Goal: Task Accomplishment & Management: Manage account settings

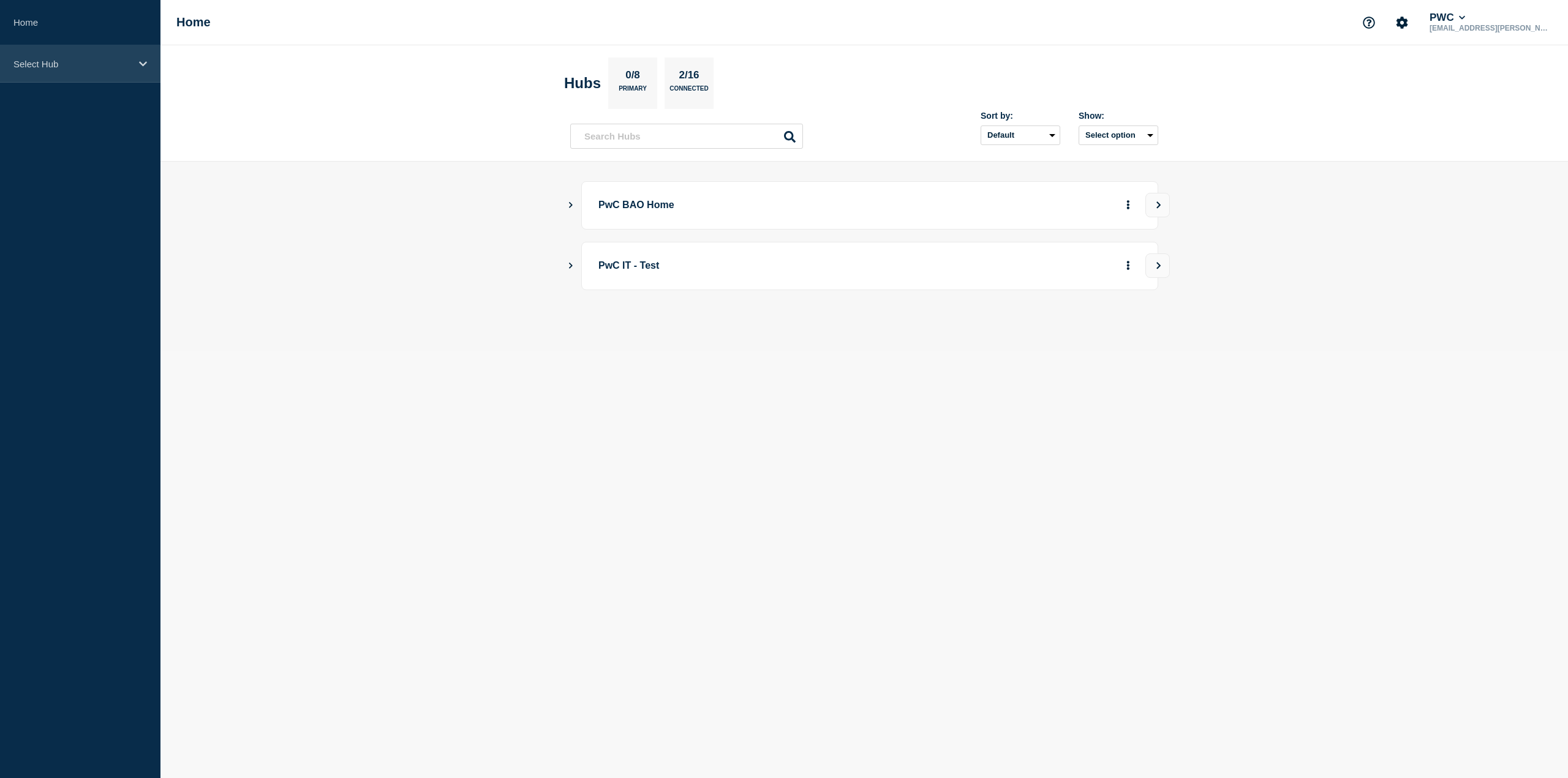
click at [123, 63] on p "Select Hub" at bounding box center [72, 64] width 118 height 10
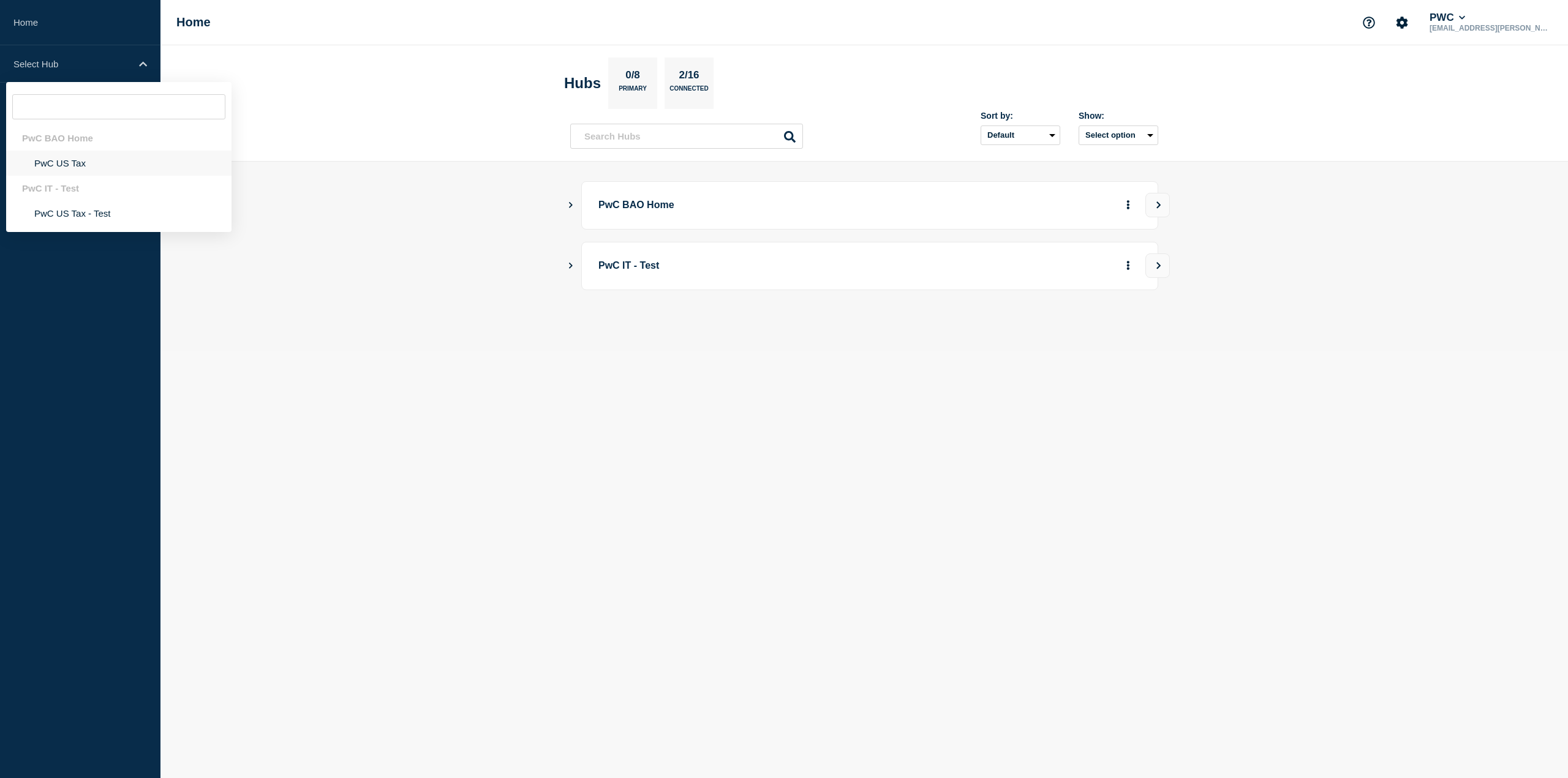
click at [75, 162] on li "PwC US Tax" at bounding box center [118, 163] width 225 height 25
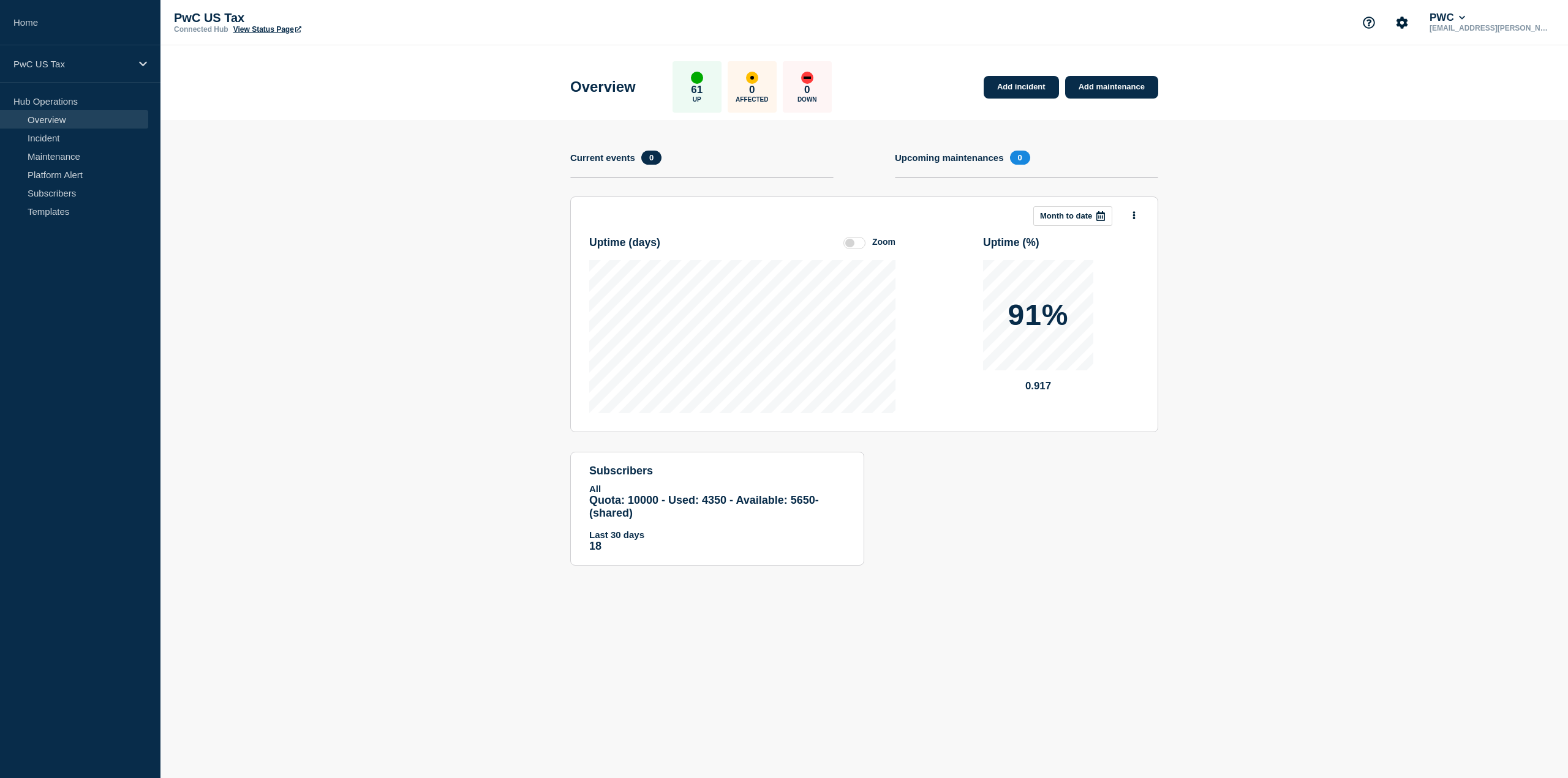
click at [1188, 197] on section "Add incident Add maintenance Current events 0 Upcoming maintenances 0 This mont…" at bounding box center [864, 352] width 1408 height 464
click at [1018, 86] on link "Add incident" at bounding box center [1021, 87] width 75 height 23
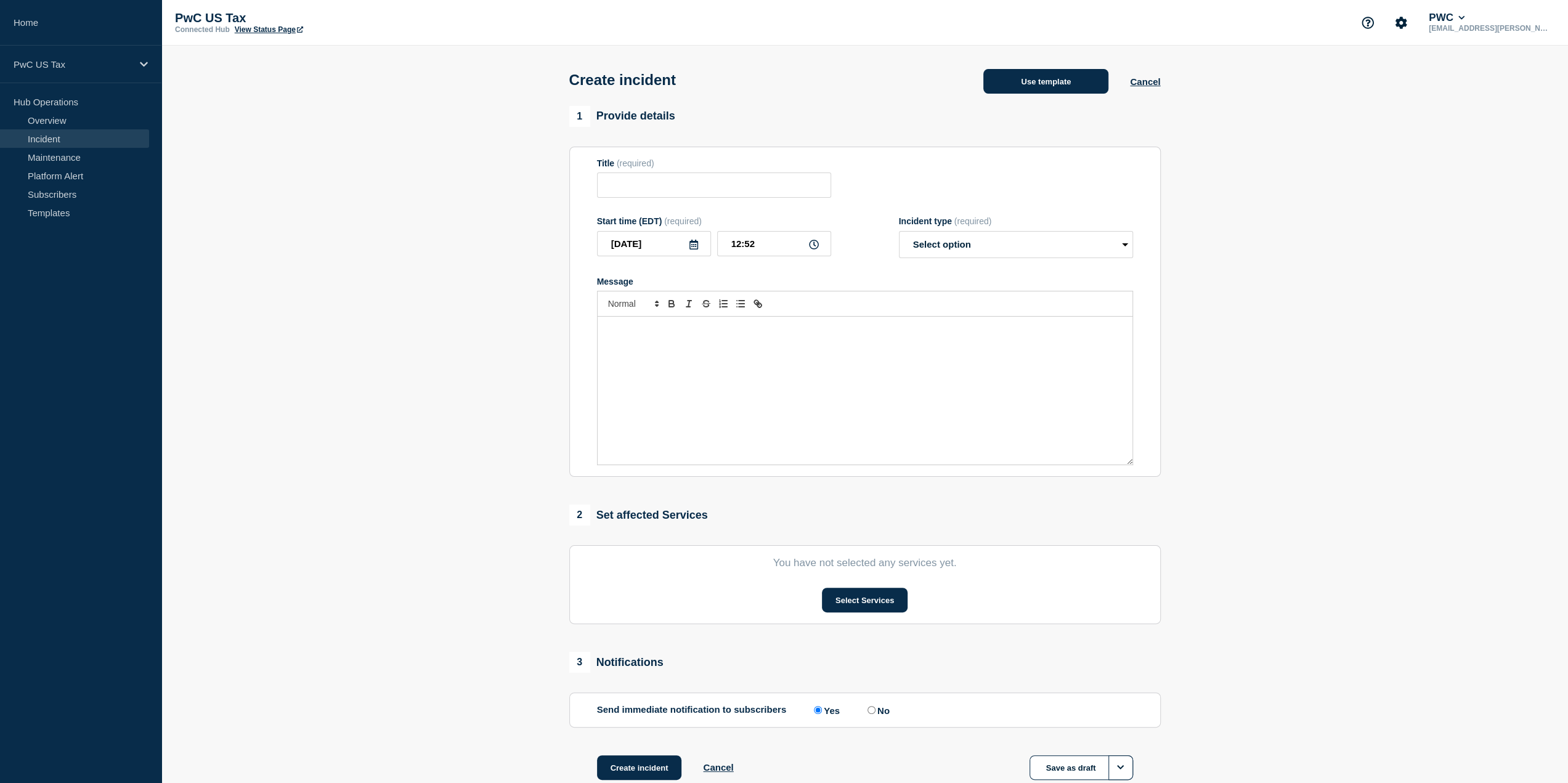
click at [1055, 83] on button "Use template" at bounding box center [1046, 81] width 125 height 25
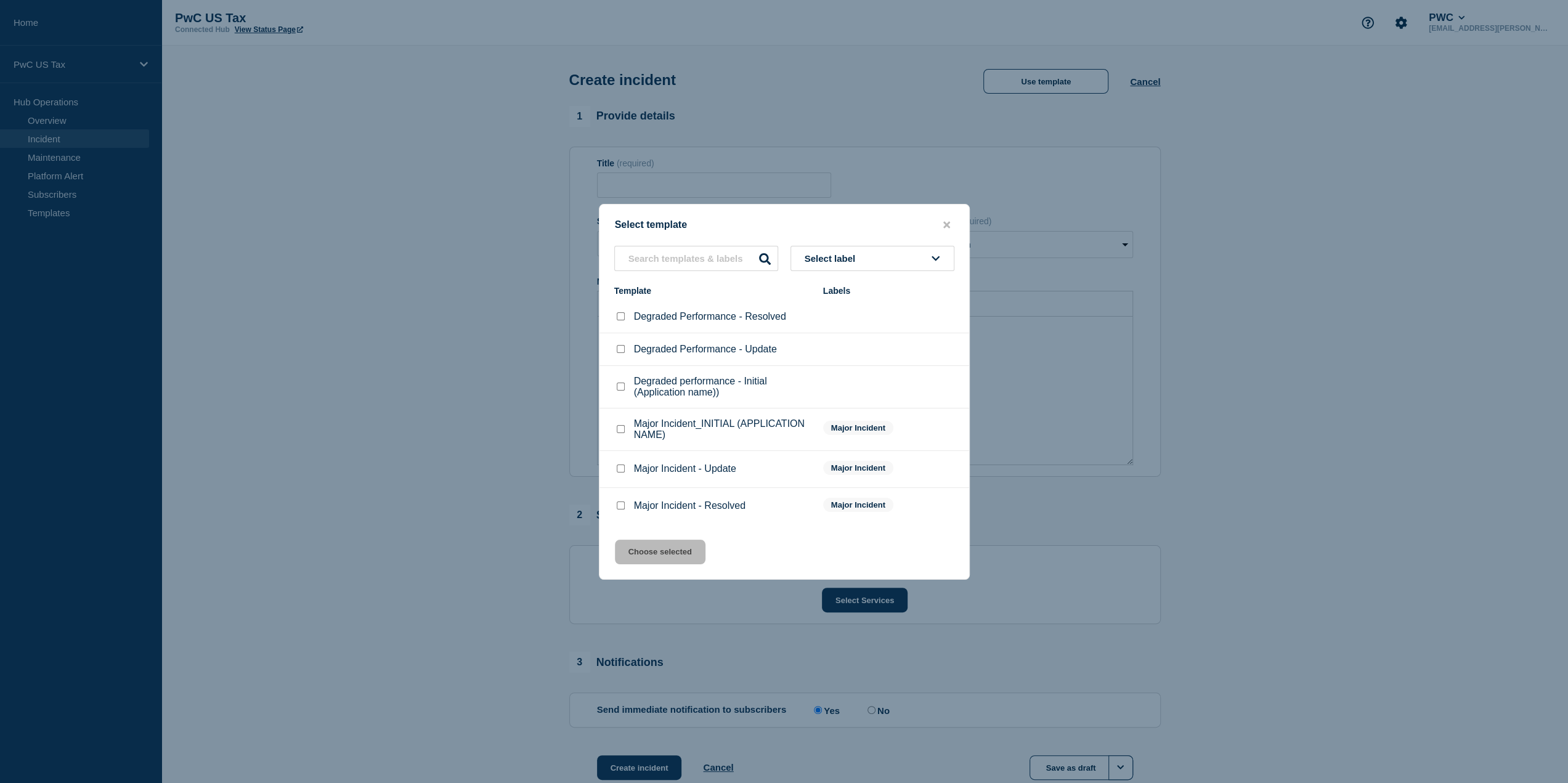
click at [620, 389] on input "Degraded performance - Initial (Application name)) checkbox" at bounding box center [620, 386] width 8 height 8
checkbox input "true"
click at [658, 550] on button "Choose selected" at bounding box center [661, 552] width 91 height 25
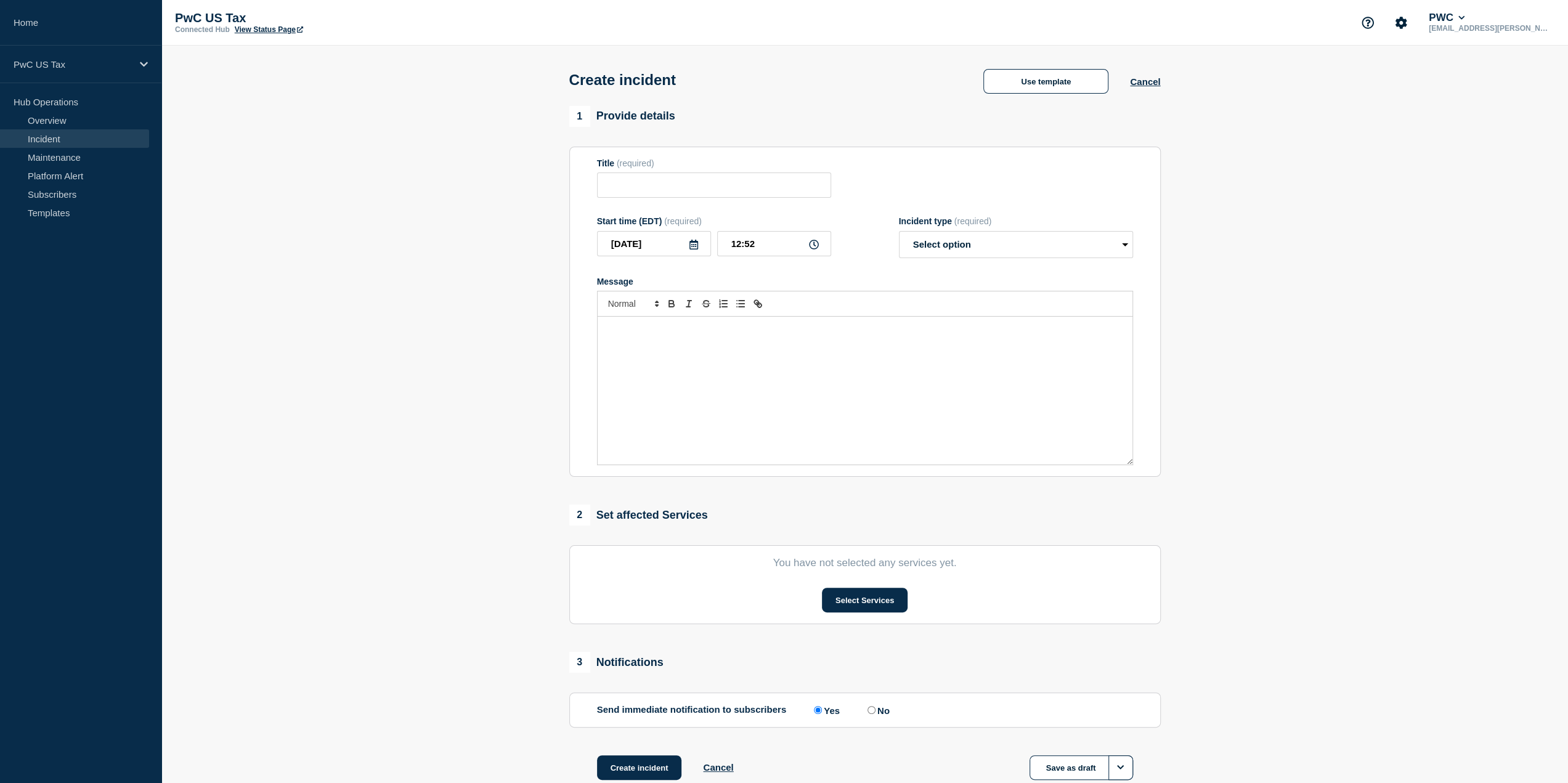
type input "Degraded performance - Initial (Application name))"
select select "investigating"
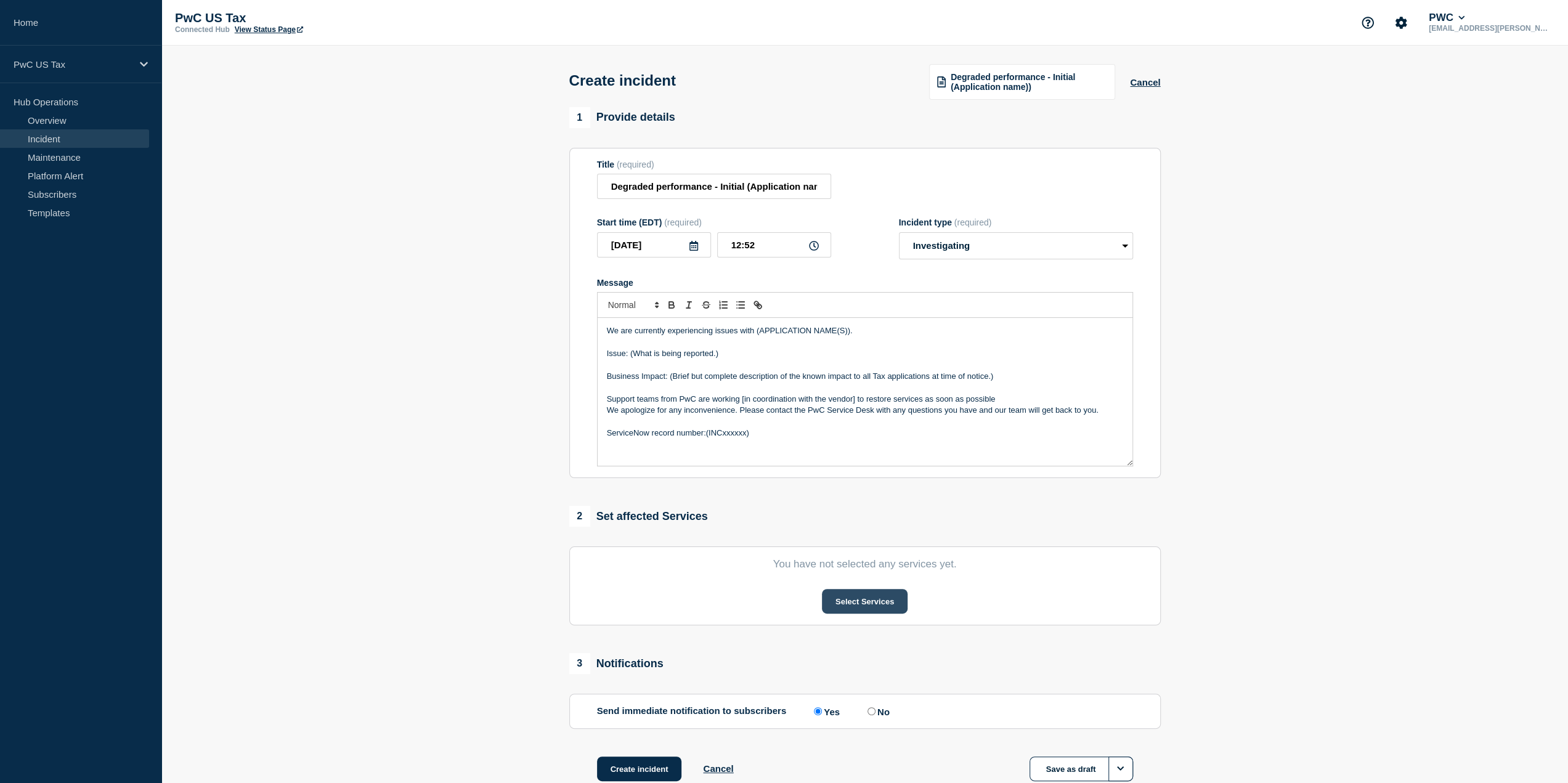
click at [859, 602] on button "Select Services" at bounding box center [864, 601] width 86 height 25
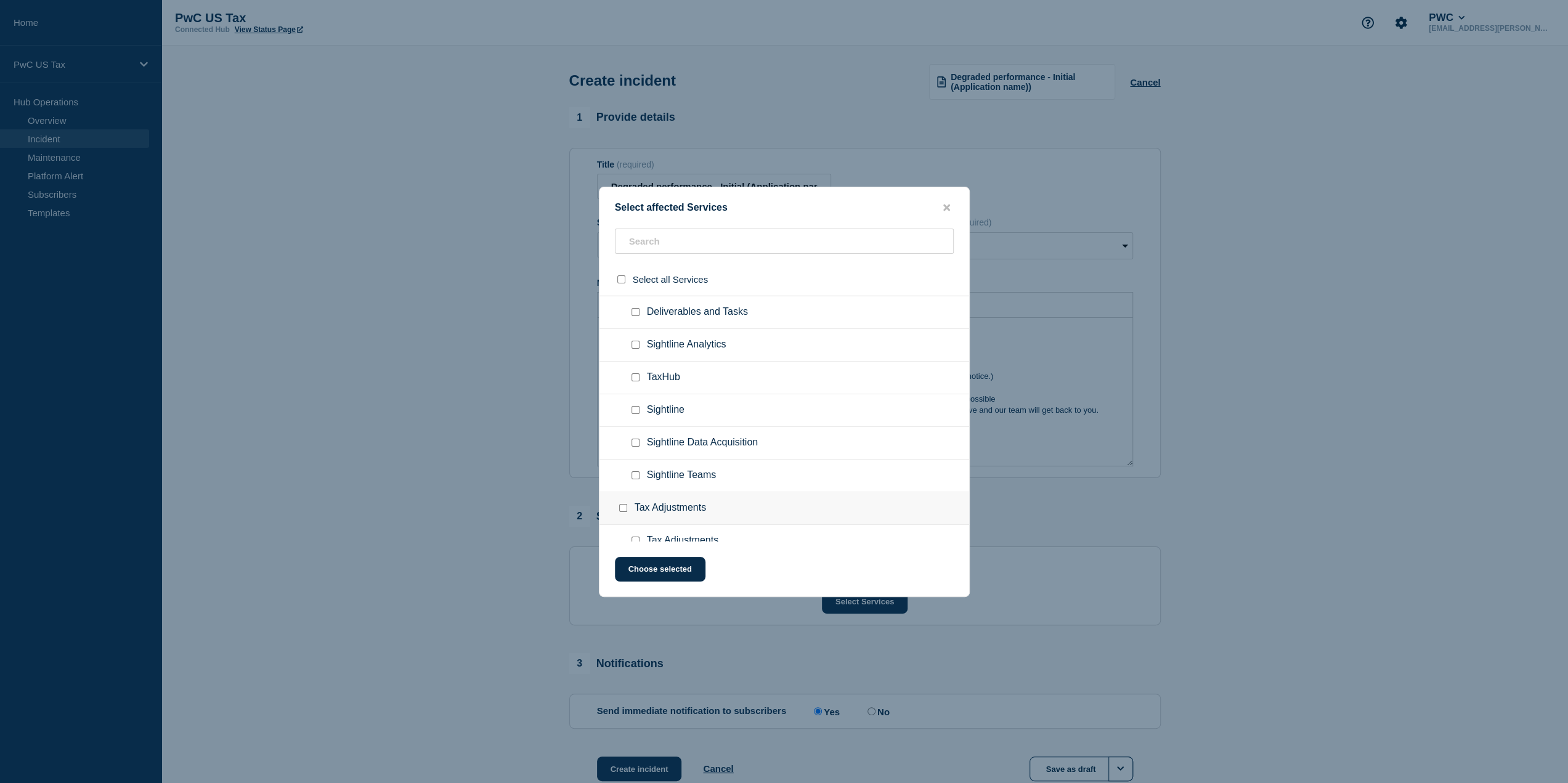
scroll to position [1663, 0]
click at [634, 407] on input "Sightline checkbox" at bounding box center [635, 411] width 8 height 8
checkbox input "true"
click at [638, 342] on input "Sightline Analytics checkbox" at bounding box center [635, 346] width 8 height 8
checkbox input "true"
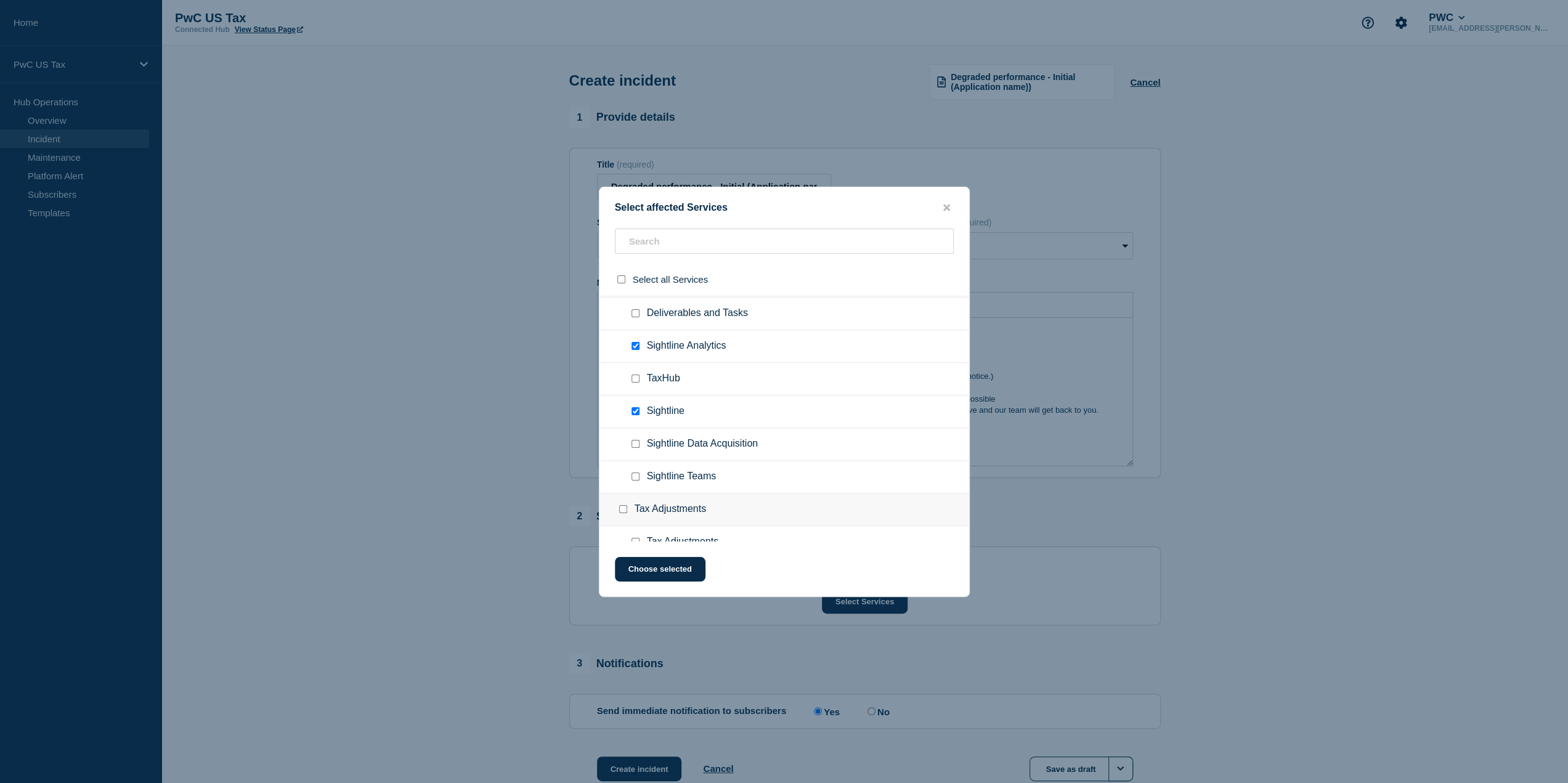
click at [636, 309] on input "Deliverables and Tasks checkbox" at bounding box center [635, 313] width 8 height 8
checkbox input "true"
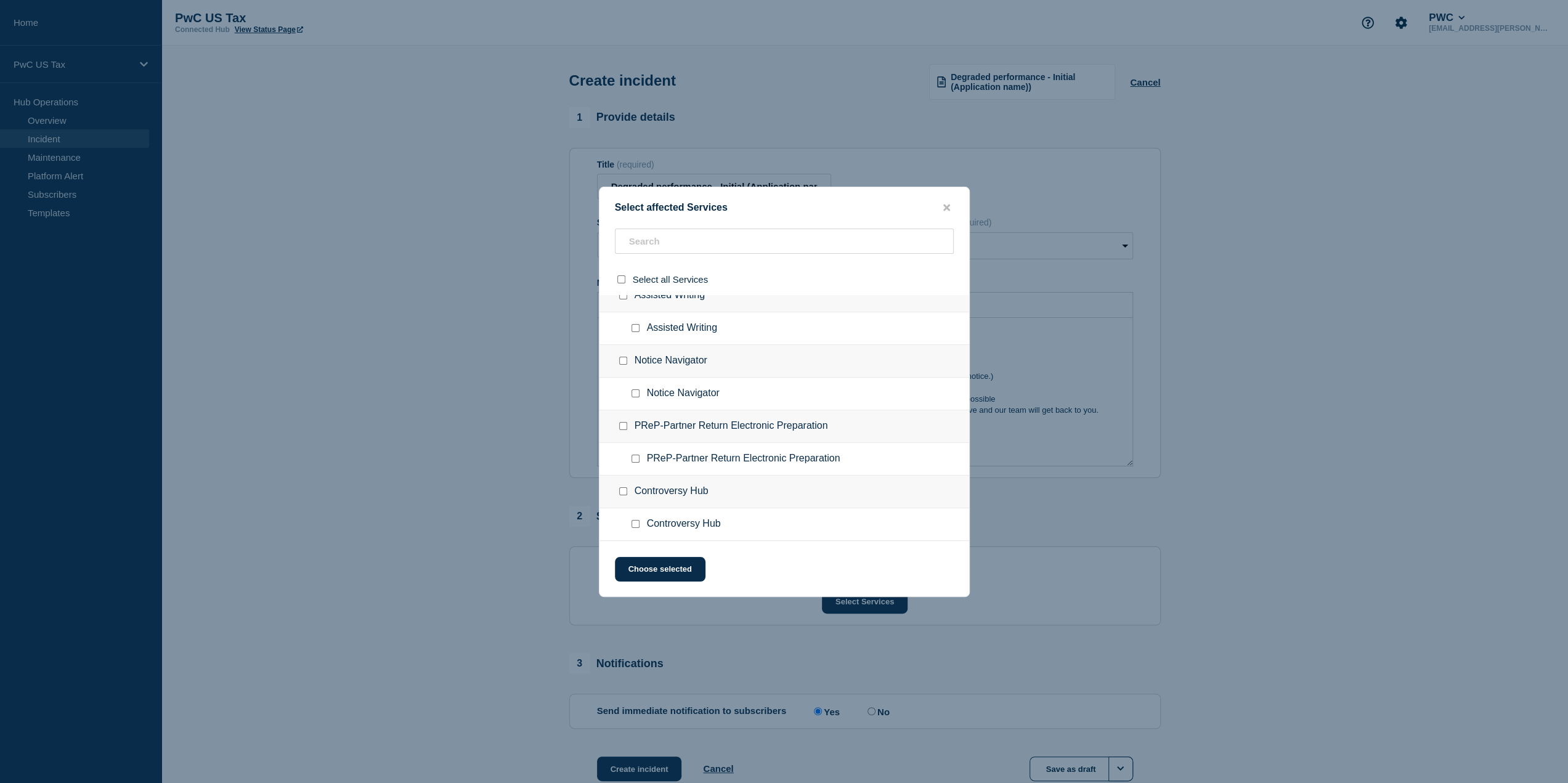
scroll to position [0, 0]
click at [634, 410] on input "Notice Navigator checkbox" at bounding box center [635, 409] width 8 height 8
checkbox input "true"
click at [683, 569] on button "Choose selected" at bounding box center [661, 569] width 91 height 25
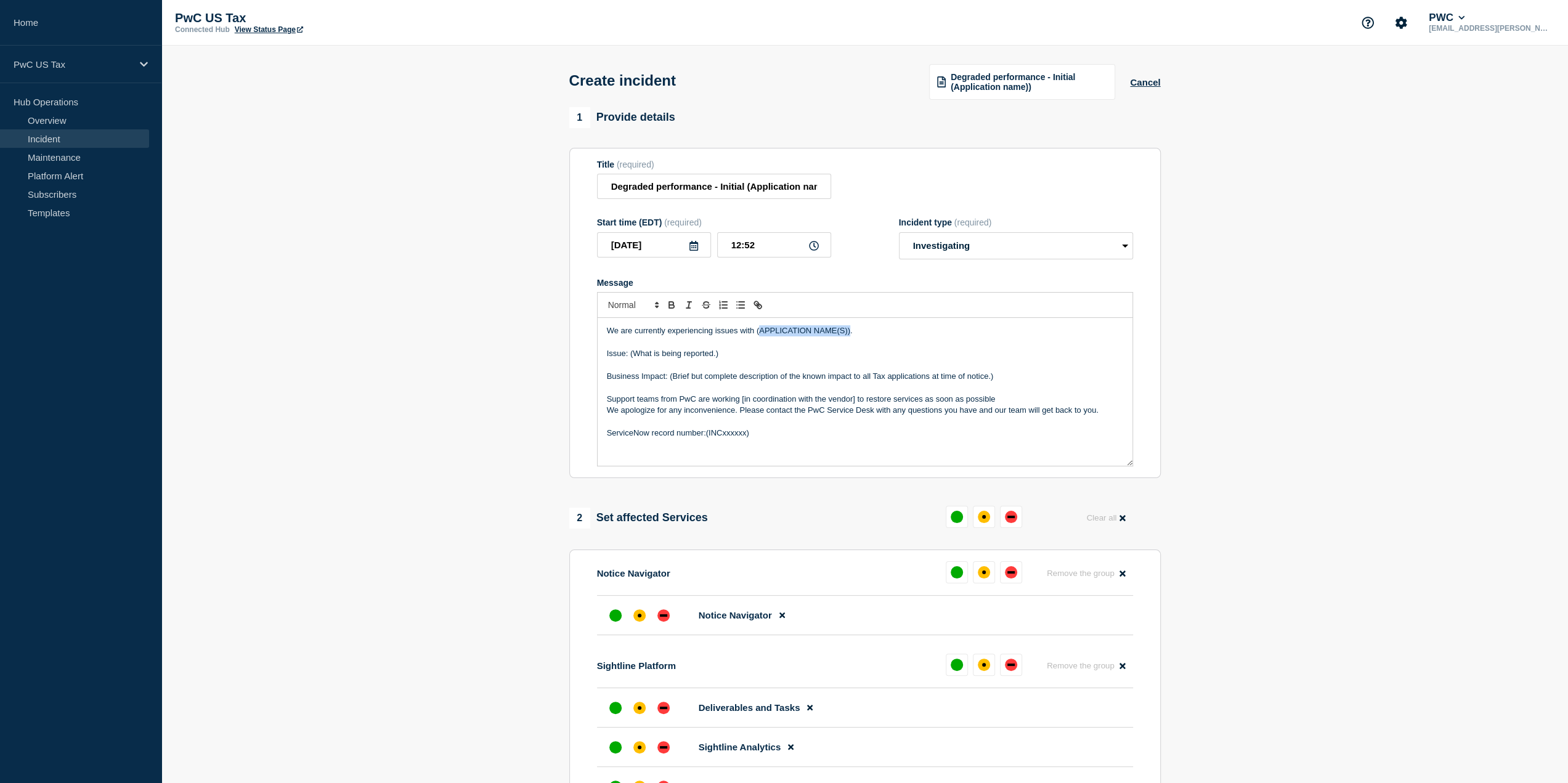
drag, startPoint x: 850, startPoint y: 332, endPoint x: 761, endPoint y: 327, distance: 89.1
click at [761, 327] on p "We are currently experiencing issues with (APPLICATION NAME(S))." at bounding box center [865, 330] width 516 height 11
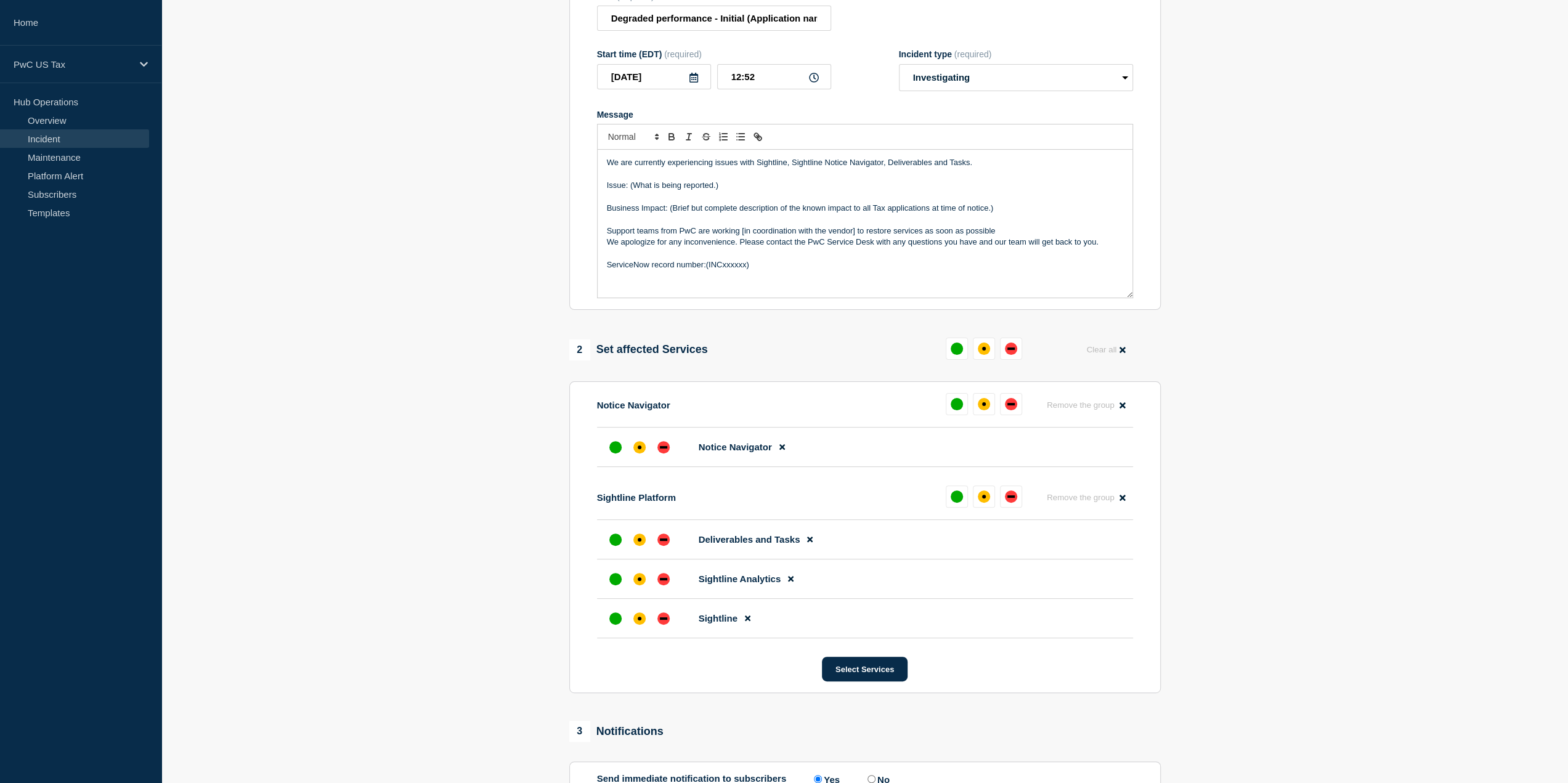
scroll to position [185, 0]
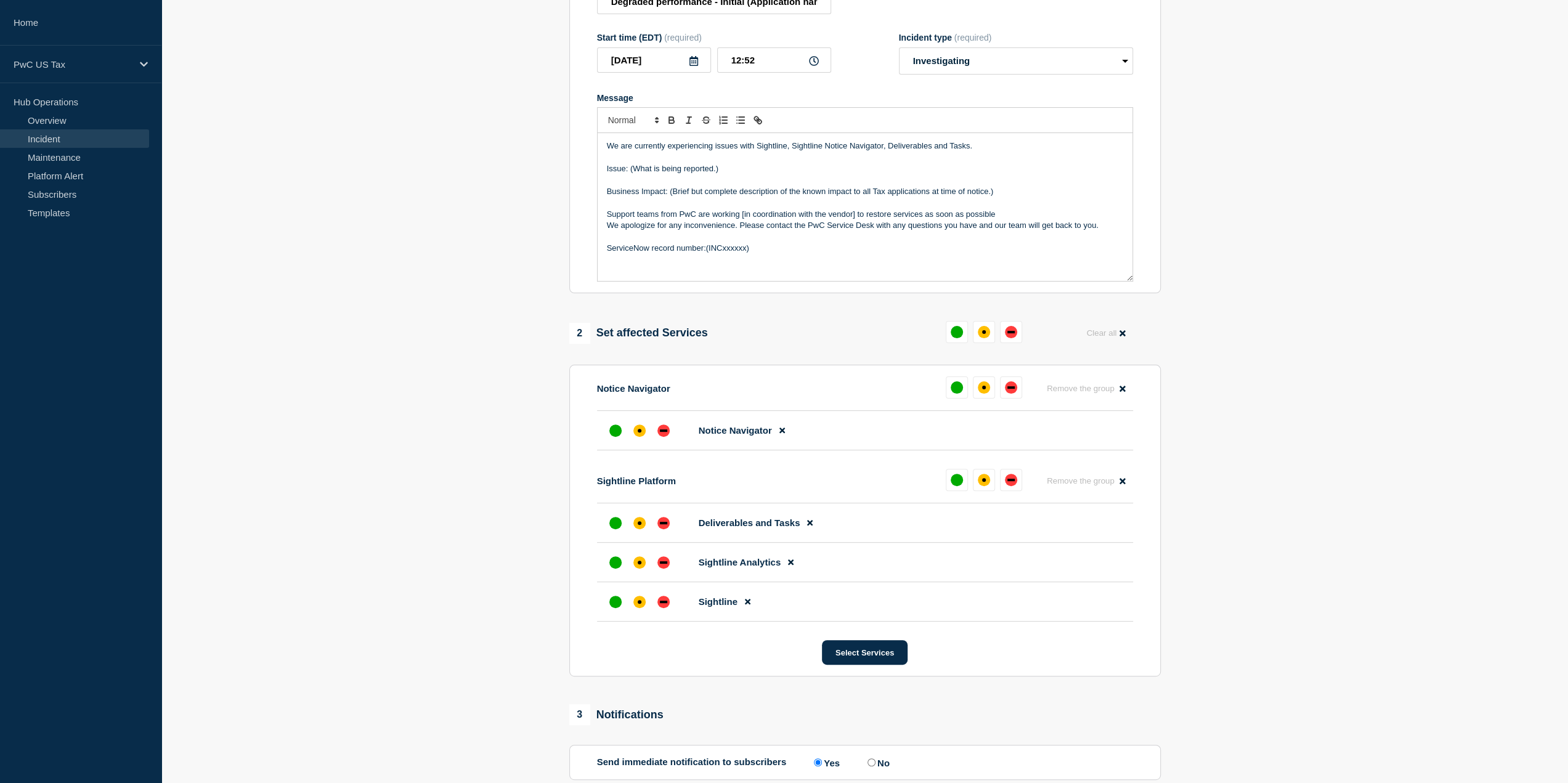
click at [886, 147] on p "We are currently experiencing issues with Sightline, Sightline Notice Navigator…" at bounding box center [865, 146] width 516 height 11
click at [737, 58] on input "12:52" at bounding box center [774, 60] width 114 height 25
click at [739, 59] on input "12:52" at bounding box center [774, 60] width 114 height 25
click at [762, 61] on input "10:52" at bounding box center [774, 60] width 114 height 25
type input "10:30"
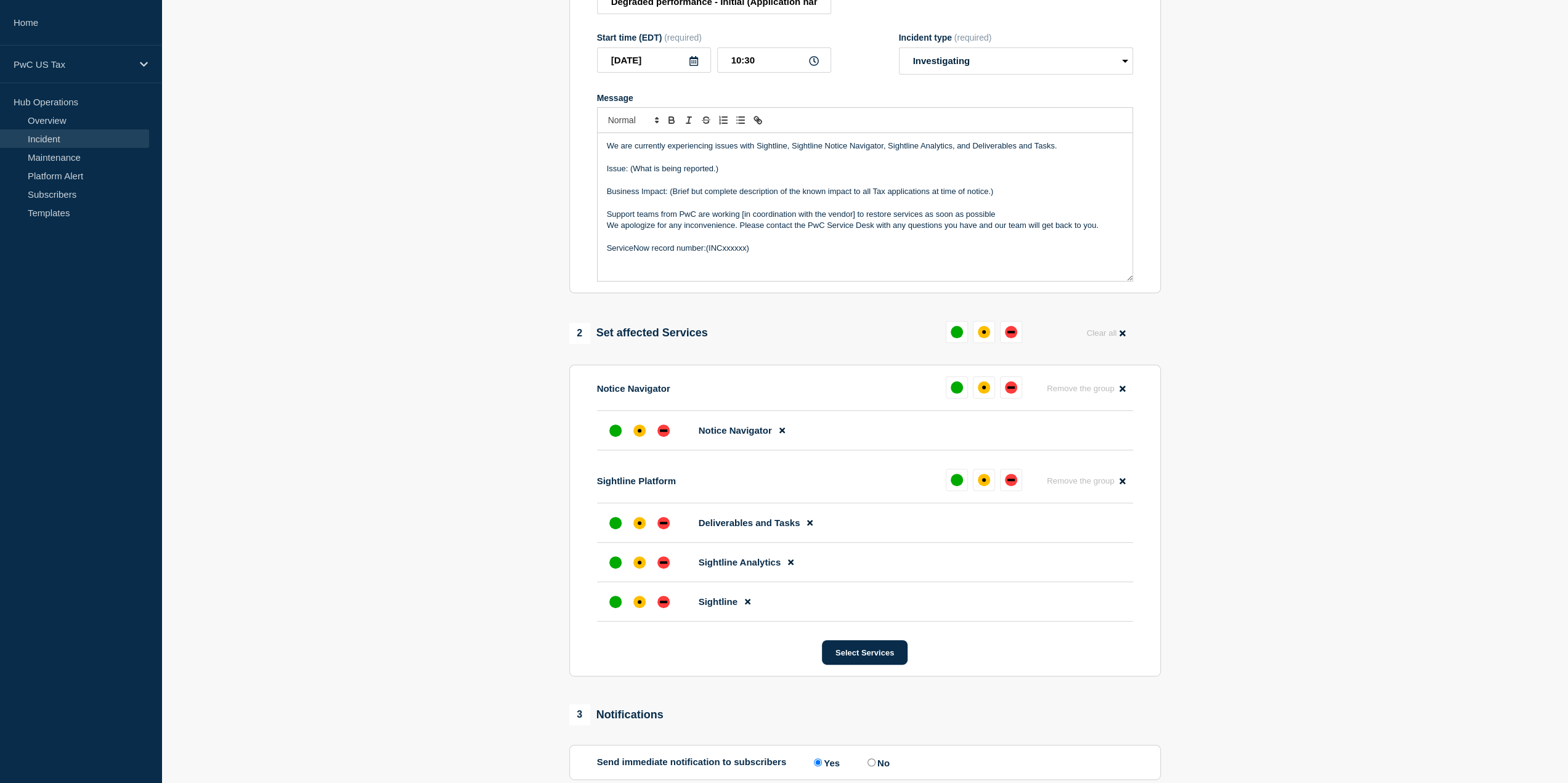
click at [901, 86] on form "Title (required) Degraded performance - Initial (Application name)) Start time …" at bounding box center [865, 128] width 536 height 307
drag, startPoint x: 753, startPoint y: 248, endPoint x: 705, endPoint y: 248, distance: 48.0
click at [705, 248] on p "ServiceNow record number:(INCxxxxxx)" at bounding box center [865, 248] width 516 height 11
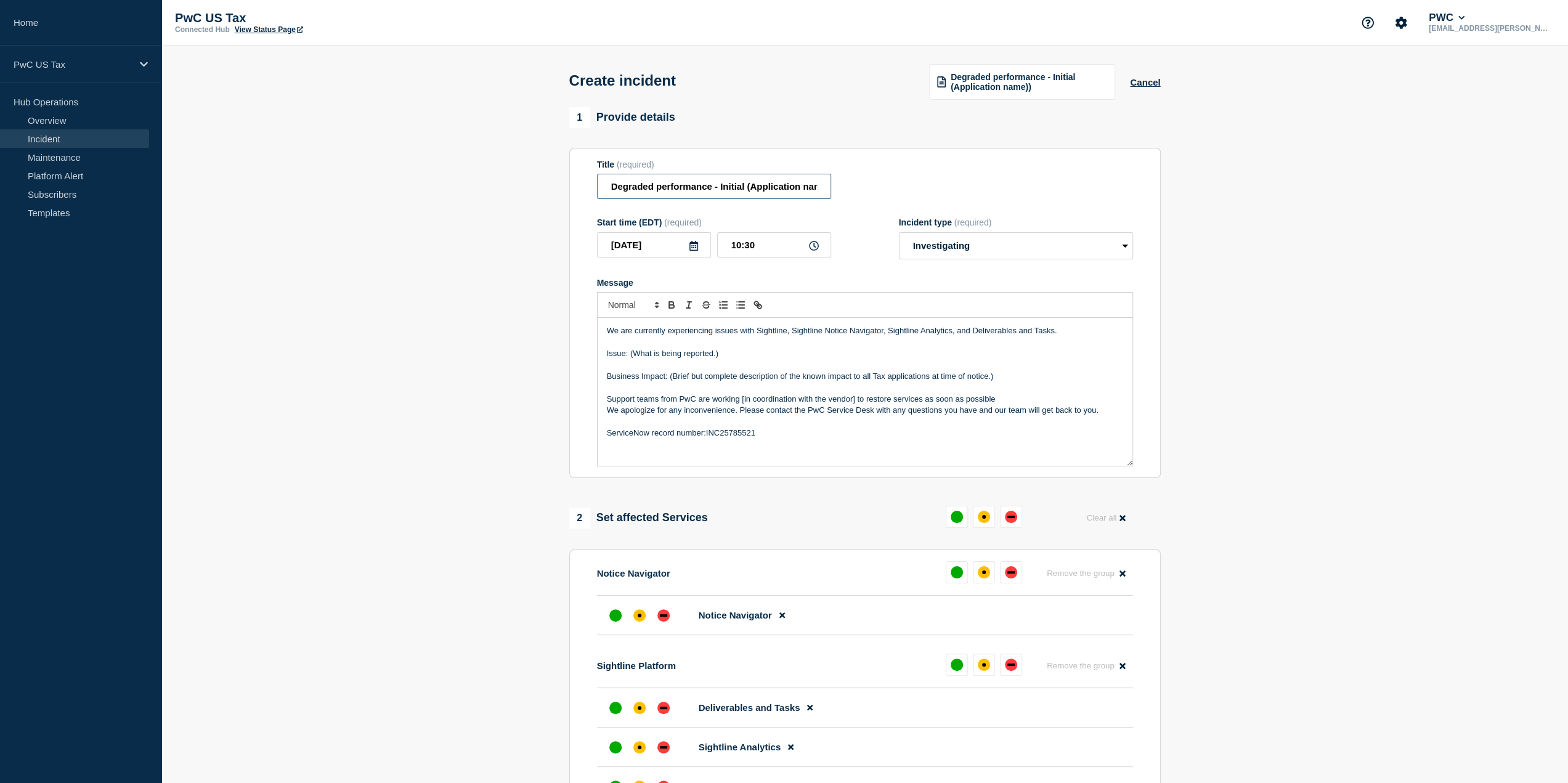
scroll to position [0, 16]
drag, startPoint x: 747, startPoint y: 187, endPoint x: 916, endPoint y: 196, distance: 169.2
click at [910, 193] on div "Title (required) Degraded performance - Initial (Application name))" at bounding box center [865, 180] width 536 height 40
type input "Degraded performance - Initial Sightline"
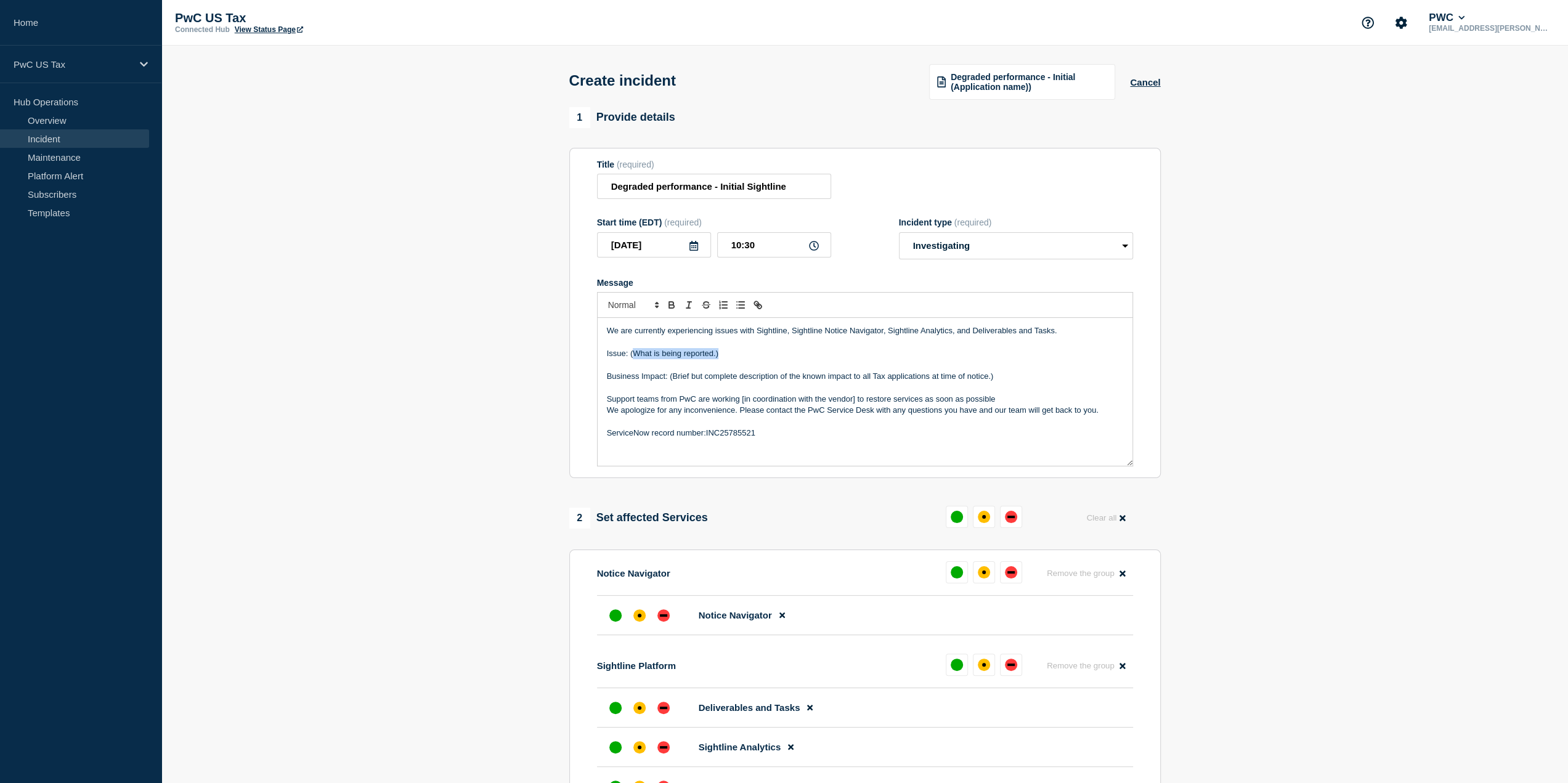
drag, startPoint x: 720, startPoint y: 354, endPoint x: 631, endPoint y: 355, distance: 89.0
click at [631, 355] on p "Issue: (What is being reported.)" at bounding box center [865, 353] width 516 height 11
drag, startPoint x: 755, startPoint y: 434, endPoint x: 706, endPoint y: 433, distance: 49.0
click at [706, 433] on p "ServiceNow record number:INC25785521" at bounding box center [865, 433] width 516 height 11
click at [707, 433] on p "ServiceNow record number:INC25785521" at bounding box center [865, 433] width 516 height 11
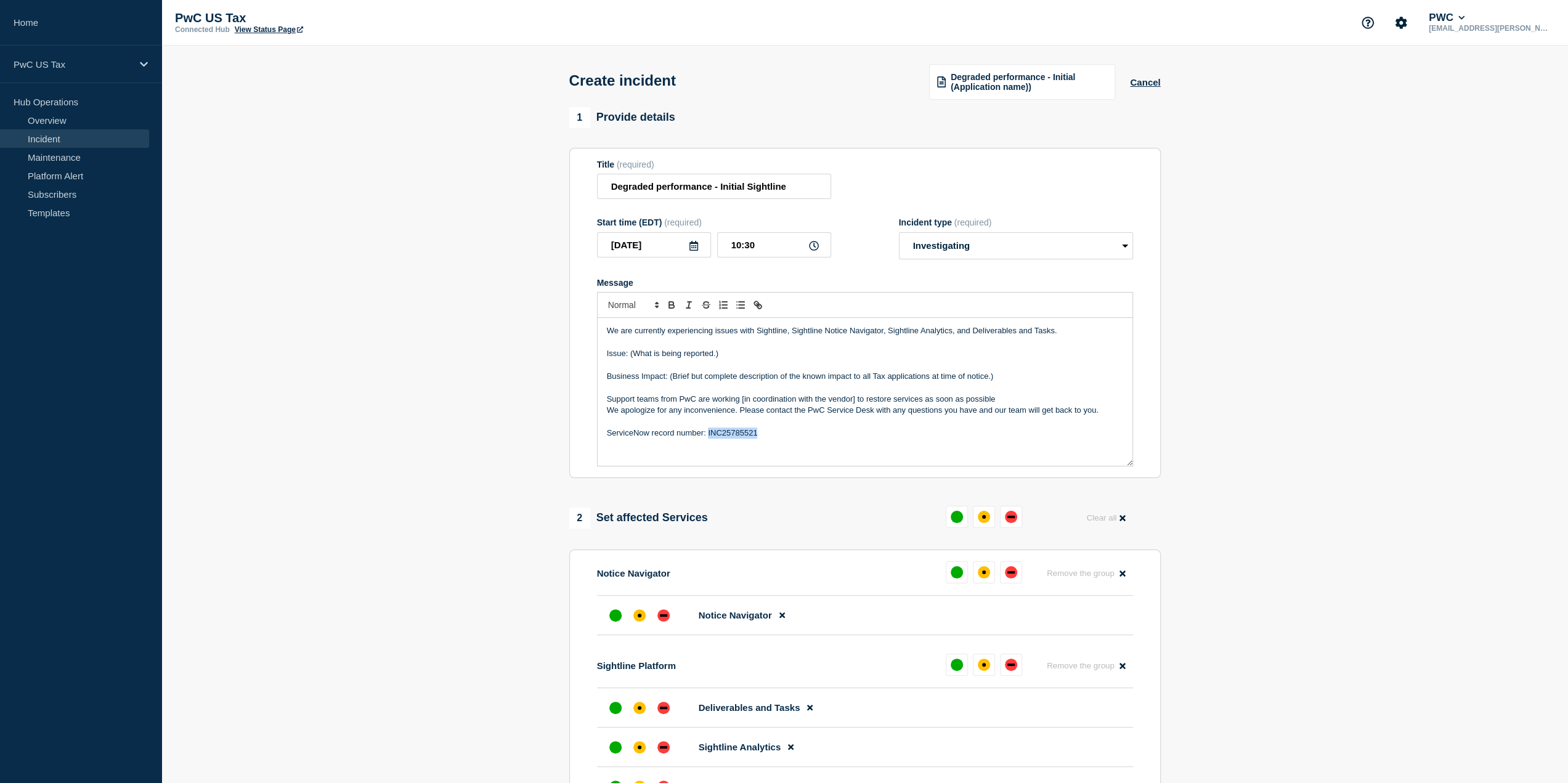
drag, startPoint x: 756, startPoint y: 436, endPoint x: 707, endPoint y: 434, distance: 49.0
click at [707, 434] on p "ServiceNow record number: INC25785521" at bounding box center [865, 433] width 516 height 11
copy p "INC25785521"
drag, startPoint x: 670, startPoint y: 376, endPoint x: 1015, endPoint y: 384, distance: 345.1
click at [1015, 384] on div "We are currently experiencing issues with Sightline, Sightline Notice Navigator…" at bounding box center [865, 391] width 535 height 148
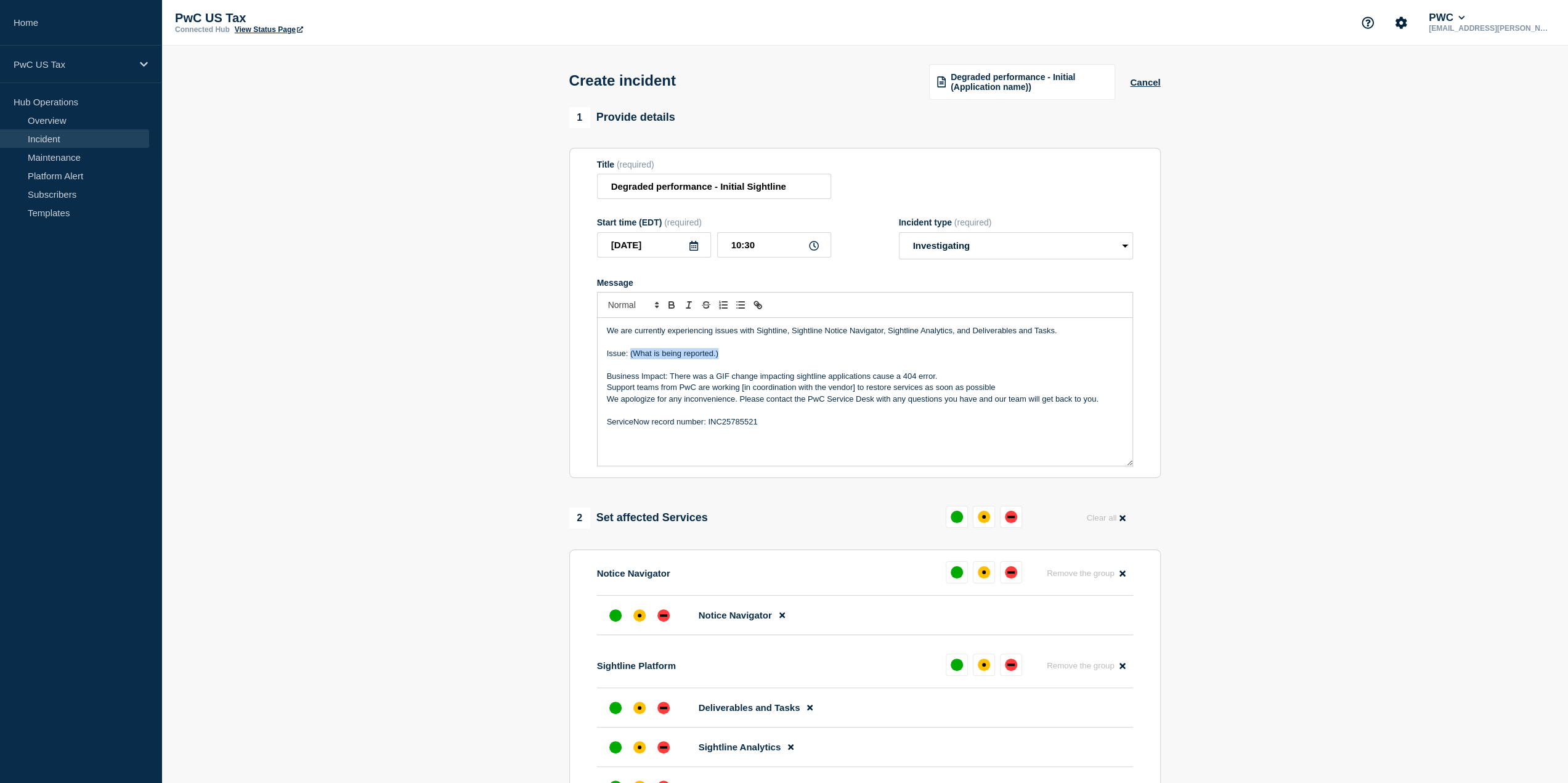
drag, startPoint x: 720, startPoint y: 352, endPoint x: 630, endPoint y: 353, distance: 90.0
click at [630, 353] on p "Issue: (What is being reported.)" at bounding box center [865, 353] width 516 height 11
drag, startPoint x: 1053, startPoint y: 332, endPoint x: 1021, endPoint y: 335, distance: 32.1
click at [1021, 335] on p "We are currently experiencing issues with Sightline, Sightline Notice Navigator…" at bounding box center [865, 330] width 516 height 11
click at [1011, 350] on p "Issue: Users are receiving" at bounding box center [865, 353] width 516 height 11
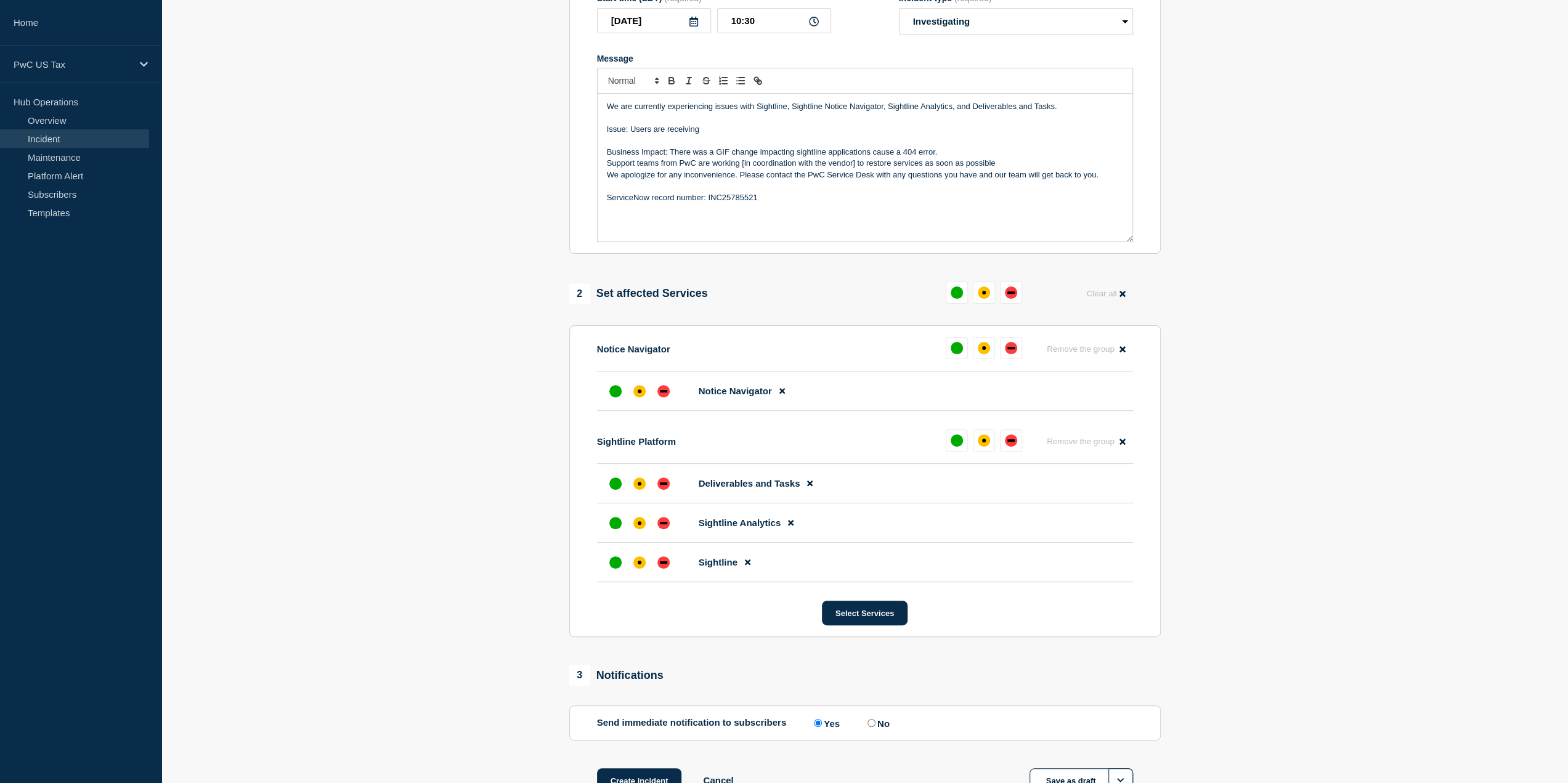
scroll to position [246, 0]
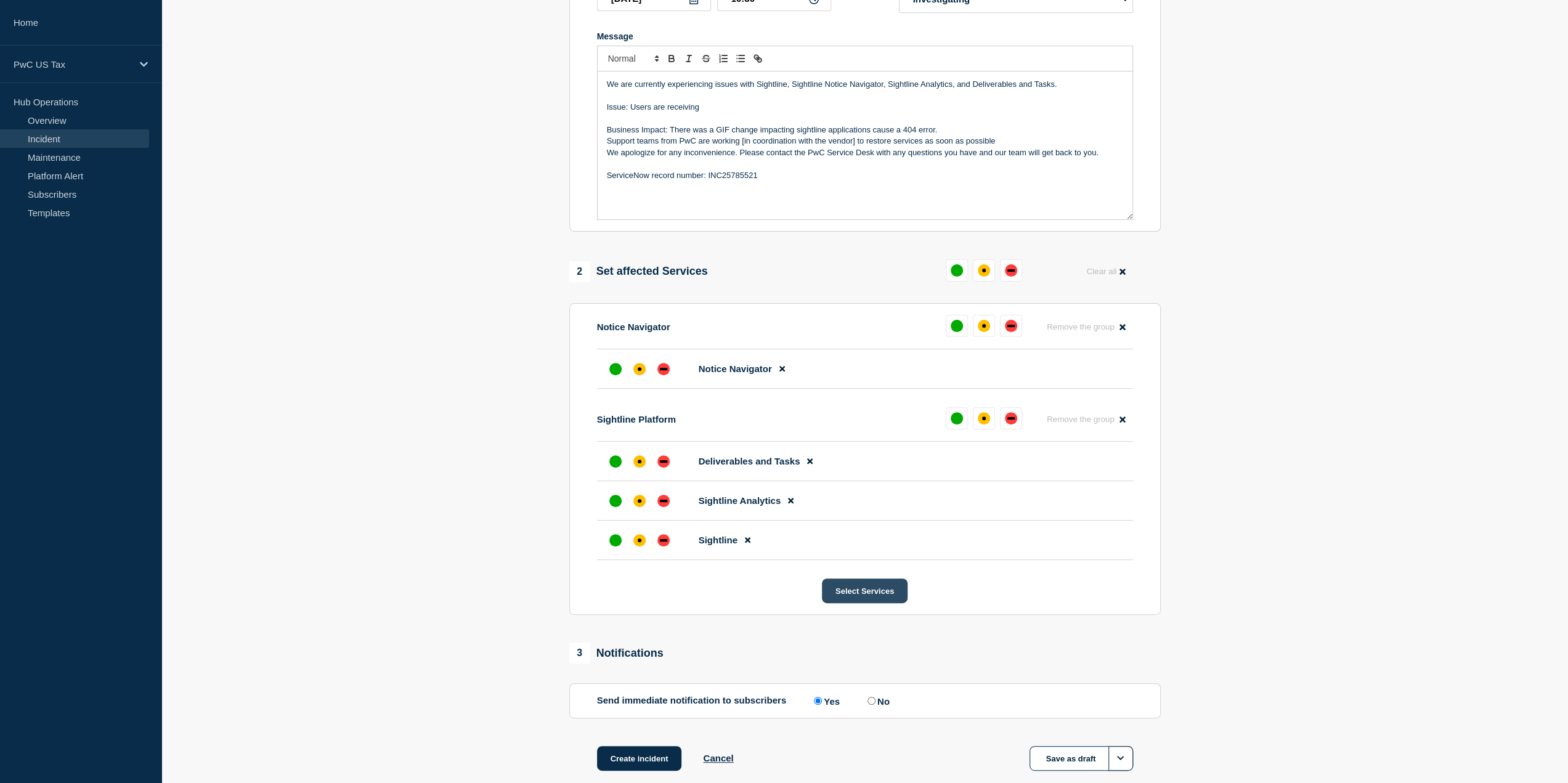
click at [849, 583] on button "Select Services" at bounding box center [864, 590] width 86 height 25
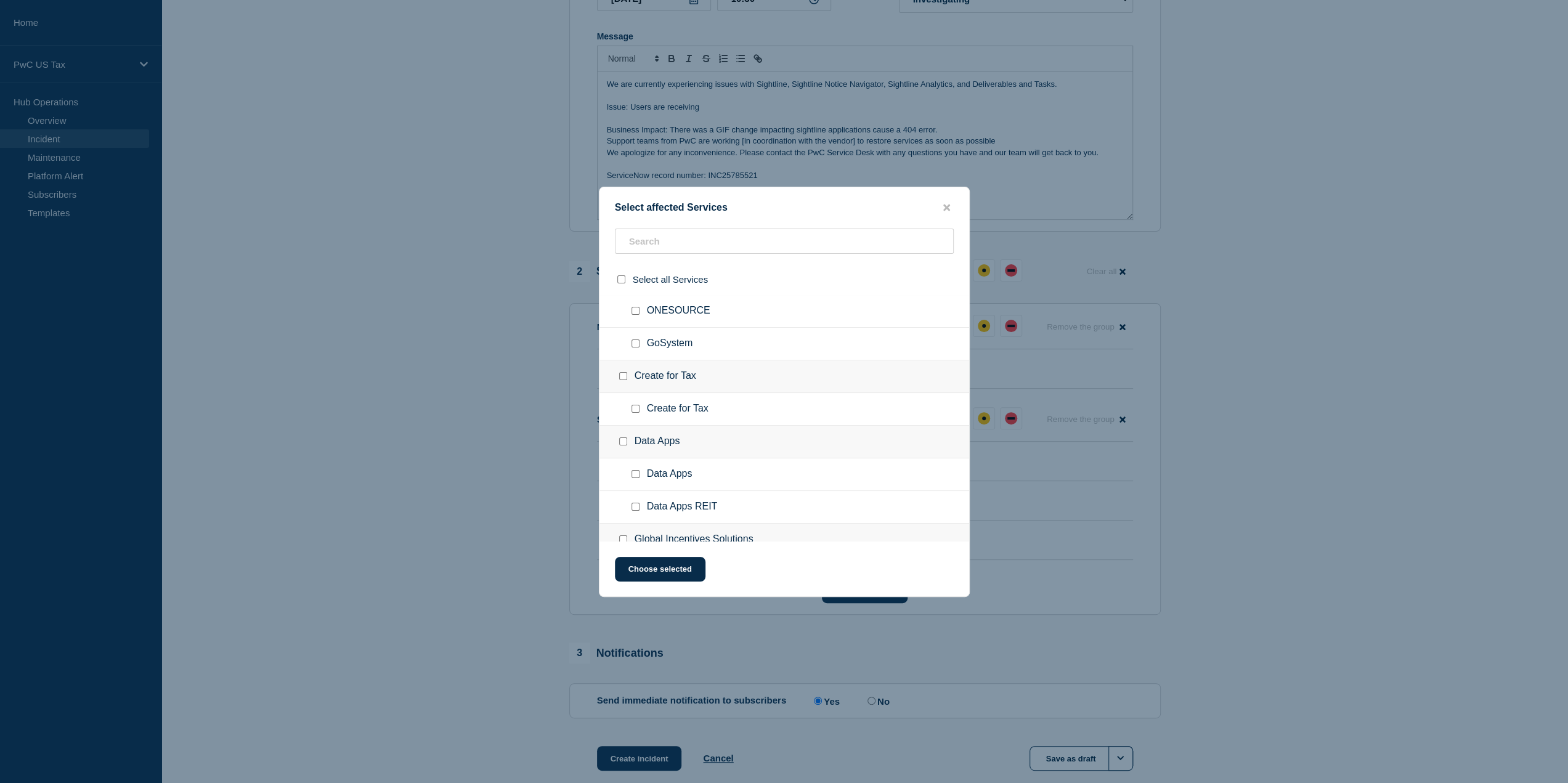
scroll to position [616, 0]
click at [634, 413] on input "Create for Tax checkbox" at bounding box center [635, 413] width 8 height 8
checkbox input "true"
click at [666, 569] on button "Choose selected" at bounding box center [661, 569] width 91 height 25
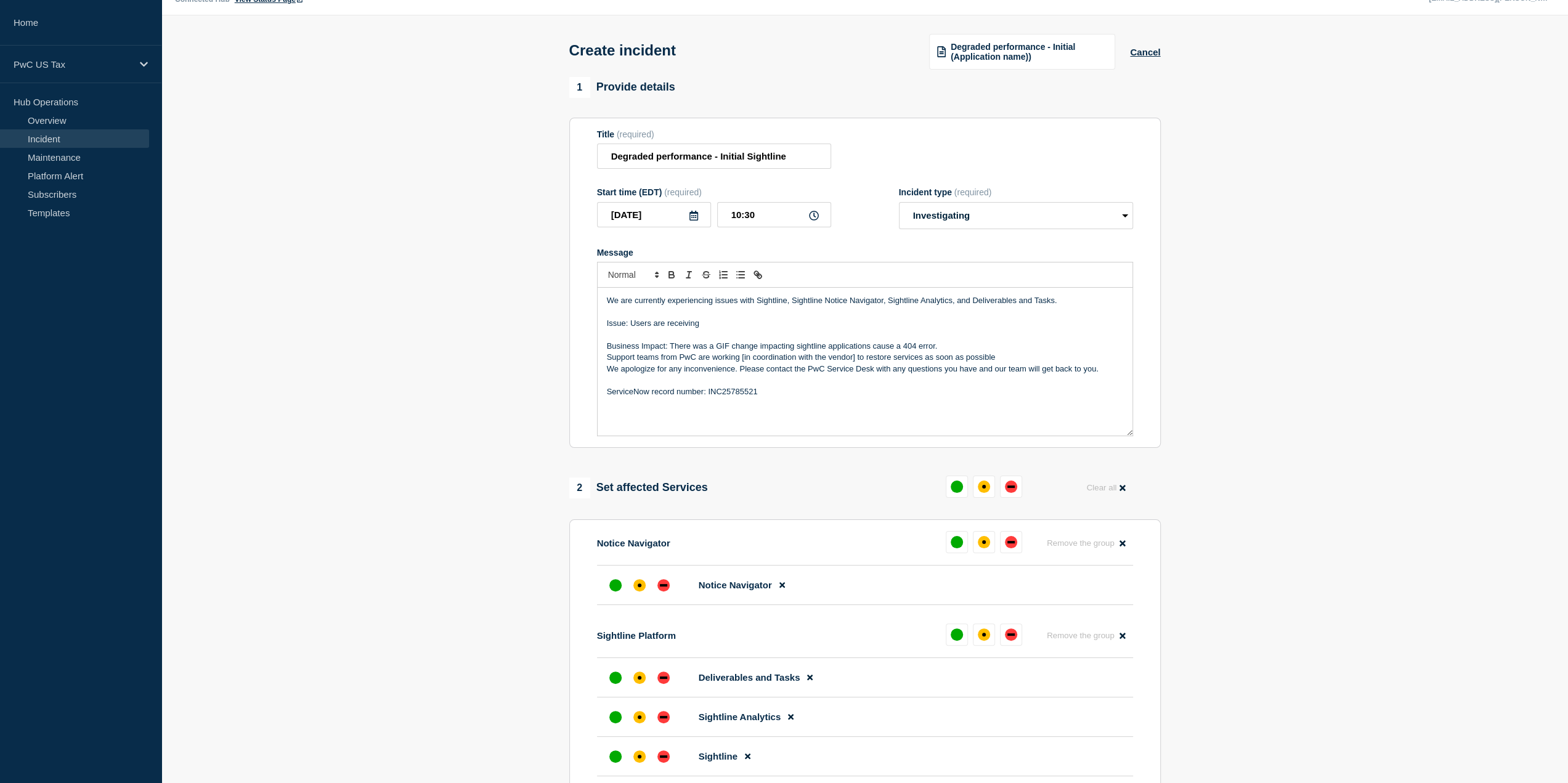
scroll to position [0, 0]
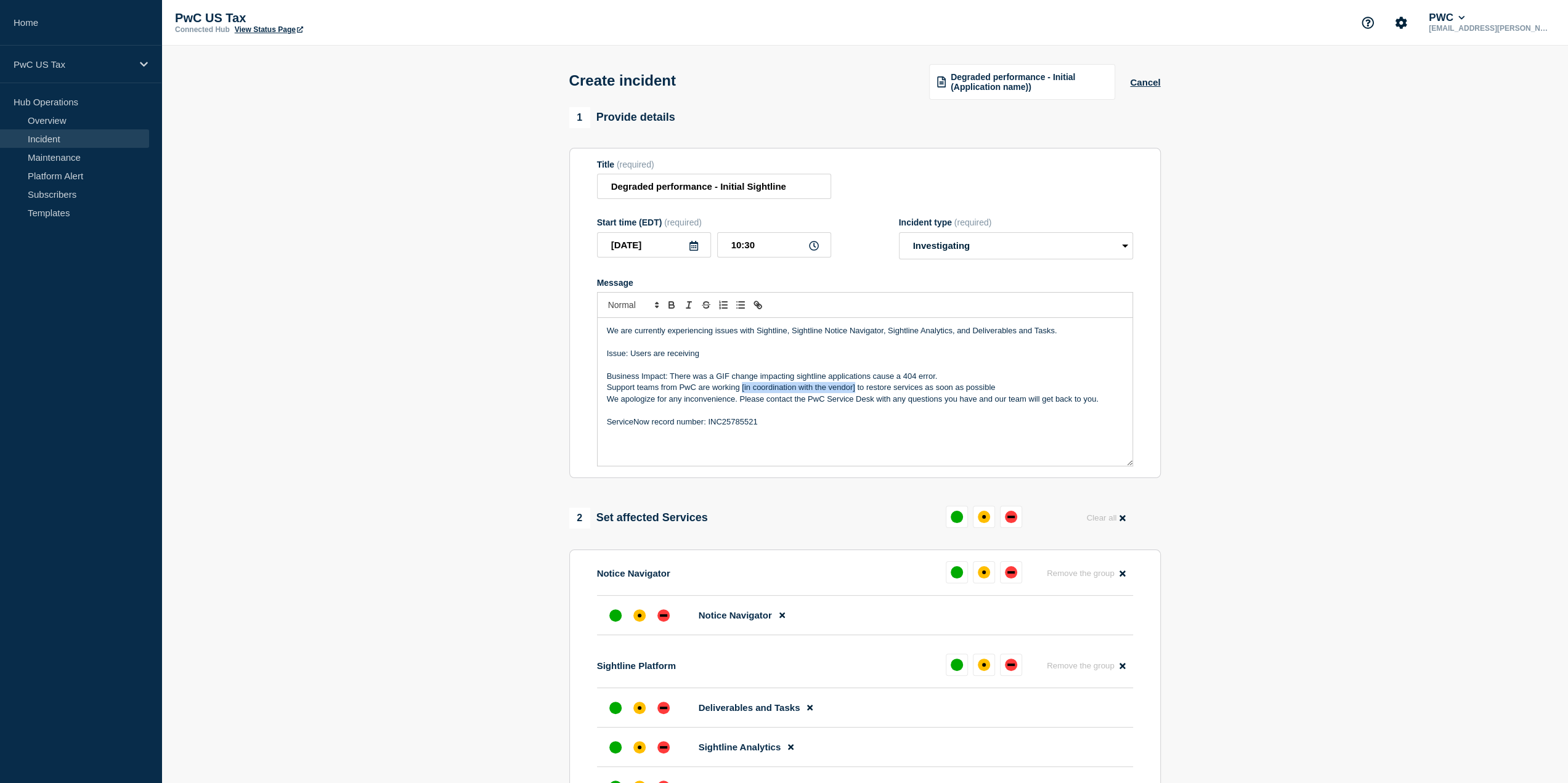
drag, startPoint x: 855, startPoint y: 390, endPoint x: 742, endPoint y: 390, distance: 113.0
click at [742, 390] on p "Support teams from PwC are working [in coordination with the vendor] to restore…" at bounding box center [865, 387] width 516 height 11
click at [948, 375] on p "Business Impact: There was a GIF change impacting sightline applications cause …" at bounding box center [865, 376] width 516 height 11
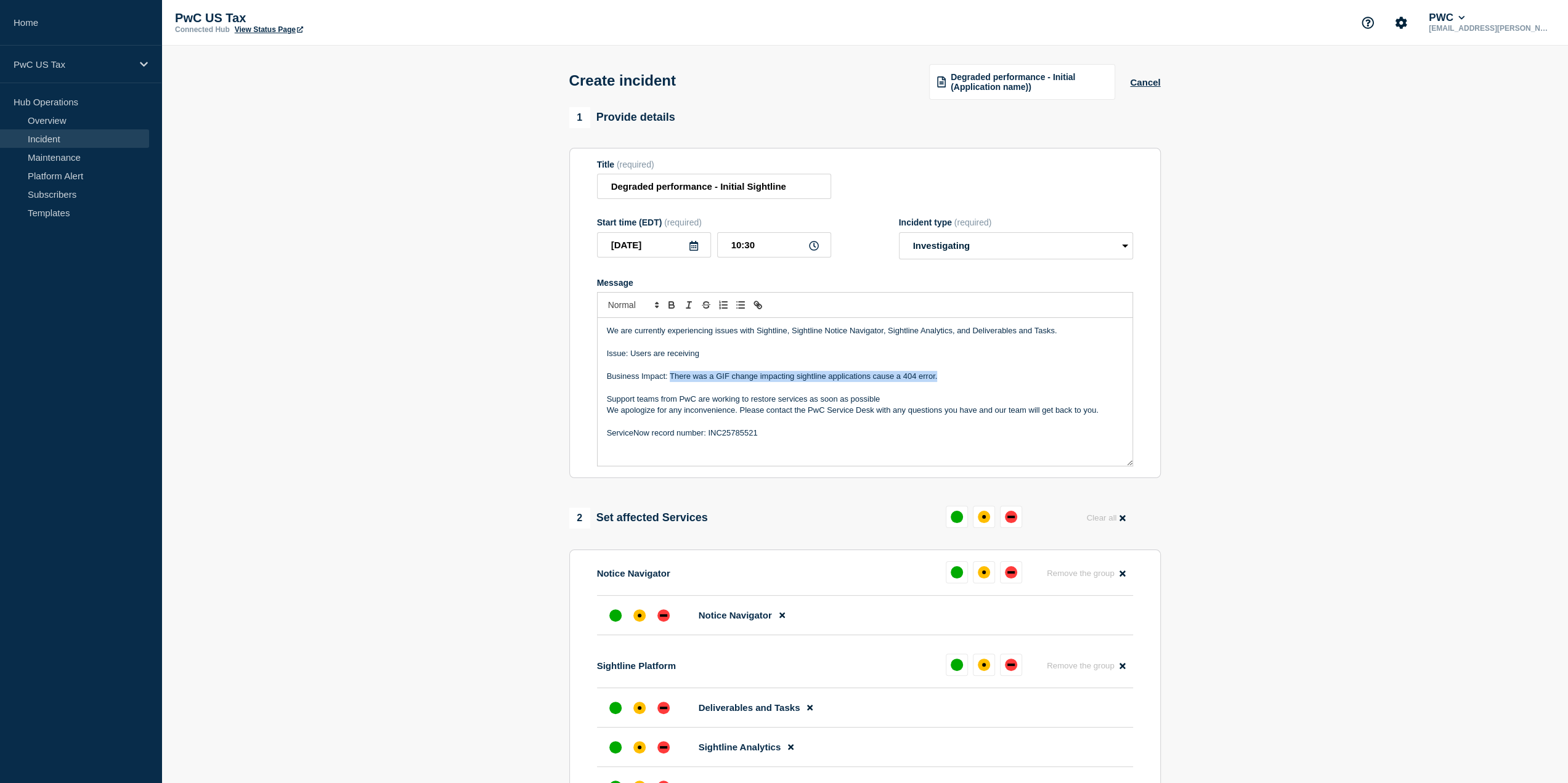
drag, startPoint x: 932, startPoint y: 380, endPoint x: 669, endPoint y: 378, distance: 263.0
click at [669, 378] on p "Business Impact: There was a GIF change impacting sightline applications cause …" at bounding box center [865, 376] width 516 height 11
copy p "There was a GIF change impacting sightline applications cause a 404 error."
click at [751, 243] on input "10:30" at bounding box center [774, 245] width 114 height 25
type input "10:22"
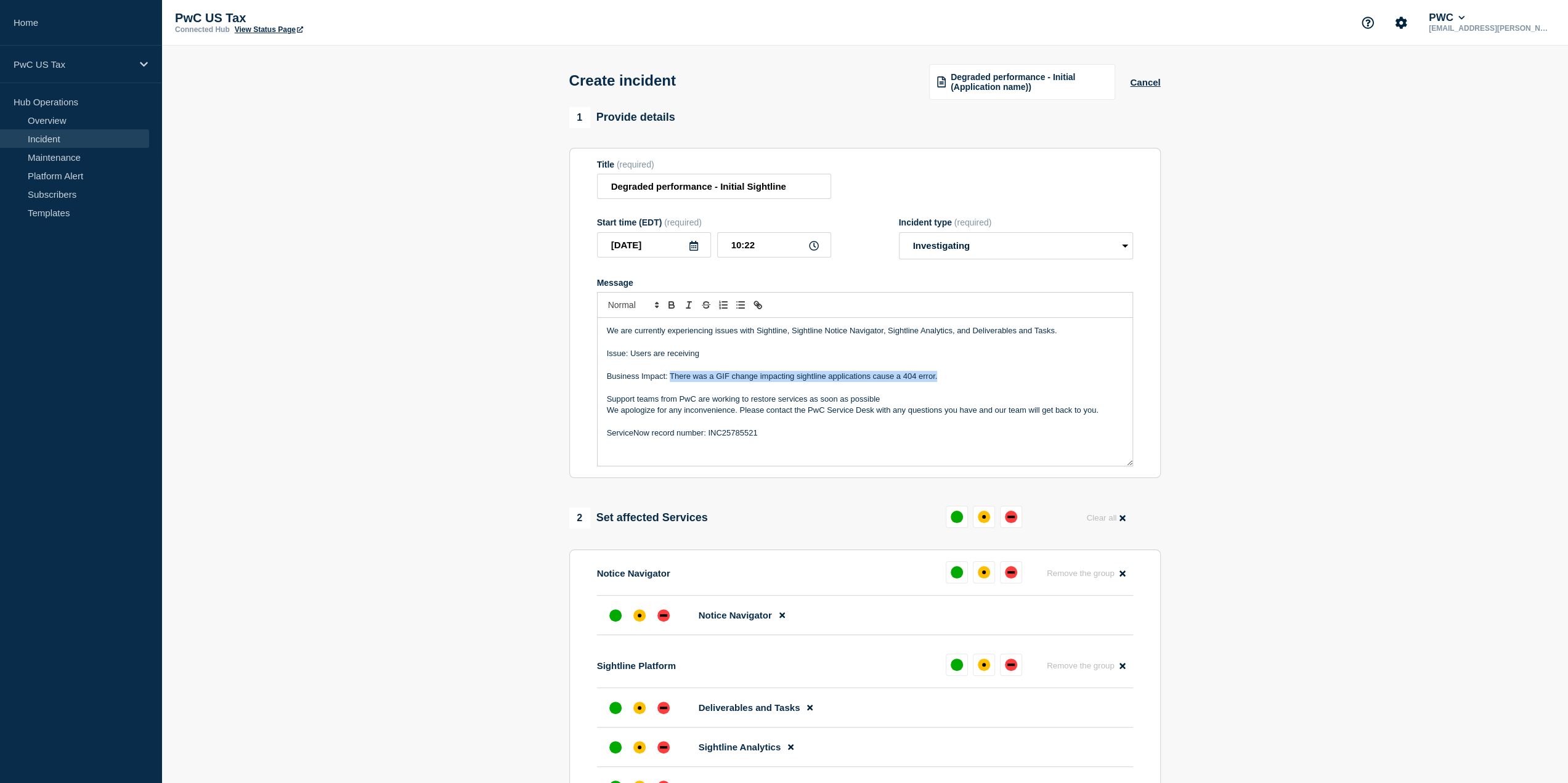
drag, startPoint x: 938, startPoint y: 375, endPoint x: 669, endPoint y: 376, distance: 269.0
click at [669, 376] on p "Business Impact: There was a GIF change impacting sightline applications cause …" at bounding box center [865, 376] width 516 height 11
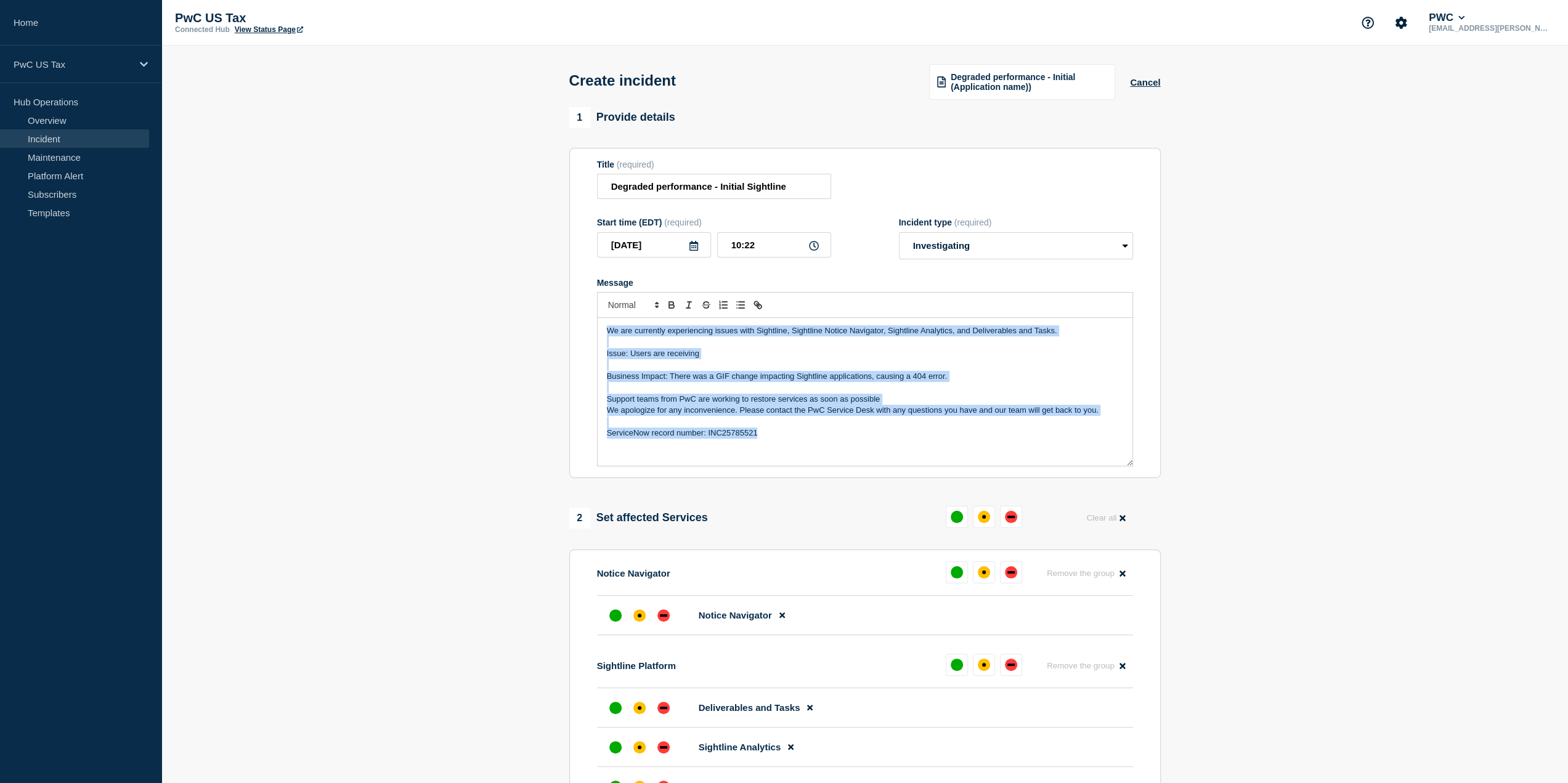
drag, startPoint x: 768, startPoint y: 440, endPoint x: 597, endPoint y: 340, distance: 198.1
click at [598, 338] on div "We are currently experiencing issues with Sightline, Sightline Notice Navigator…" at bounding box center [865, 391] width 535 height 148
copy div "Issue: Users are receiving Business Impact: There was a GIF change impacting Si…"
drag, startPoint x: 472, startPoint y: 407, endPoint x: 453, endPoint y: 418, distance: 22.0
click at [472, 407] on section "1 Provide details Title (required) Degraded performance - Initial Sightline Sta…" at bounding box center [864, 578] width 1407 height 941
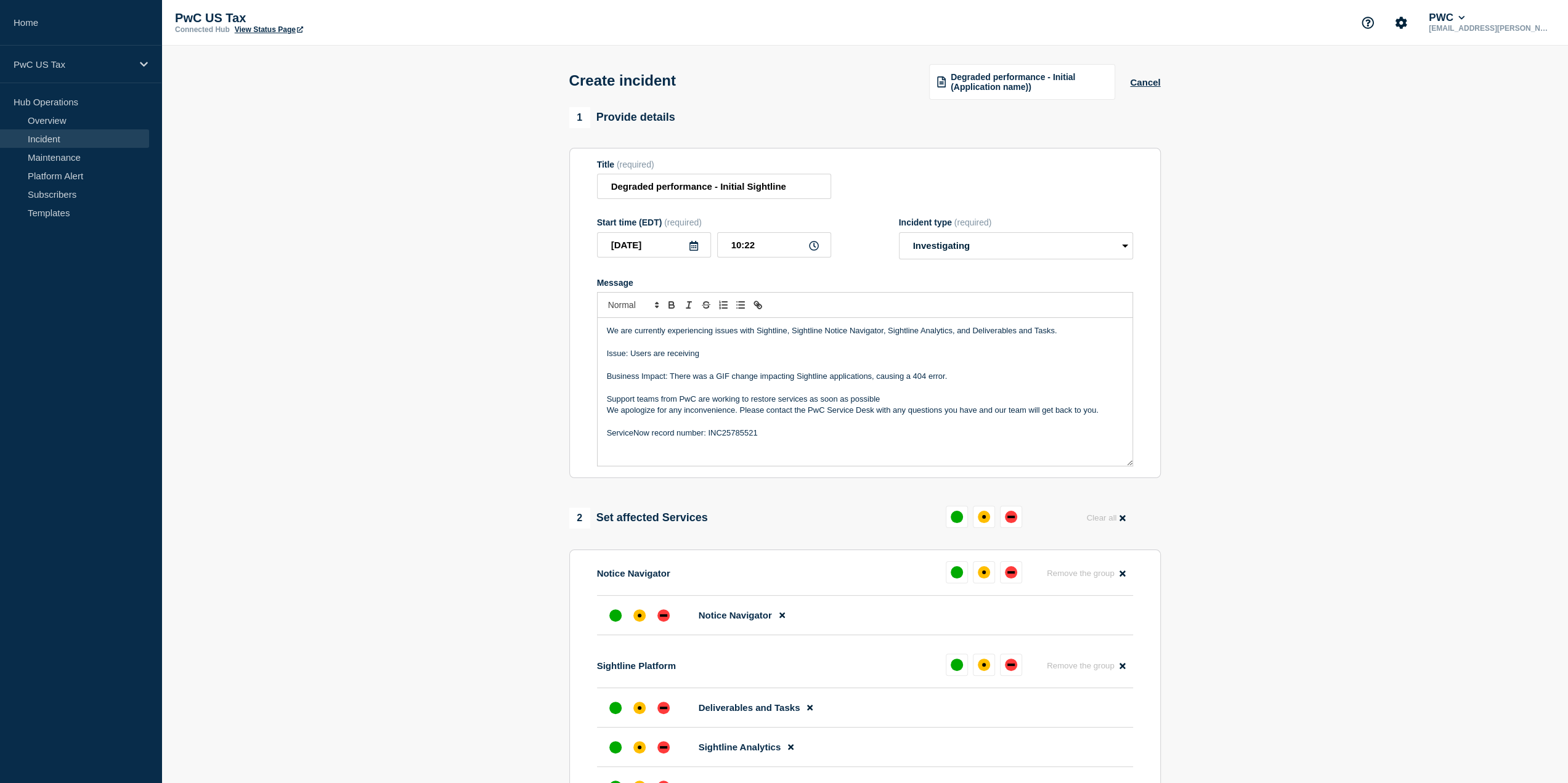
click at [724, 352] on p "Issue: Users are receiving" at bounding box center [865, 353] width 516 height 11
drag, startPoint x: 855, startPoint y: 354, endPoint x: 629, endPoint y: 354, distance: 226.0
click at [629, 354] on p "Issue: Users are receiving a 404 error when accessing engagements." at bounding box center [865, 353] width 516 height 11
copy p "Users are receiving a 404 error when accessing engagements."
click at [629, 353] on p "Issue:Users are receiving a 404 error when attempting to access engagements." at bounding box center [865, 353] width 516 height 11
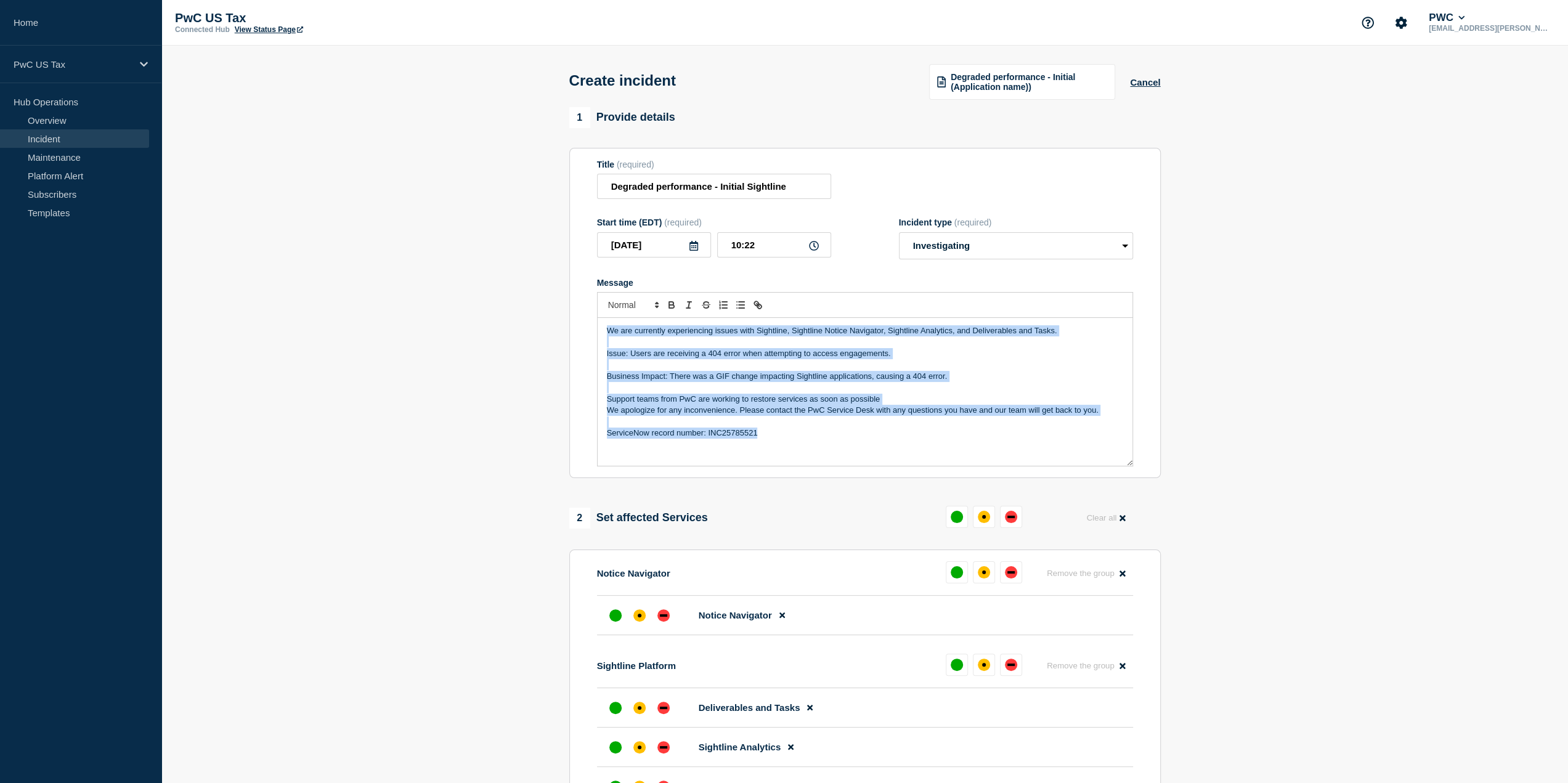
drag, startPoint x: 784, startPoint y: 432, endPoint x: 561, endPoint y: 320, distance: 249.5
click at [561, 320] on section "1 Provide details Title (required) Degraded performance - Initial Sightline Sta…" at bounding box center [864, 578] width 1407 height 941
copy div "We are currently experiencing issues with Sightline, Sightline Notice Navigator…"
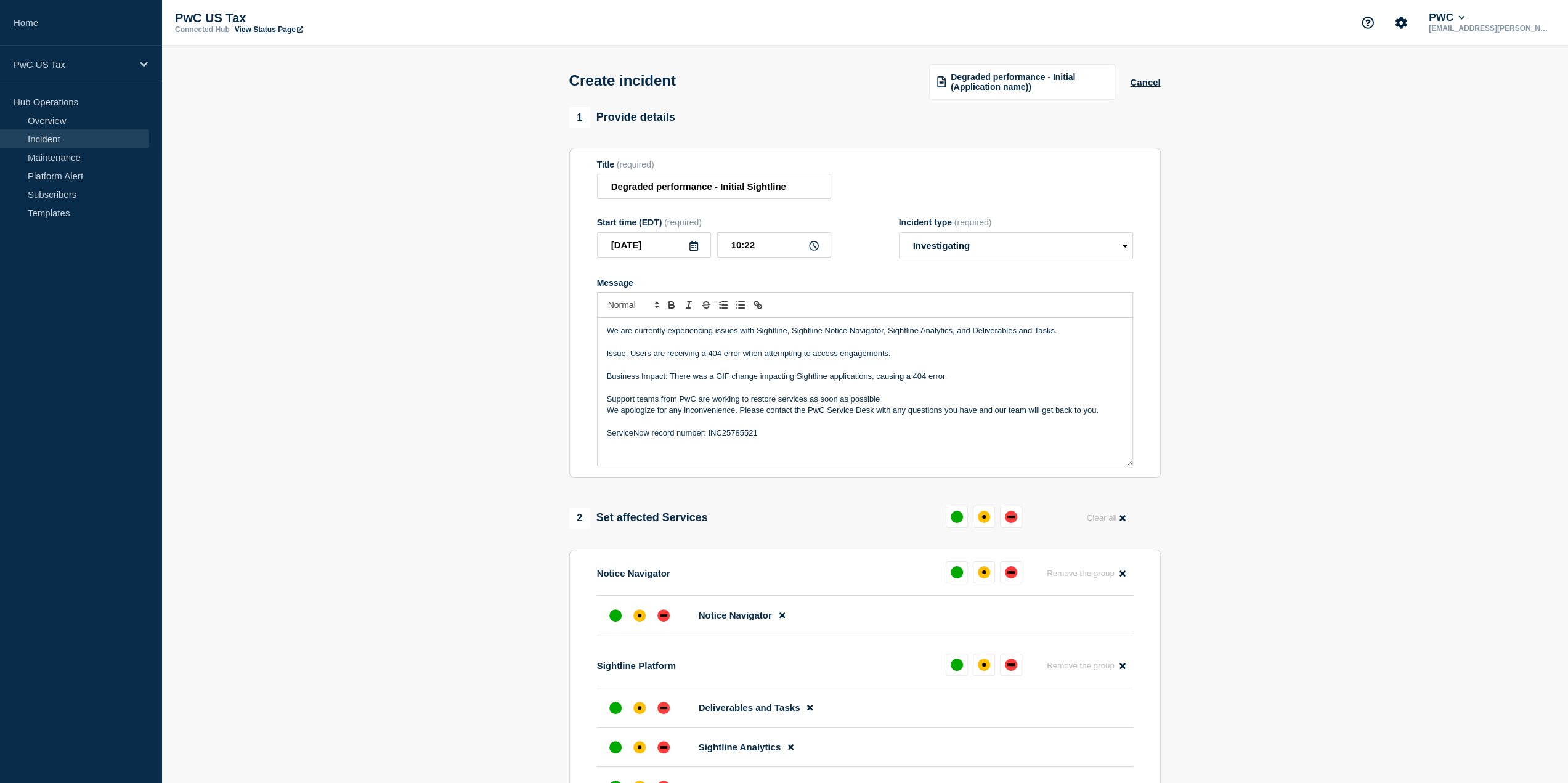
click at [490, 358] on section "1 Provide details Title (required) Degraded performance - Initial Sightline Sta…" at bounding box center [864, 578] width 1407 height 941
click at [791, 335] on p "We are currently experiencing issues with Sightline, Sightline Notice Navigator…" at bounding box center [865, 330] width 516 height 11
drag, startPoint x: 838, startPoint y: 352, endPoint x: 707, endPoint y: 353, distance: 131.0
click at [706, 354] on p "Issue: Users are receiving a 404 error when attempting to access engagements." at bounding box center [865, 353] width 516 height 11
click at [722, 352] on p "Issue: Users are receiving a 404 error when attempting to access engagements." at bounding box center [865, 353] width 516 height 11
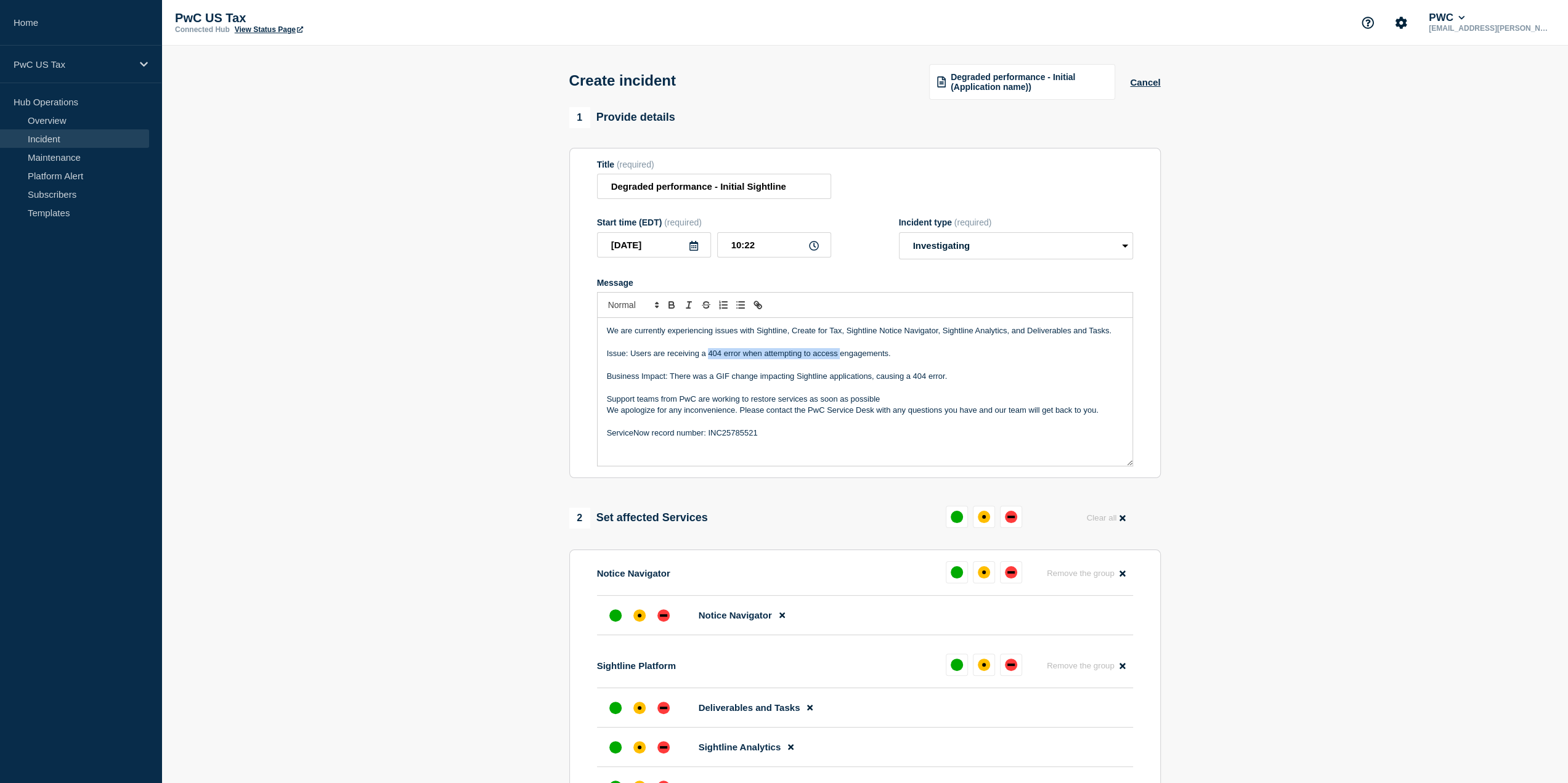
click at [729, 355] on p "Issue: Users are receiving a 404 error when attempting to access engagements." at bounding box center [865, 353] width 516 height 11
click at [720, 353] on p "Issue: Users are receiving a 404 error when attempting to access engagements." at bounding box center [865, 353] width 516 height 11
click at [854, 355] on p "Issue: Users are receiving a 404 error when attempting to access engagements." at bounding box center [865, 353] width 516 height 11
click at [722, 353] on p "Issue: Users are receiving a 404 error when attempting to access engagements." at bounding box center [865, 353] width 516 height 11
drag, startPoint x: 835, startPoint y: 353, endPoint x: 820, endPoint y: 355, distance: 15.1
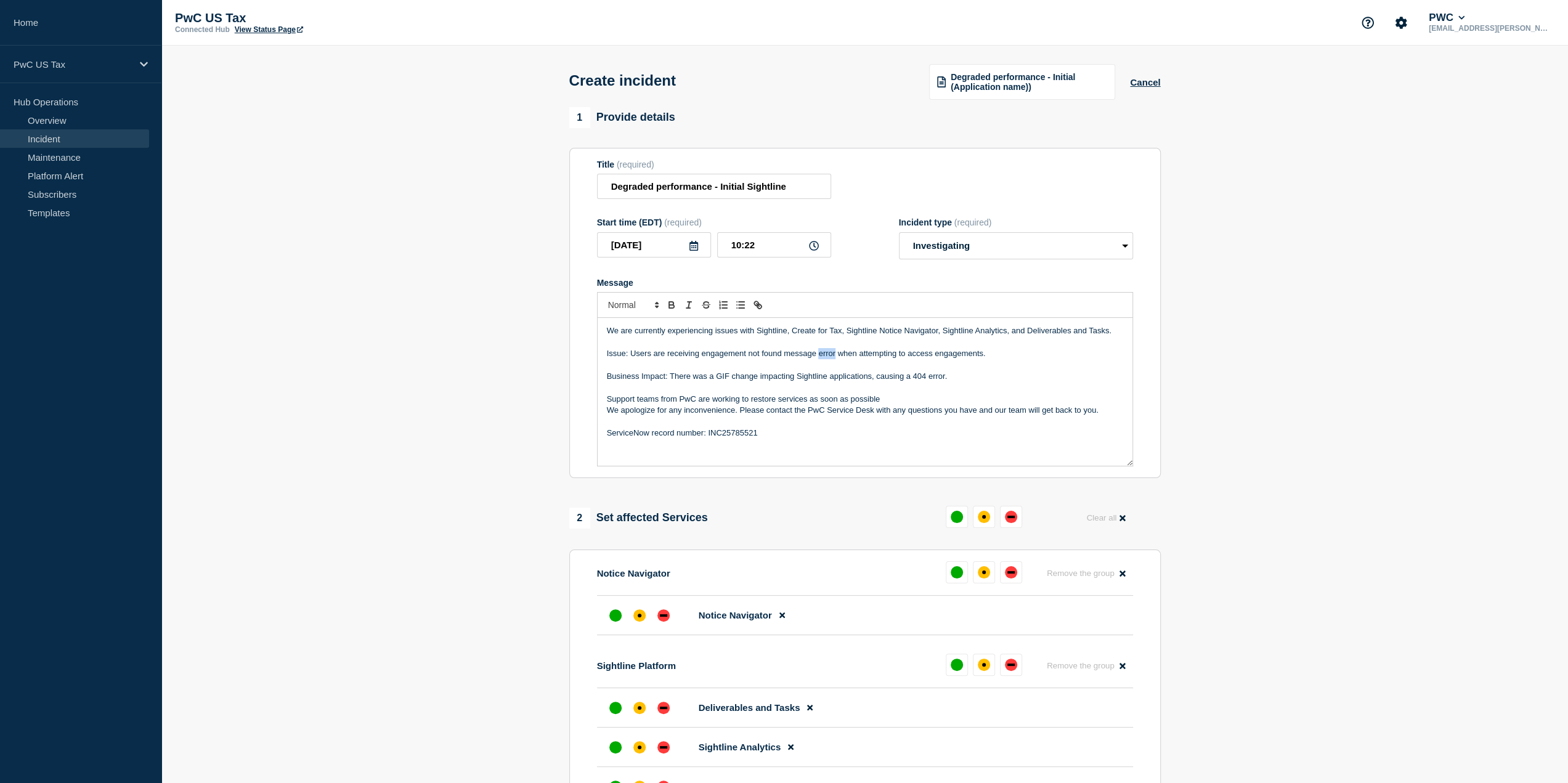
click at [820, 355] on p "Issue: Users are receiving engagement not found message error when attempting t…" at bounding box center [865, 353] width 516 height 11
drag, startPoint x: 965, startPoint y: 353, endPoint x: 889, endPoint y: 354, distance: 76.0
click at [889, 354] on p "Issue: Users are receiving engagement not found message when attempting to acce…" at bounding box center [865, 353] width 516 height 11
click at [928, 357] on p "Issue: Users are receiving engagement not found message when attempting to acce…" at bounding box center [865, 353] width 516 height 11
click at [968, 352] on p "Issue: Users are receiving engagement not found message when attempting to acce…" at bounding box center [865, 353] width 516 height 11
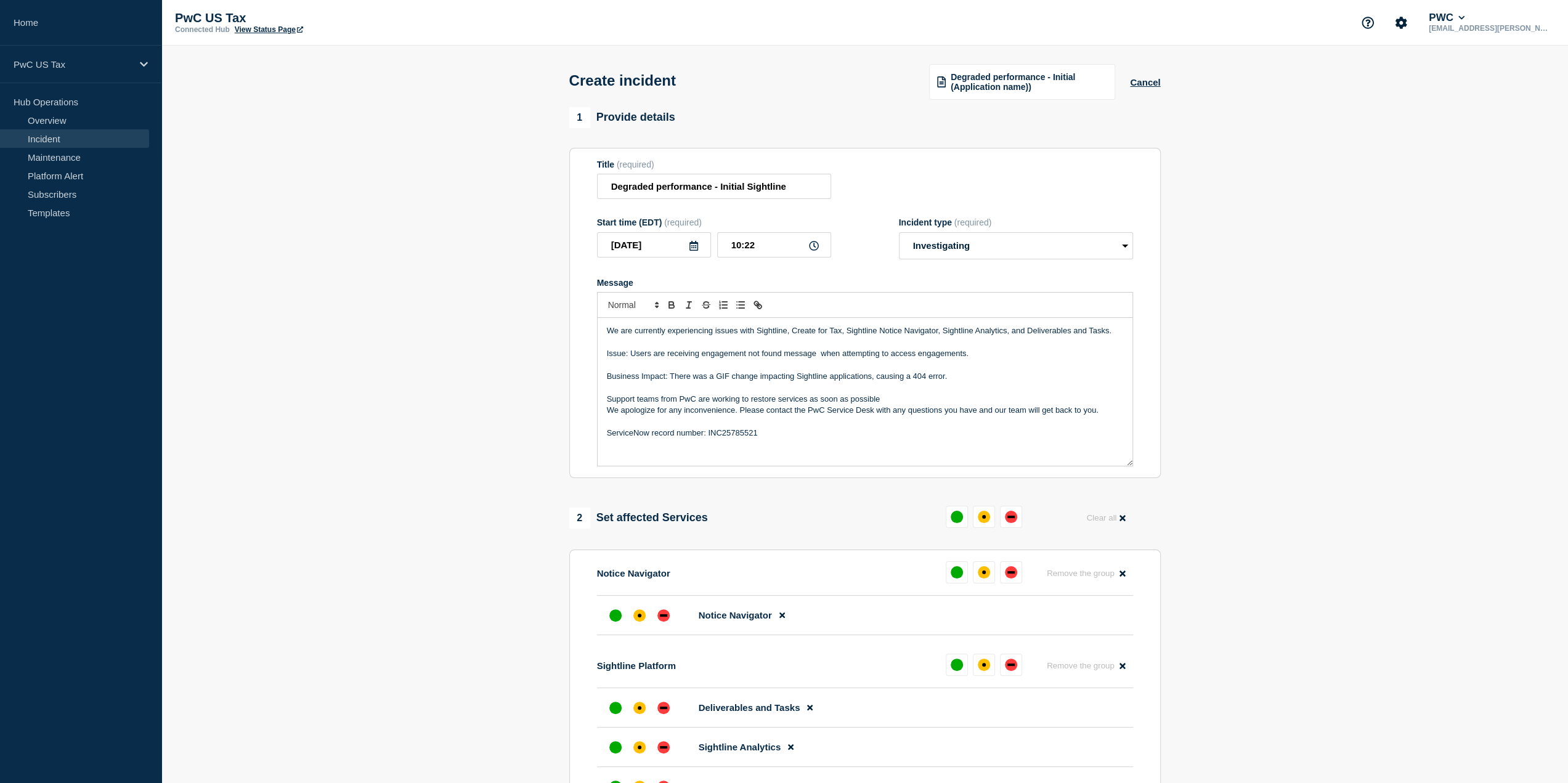
click at [965, 352] on p "Issue: Users are receiving engagement not found message when attempting to acce…" at bounding box center [865, 353] width 516 height 11
click at [820, 355] on p "Issue: Users are receiving engagement not found message when attempting to acce…" at bounding box center [865, 353] width 516 height 11
drag, startPoint x: 965, startPoint y: 352, endPoint x: 878, endPoint y: 353, distance: 87.0
click at [878, 353] on p "Issue: Users are receiving engagement not found message when attempting to acce…" at bounding box center [865, 353] width 516 height 11
drag, startPoint x: 985, startPoint y: 355, endPoint x: 630, endPoint y: 357, distance: 355.0
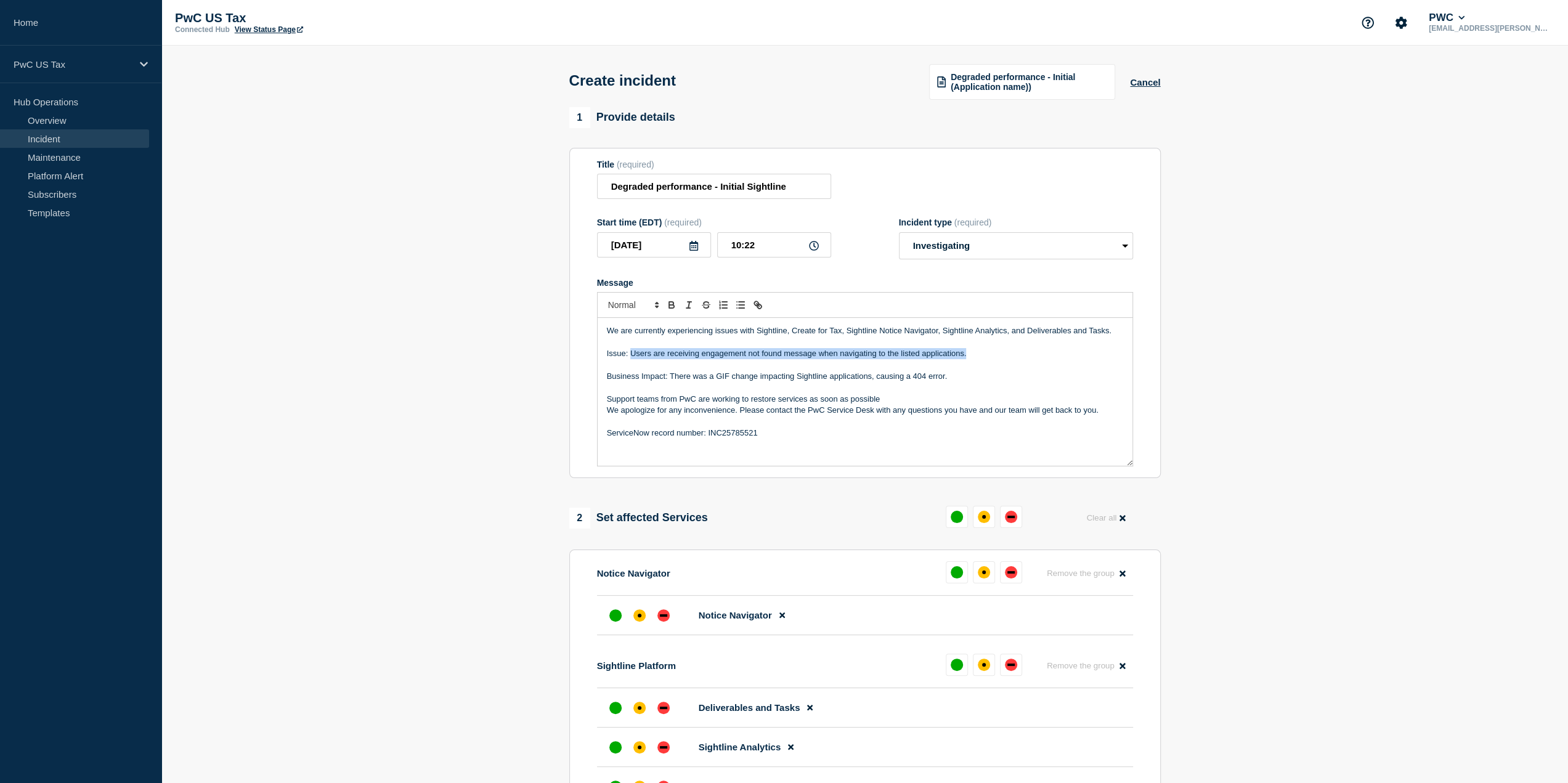
click at [630, 357] on p "Issue: Users are receiving engagement not found message when navigating to the …" at bounding box center [865, 353] width 516 height 11
copy p "Users are receiving engagement not found message when navigating to the listed …"
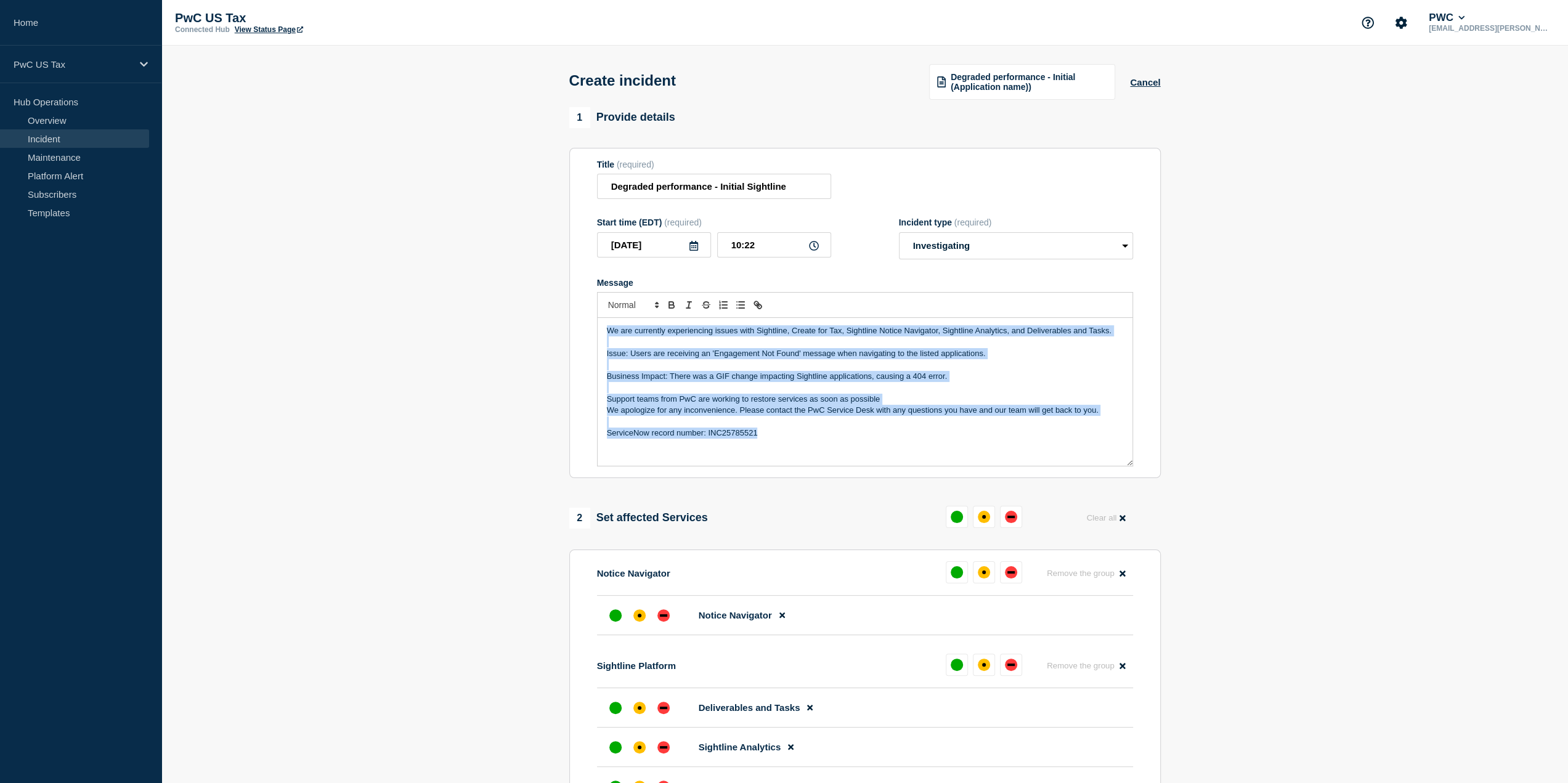
drag, startPoint x: 778, startPoint y: 431, endPoint x: 595, endPoint y: 323, distance: 212.5
click at [595, 323] on section "Title (required) Degraded performance - Initial Sightline Start time (EDT) (req…" at bounding box center [864, 313] width 591 height 331
copy div "We are currently experiencing issues with Sightline, Create for Tax, Sightline …"
click at [982, 518] on div "affected" at bounding box center [983, 517] width 4 height 4
click at [1003, 519] on div "down" at bounding box center [1006, 517] width 13 height 13
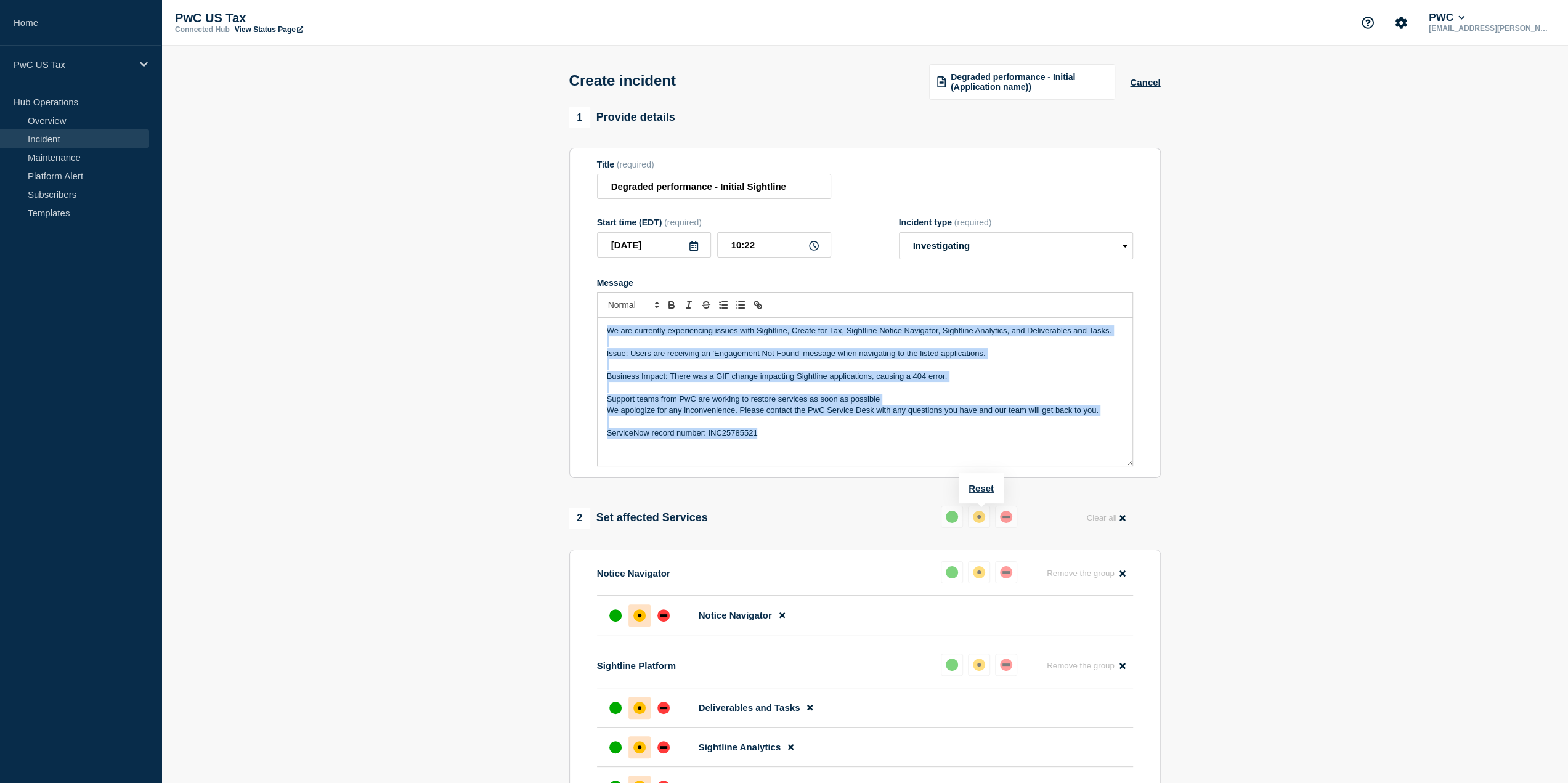
click at [976, 486] on button "Reset" at bounding box center [981, 488] width 25 height 10
click at [1011, 516] on div "down" at bounding box center [1011, 517] width 13 height 13
copy div "We are currently experiencing issues with Sightline, Create for Tax, Sightline …"
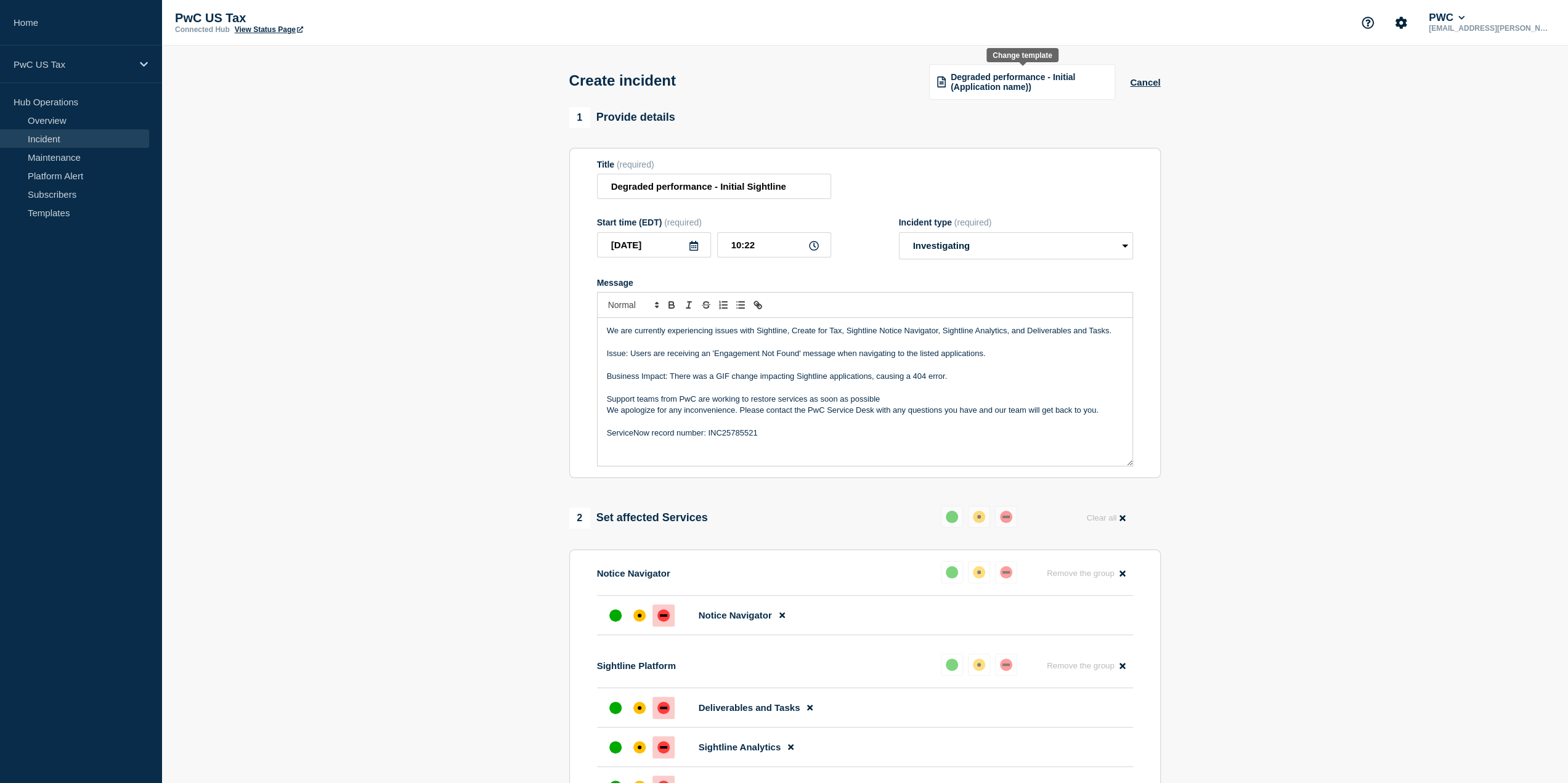
click at [1050, 81] on span "Degraded performance - Initial (Application name))" at bounding box center [1029, 82] width 156 height 20
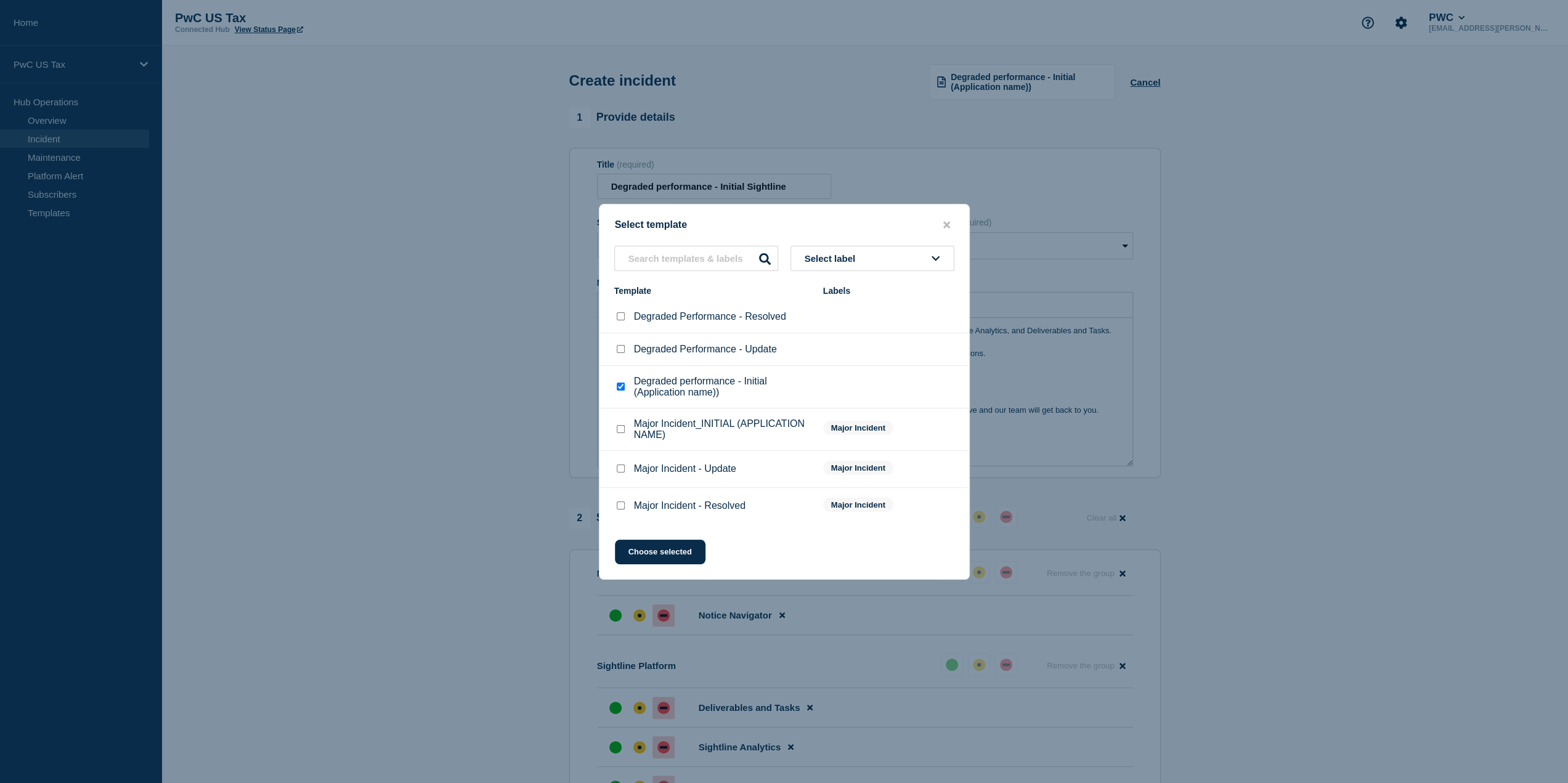
click at [623, 427] on input "Major Incident_INITIAL (APPLICATION NAME) checkbox" at bounding box center [620, 429] width 8 height 8
checkbox input "true"
click at [621, 390] on input "Degraded performance - Initial (Application name)) checkbox" at bounding box center [620, 386] width 8 height 8
checkbox input "false"
click at [666, 552] on button "Choose selected" at bounding box center [661, 552] width 91 height 25
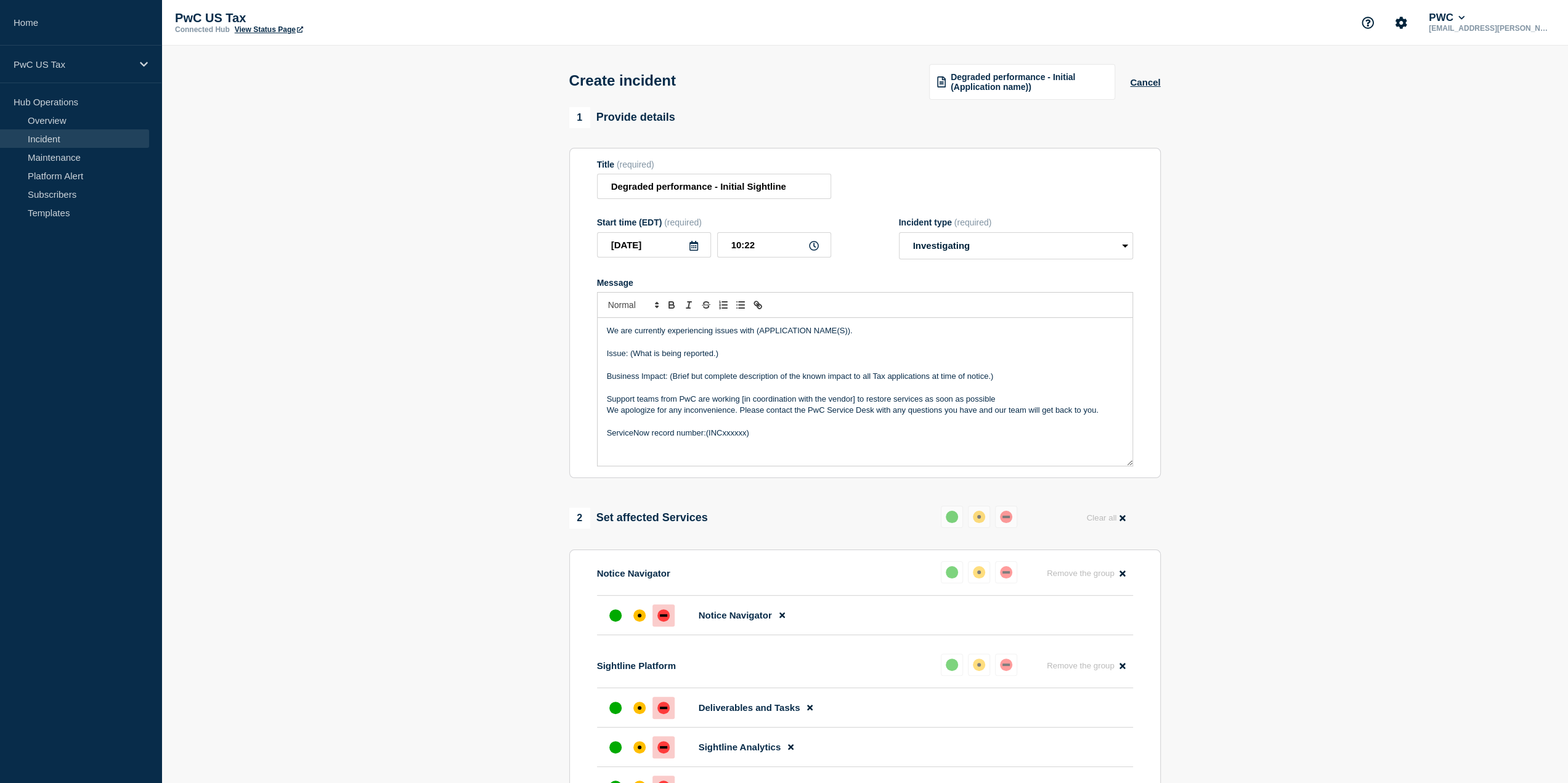
drag, startPoint x: 757, startPoint y: 436, endPoint x: 550, endPoint y: 248, distance: 279.6
click at [550, 248] on section "1 Provide details Title (required) Degraded performance - Initial Sightline Sta…" at bounding box center [864, 578] width 1407 height 941
drag, startPoint x: 713, startPoint y: 353, endPoint x: 798, endPoint y: 354, distance: 85.0
click at [798, 354] on p "Issue: Users are receiving an 'Engagement Not Found' message when navigating to…" at bounding box center [865, 353] width 516 height 11
drag, startPoint x: 944, startPoint y: 375, endPoint x: 901, endPoint y: 378, distance: 43.1
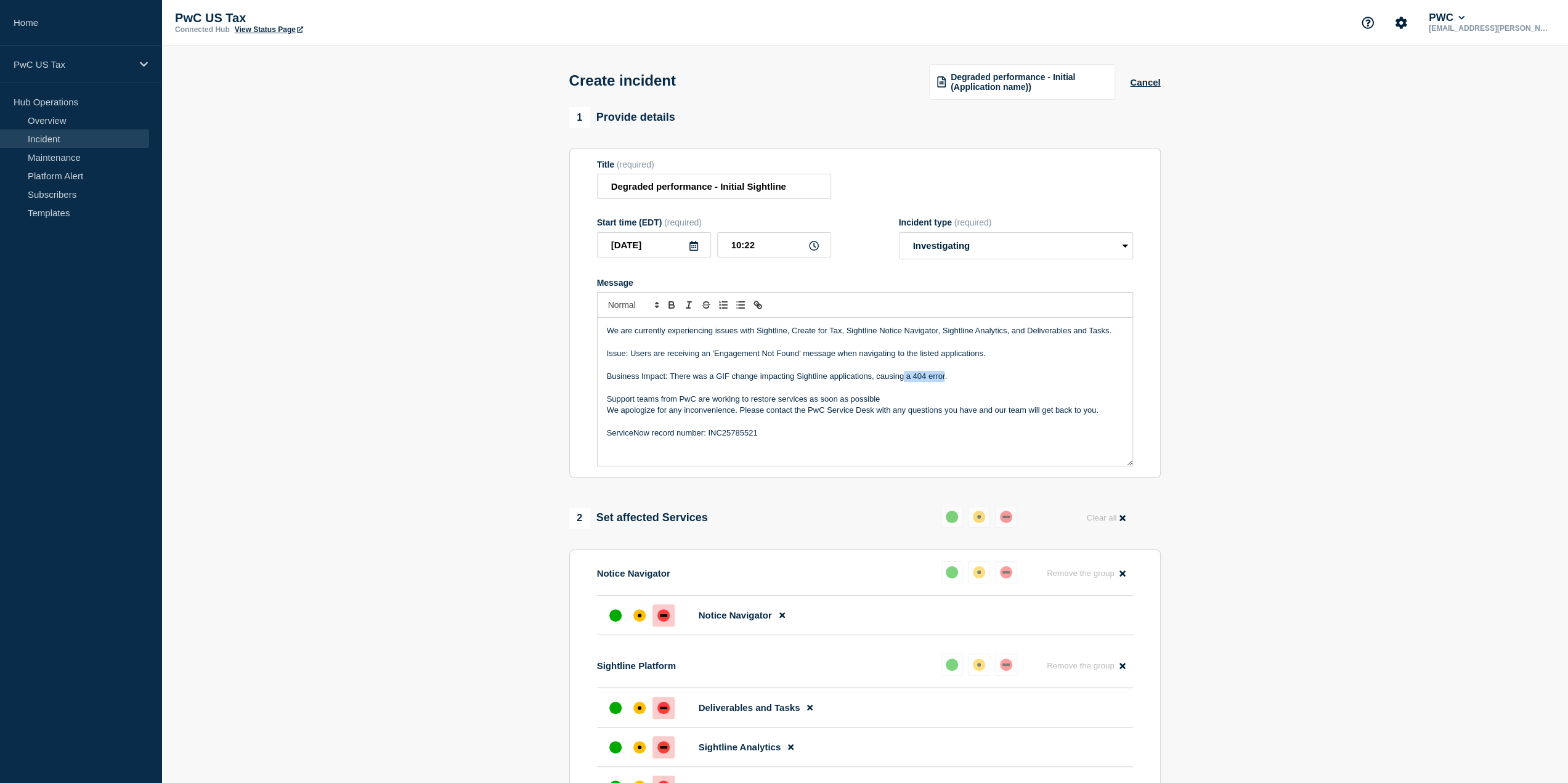
click at [901, 378] on p "Business Impact: There was a GIF change impacting Sightline applications, causi…" at bounding box center [865, 376] width 516 height 11
click at [928, 375] on p "Business Impact: There was a GIF change impacting Sightline applications, causi…" at bounding box center [865, 376] width 516 height 11
drag, startPoint x: 944, startPoint y: 378, endPoint x: 877, endPoint y: 375, distance: 67.1
click at [877, 375] on p "Business Impact: There was a GIF change impacting Sightline applications, causi…" at bounding box center [865, 376] width 516 height 11
drag, startPoint x: 631, startPoint y: 355, endPoint x: 994, endPoint y: 352, distance: 363.0
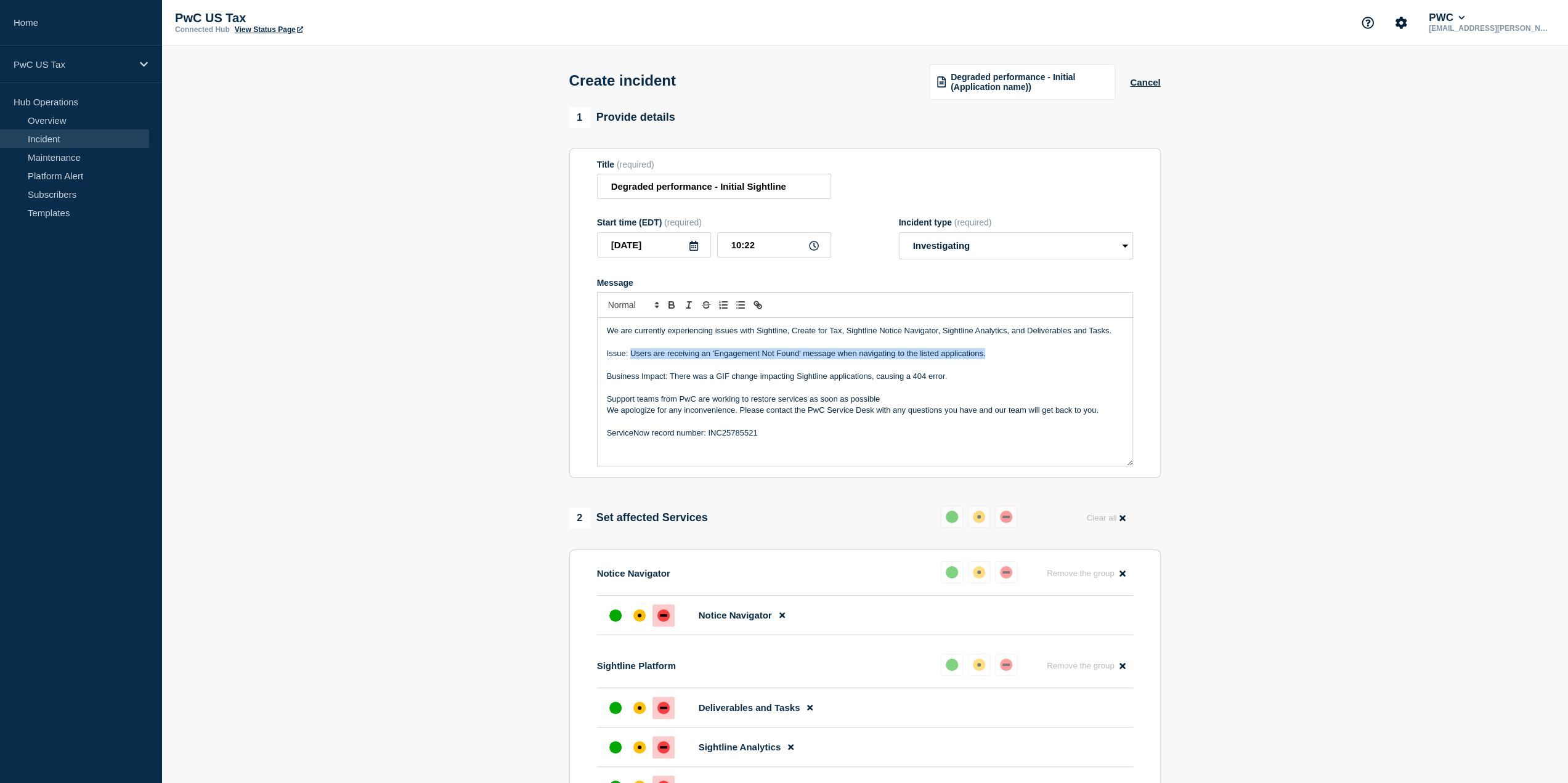
click at [994, 352] on p "Issue: Users are receiving an 'Engagement Not Found' message when navigating to…" at bounding box center [865, 353] width 516 height 11
copy p "Users are receiving an 'Engagement Not Found' message when navigating to the li…"
drag, startPoint x: 945, startPoint y: 374, endPoint x: 878, endPoint y: 376, distance: 67.0
click at [878, 376] on p "Business Impact: There was a GIF change impacting Sightline applications, causi…" at bounding box center [865, 376] width 516 height 11
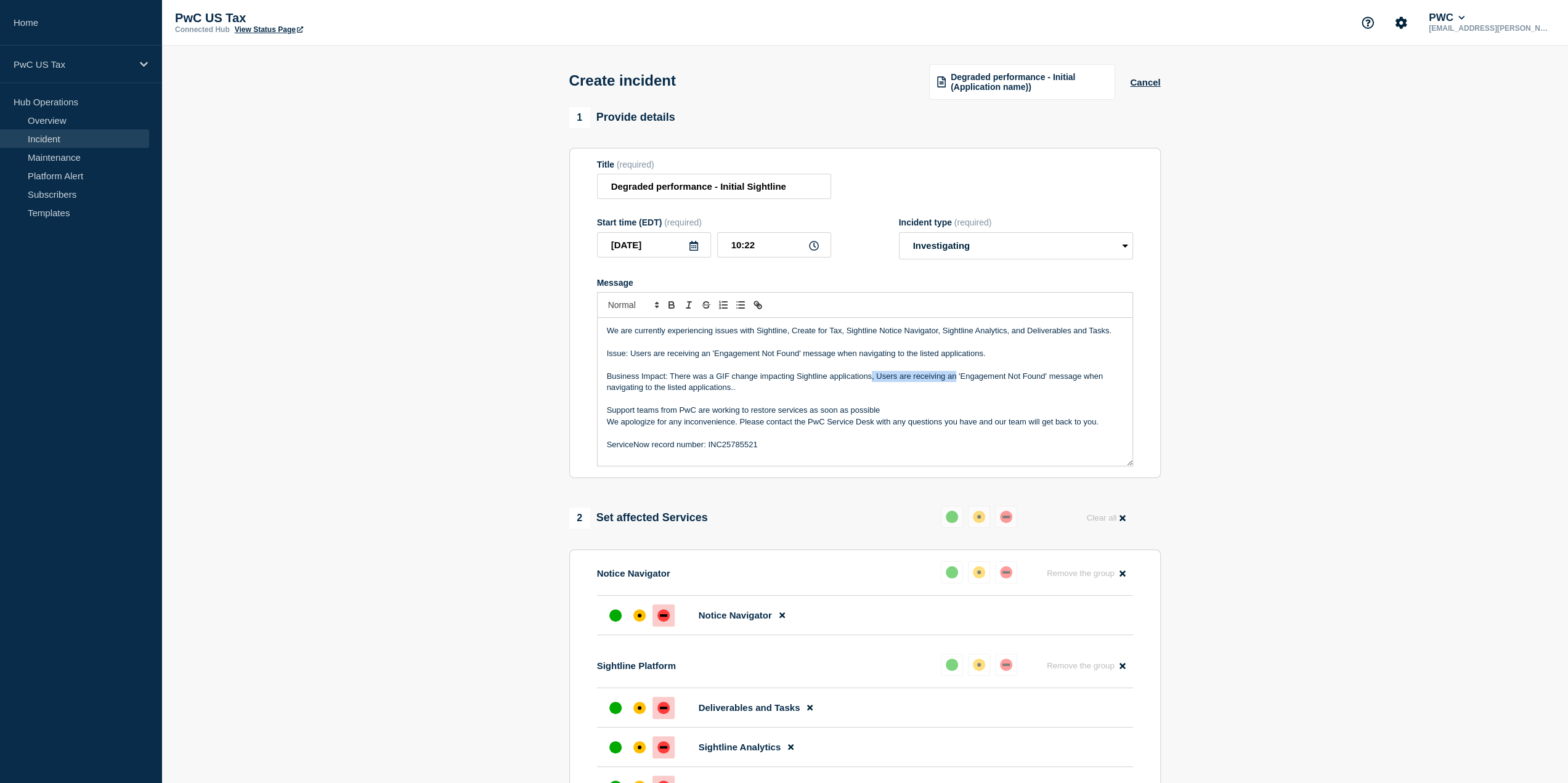
drag, startPoint x: 956, startPoint y: 376, endPoint x: 872, endPoint y: 375, distance: 84.0
click at [872, 375] on p "Business Impact: There was a GIF change impacting Sightline applications, Users…" at bounding box center [865, 382] width 516 height 23
drag, startPoint x: 834, startPoint y: 386, endPoint x: 826, endPoint y: 387, distance: 8.1
click at [834, 385] on p "Business Impact: There was a GIF change impacting Sightline applications causin…" at bounding box center [865, 382] width 516 height 23
click at [671, 374] on p "Business Impact: There was a GIF change impacting Sightline applications causin…" at bounding box center [865, 382] width 516 height 23
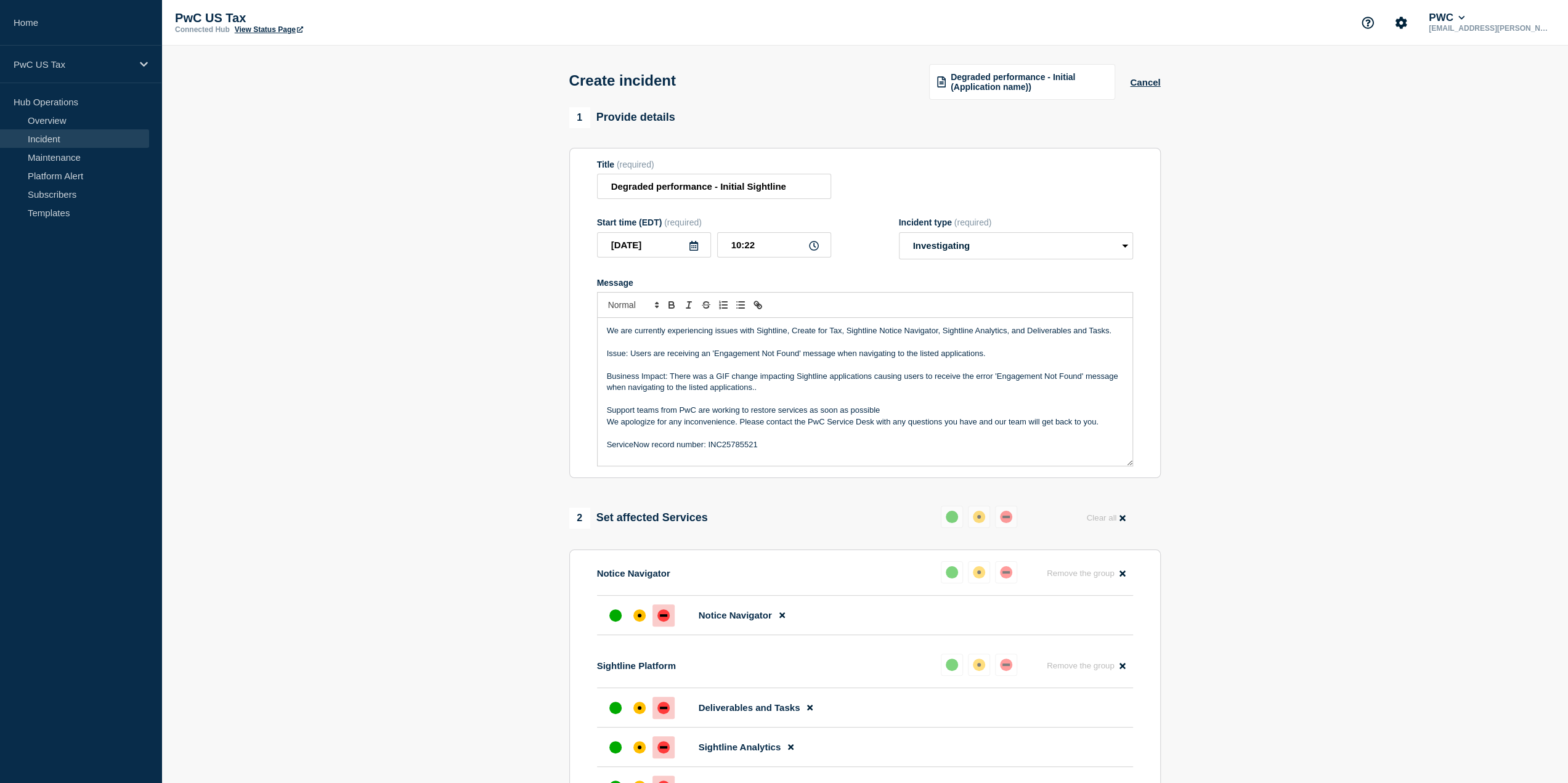
click at [692, 373] on p "Business Impact: There was a GIF change impacting Sightline applications causin…" at bounding box center [865, 382] width 516 height 23
click at [672, 376] on p "Business Impact: There was a GIF change impacting Sightline applications causin…" at bounding box center [865, 382] width 516 height 23
drag, startPoint x: 669, startPoint y: 375, endPoint x: 770, endPoint y: 392, distance: 102.4
click at [770, 392] on p "Business Impact: There was a GIF change impacting Sightline applications causin…" at bounding box center [865, 382] width 516 height 23
copy p "There was a GIF change impacting Sightline applications causing users to receiv…"
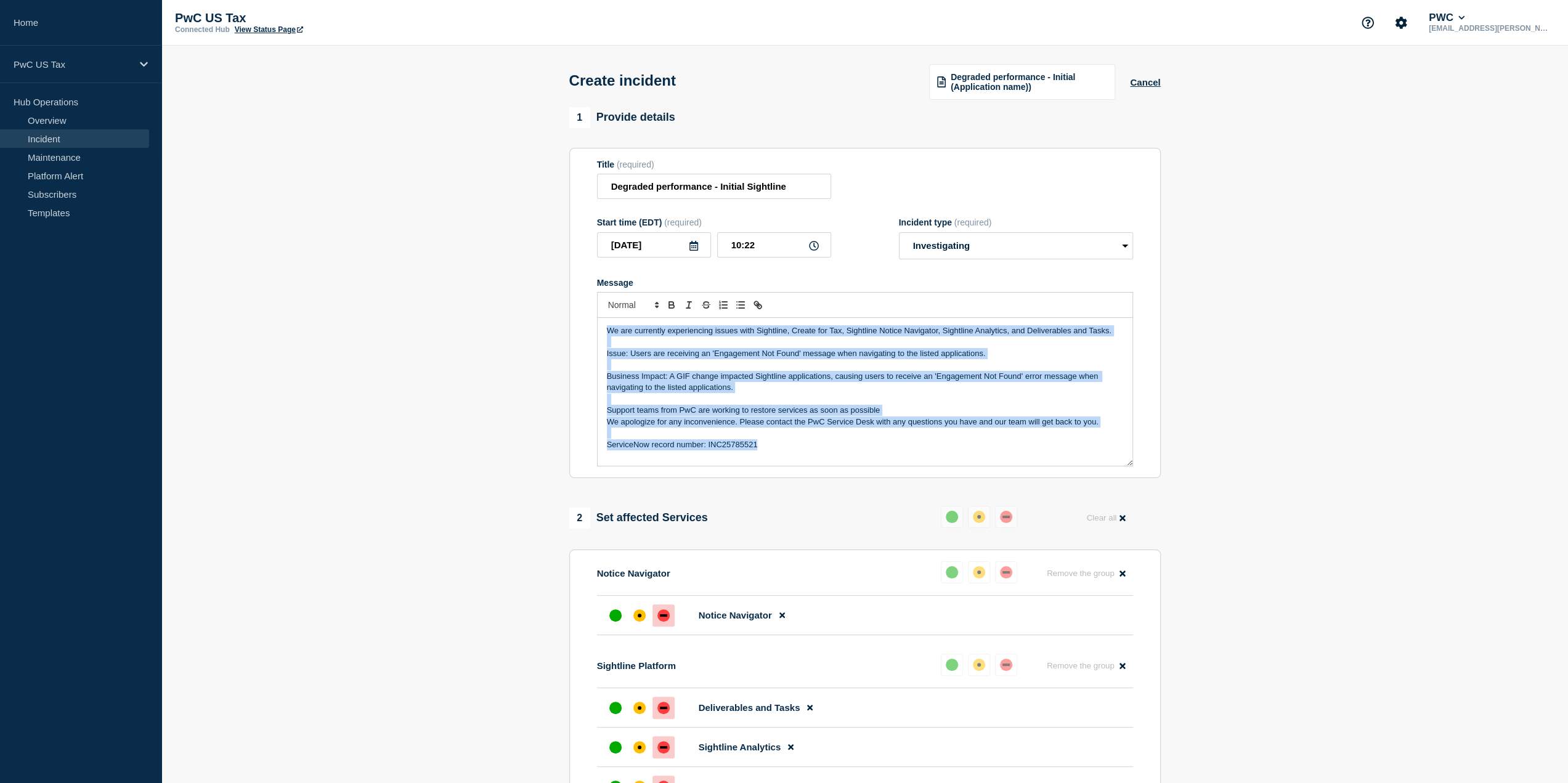
drag, startPoint x: 767, startPoint y: 443, endPoint x: 567, endPoint y: 314, distance: 238.0
click at [567, 314] on div "1 Provide details Title (required) Degraded performance - Initial Sightline Sta…" at bounding box center [865, 578] width 605 height 941
click at [875, 392] on p "Business Impact: A GIF change impacted Sightline applications, causing users to…" at bounding box center [865, 382] width 516 height 23
click at [793, 429] on p "Message" at bounding box center [865, 433] width 516 height 11
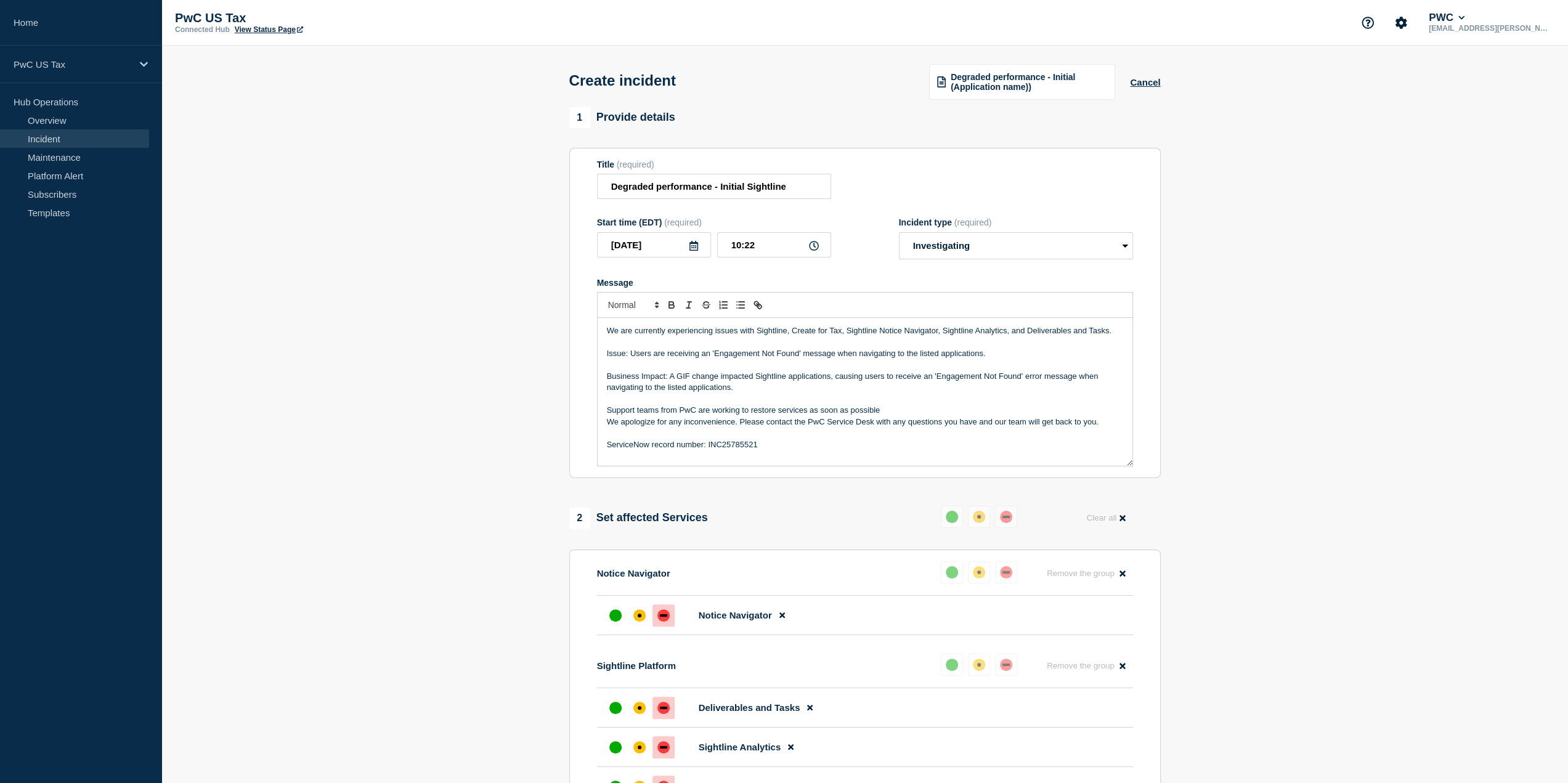
drag, startPoint x: 460, startPoint y: 384, endPoint x: 455, endPoint y: 390, distance: 7.8
click at [455, 390] on section "1 Provide details Title (required) Degraded performance - Initial Sightline Sta…" at bounding box center [864, 578] width 1407 height 941
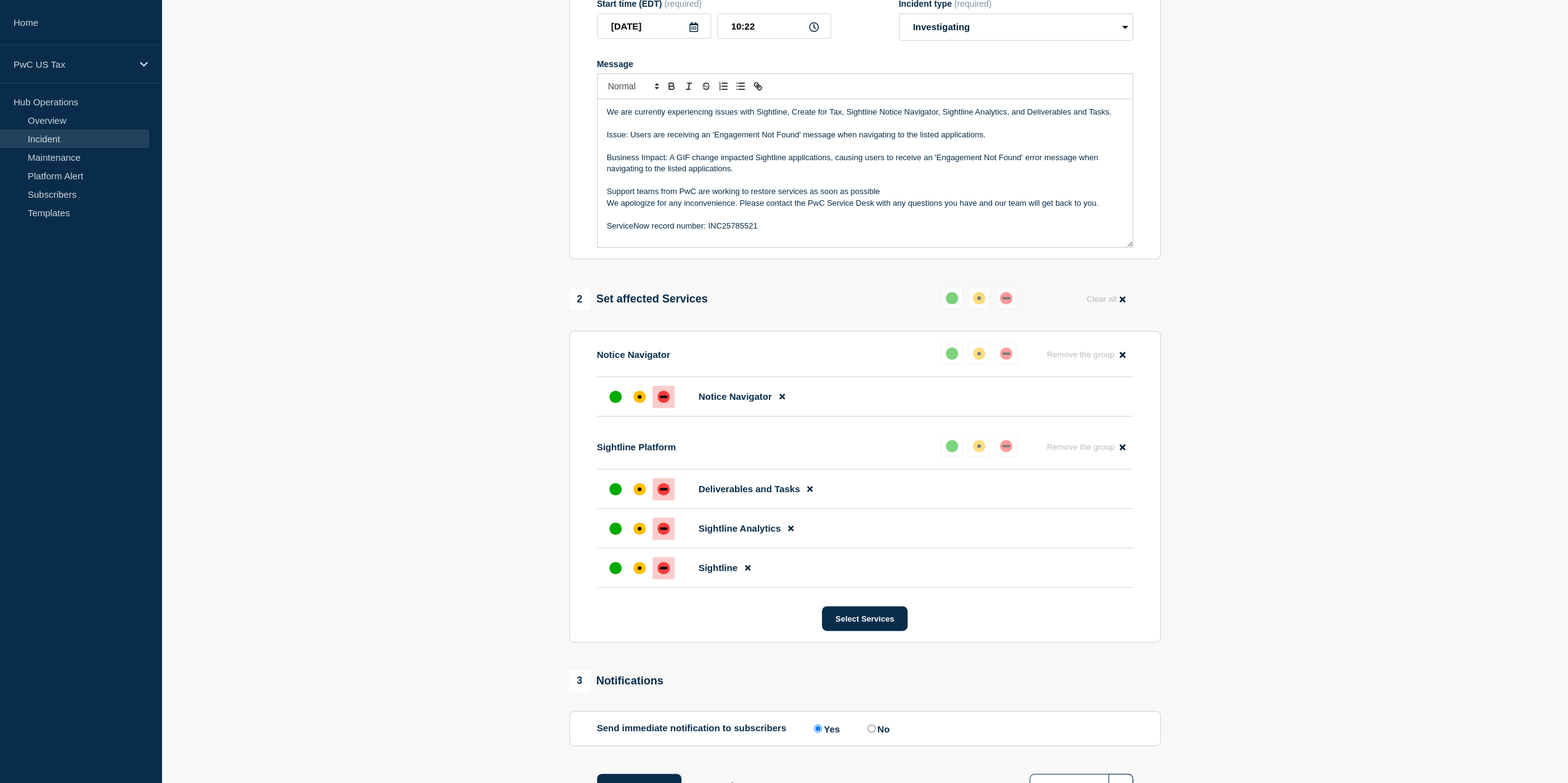
scroll to position [253, 0]
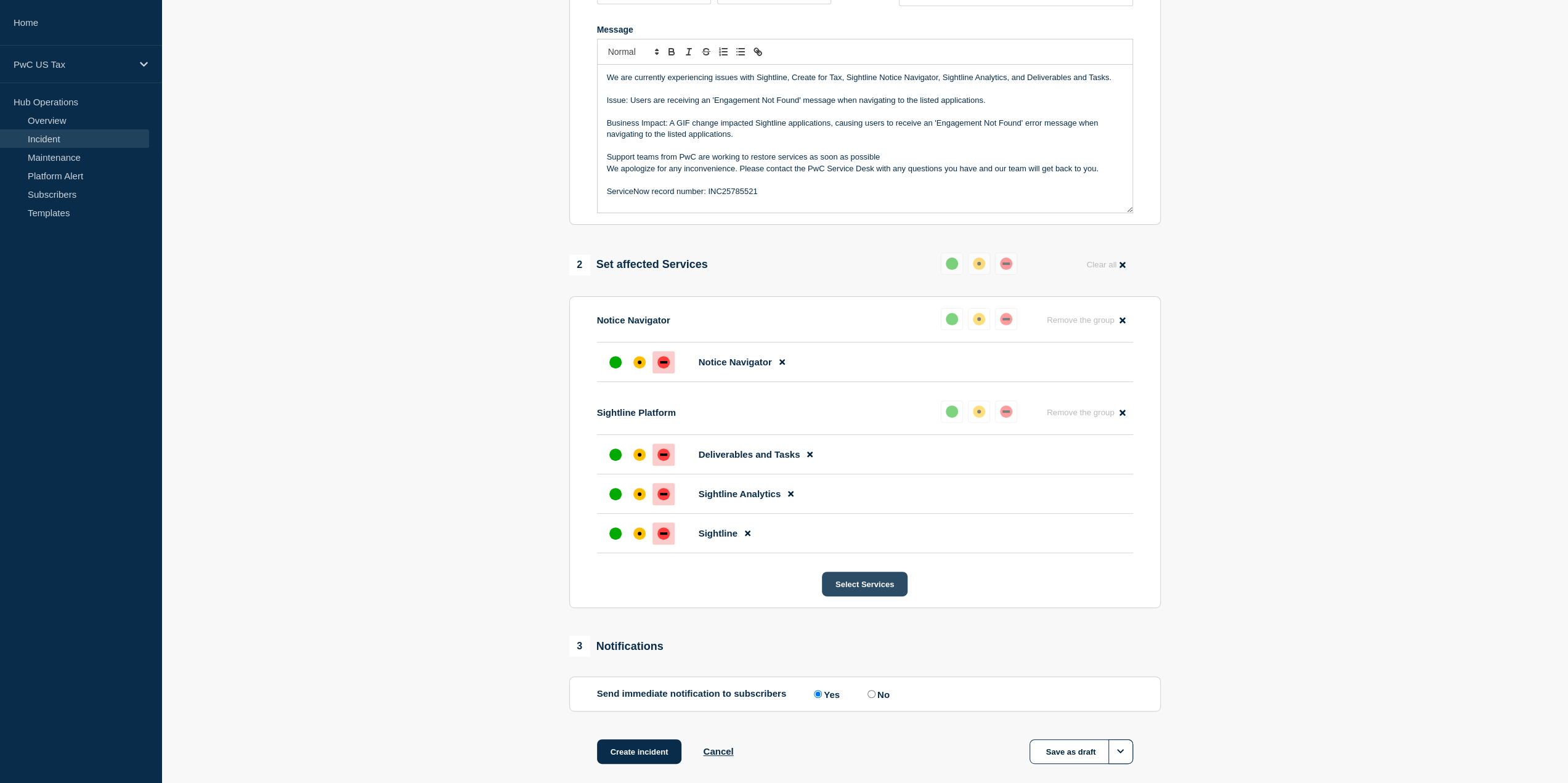
click at [872, 584] on button "Select Services" at bounding box center [864, 584] width 86 height 25
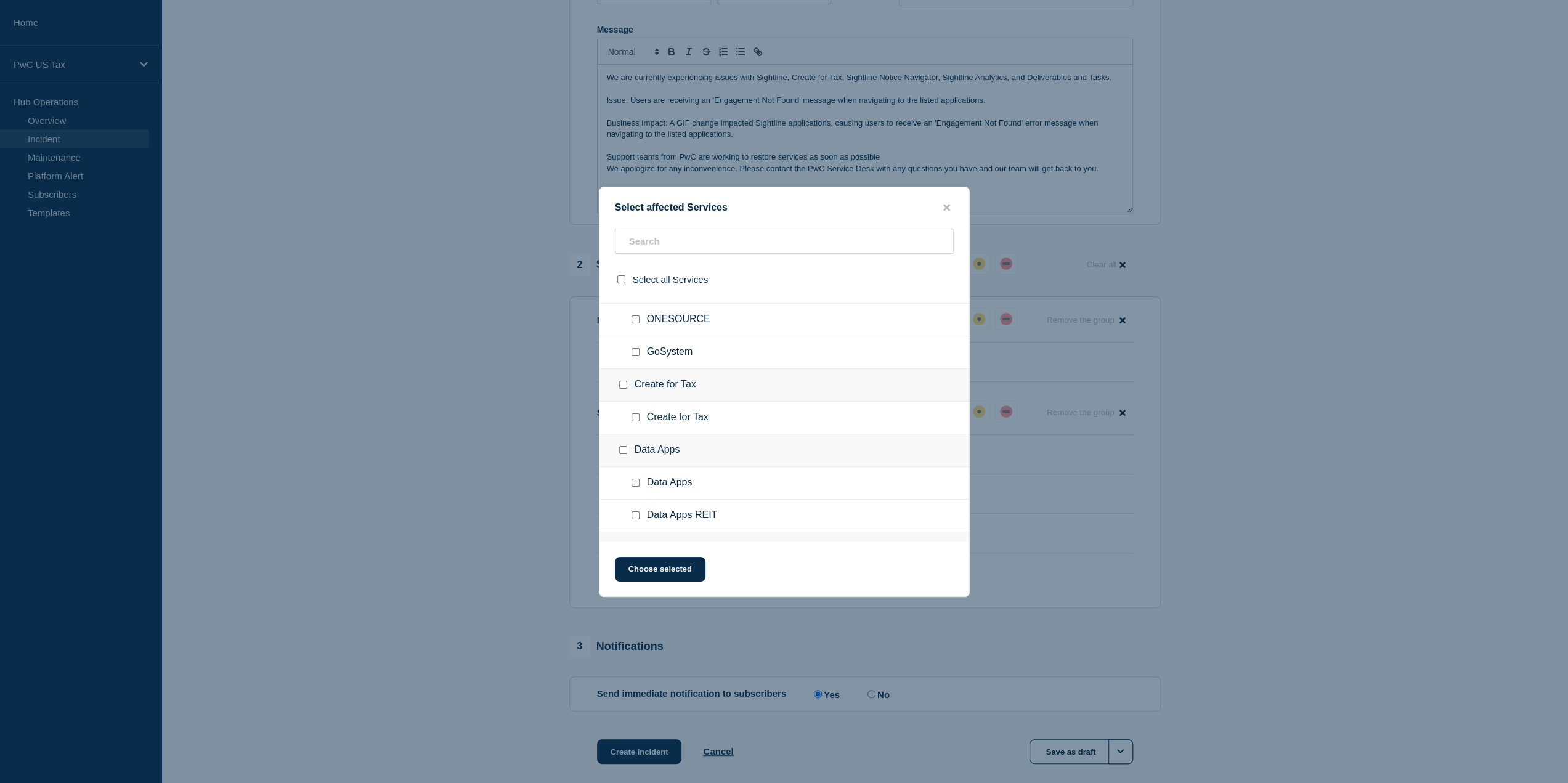
scroll to position [677, 0]
click at [617, 316] on div at bounding box center [626, 320] width 18 height 13
click at [626, 315] on input "Create for Tax checkbox" at bounding box center [623, 319] width 8 height 8
checkbox input "true"
click at [636, 348] on input "Create for Tax checkbox" at bounding box center [635, 352] width 8 height 8
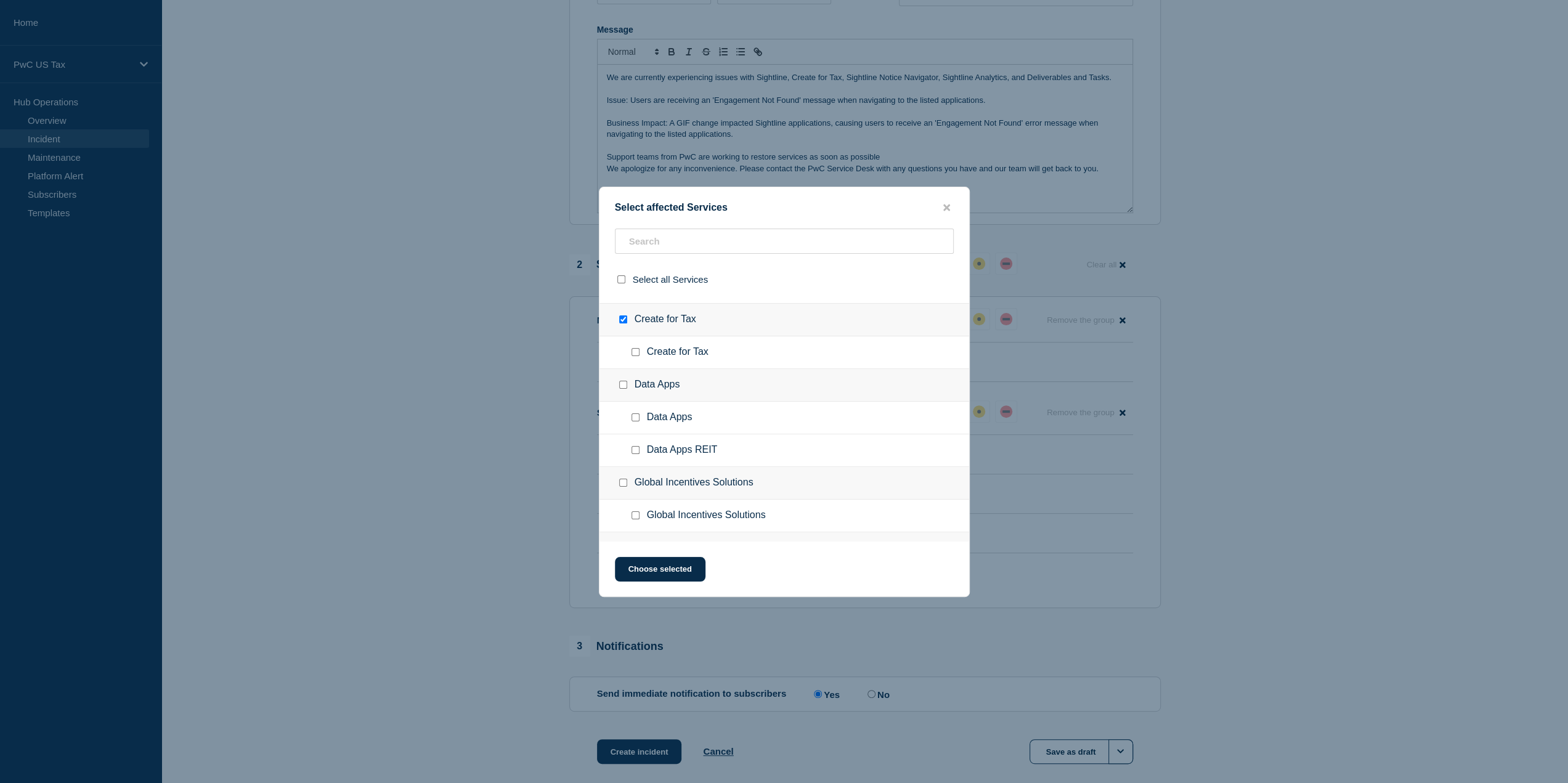
checkbox input "true"
click at [683, 573] on button "Choose selected" at bounding box center [661, 569] width 91 height 25
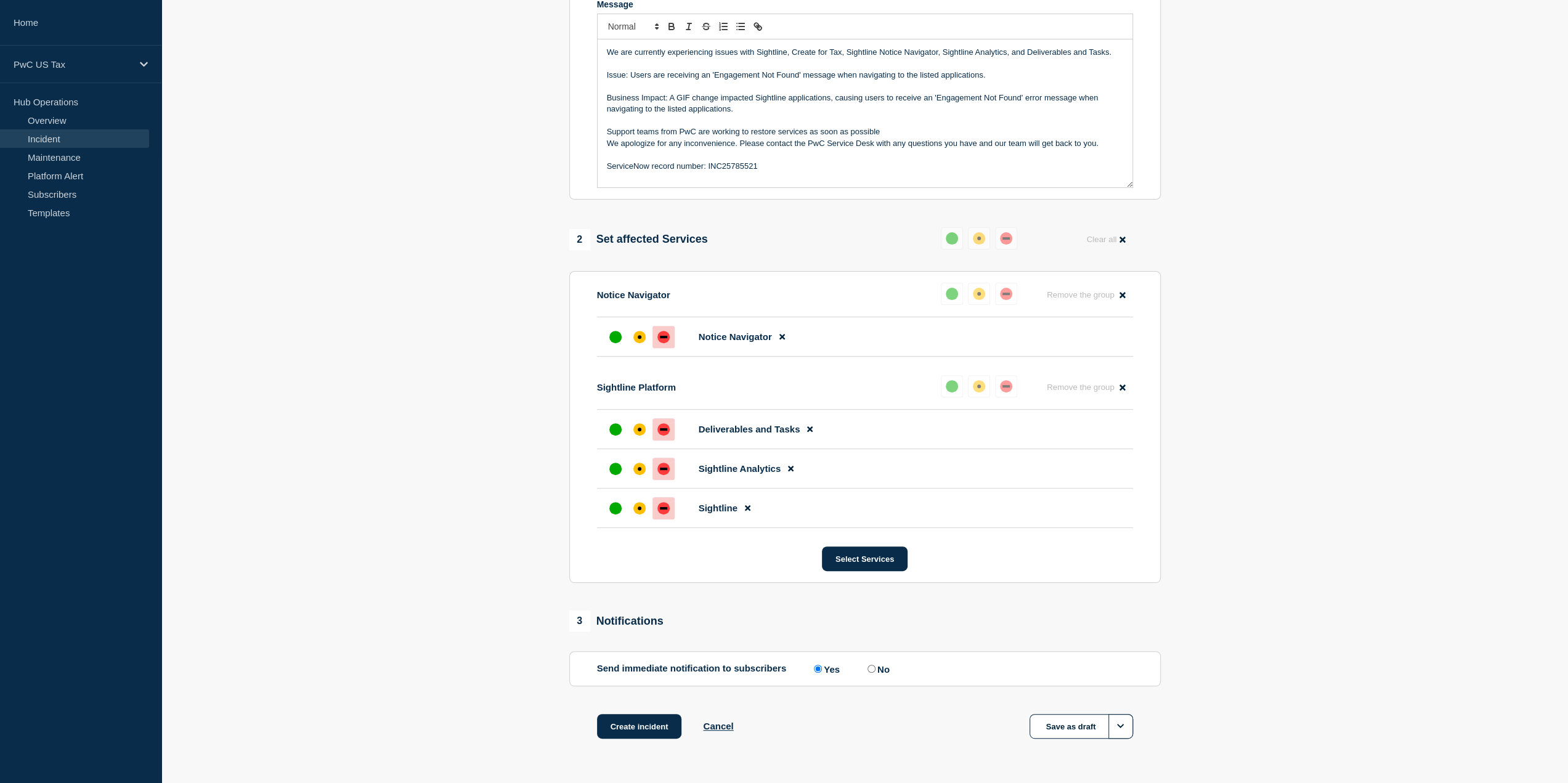
scroll to position [253, 0]
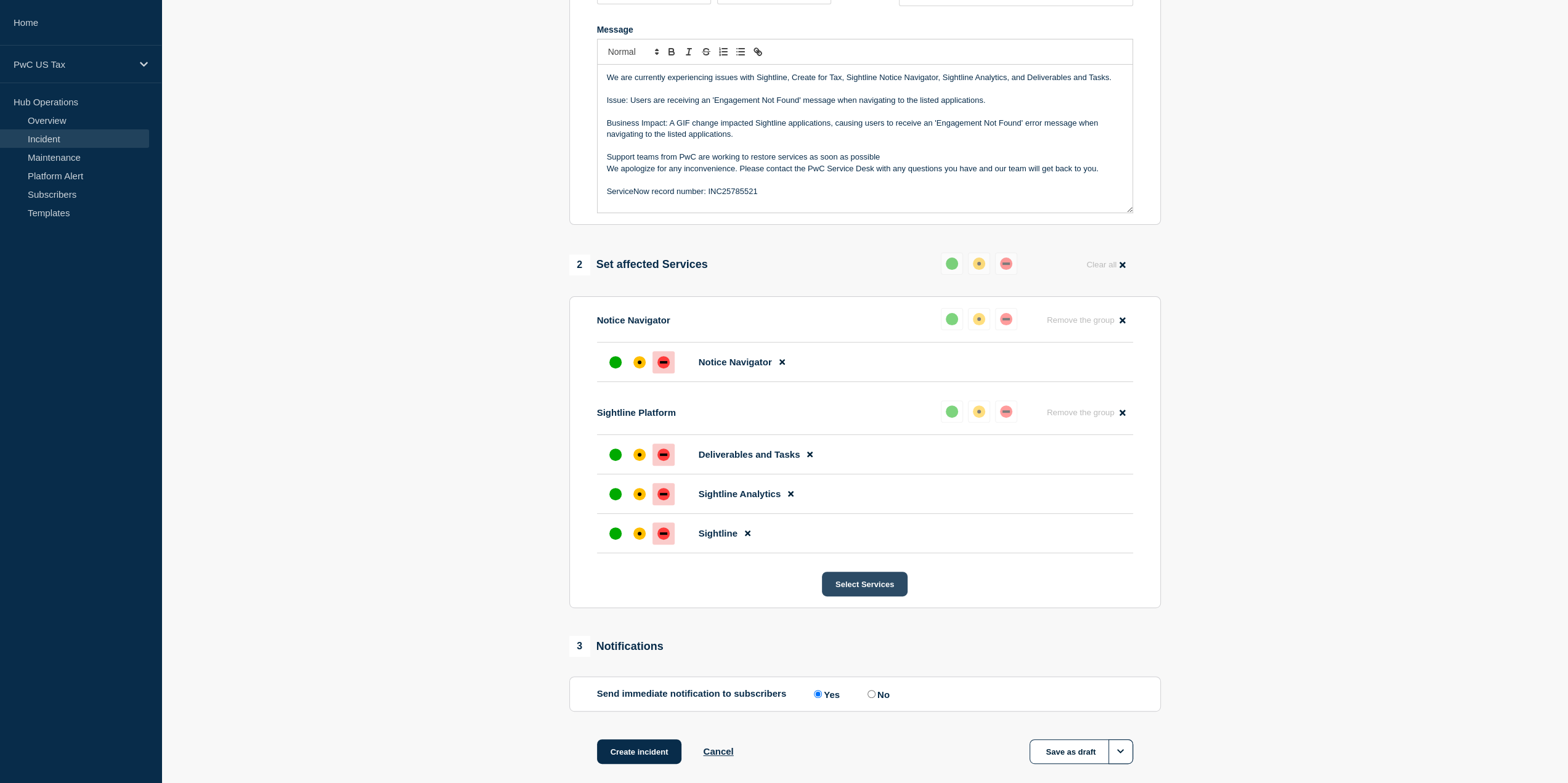
click at [867, 590] on button "Select Services" at bounding box center [864, 584] width 86 height 25
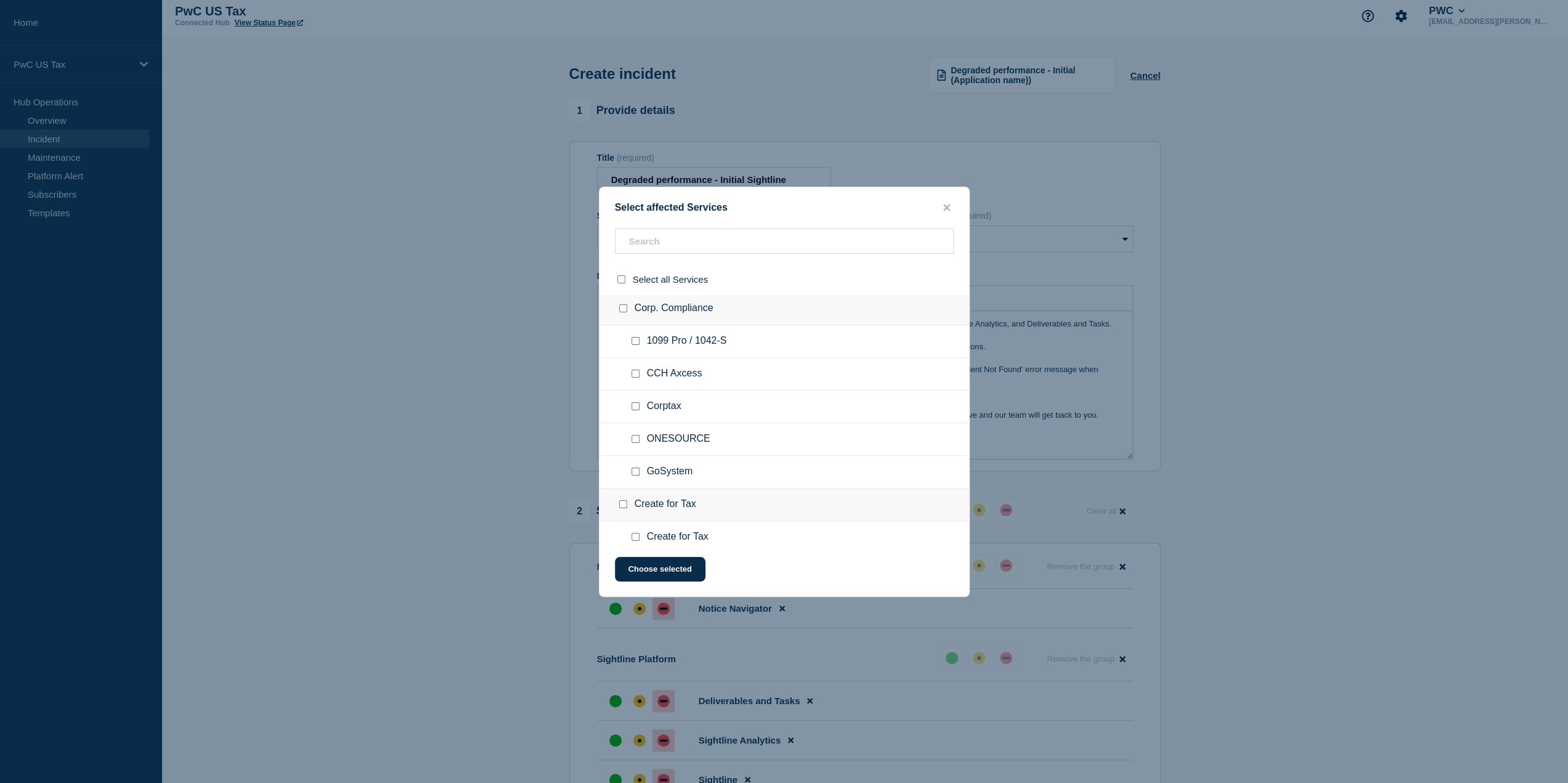
scroll to position [555, 0]
click at [632, 473] on input "Create for Tax checkbox" at bounding box center [635, 475] width 8 height 8
checkbox input "true"
click at [668, 573] on button "Choose selected" at bounding box center [661, 569] width 91 height 25
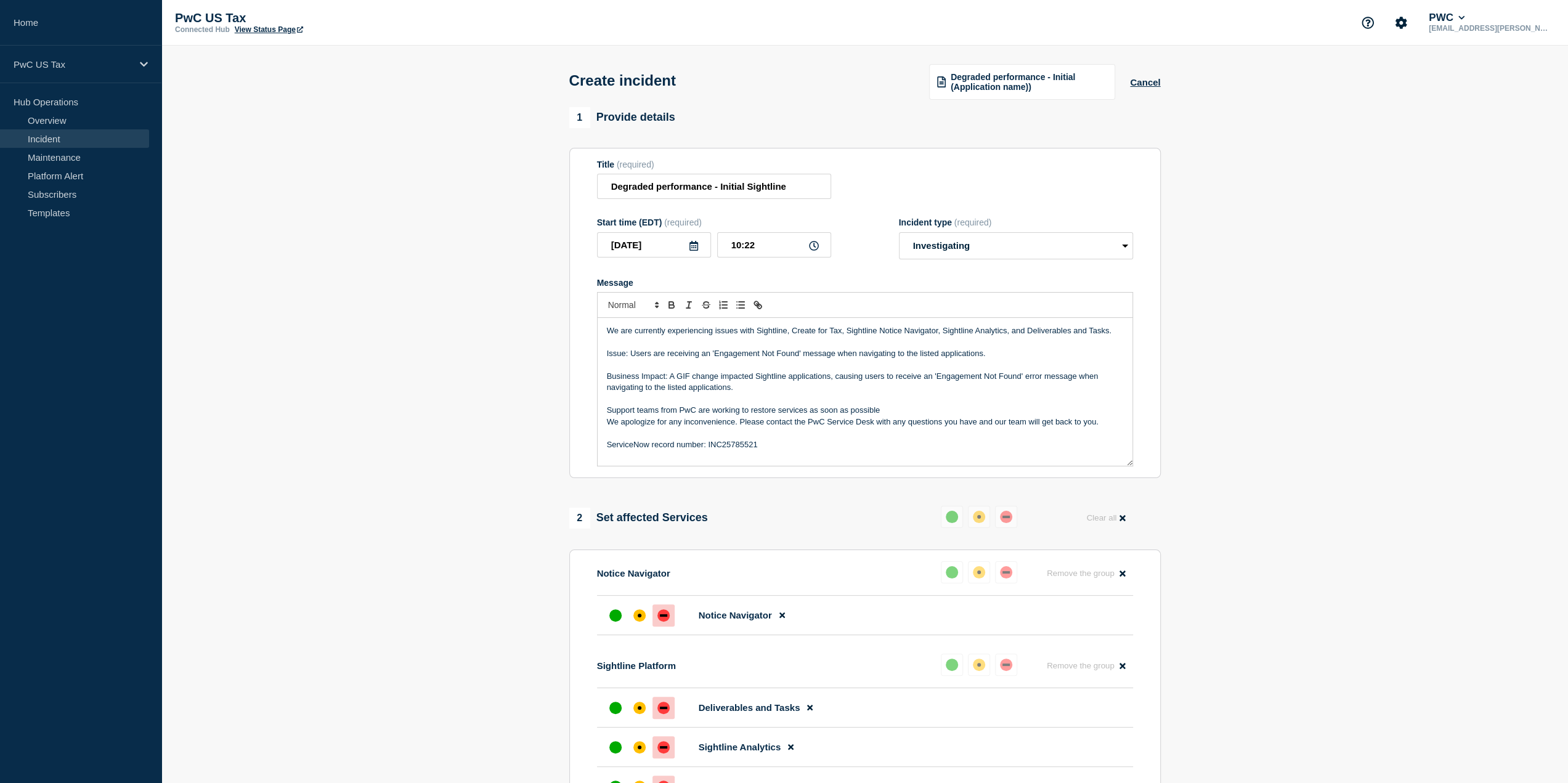
scroll to position [0, 0]
click at [801, 188] on input "Degraded performance - Initial Sightline" at bounding box center [714, 187] width 234 height 25
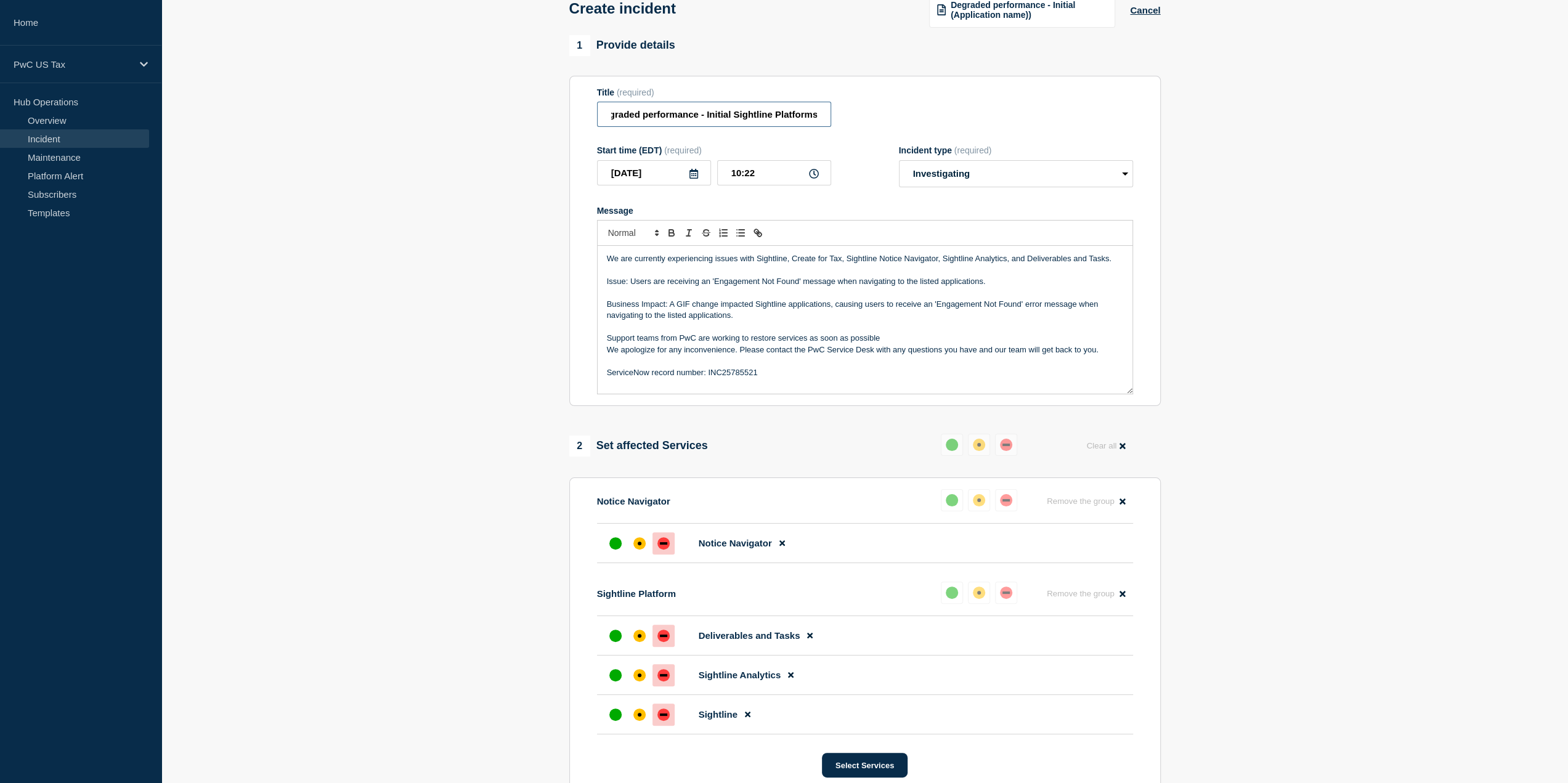
scroll to position [68, 0]
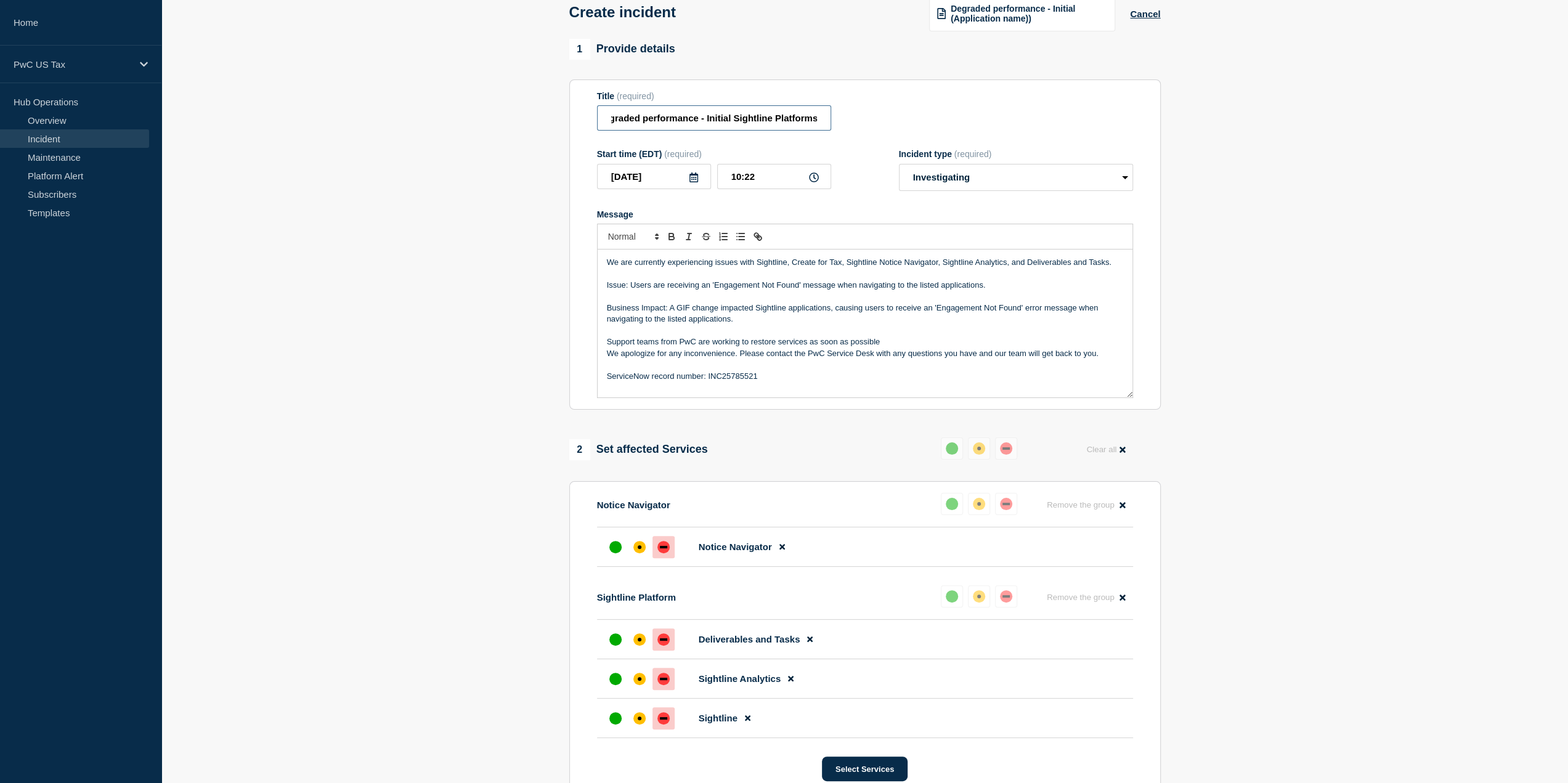
type input "Degraded performance - Initial Sightline Platforms"
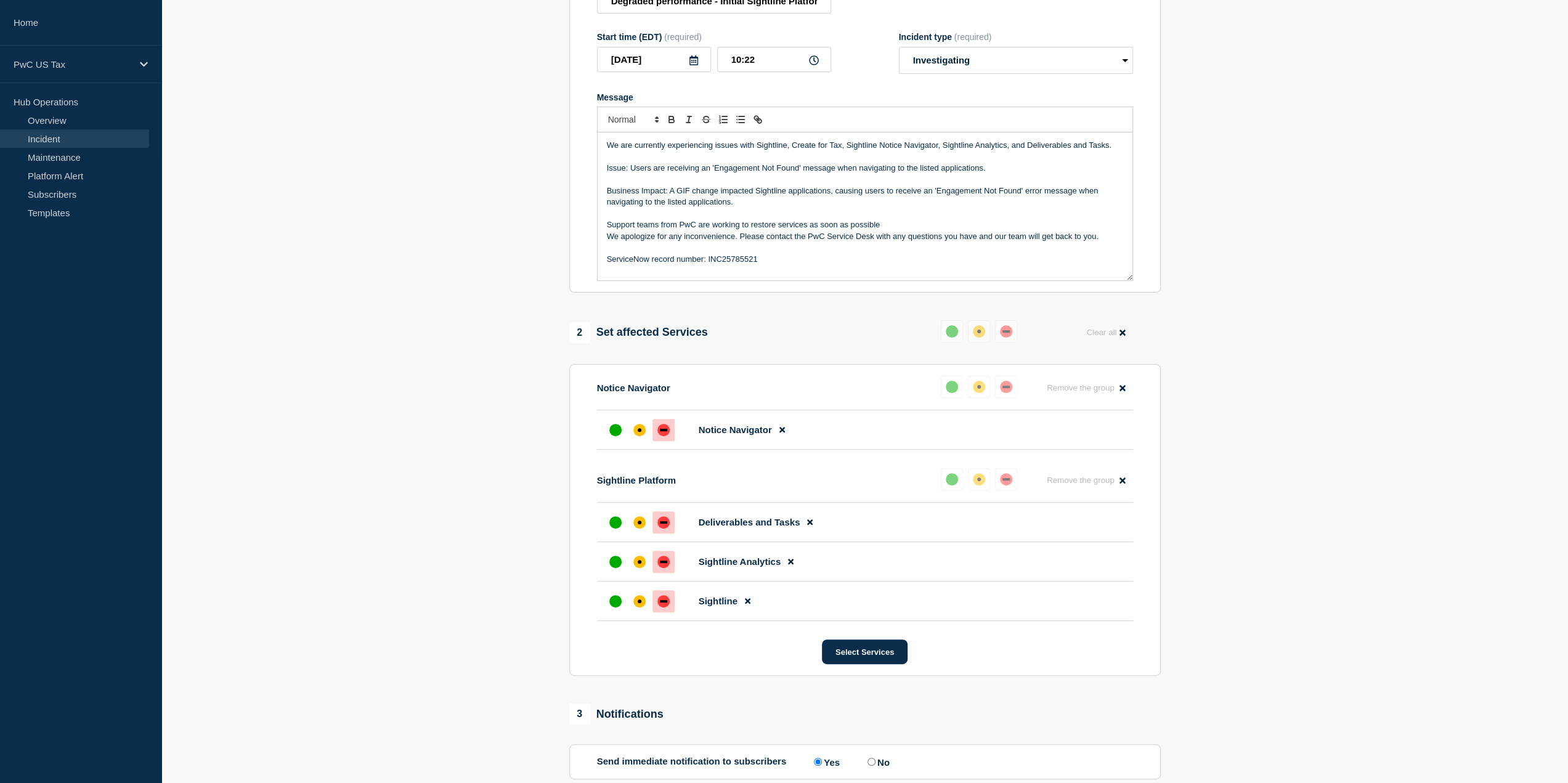
scroll to position [315, 0]
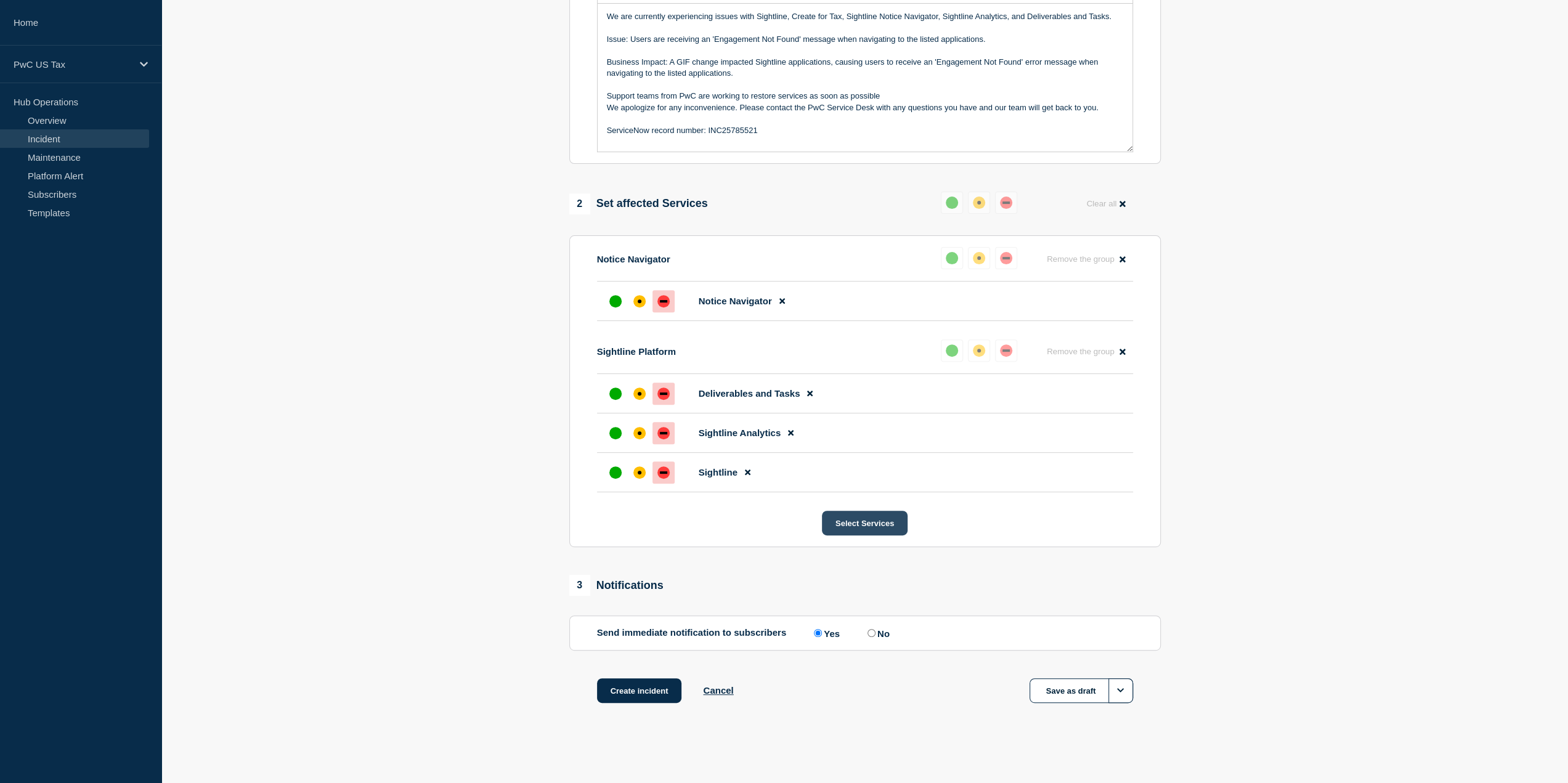
click at [873, 516] on button "Select Services" at bounding box center [864, 523] width 86 height 25
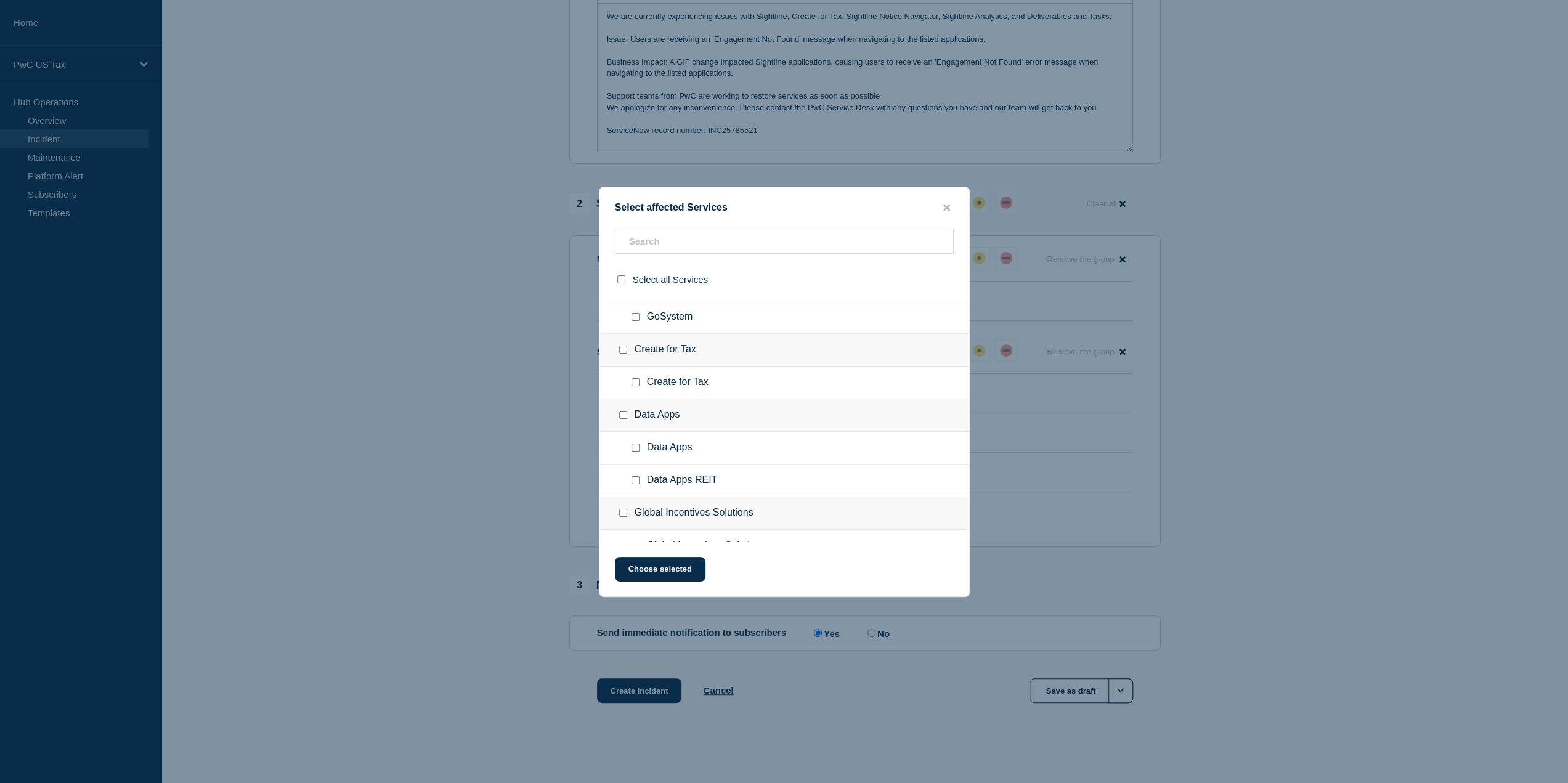
scroll to position [616, 0]
click at [635, 410] on input "Create for Tax checkbox" at bounding box center [635, 413] width 8 height 8
checkbox input "true"
click at [673, 562] on button "Choose selected" at bounding box center [661, 569] width 91 height 25
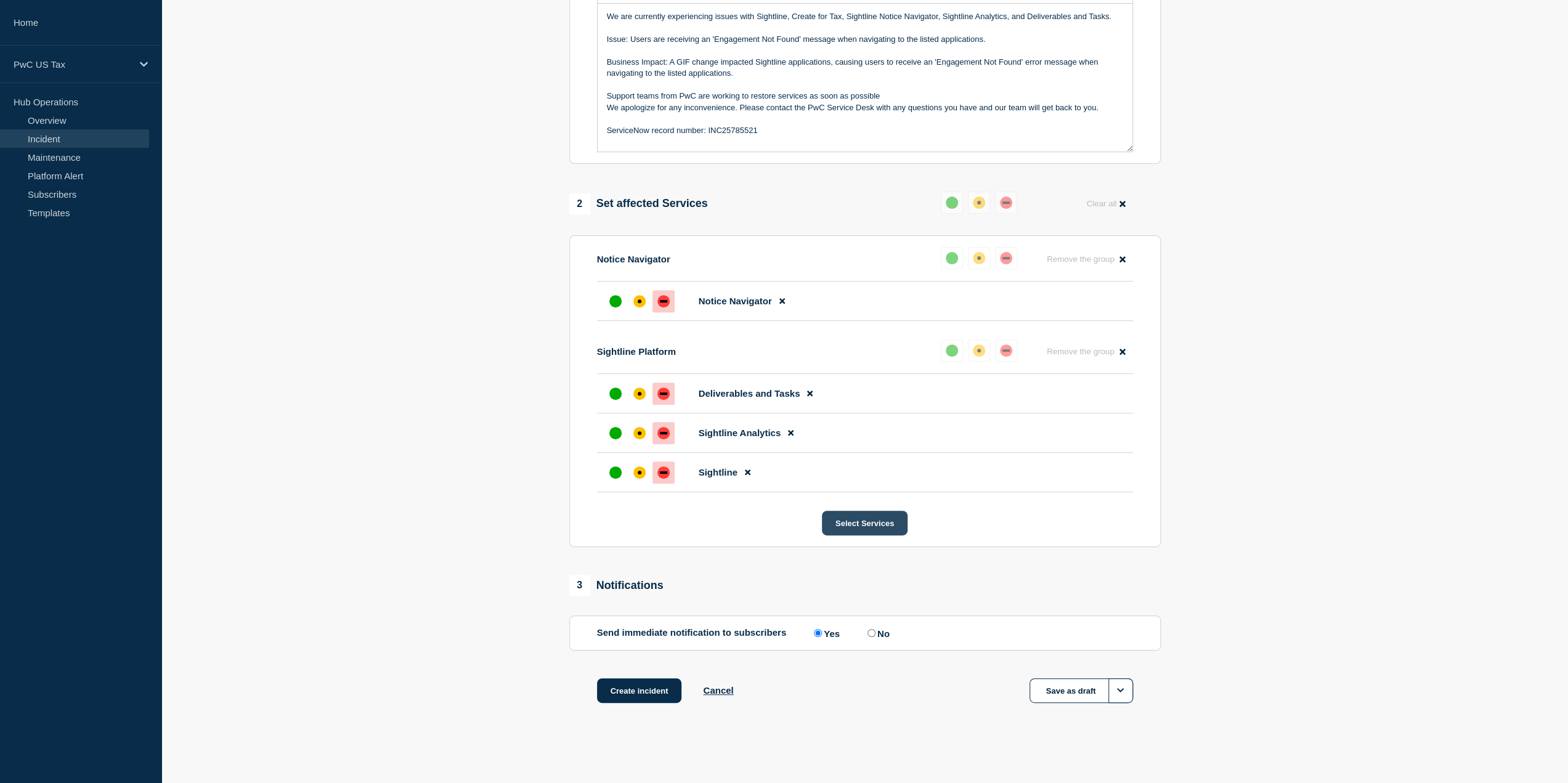
click at [876, 526] on button "Select Services" at bounding box center [864, 523] width 86 height 25
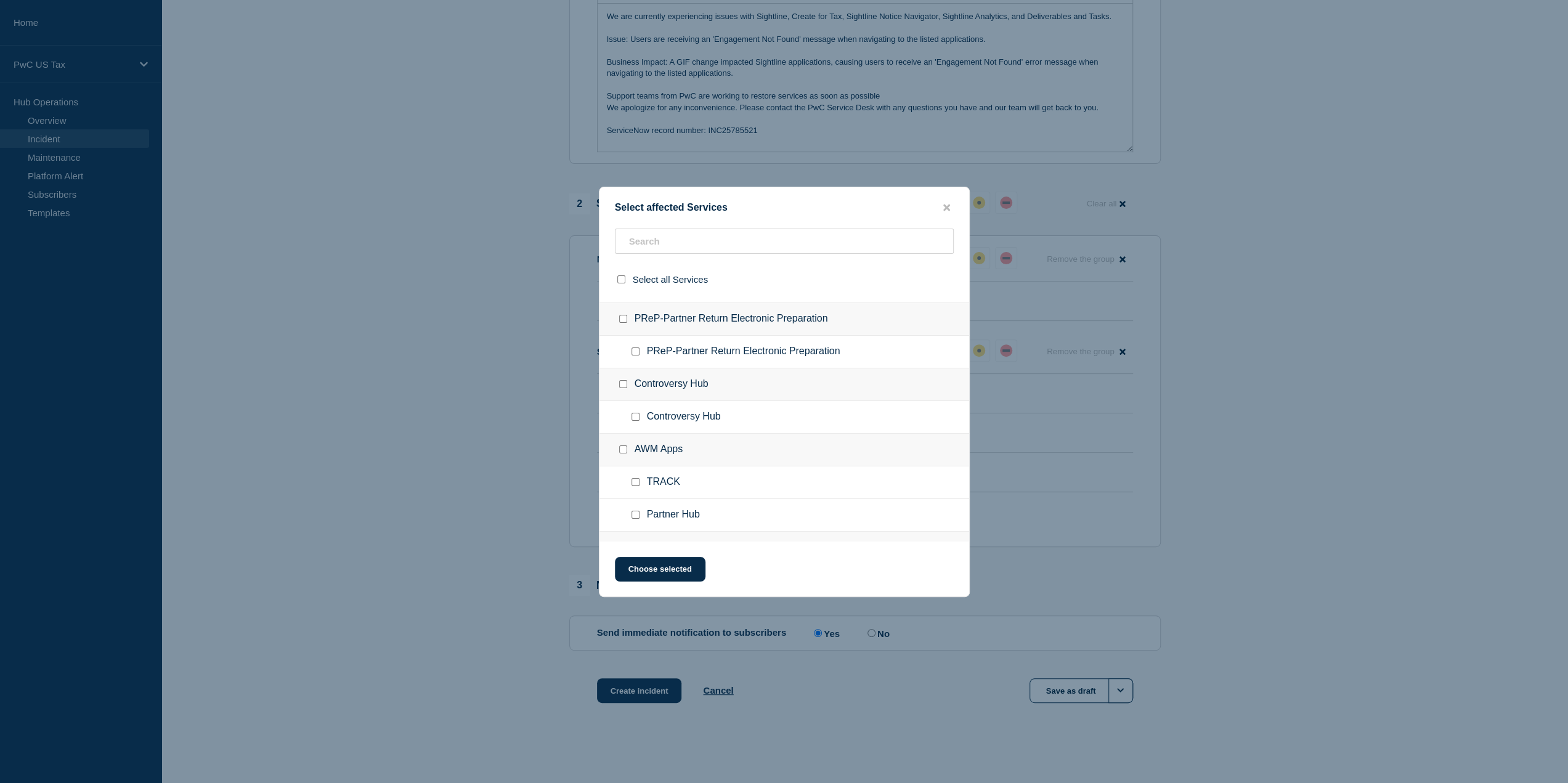
scroll to position [185, 0]
click at [945, 203] on div "Select affected Services Select all Services Assisted Writing Assisted Writing …" at bounding box center [784, 392] width 371 height 410
click at [948, 207] on icon "close button" at bounding box center [946, 207] width 7 height 7
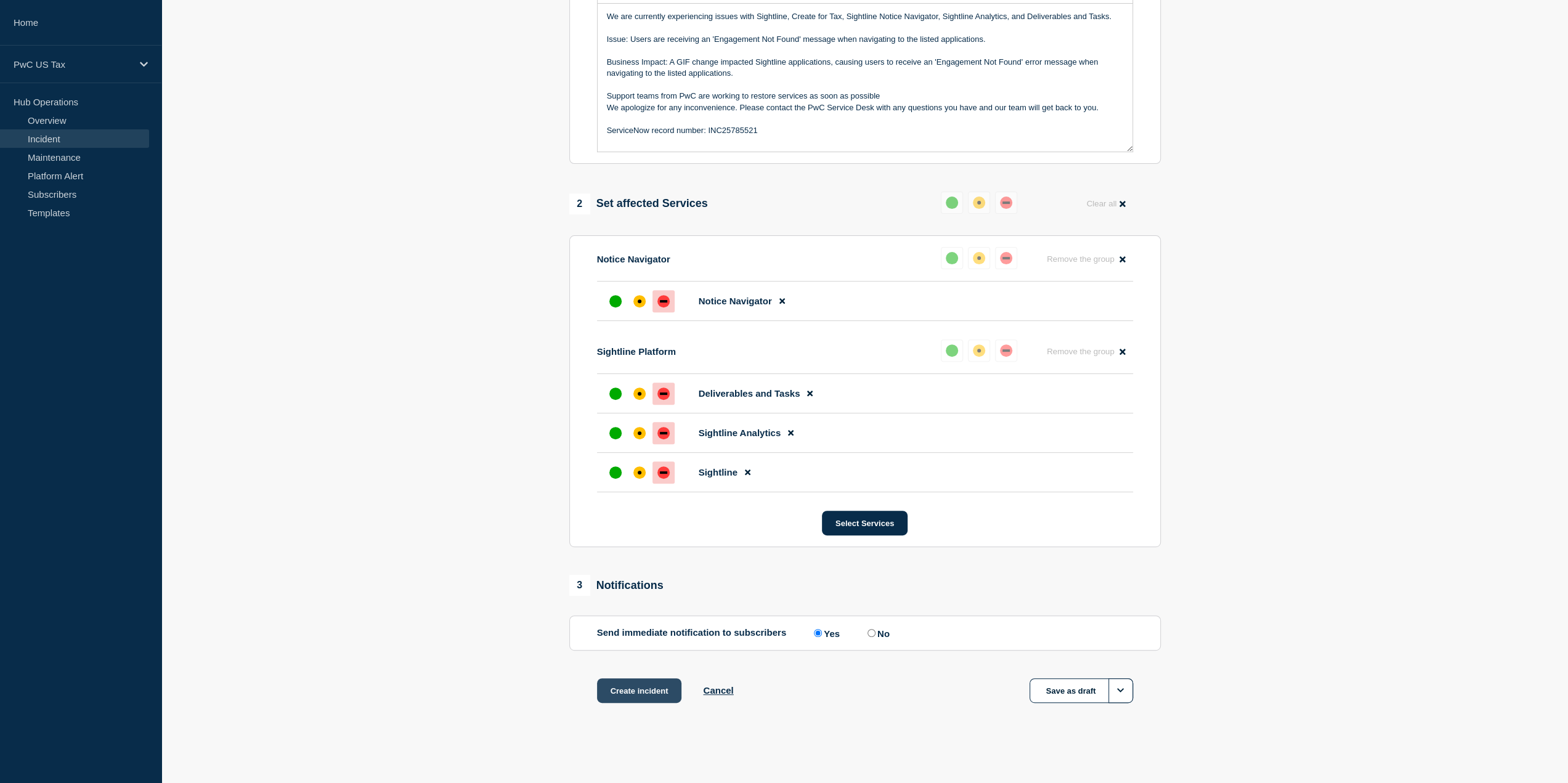
click at [647, 691] on button "Create incident" at bounding box center [640, 690] width 85 height 25
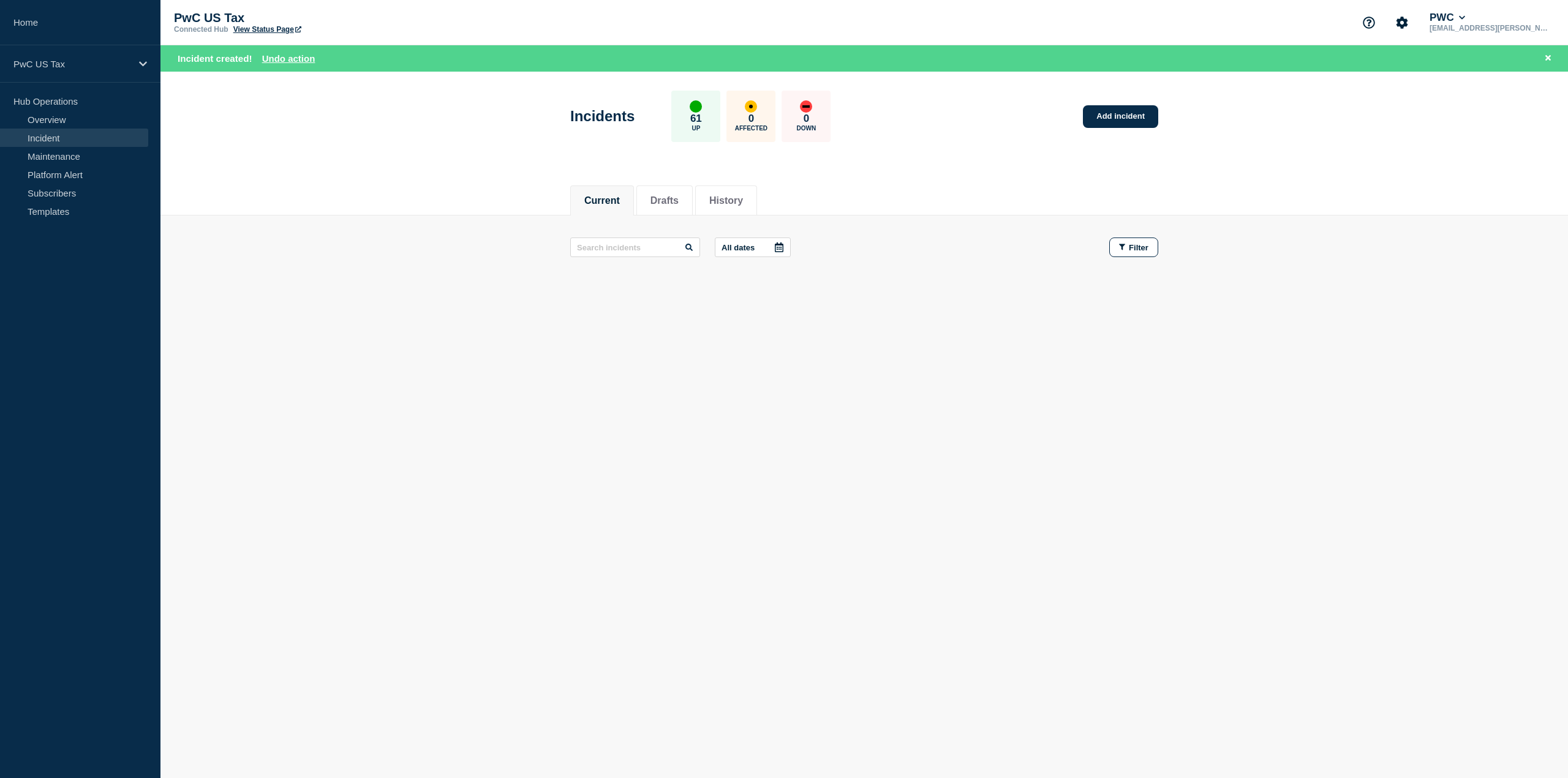
click at [446, 269] on main "All dates Filter" at bounding box center [864, 248] width 1408 height 64
click at [1119, 112] on link "Add incident" at bounding box center [1121, 116] width 75 height 23
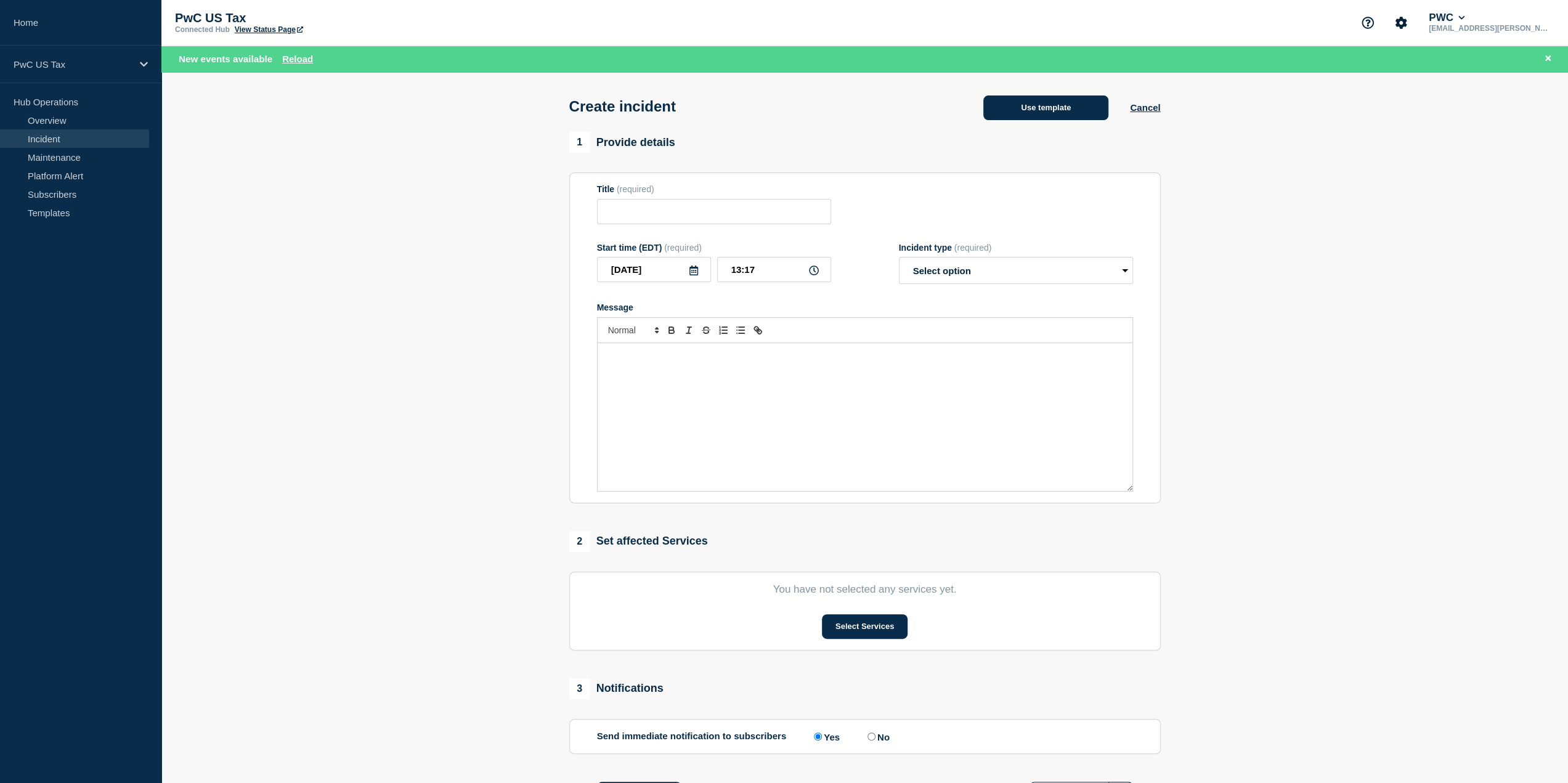
click at [1026, 106] on button "Use template" at bounding box center [1046, 107] width 125 height 25
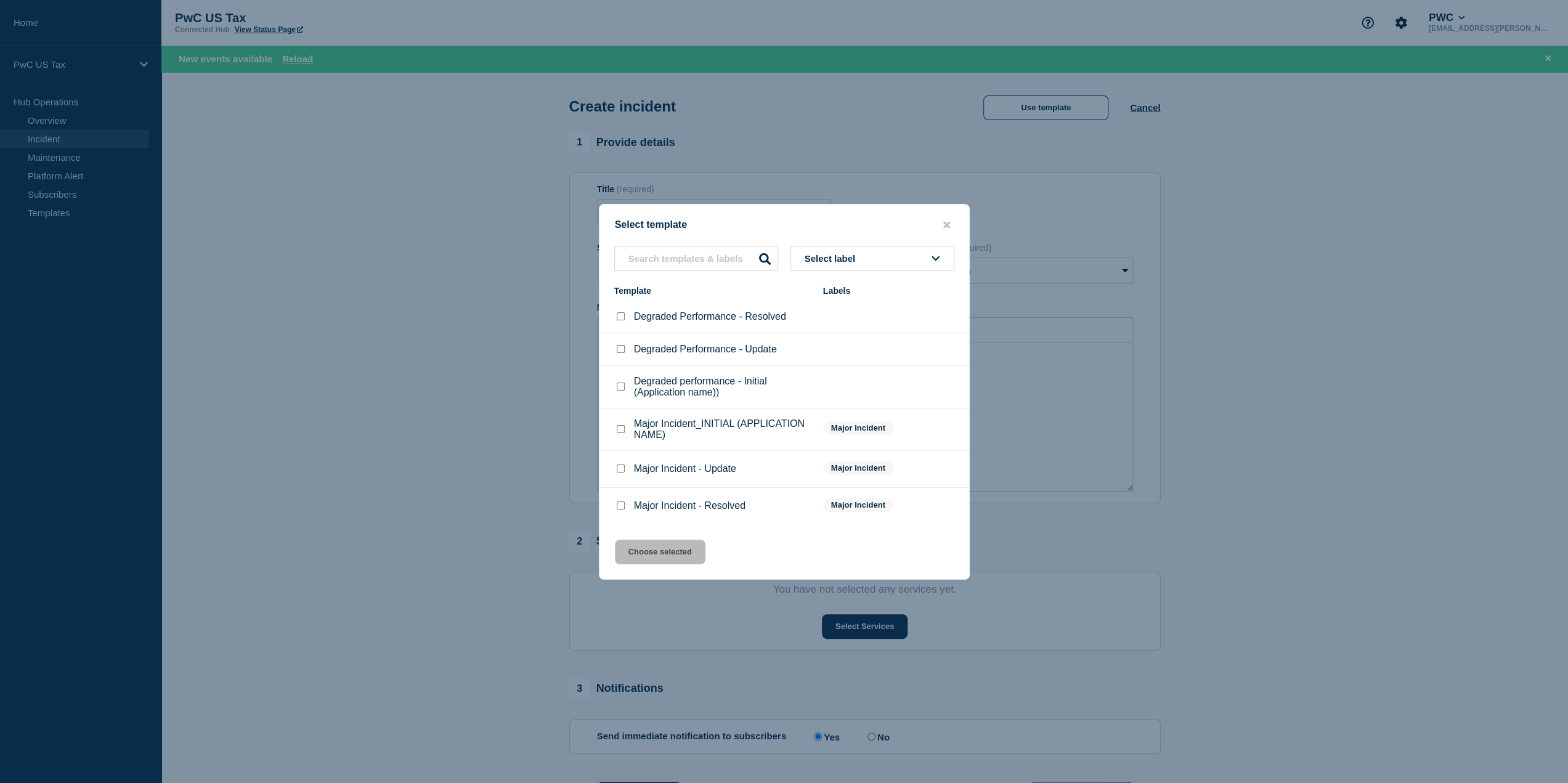
click at [620, 429] on input "Major Incident_INITIAL (APPLICATION NAME) checkbox" at bounding box center [620, 429] width 8 height 8
checkbox input "true"
click at [949, 220] on icon "close button" at bounding box center [946, 225] width 7 height 10
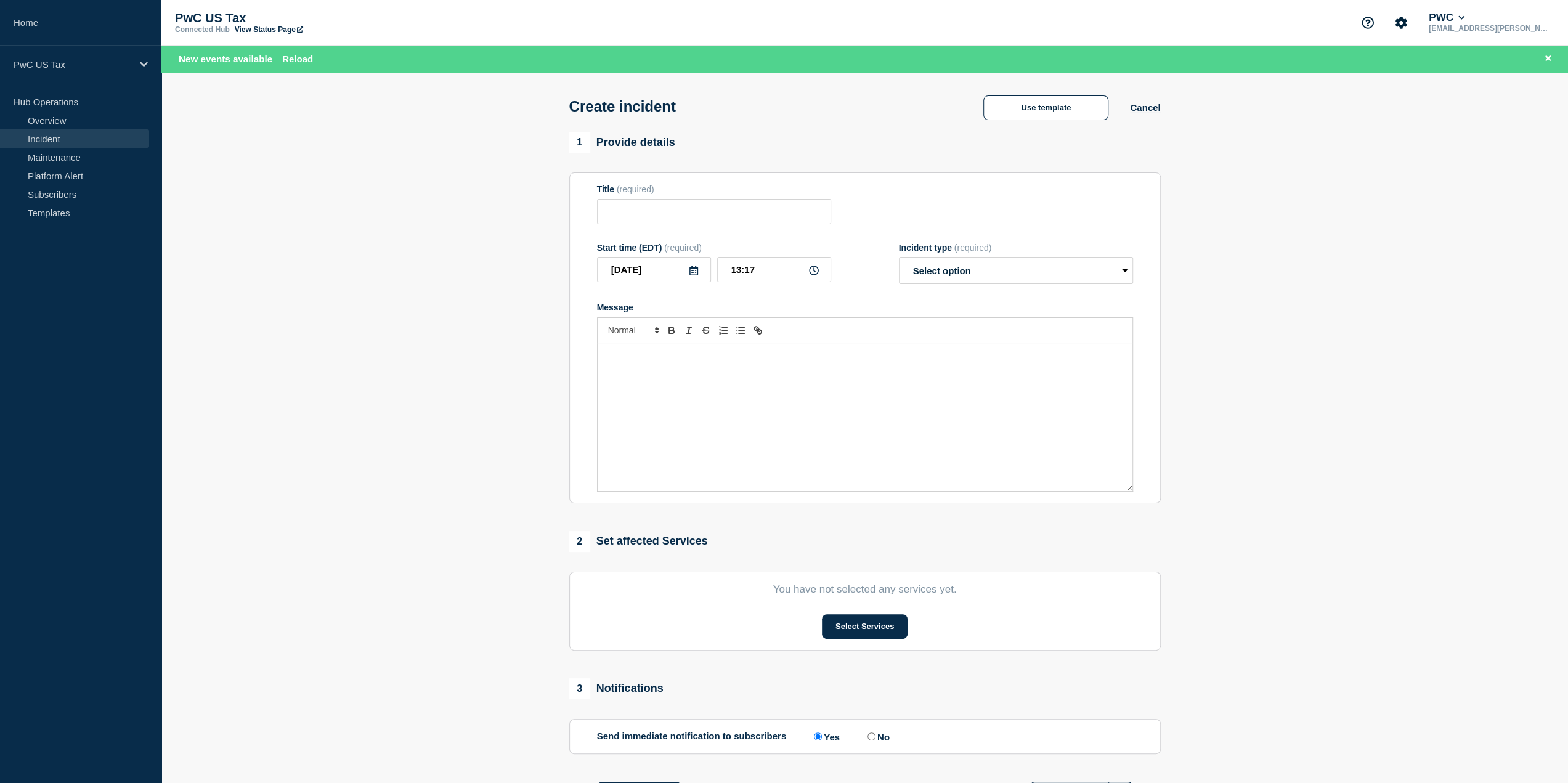
click at [312, 260] on section "1 Provide details Title (required) Start time (EDT) (required) [DATE] 13:17 Inc…" at bounding box center [864, 484] width 1407 height 706
click at [1055, 111] on button "Use template" at bounding box center [1046, 107] width 125 height 25
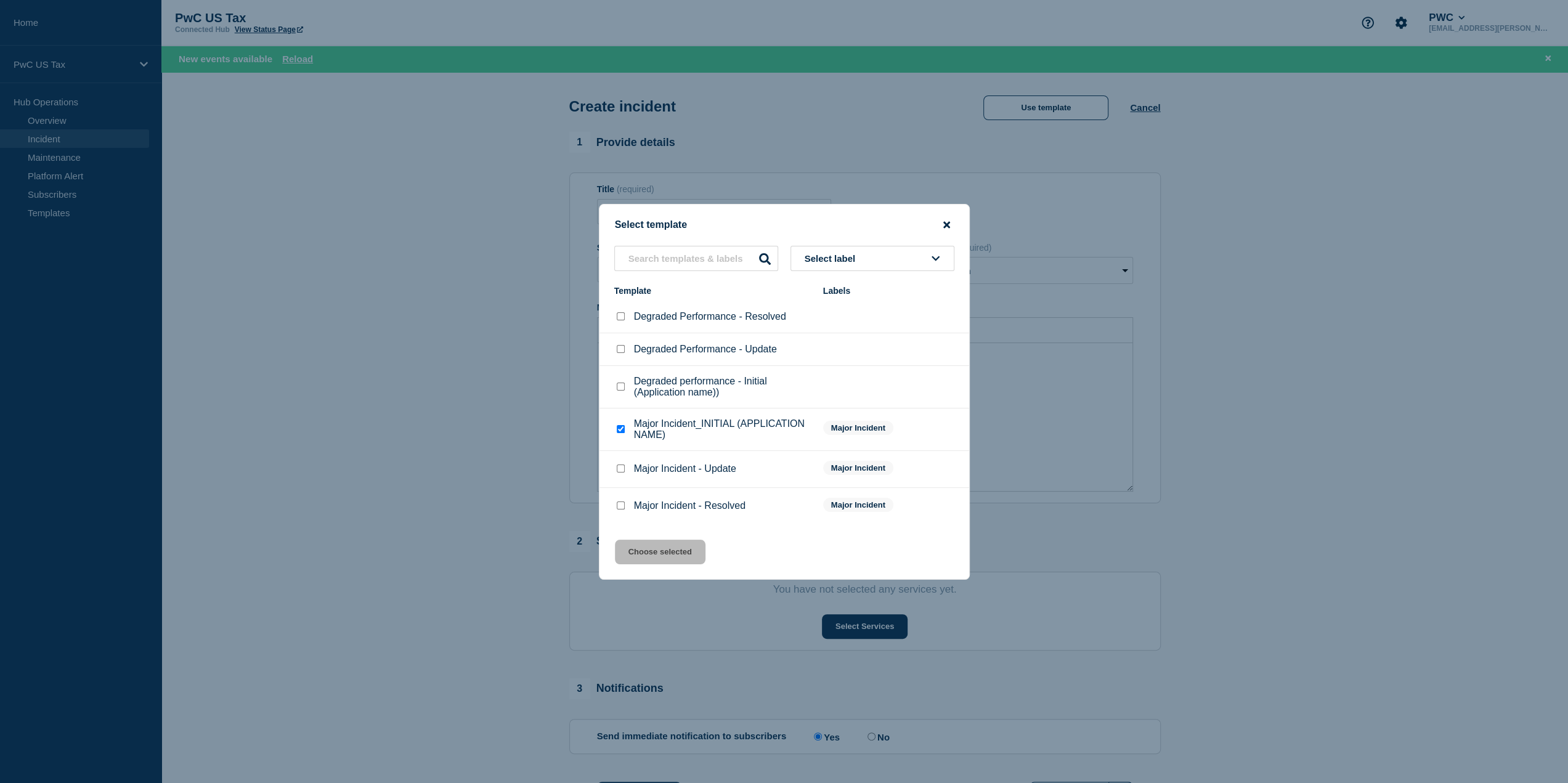
click at [946, 224] on icon "close button" at bounding box center [946, 224] width 7 height 7
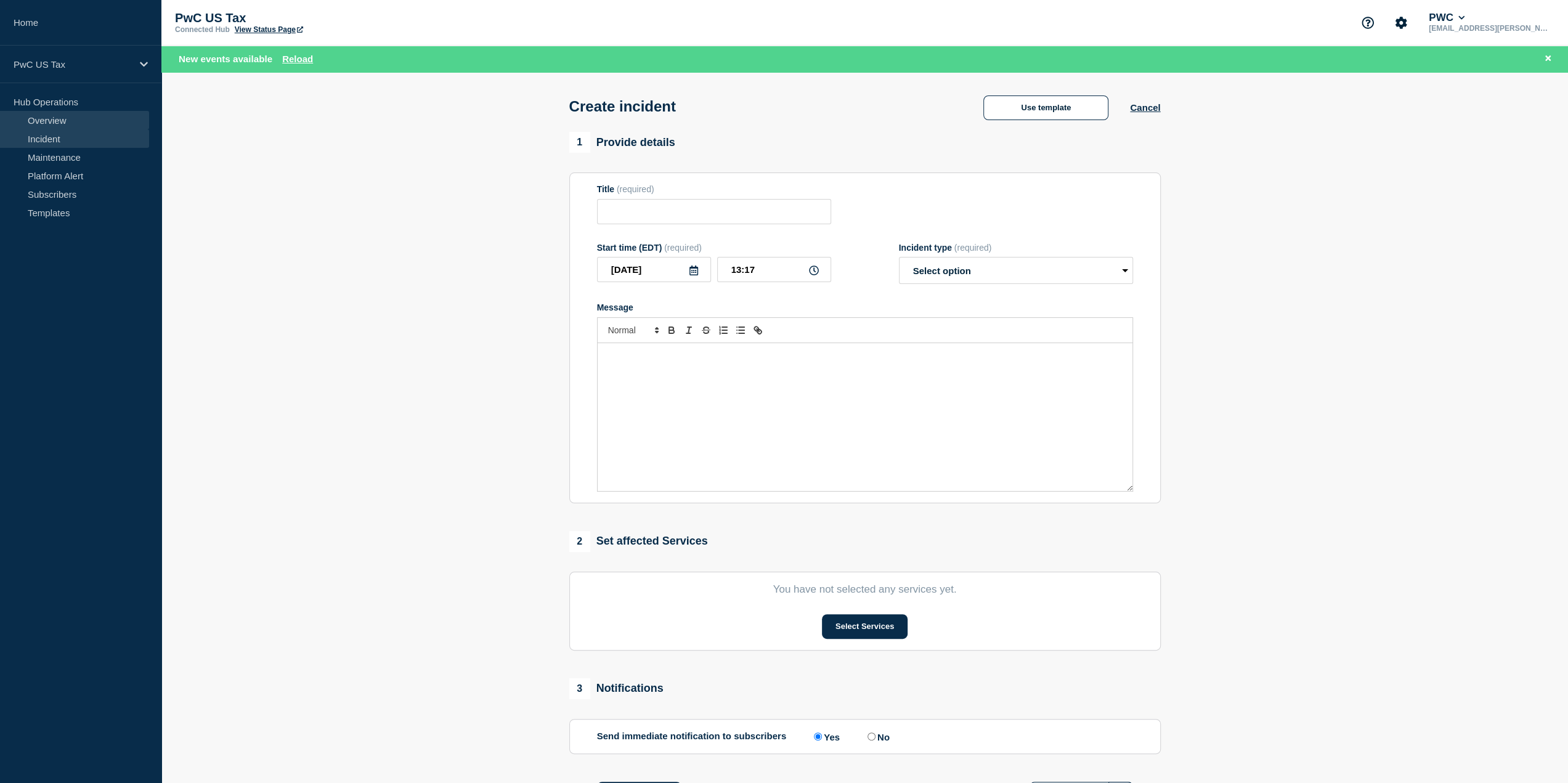
click at [54, 122] on link "Overview" at bounding box center [74, 120] width 149 height 19
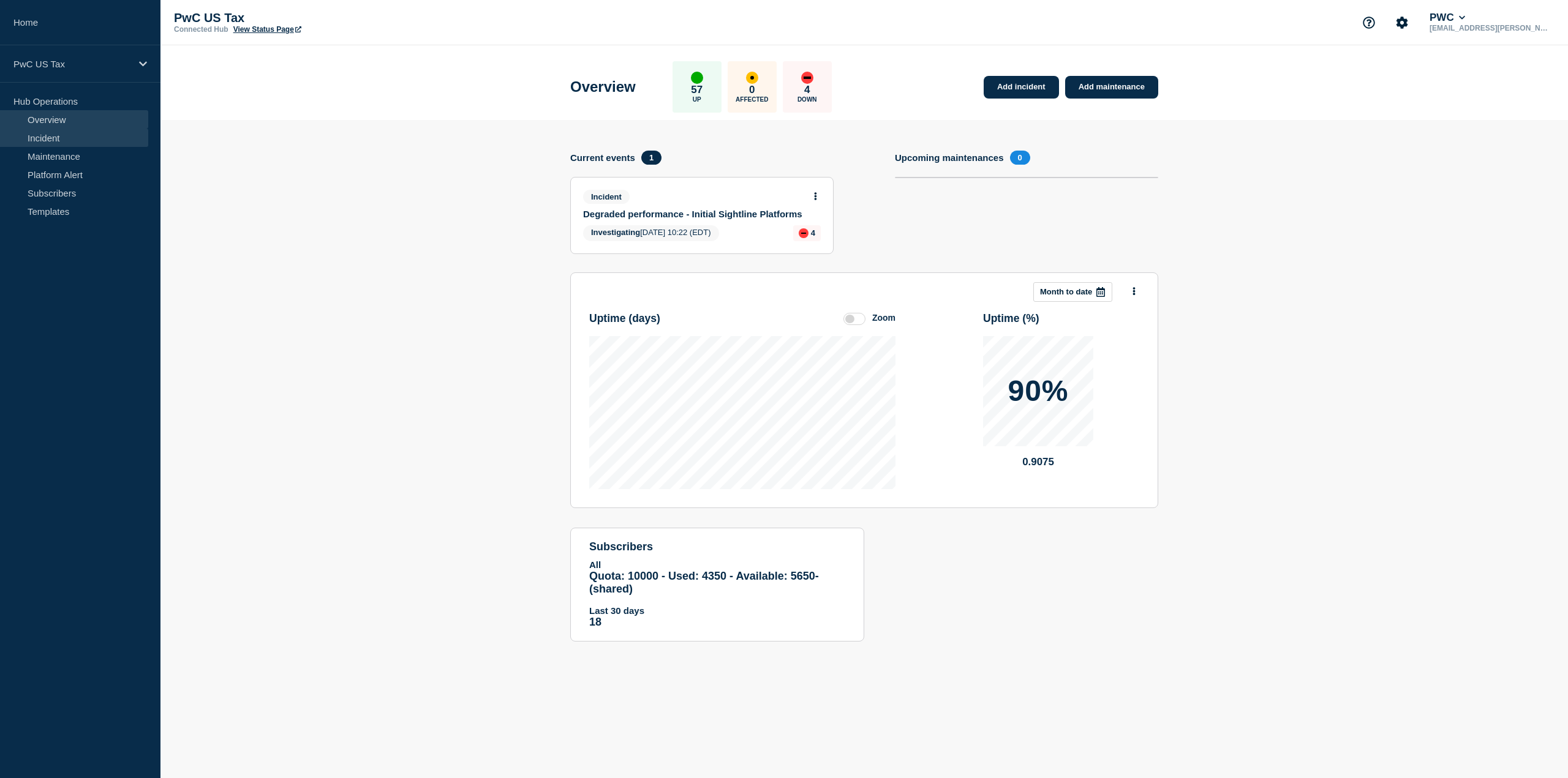
click at [44, 135] on link "Incident" at bounding box center [74, 137] width 148 height 18
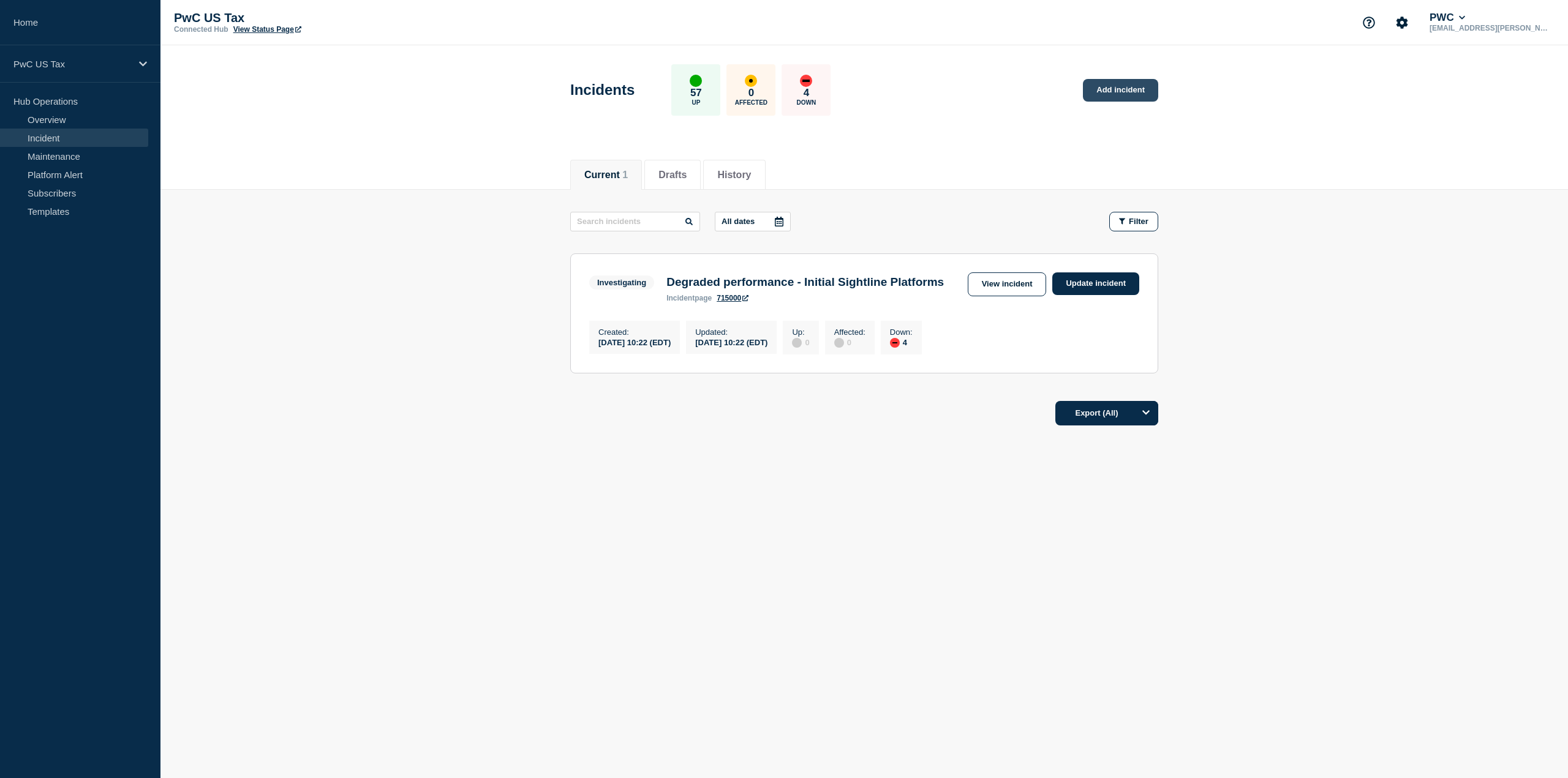
click at [1118, 86] on link "Add incident" at bounding box center [1121, 90] width 75 height 23
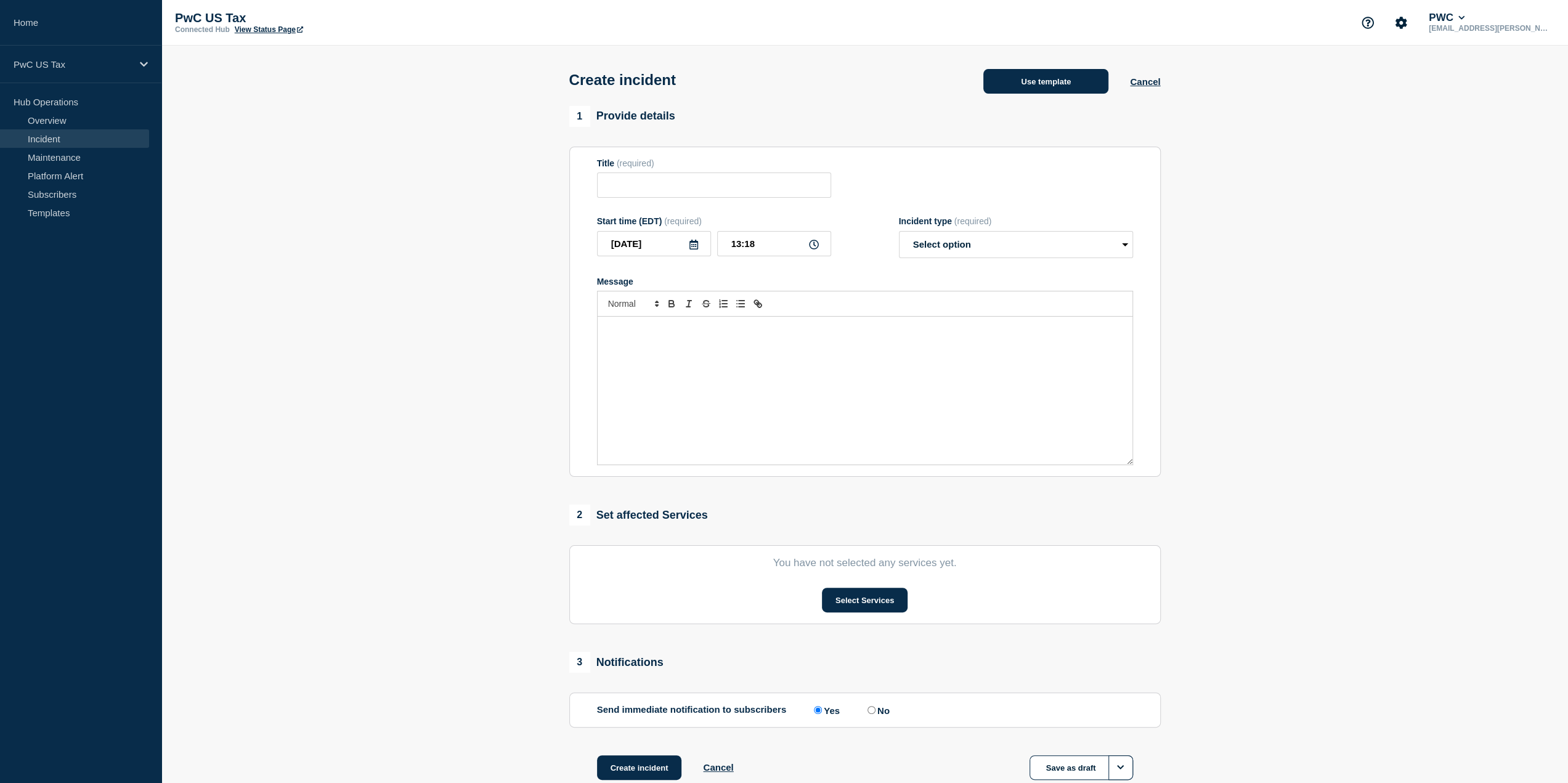
click at [1034, 81] on button "Use template" at bounding box center [1046, 81] width 125 height 25
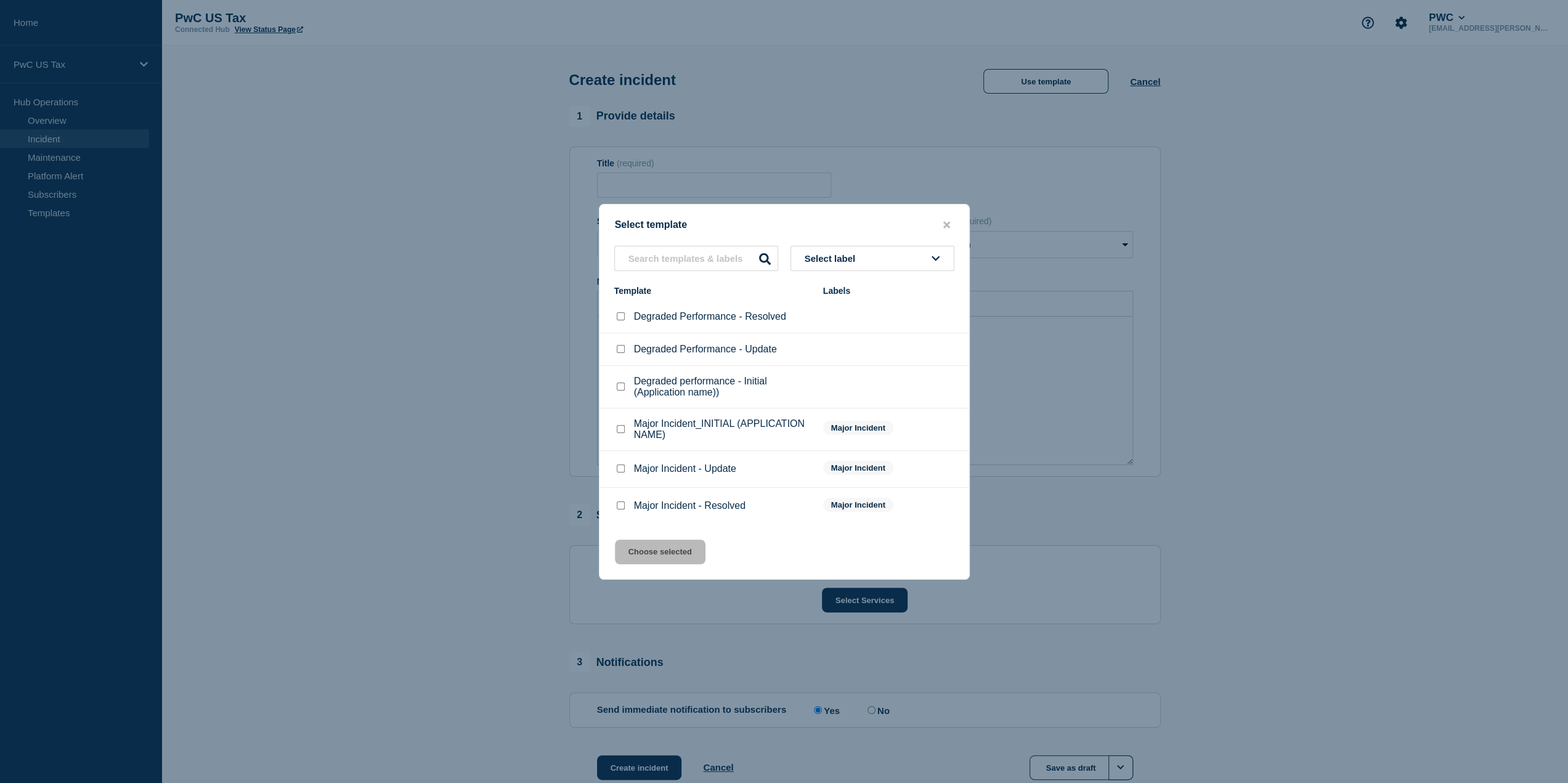
click at [620, 429] on input "Major Incident_INITIAL (APPLICATION NAME) checkbox" at bounding box center [620, 429] width 8 height 8
checkbox input "true"
click at [902, 256] on button "Select label" at bounding box center [873, 259] width 164 height 25
click at [931, 431] on div "Major Incident" at bounding box center [889, 429] width 131 height 16
click at [942, 227] on button "close button" at bounding box center [946, 225] width 14 height 12
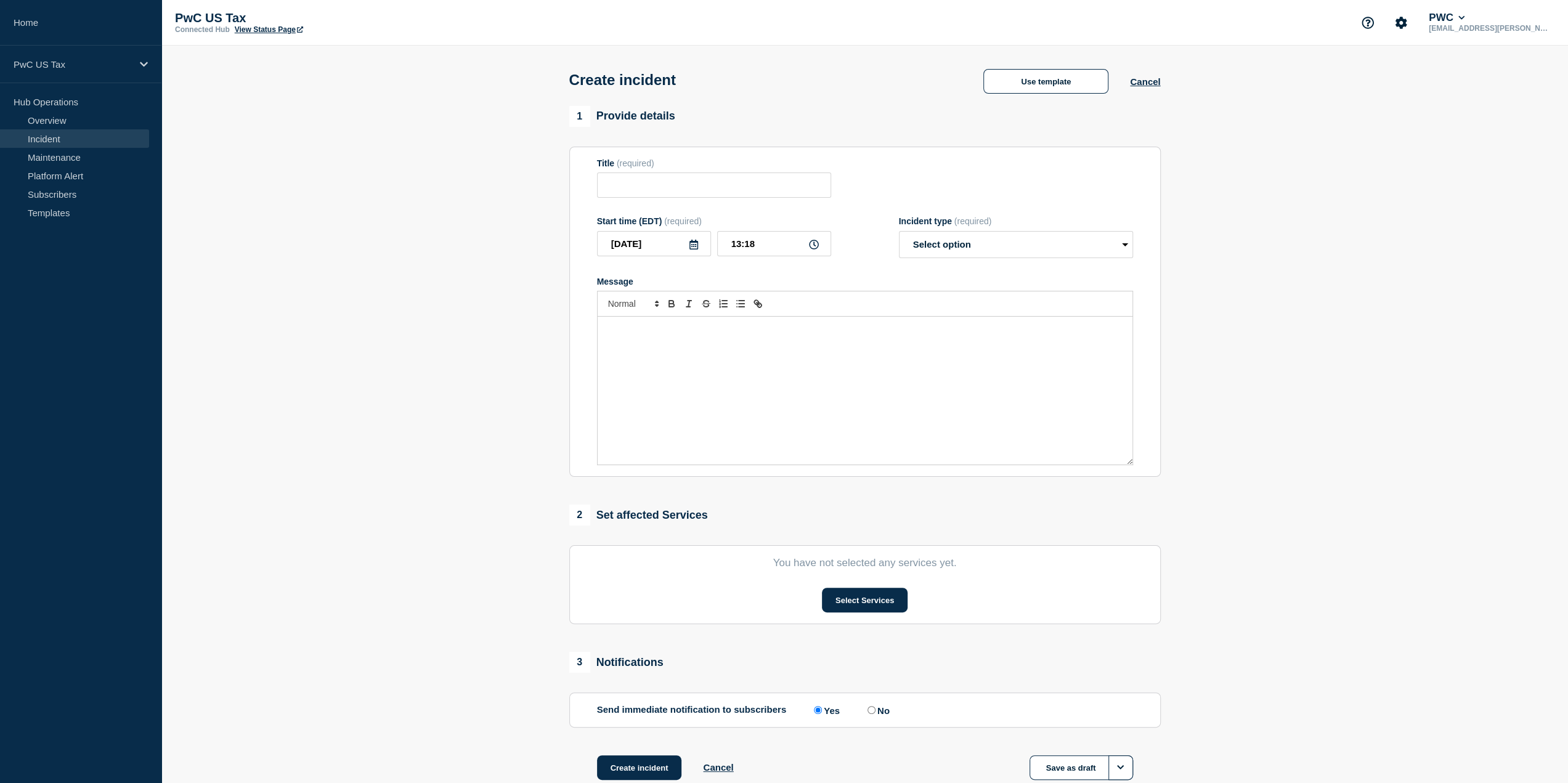
click at [415, 236] on section "1 Provide details Title (required) Start time (EDT) (required) [DATE] 13:18 Inc…" at bounding box center [864, 458] width 1407 height 706
click at [61, 153] on link "Maintenance" at bounding box center [74, 157] width 149 height 19
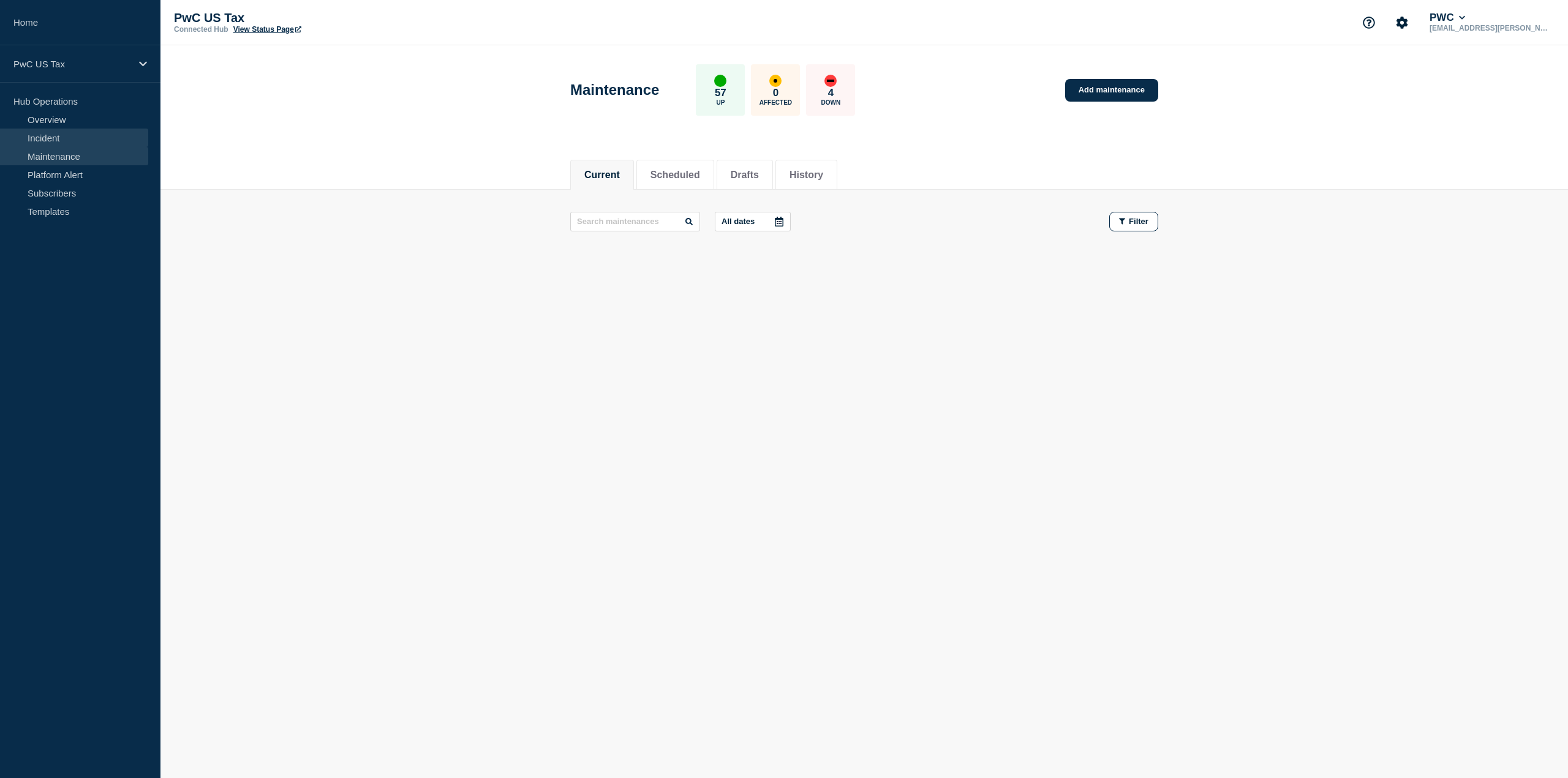
click at [55, 137] on link "Incident" at bounding box center [74, 137] width 148 height 18
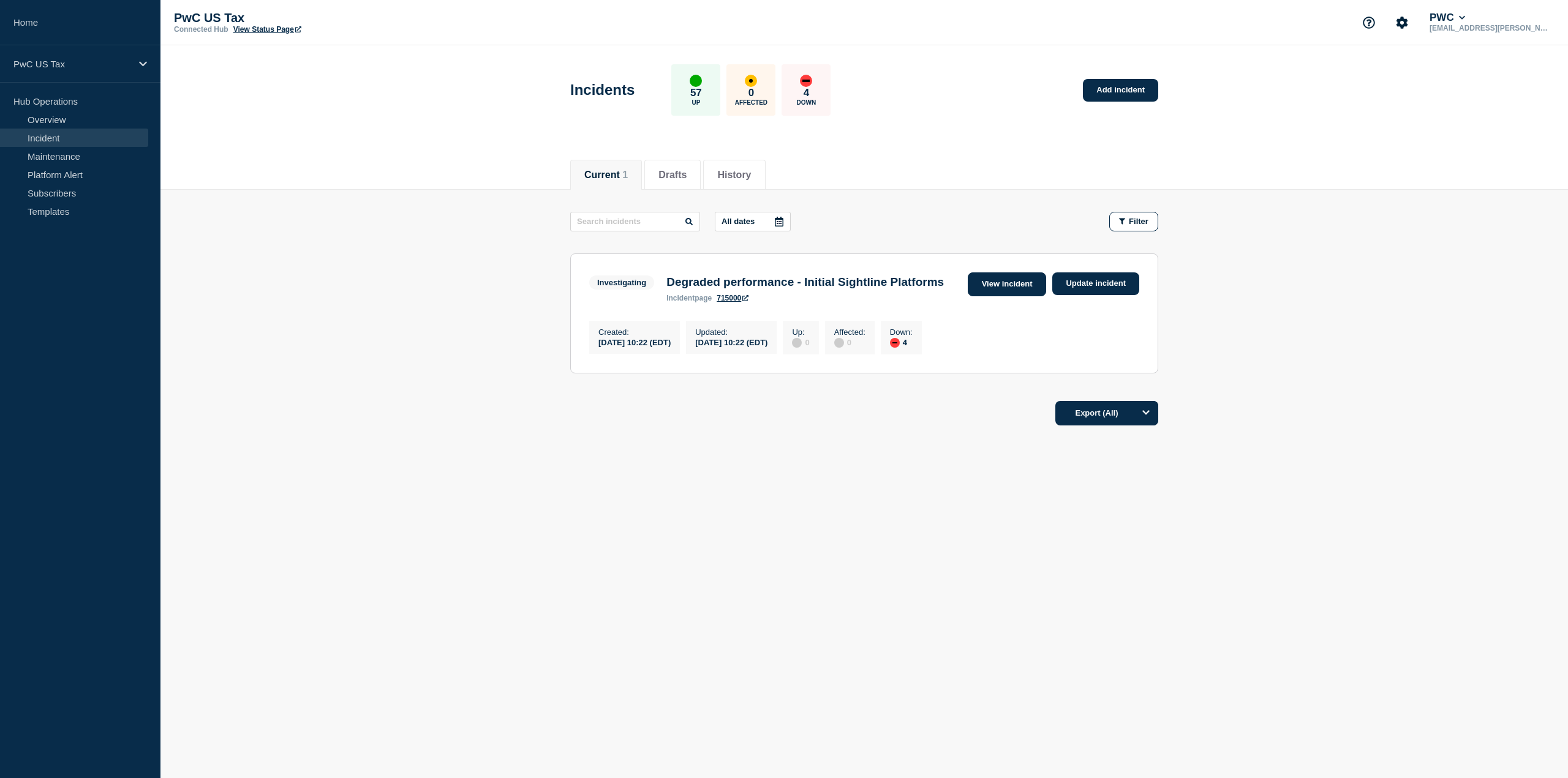
drag, startPoint x: 1002, startPoint y: 281, endPoint x: 994, endPoint y: 283, distance: 8.2
click at [1002, 280] on link "View incident" at bounding box center [1007, 284] width 79 height 24
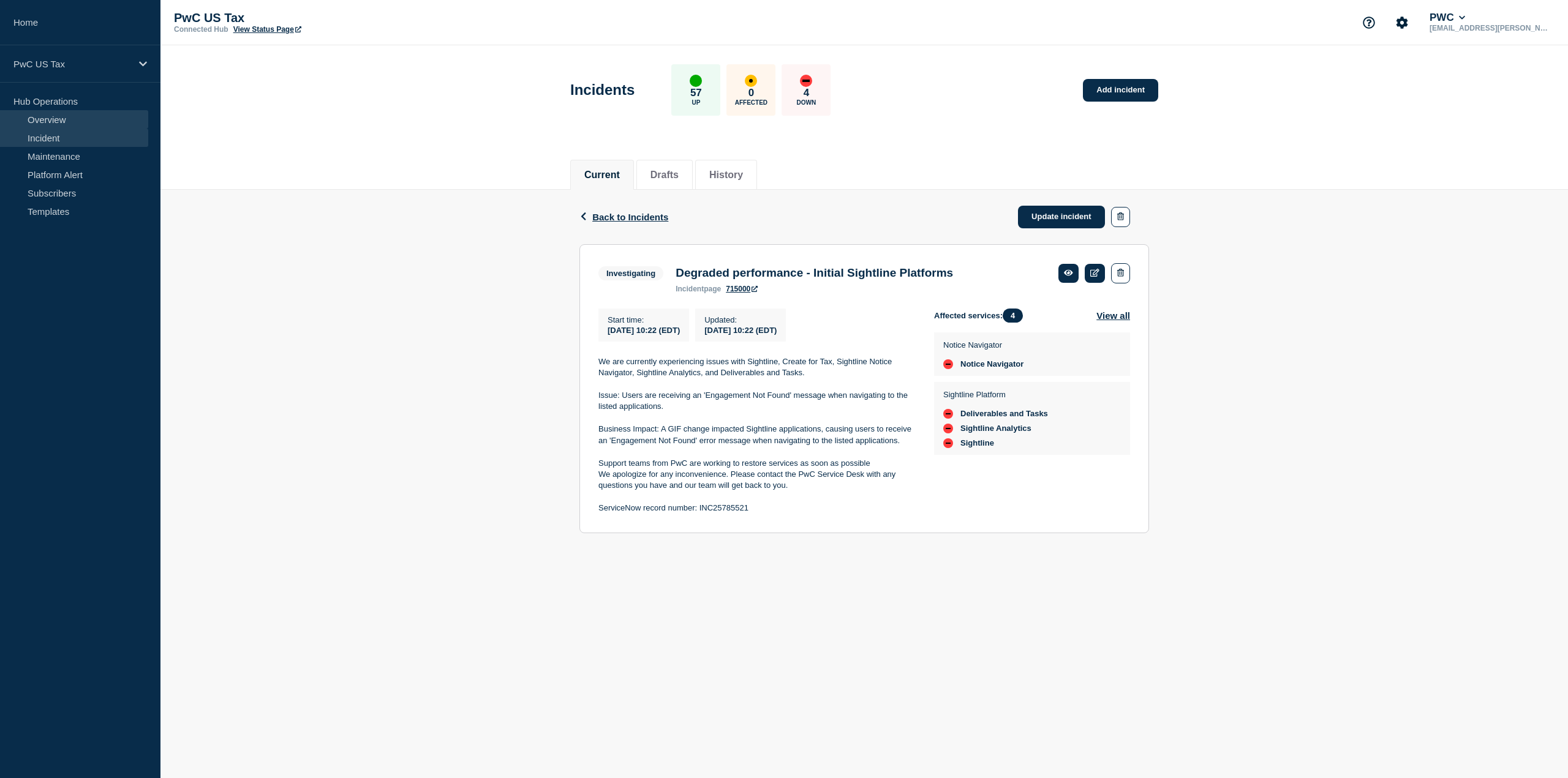
click at [45, 116] on link "Overview" at bounding box center [74, 119] width 148 height 18
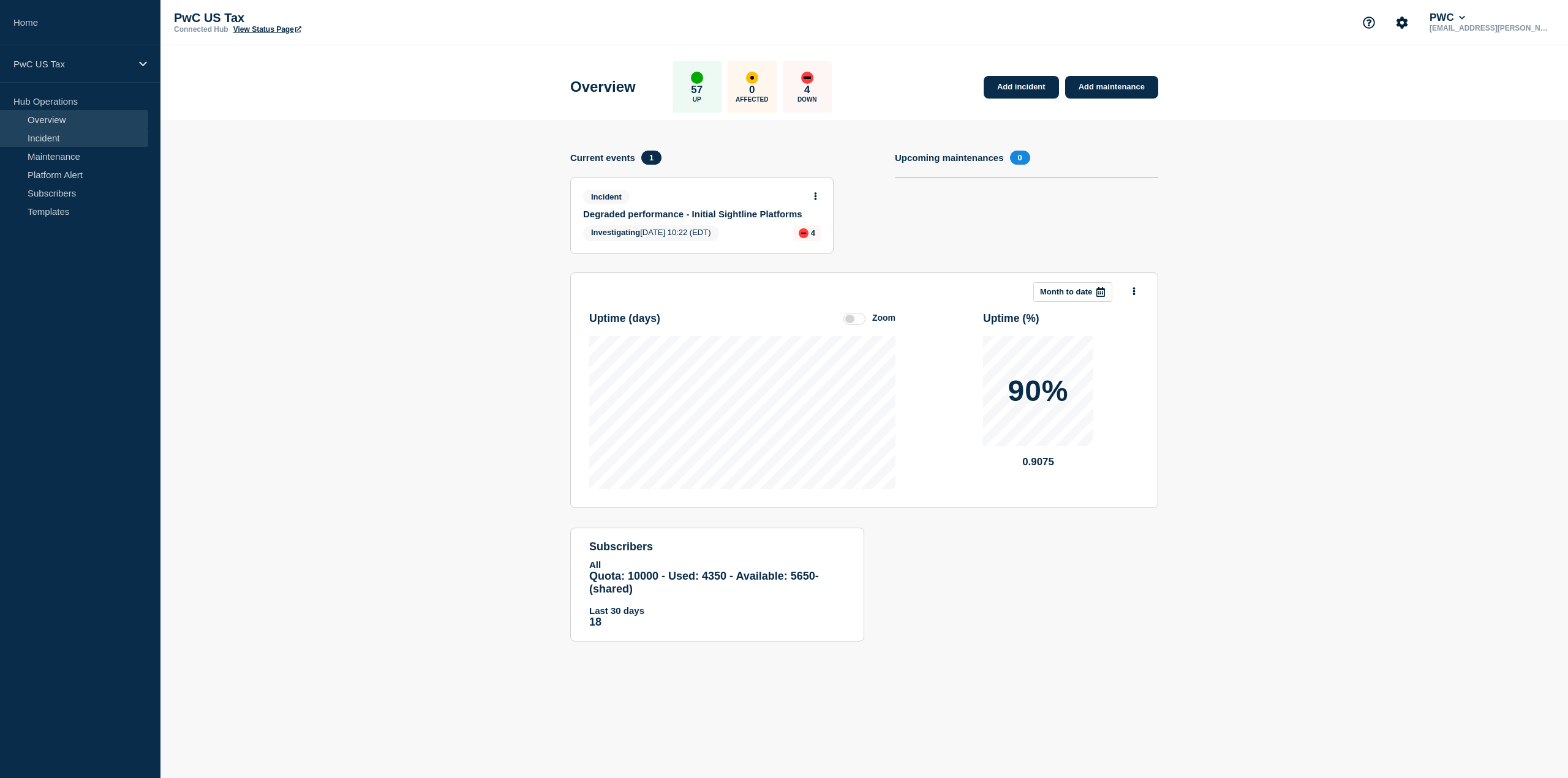
click at [47, 134] on link "Incident" at bounding box center [74, 137] width 148 height 18
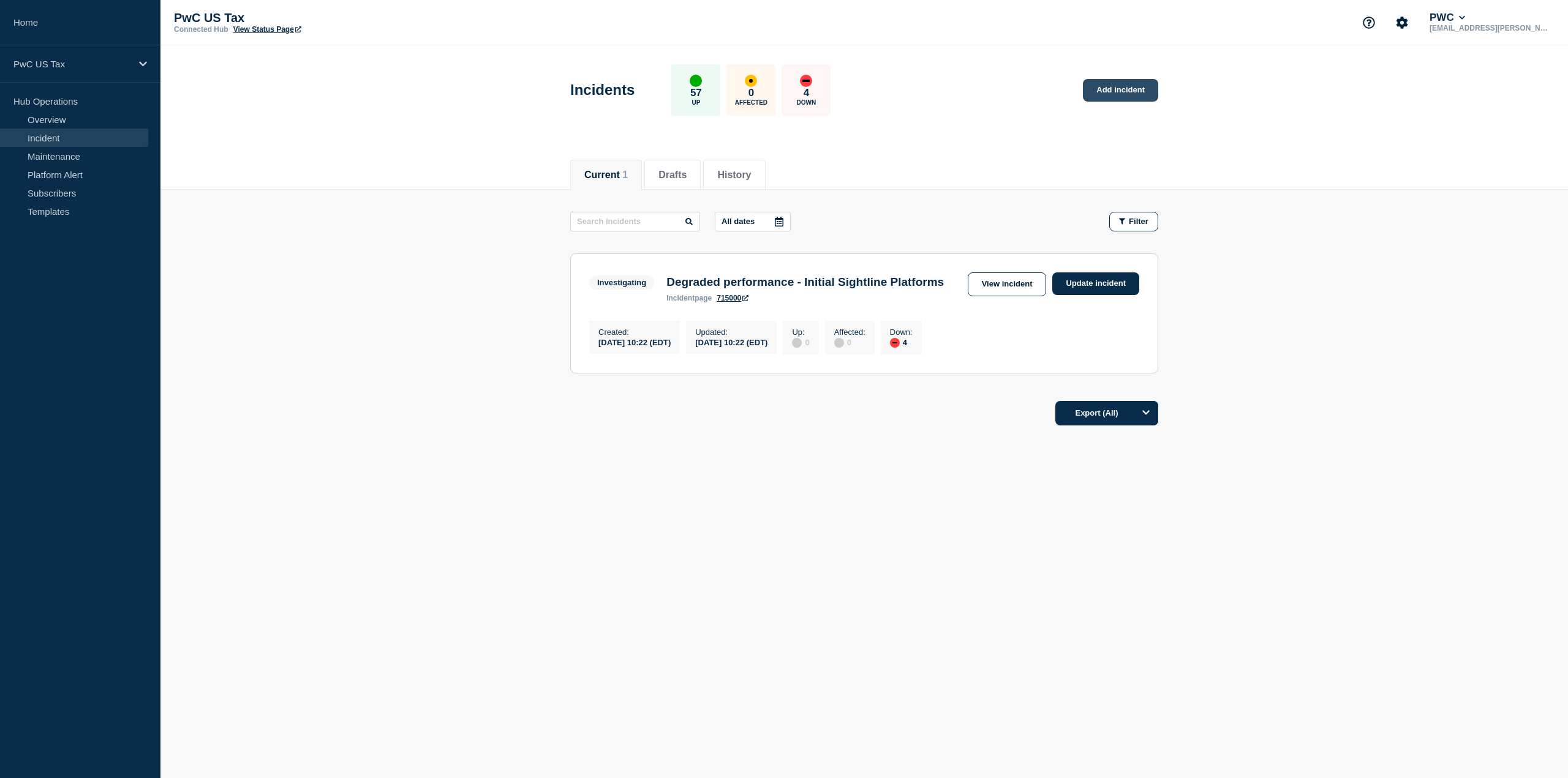
click at [1130, 87] on link "Add incident" at bounding box center [1121, 90] width 75 height 23
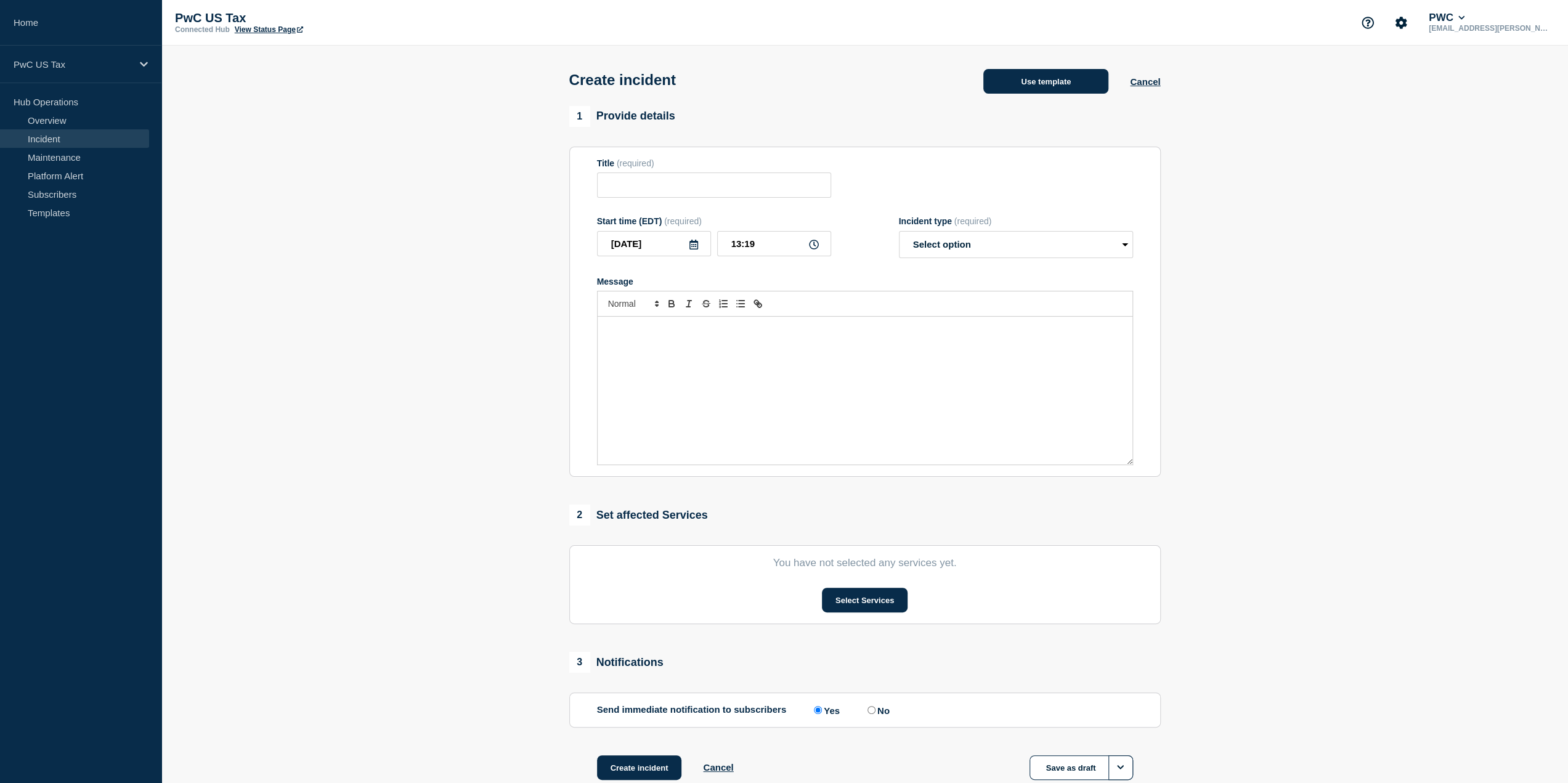
click at [1036, 87] on button "Use template" at bounding box center [1046, 81] width 125 height 25
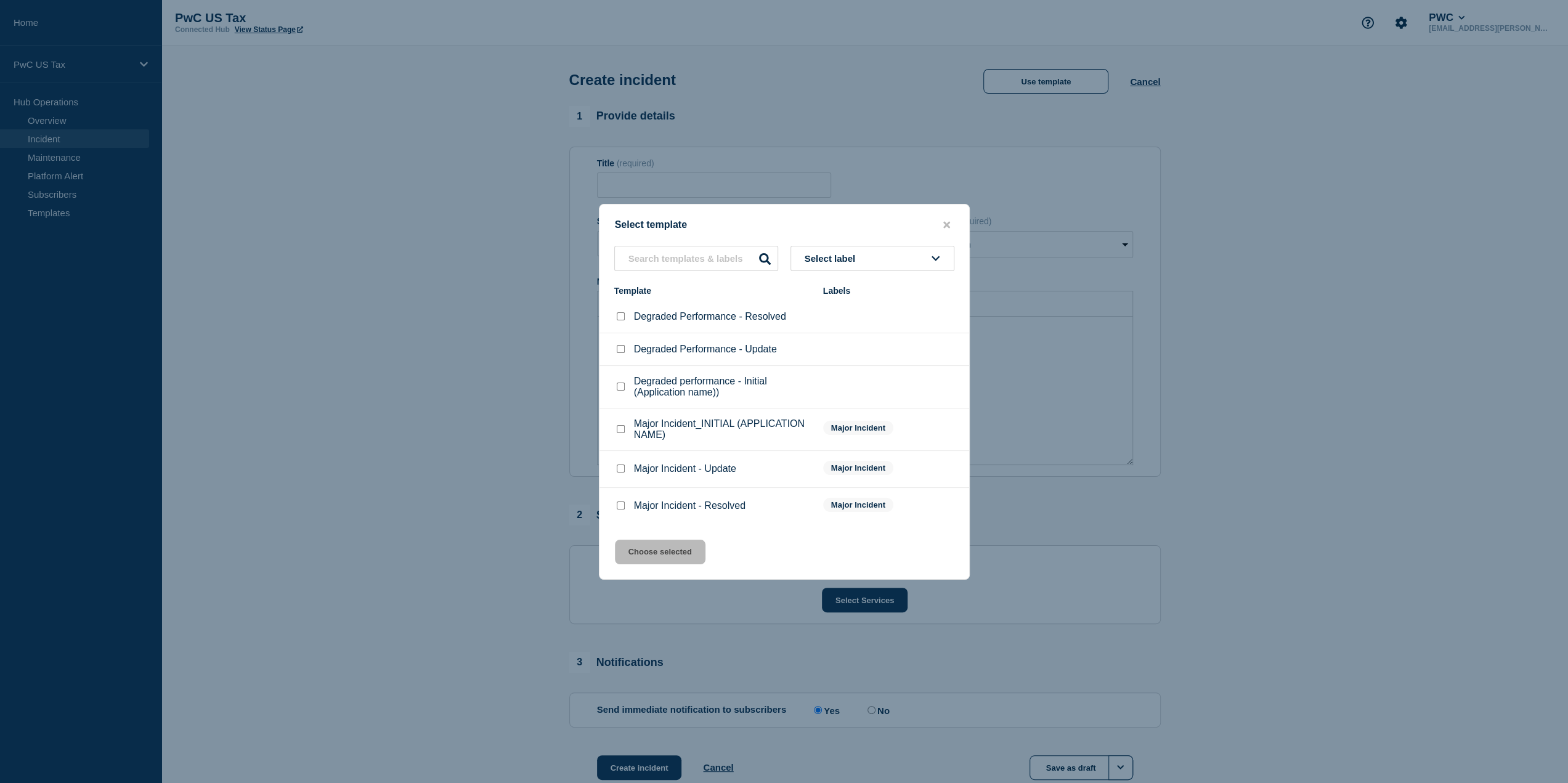
click at [618, 431] on input "Major Incident_INITIAL (APPLICATION NAME) checkbox" at bounding box center [620, 429] width 8 height 8
checkbox input "true"
click at [623, 393] on div at bounding box center [620, 387] width 13 height 13
click at [619, 387] on input "Degraded performance - Initial (Application name)) checkbox" at bounding box center [620, 386] width 8 height 8
checkbox input "true"
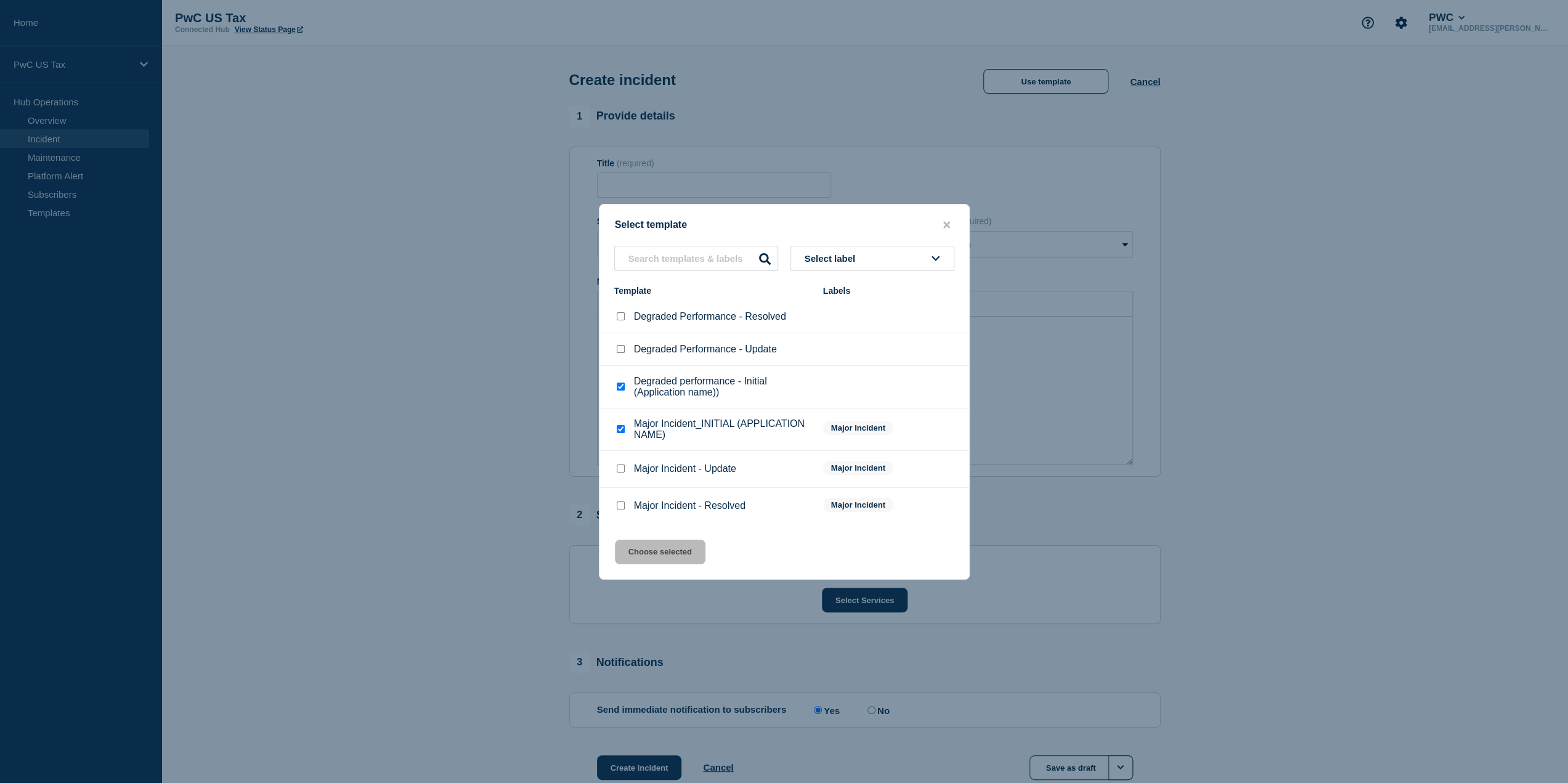
click at [620, 430] on input "Major Incident_INITIAL (APPLICATION NAME) checkbox" at bounding box center [620, 429] width 8 height 8
checkbox input "false"
click at [620, 386] on input "Degraded performance - Initial (Application name)) checkbox" at bounding box center [620, 386] width 8 height 8
checkbox input "false"
click at [625, 357] on li "Degraded Performance - Update" at bounding box center [784, 349] width 370 height 33
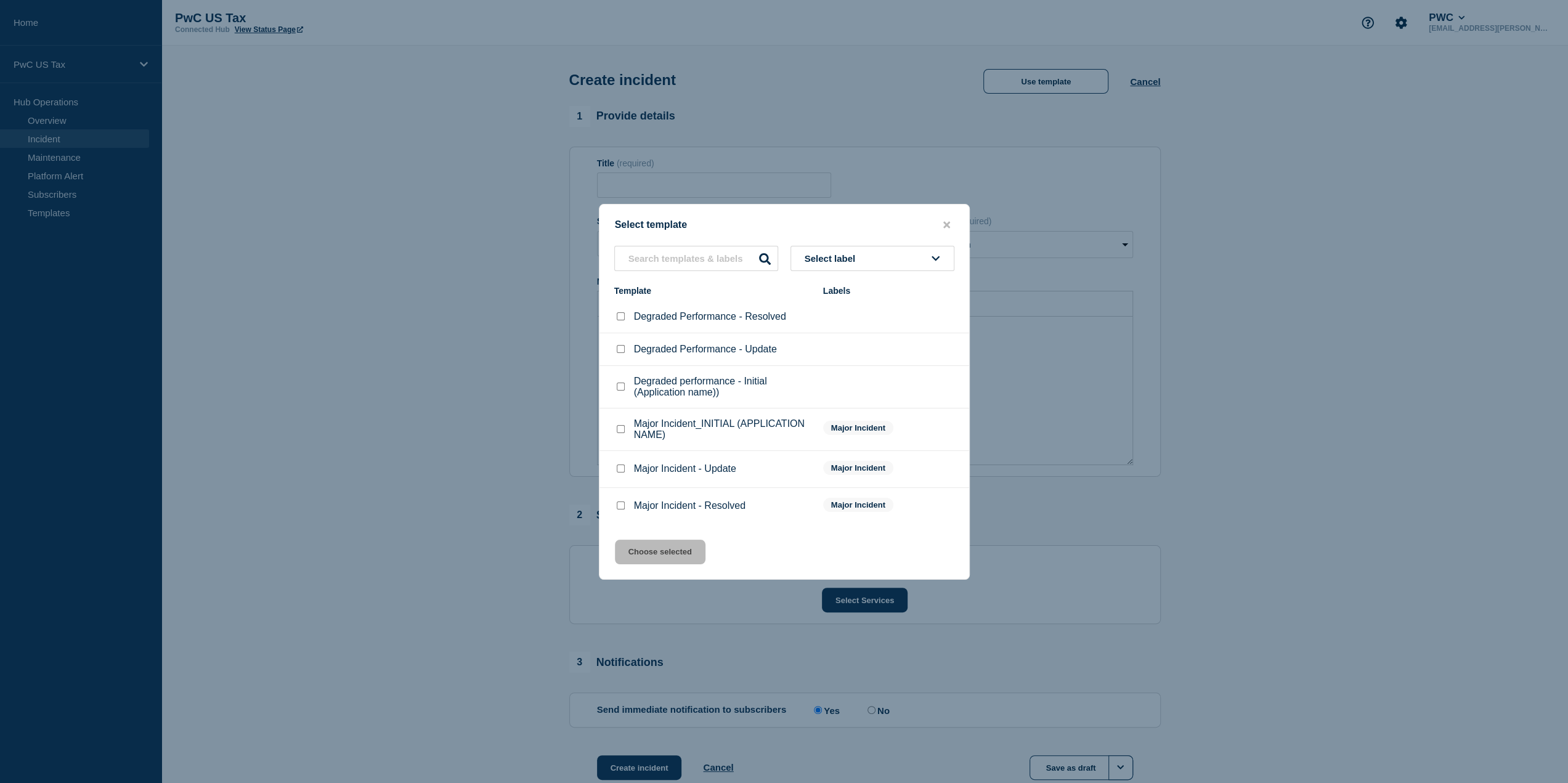
click at [620, 346] on div at bounding box center [620, 349] width 13 height 13
click at [623, 313] on div at bounding box center [620, 317] width 13 height 13
click at [621, 316] on input "Degraded Performance - Resolved checkbox" at bounding box center [620, 316] width 8 height 8
click at [623, 316] on input "Degraded Performance - Resolved checkbox" at bounding box center [620, 316] width 8 height 8
checkbox input "false"
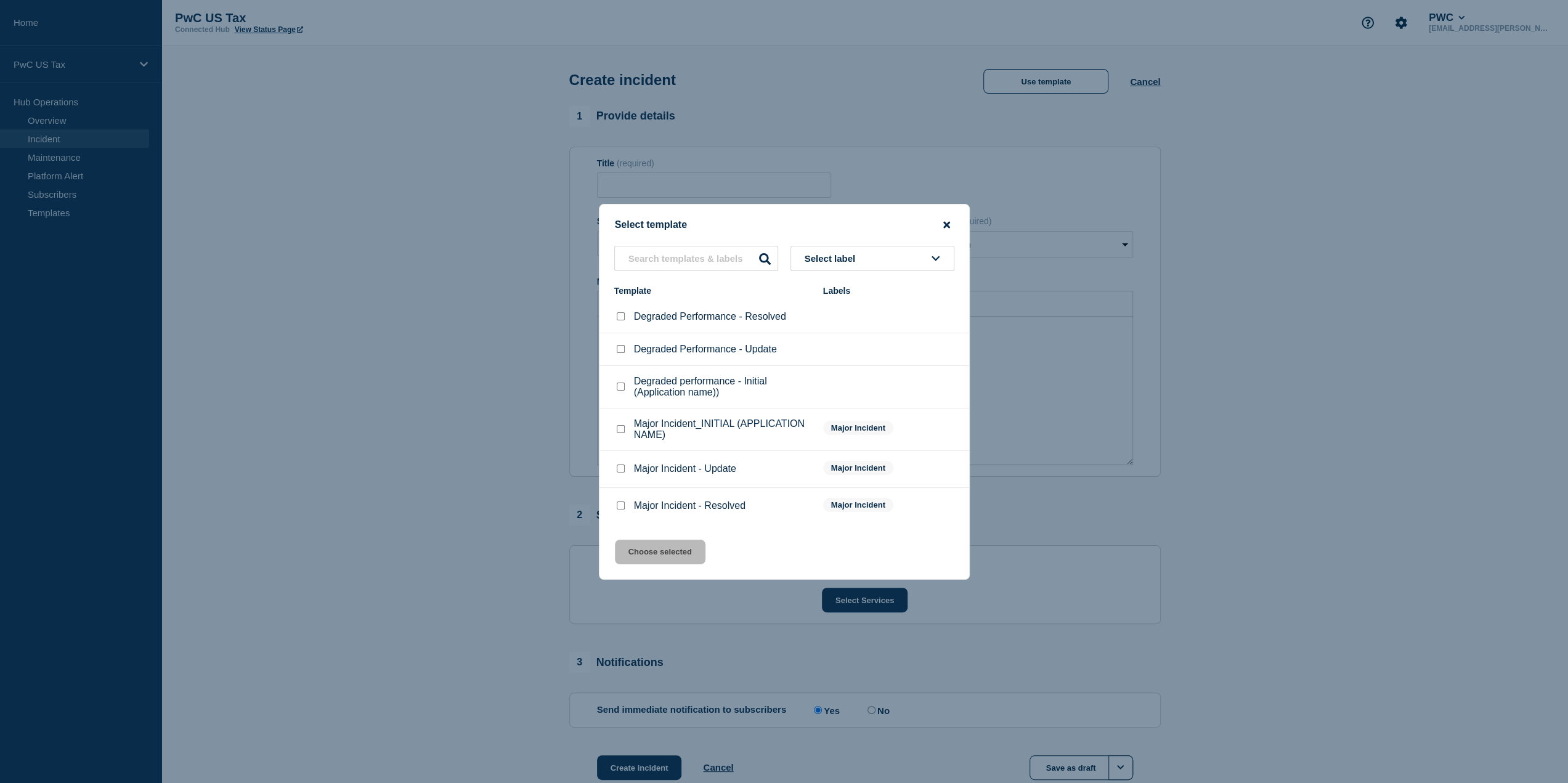
click at [948, 226] on icon "close button" at bounding box center [946, 225] width 7 height 10
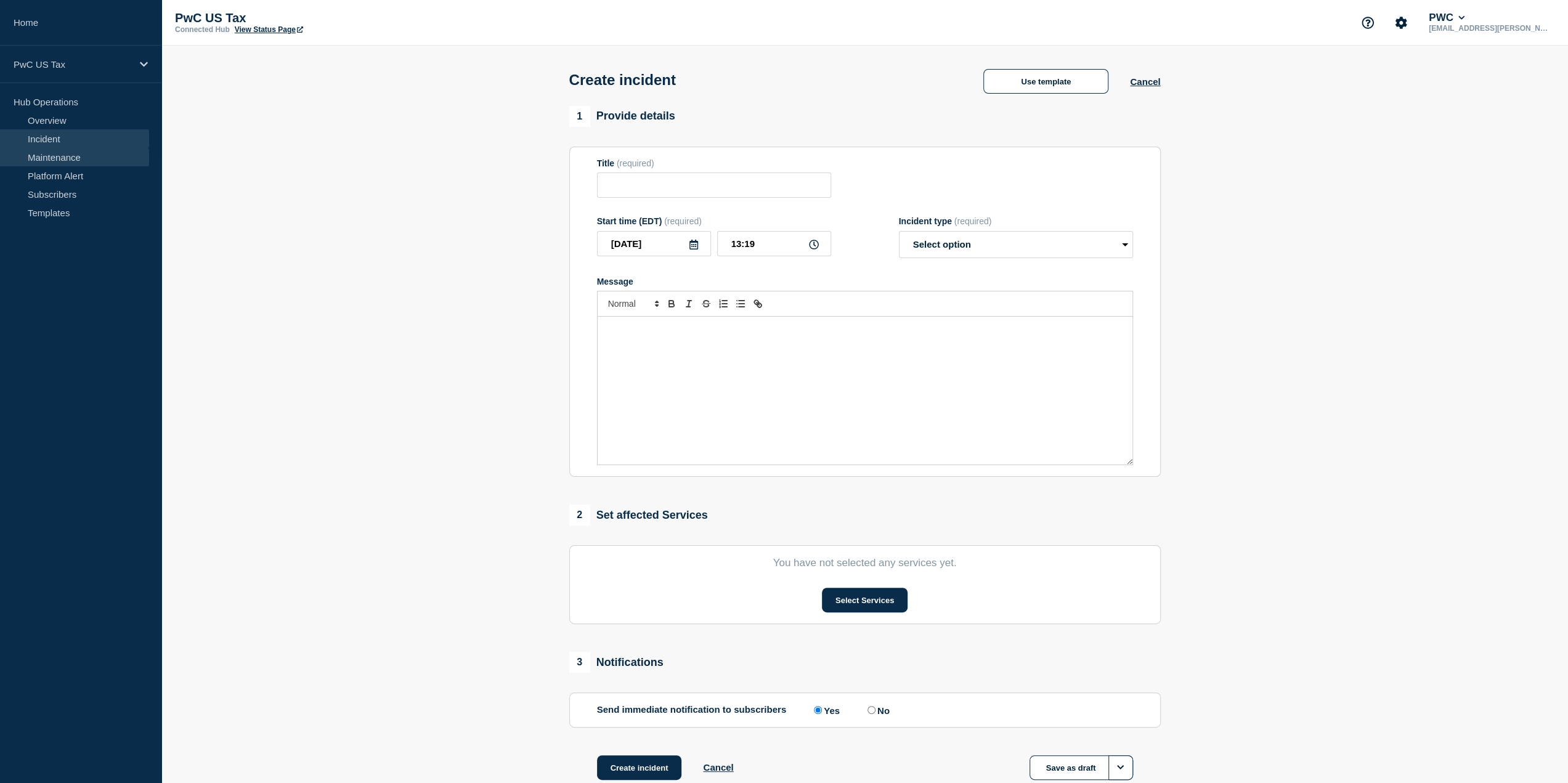
click at [56, 160] on link "Maintenance" at bounding box center [74, 157] width 149 height 19
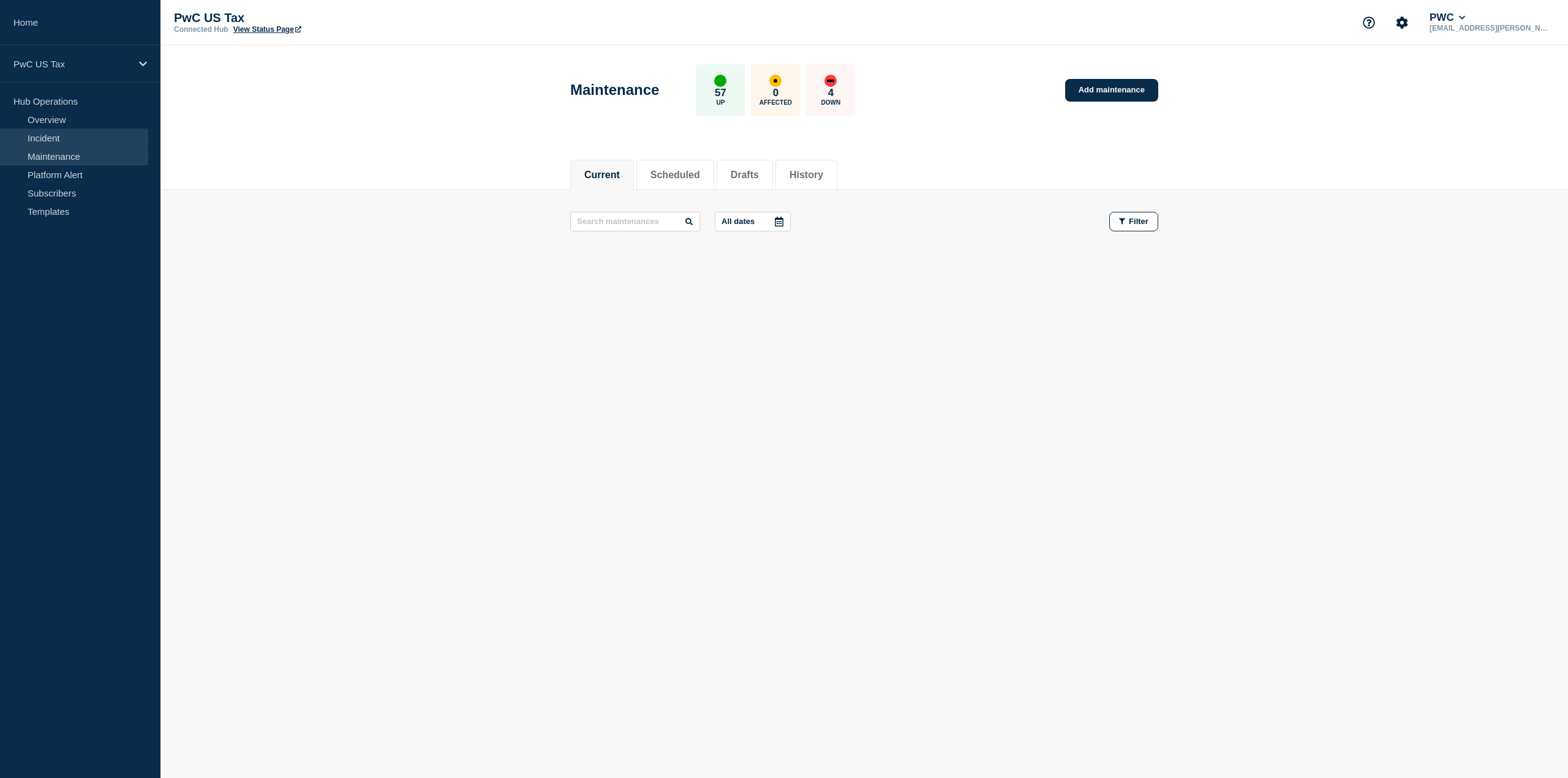
click at [48, 131] on link "Incident" at bounding box center [74, 137] width 148 height 18
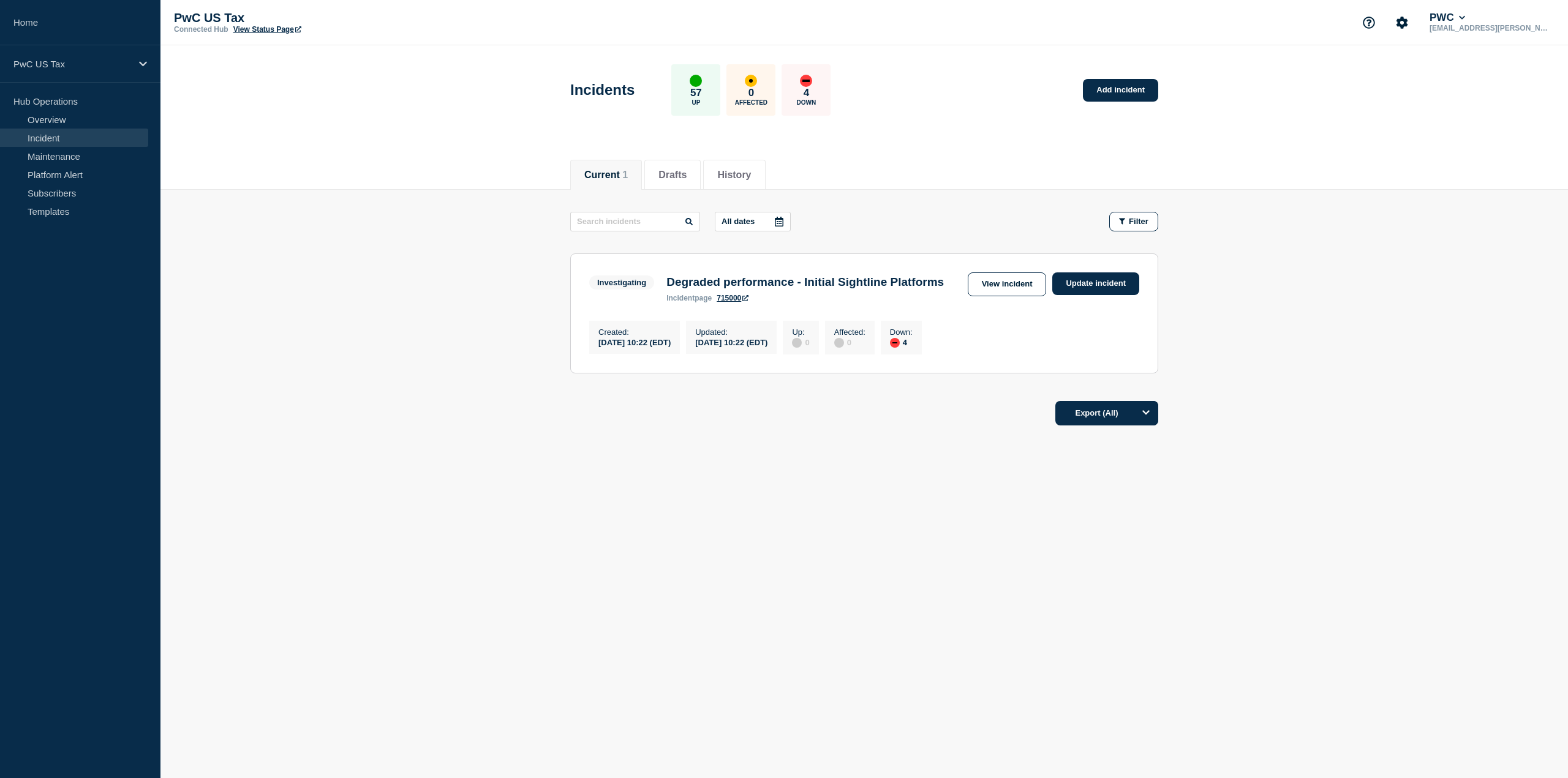
click at [53, 132] on link "Incident" at bounding box center [74, 137] width 148 height 18
click at [1127, 91] on link "Add incident" at bounding box center [1121, 90] width 75 height 23
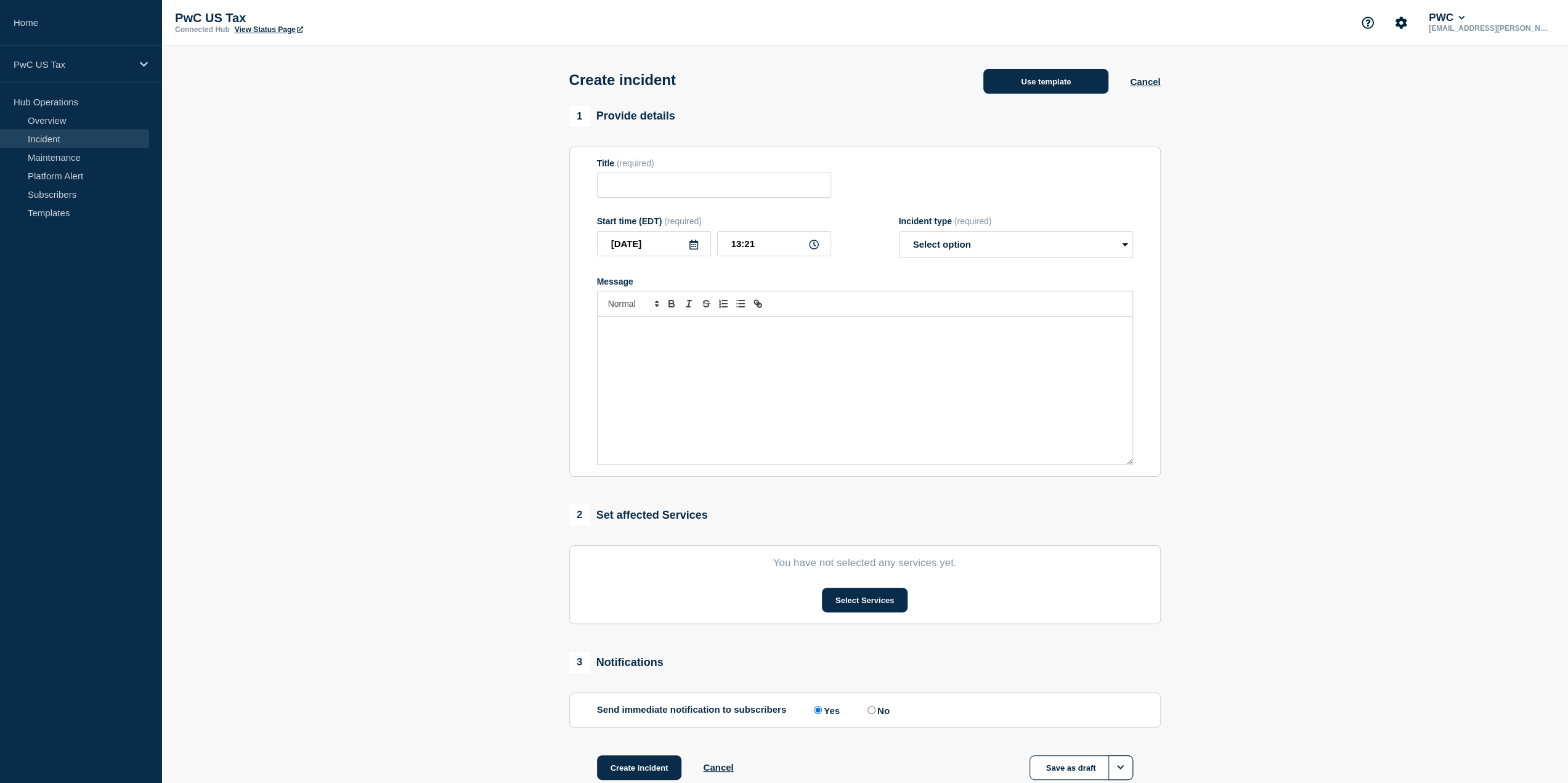
click at [1044, 83] on button "Use template" at bounding box center [1046, 81] width 125 height 25
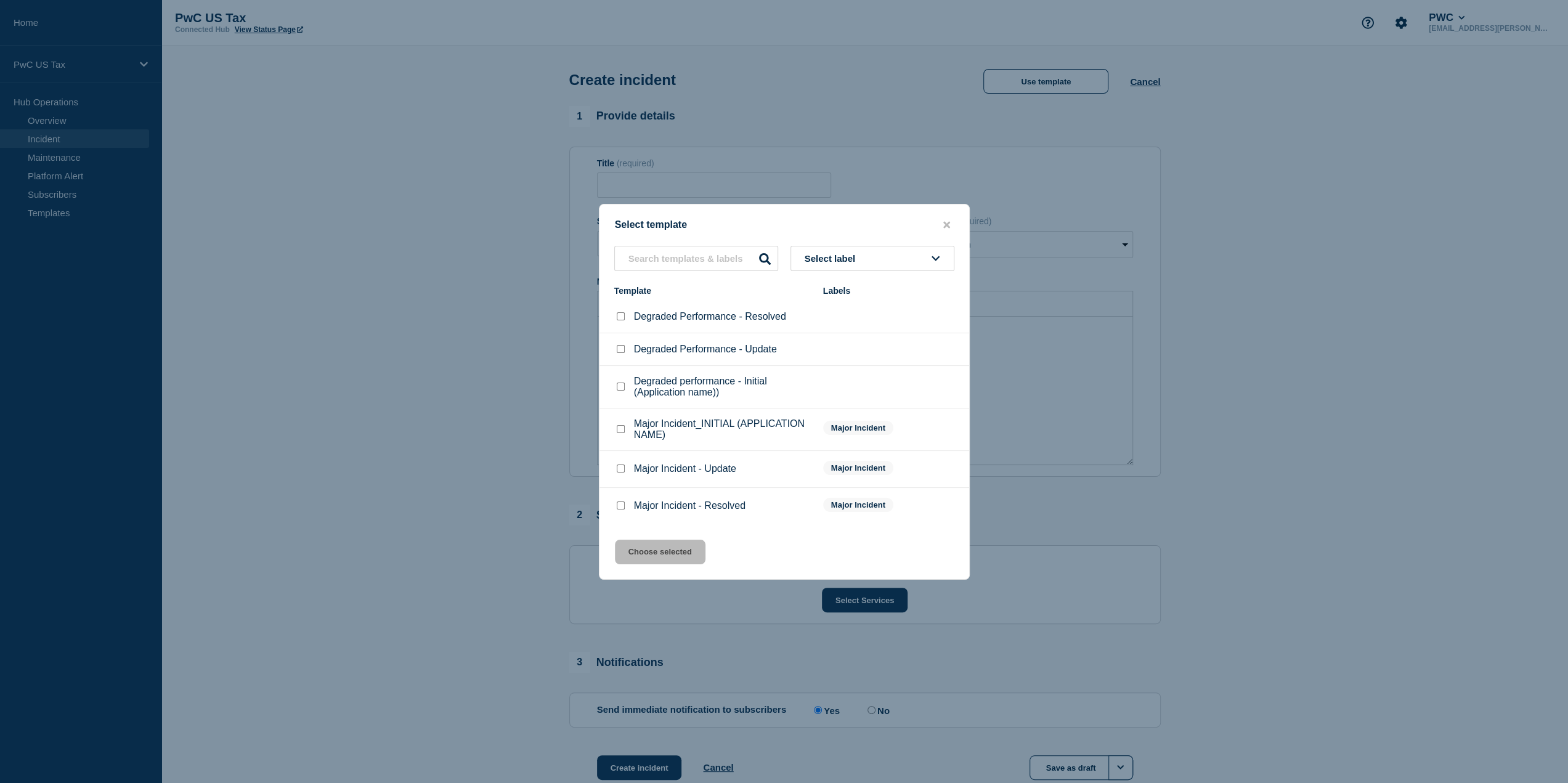
click at [623, 425] on div at bounding box center [620, 429] width 13 height 13
click at [623, 433] on input "Major Incident_INITIAL (APPLICATION NAME) checkbox" at bounding box center [620, 429] width 8 height 8
checkbox input "true"
click at [950, 220] on button "close button" at bounding box center [946, 225] width 14 height 12
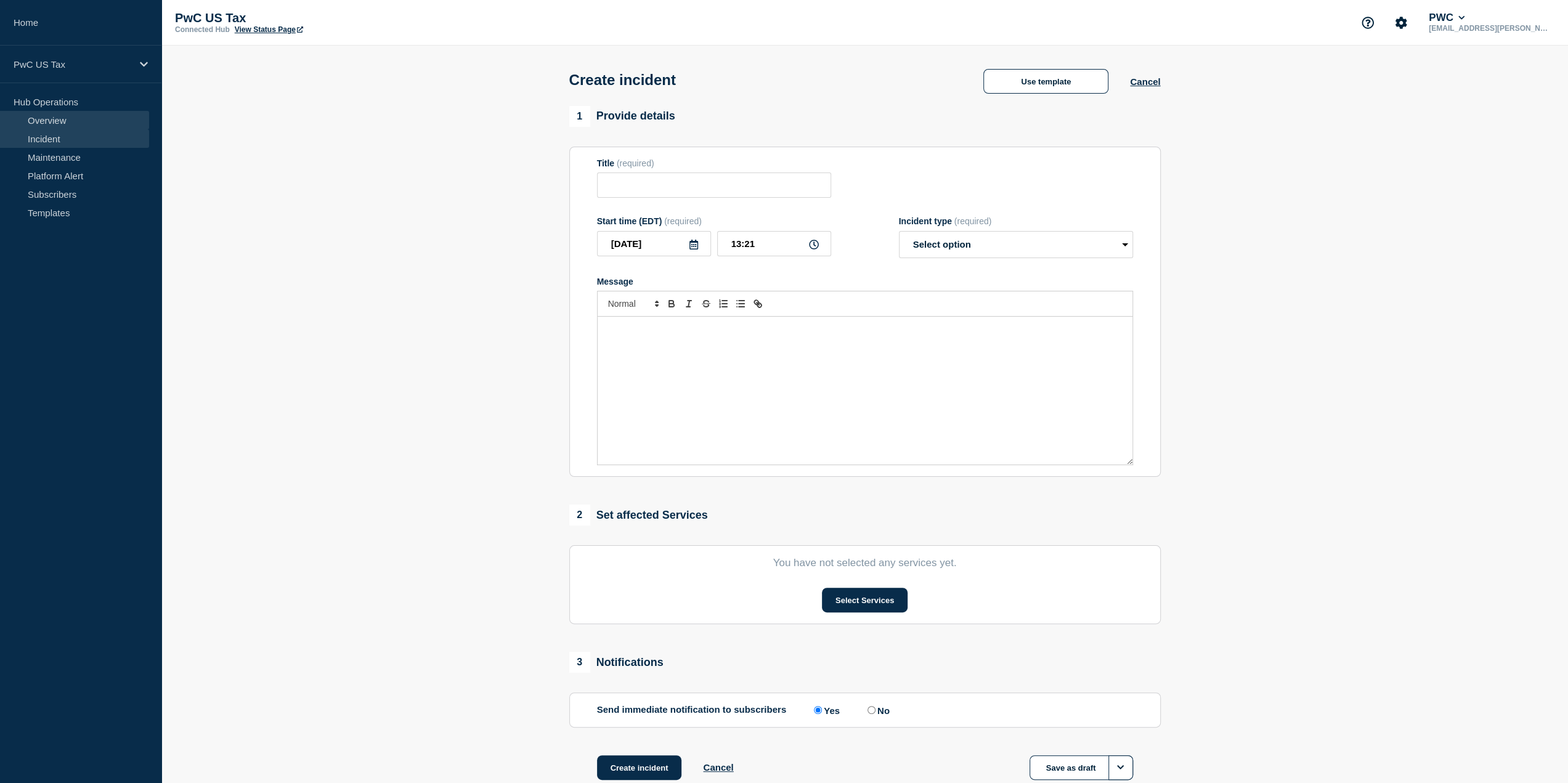
click at [58, 121] on link "Overview" at bounding box center [74, 120] width 149 height 19
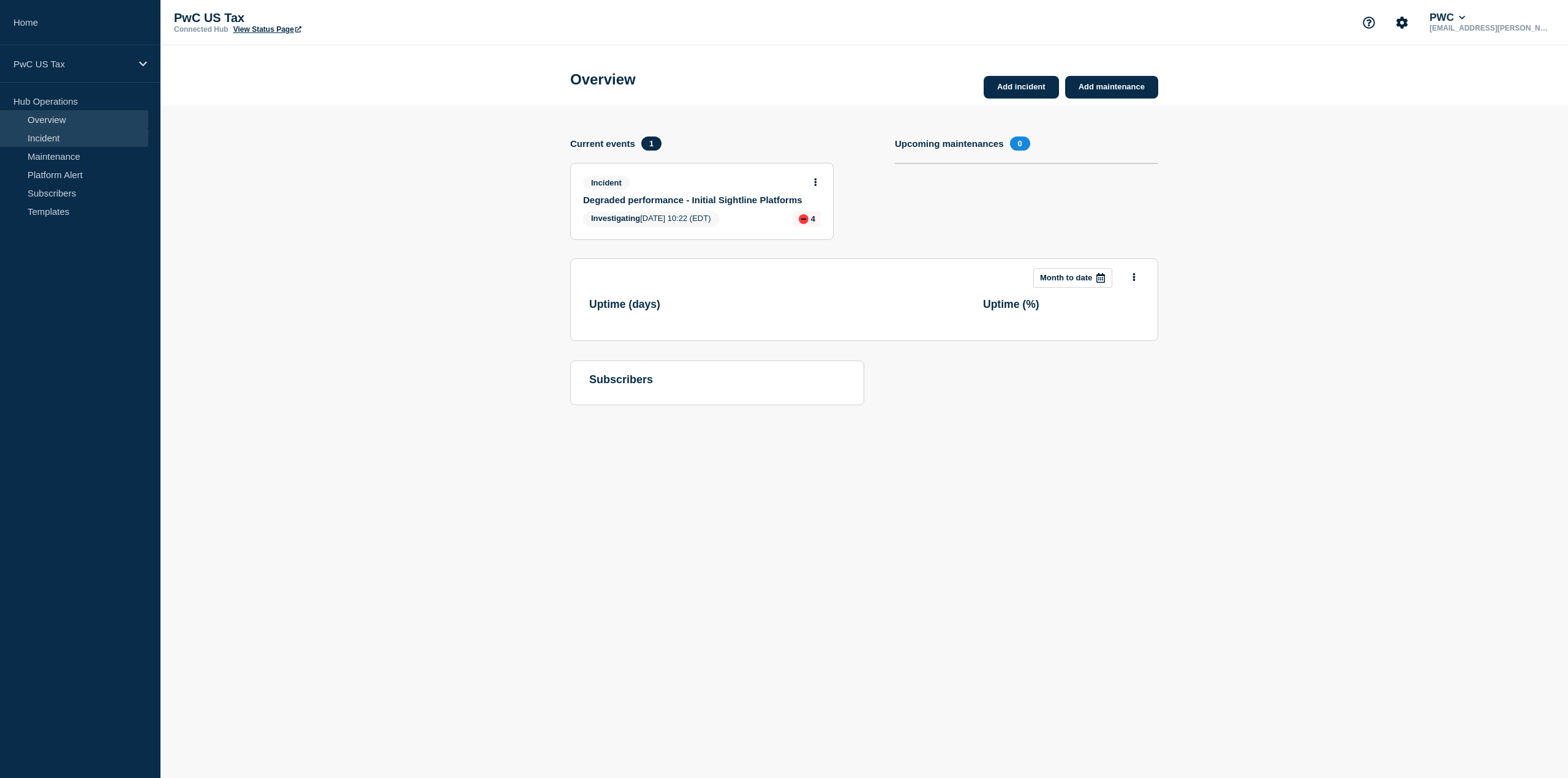
click at [54, 132] on link "Incident" at bounding box center [74, 137] width 148 height 18
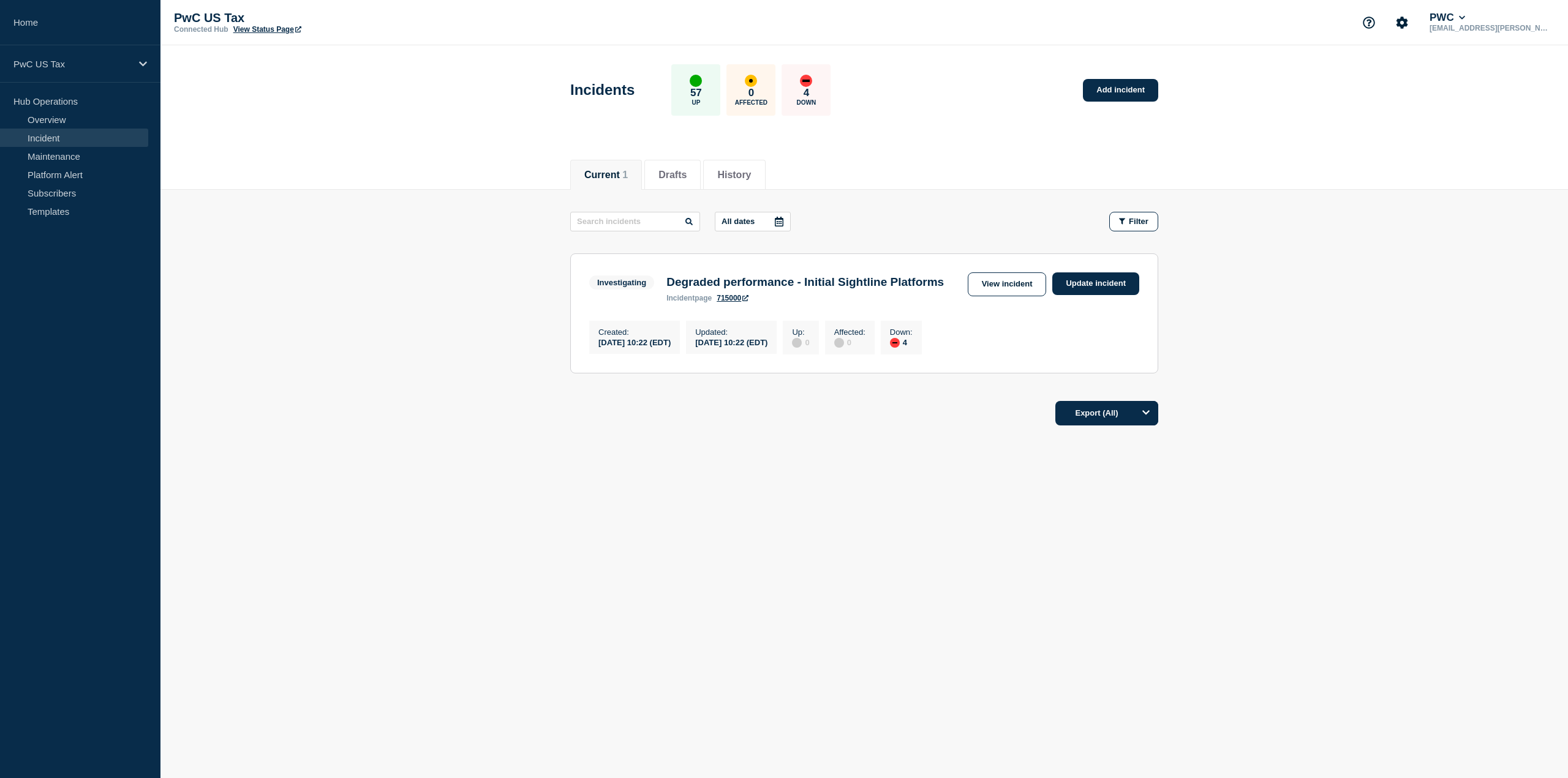
click at [387, 243] on main "All dates Filter Investigating 4 Down Degraded performance - Initial Sightline …" at bounding box center [864, 290] width 1408 height 202
click at [50, 157] on link "Maintenance" at bounding box center [74, 156] width 148 height 18
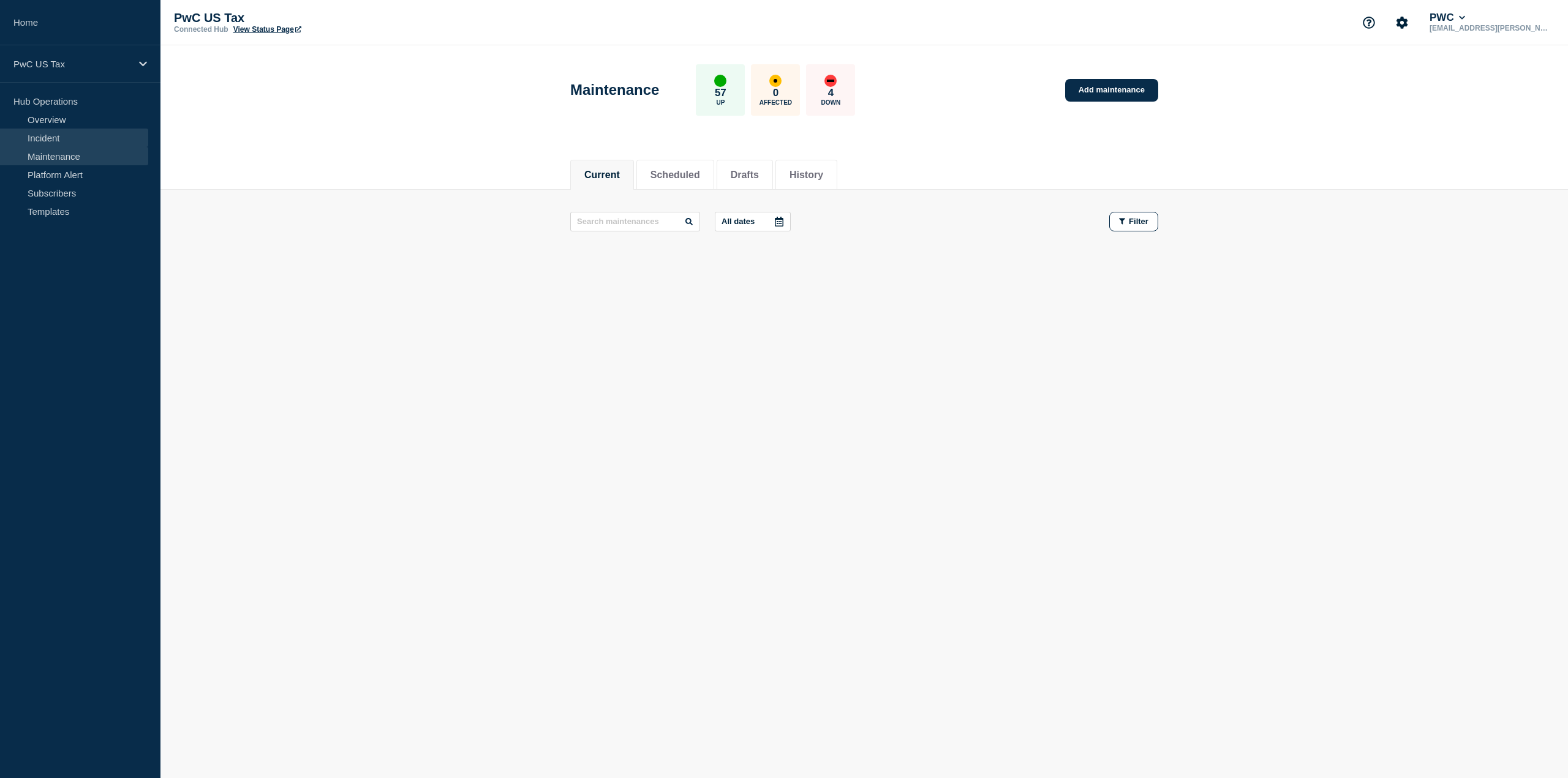
click at [66, 137] on link "Incident" at bounding box center [74, 137] width 148 height 18
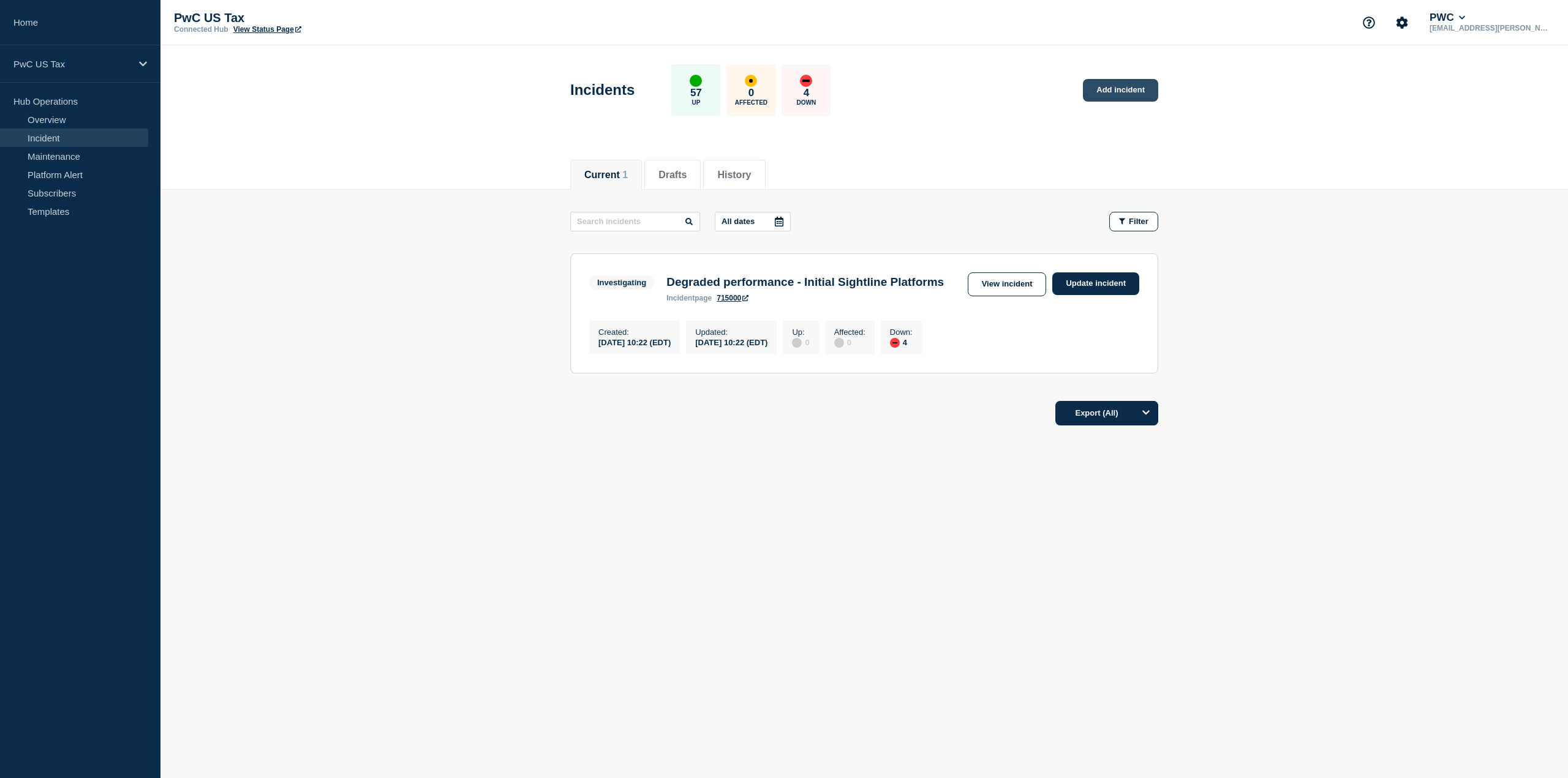
click at [1124, 96] on link "Add incident" at bounding box center [1121, 90] width 75 height 23
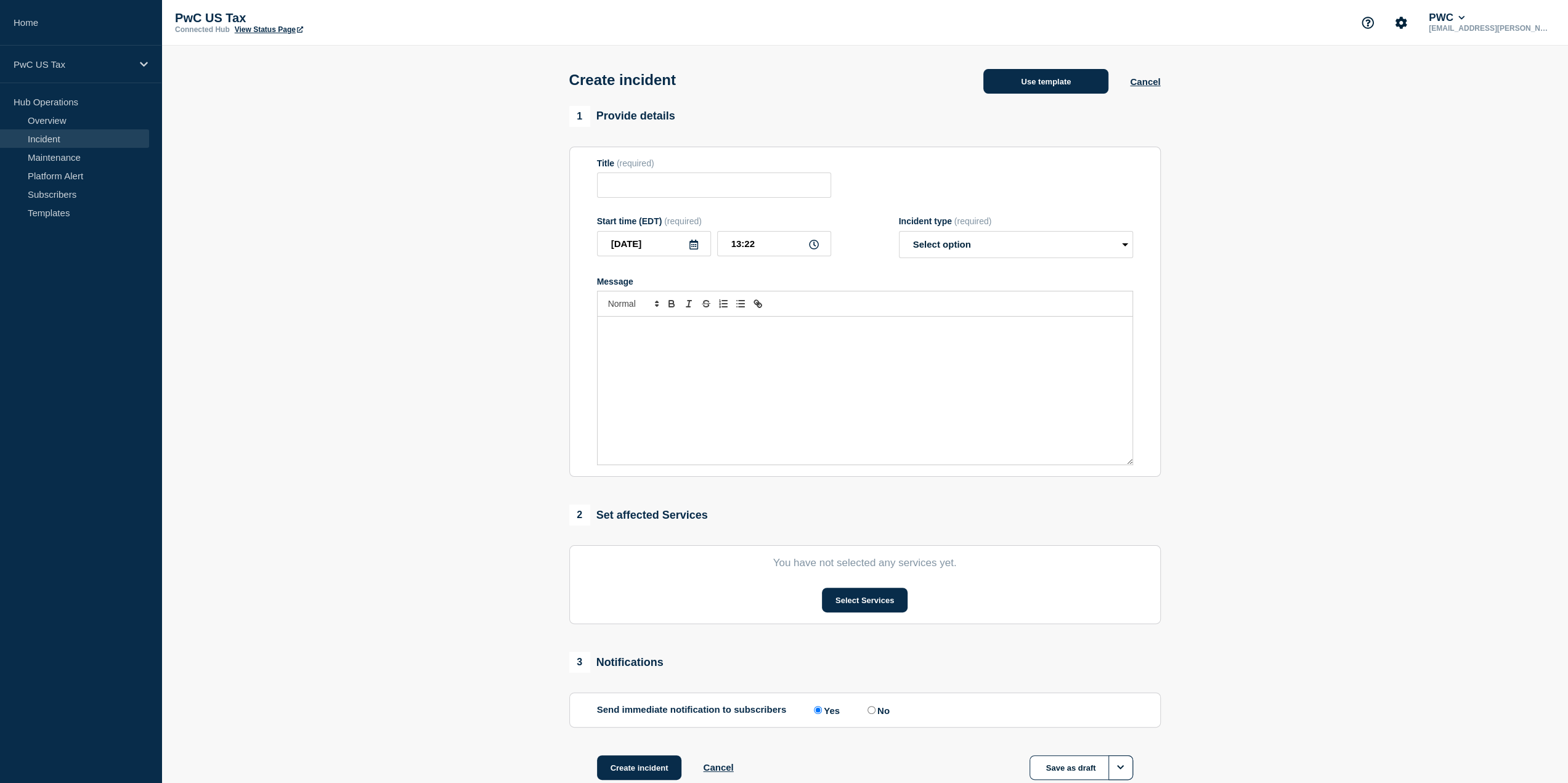
click at [1053, 94] on button "Use template" at bounding box center [1046, 81] width 125 height 25
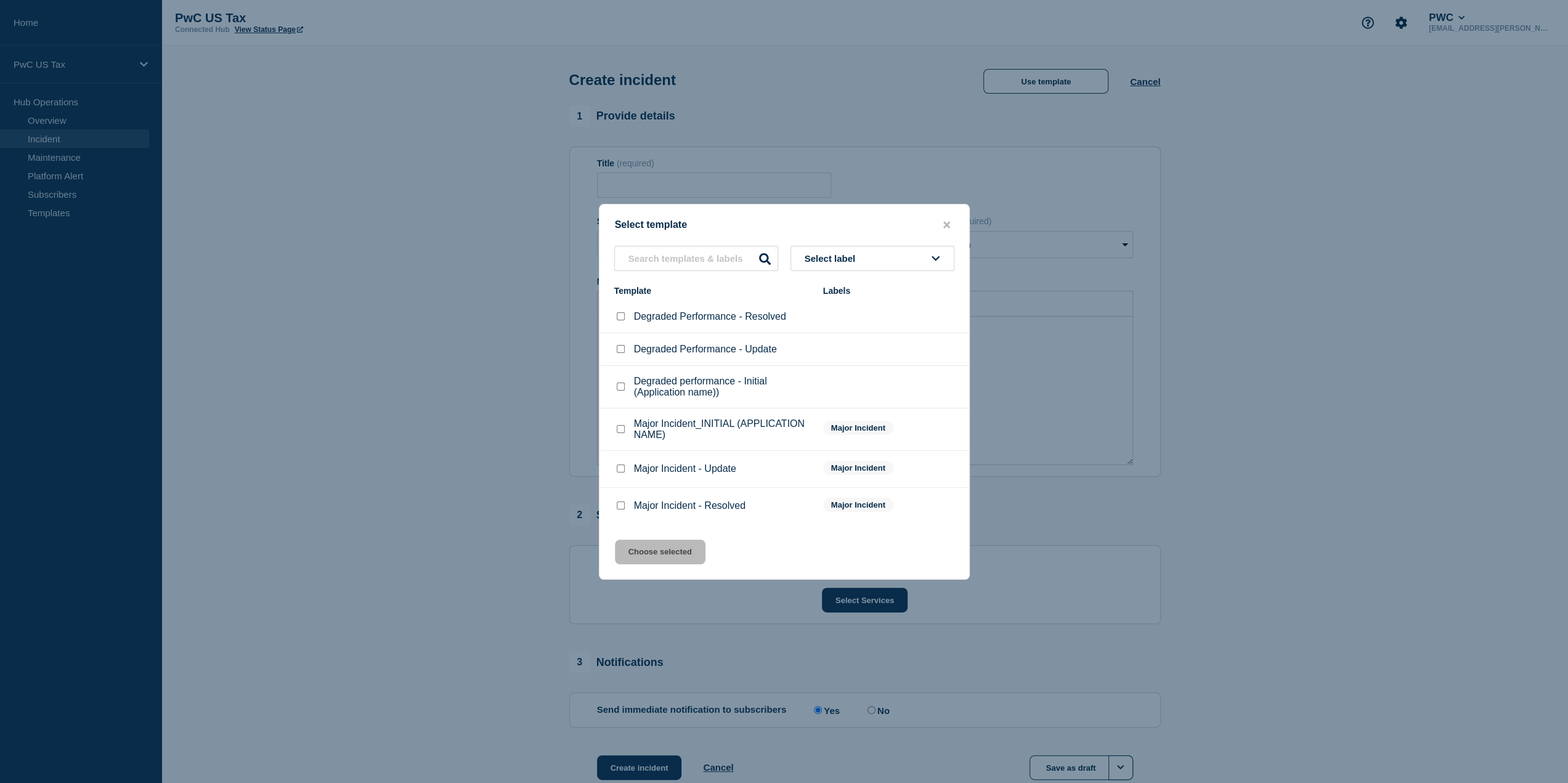
click at [622, 433] on input "Major Incident_INITIAL (APPLICATION NAME) checkbox" at bounding box center [620, 429] width 8 height 8
click at [620, 431] on input "Major Incident_INITIAL (APPLICATION NAME) checkbox" at bounding box center [620, 429] width 8 height 8
checkbox input "false"
click at [626, 352] on div "Degraded Performance - Update" at bounding box center [713, 349] width 196 height 13
click at [620, 348] on input "Degraded Performance - Update checkbox" at bounding box center [620, 349] width 8 height 8
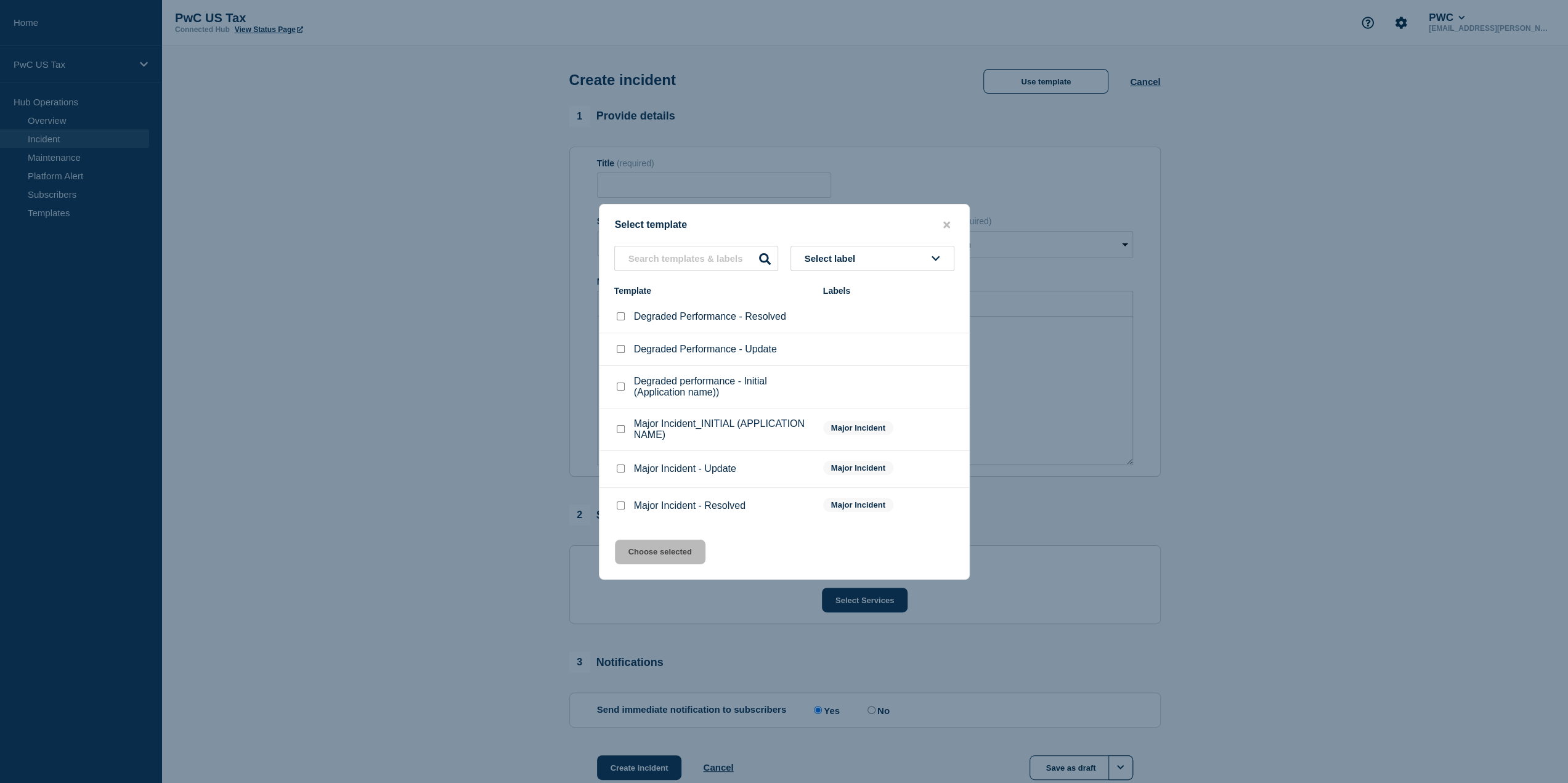
checkbox input "true"
click at [623, 315] on input "Degraded Performance - Resolved checkbox" at bounding box center [620, 316] width 8 height 8
click at [616, 349] on div at bounding box center [620, 349] width 13 height 13
drag, startPoint x: 624, startPoint y: 333, endPoint x: 627, endPoint y: 324, distance: 9.5
click at [626, 329] on li "Degraded Performance - Resolved" at bounding box center [784, 317] width 370 height 33
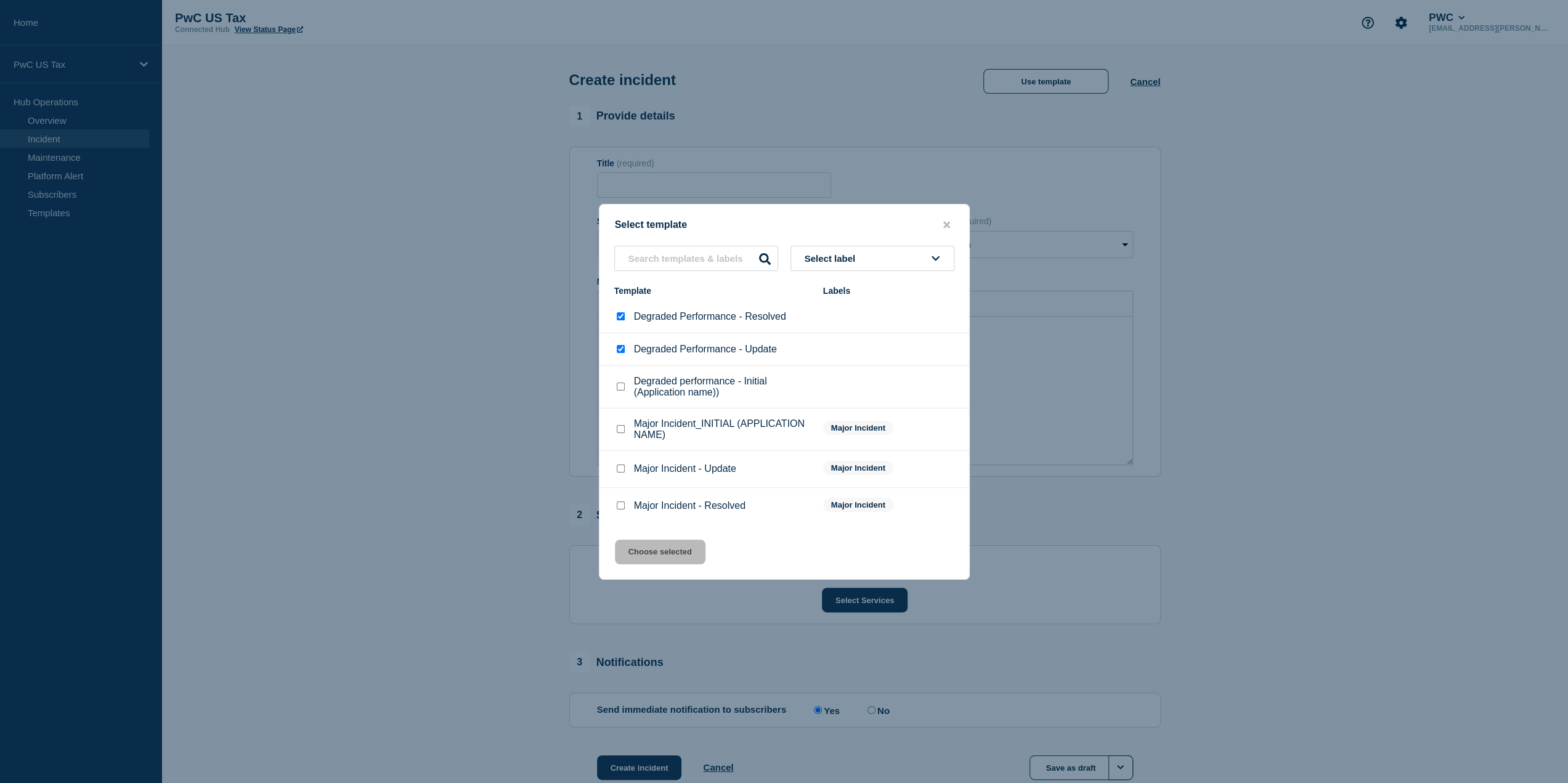
click at [621, 318] on input "Degraded Performance - Resolved checkbox" at bounding box center [620, 316] width 8 height 8
checkbox input "false"
click at [619, 350] on input "Degraded Performance - Update checkbox" at bounding box center [620, 349] width 8 height 8
checkbox input "false"
click at [946, 225] on icon "close button" at bounding box center [946, 225] width 7 height 10
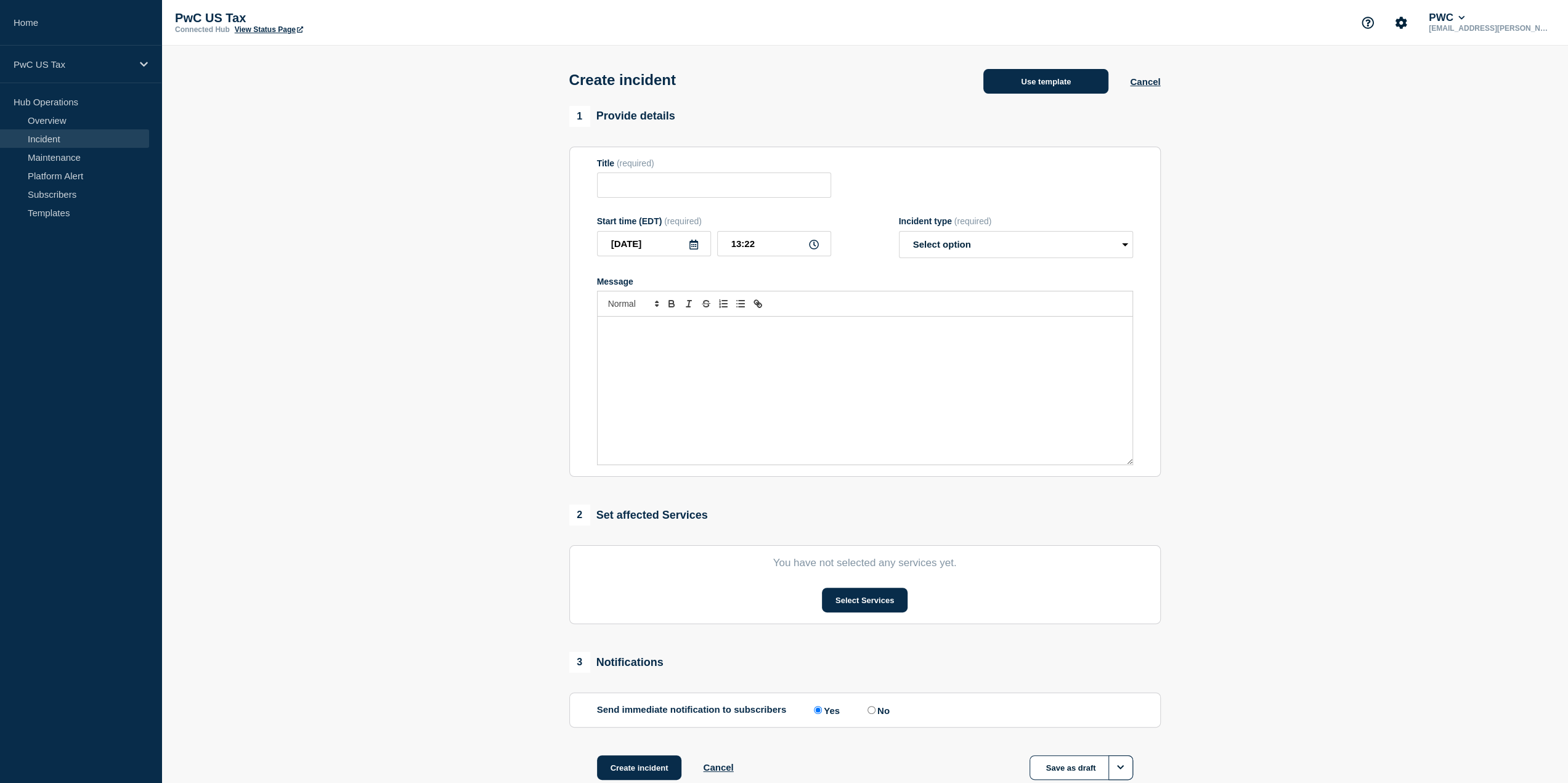
click at [1047, 78] on button "Use template" at bounding box center [1046, 81] width 125 height 25
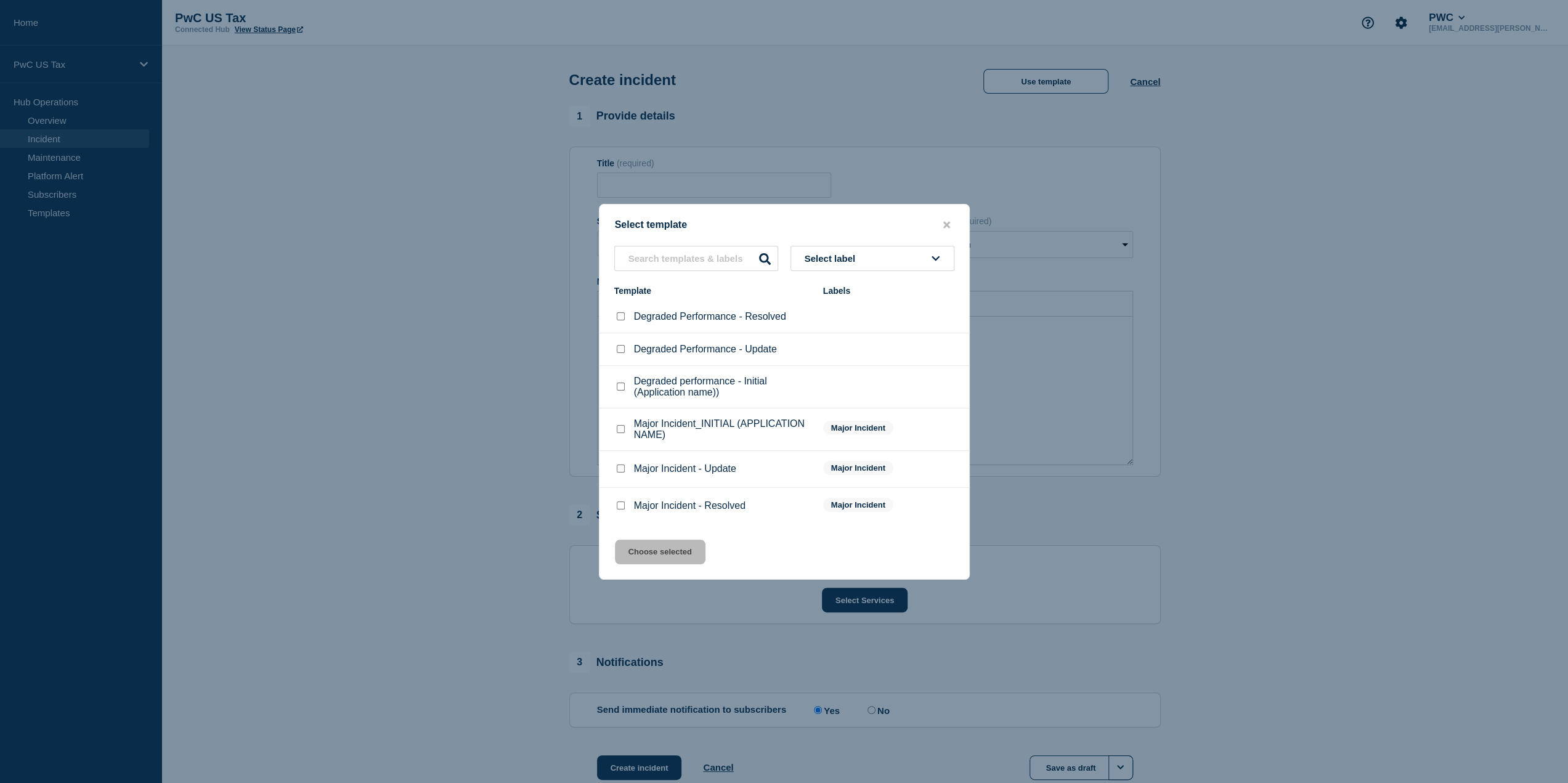
click at [624, 444] on li "Major Incident_INITIAL (APPLICATION NAME) Major Incident" at bounding box center [784, 429] width 370 height 42
click at [623, 433] on input "Major Incident_INITIAL (APPLICATION NAME) checkbox" at bounding box center [620, 429] width 8 height 8
checkbox input "true"
click at [946, 225] on icon "close button" at bounding box center [946, 225] width 7 height 10
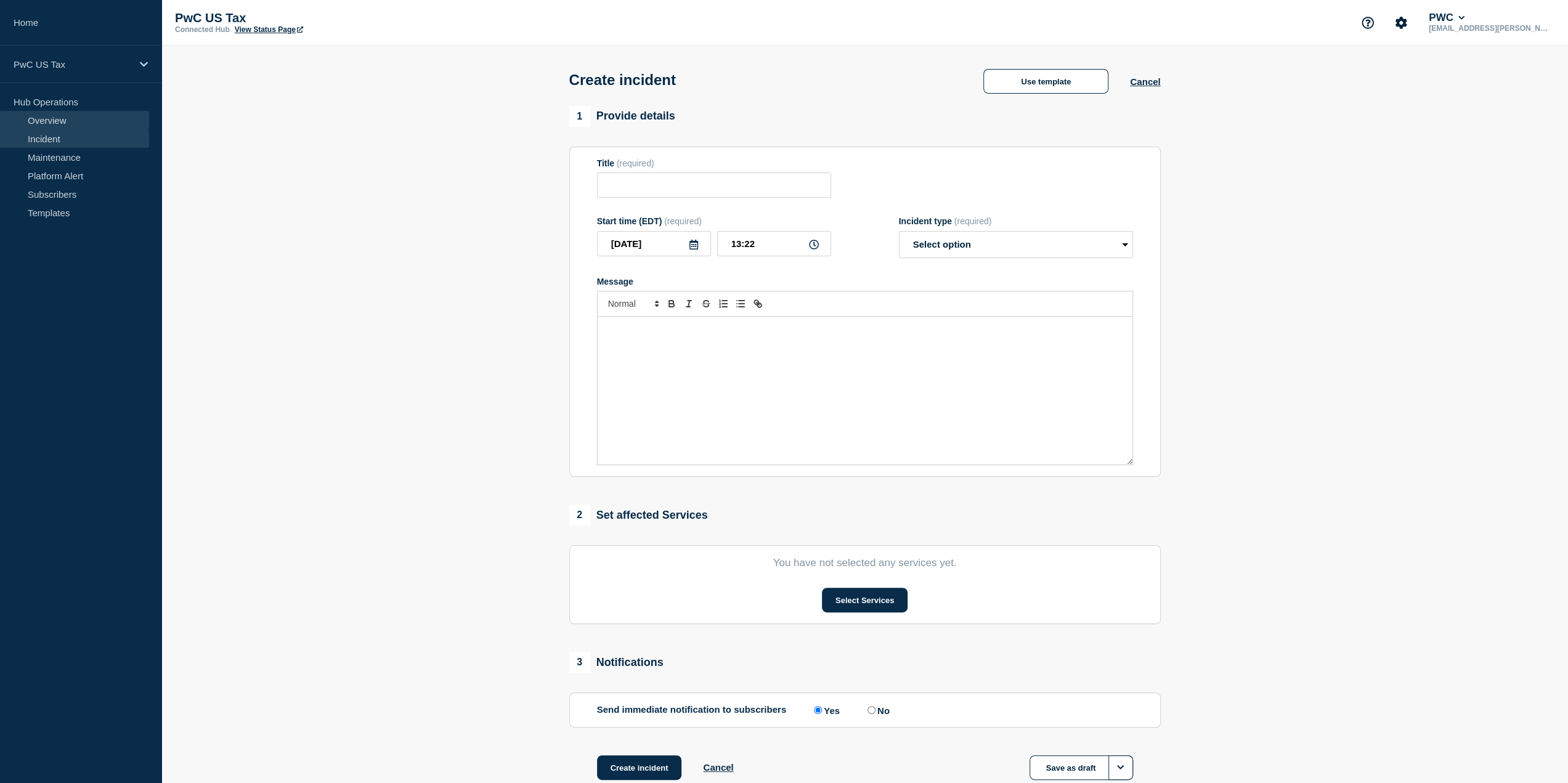
click at [48, 124] on link "Overview" at bounding box center [74, 120] width 149 height 19
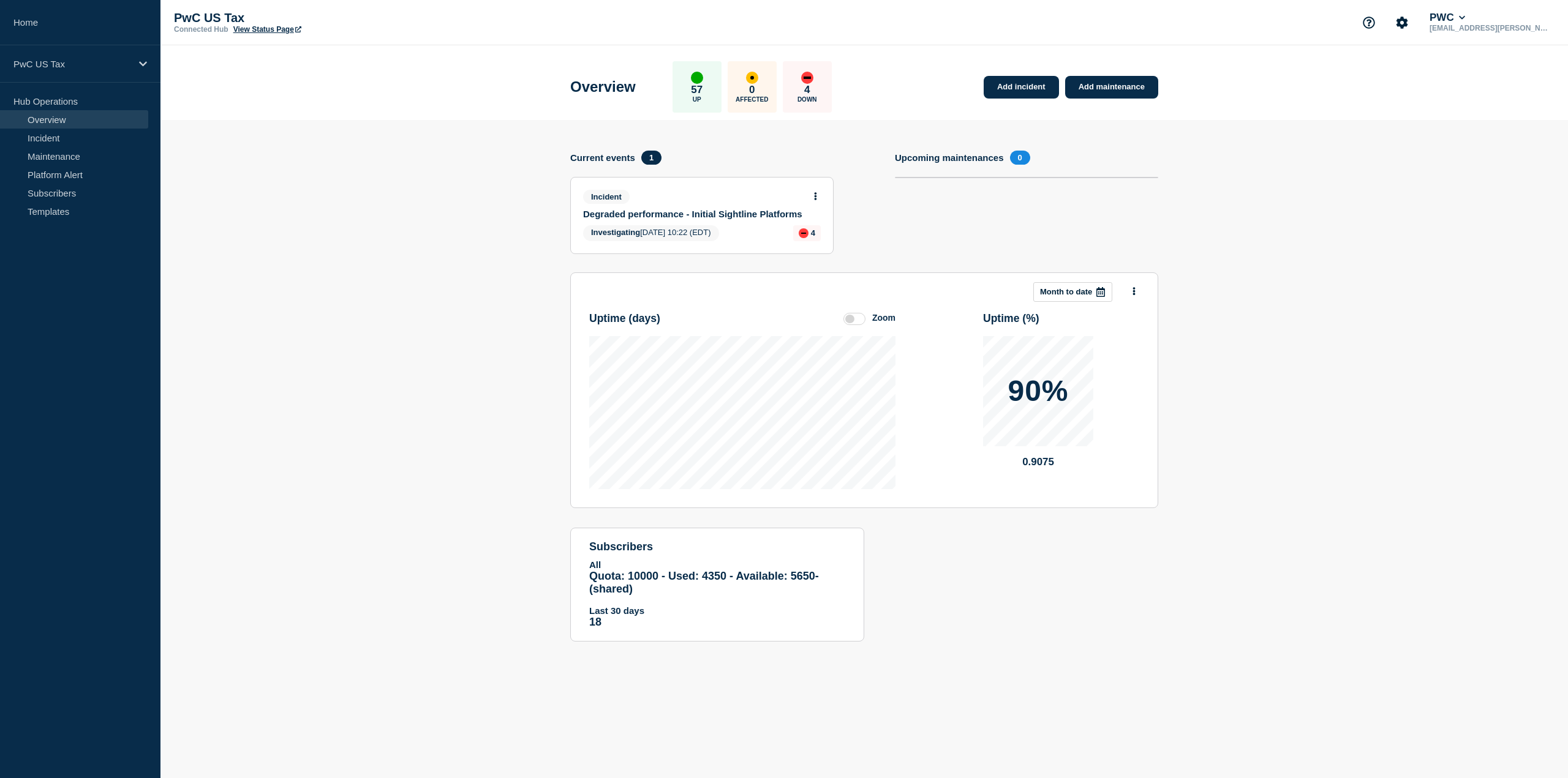
click at [758, 190] on div "Incident" at bounding box center [696, 197] width 227 height 14
click at [636, 219] on div "Incident Degraded performance - Initial Sightline Platforms Investigating [DATE…" at bounding box center [702, 215] width 262 height 76
click at [609, 194] on span "Incident" at bounding box center [606, 197] width 47 height 14
click at [56, 134] on link "Incident" at bounding box center [74, 137] width 148 height 18
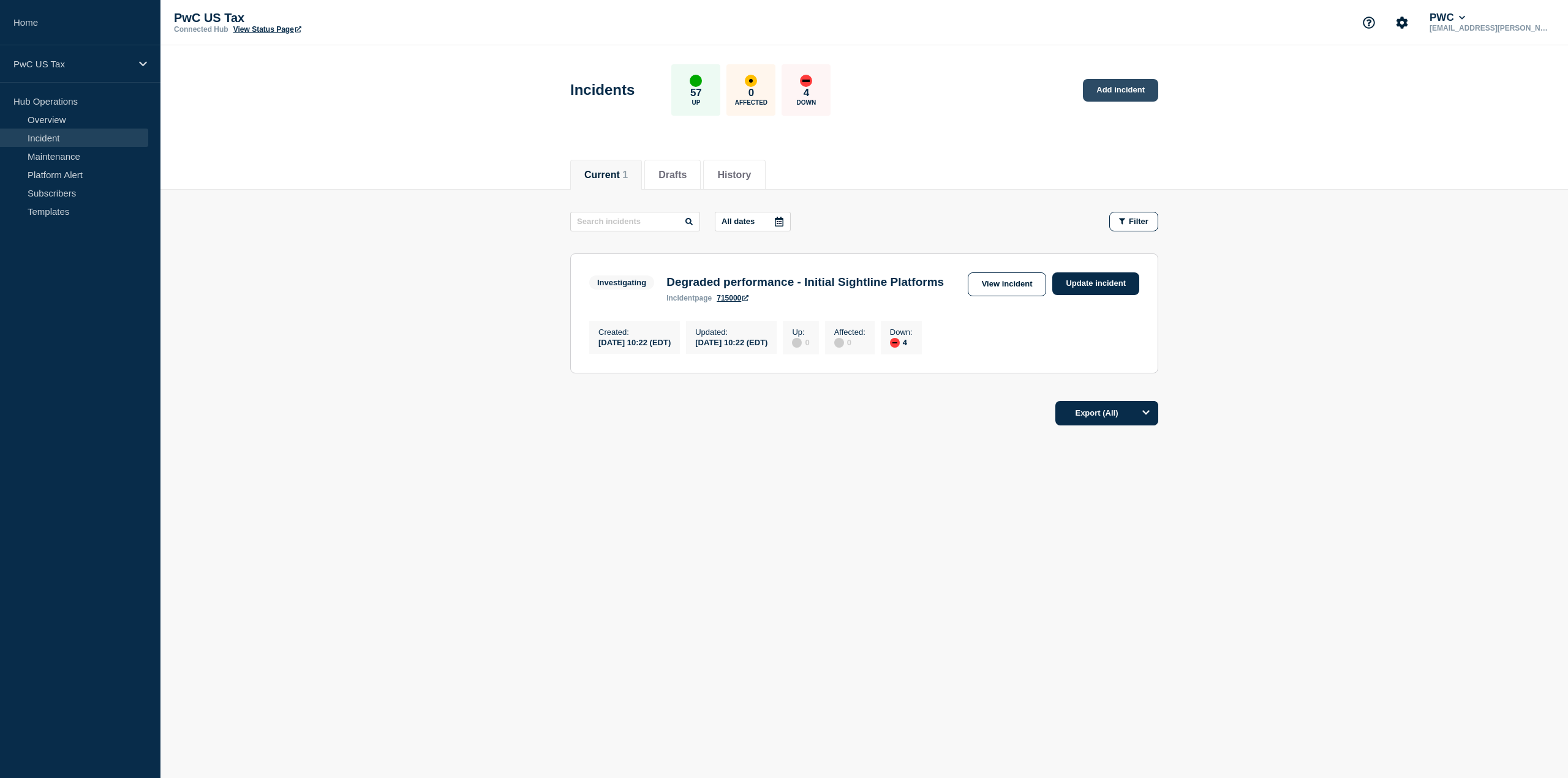
click at [1128, 91] on link "Add incident" at bounding box center [1121, 90] width 75 height 23
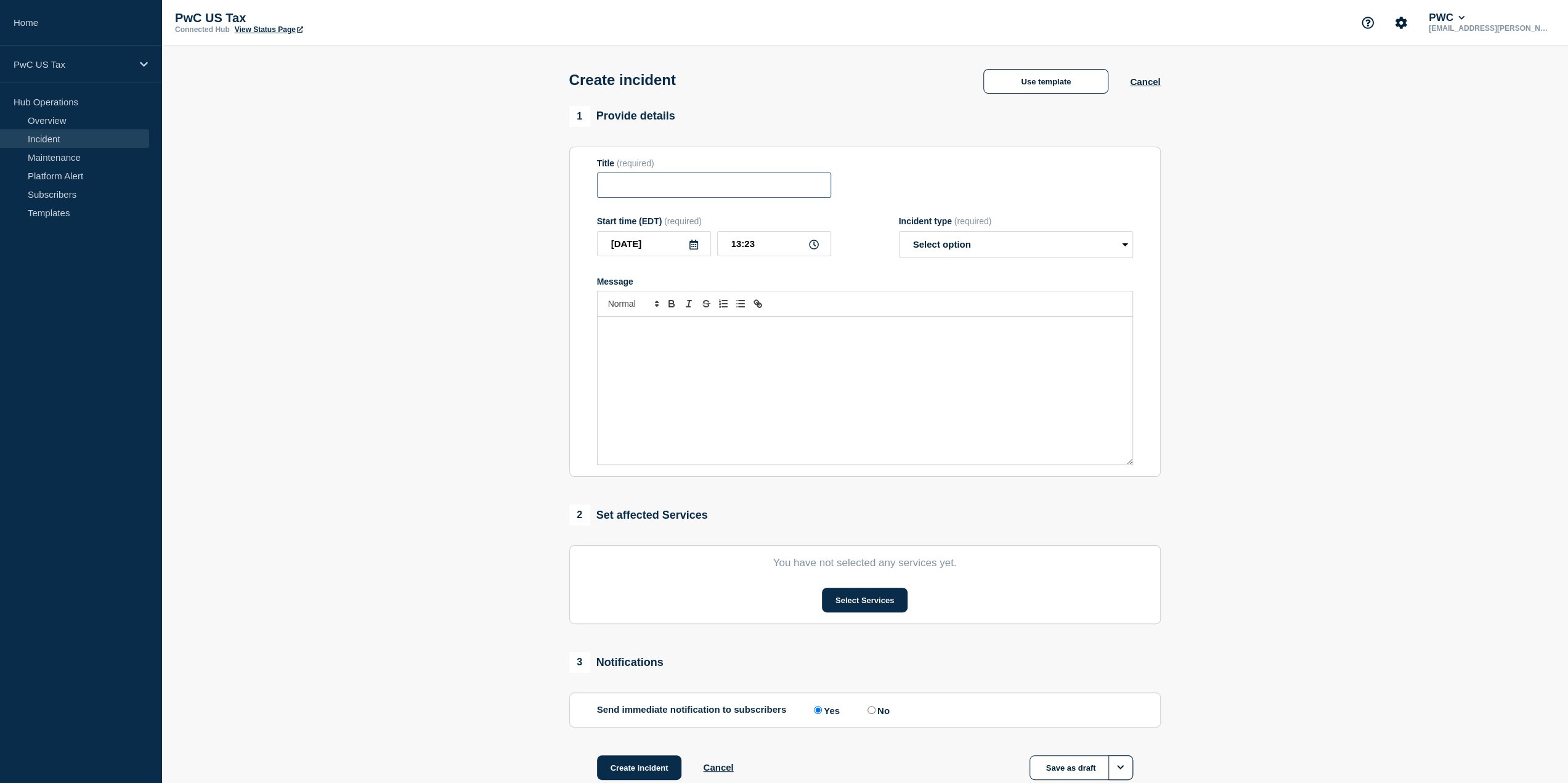
click at [732, 202] on form "Title (required) Start time (EDT) (required) [DATE] 13:23 Incident type (requir…" at bounding box center [865, 312] width 536 height 307
click at [716, 402] on div "Message" at bounding box center [865, 390] width 535 height 148
click at [872, 600] on button "Select Services" at bounding box center [864, 599] width 86 height 25
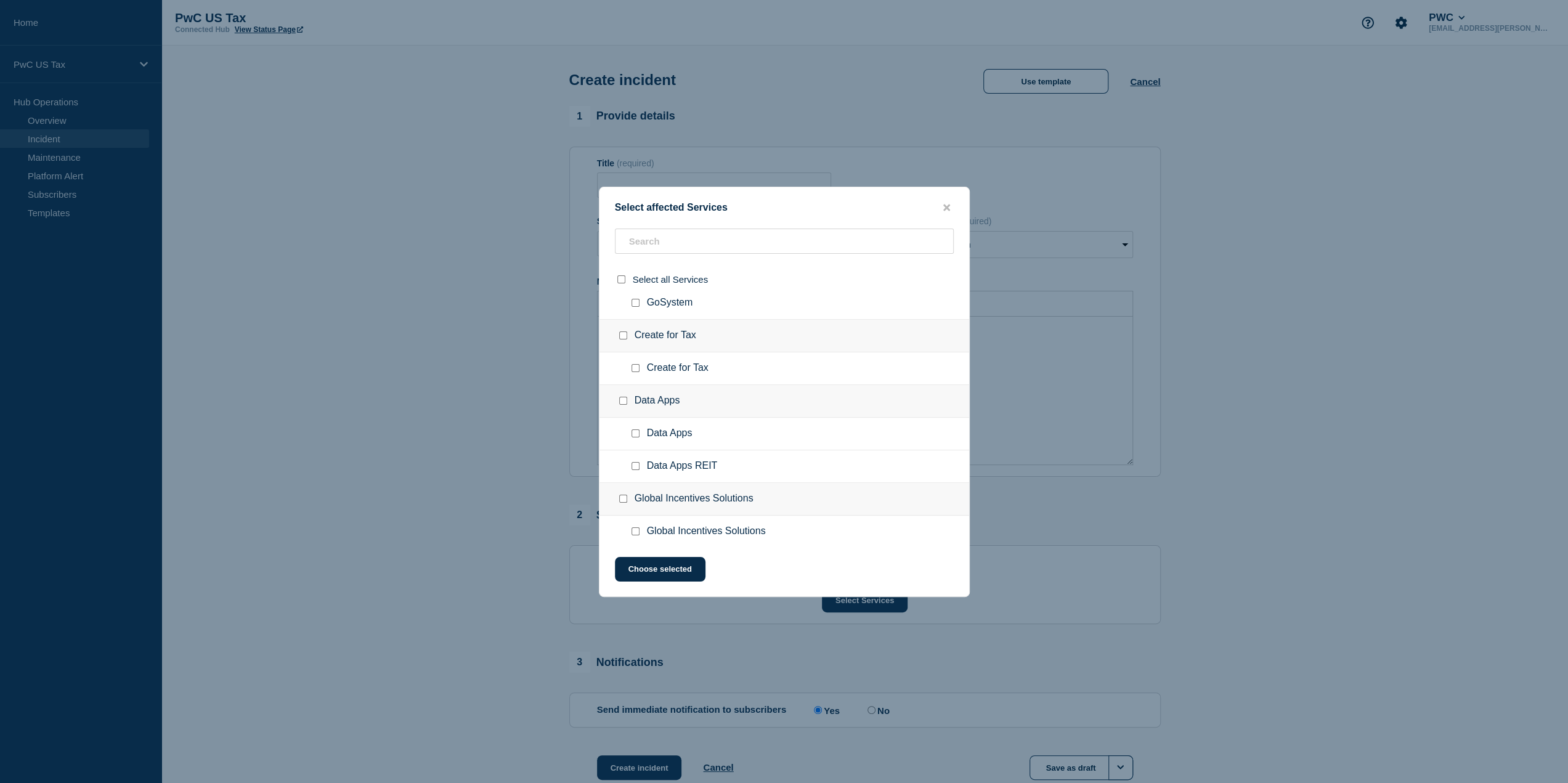
scroll to position [677, 0]
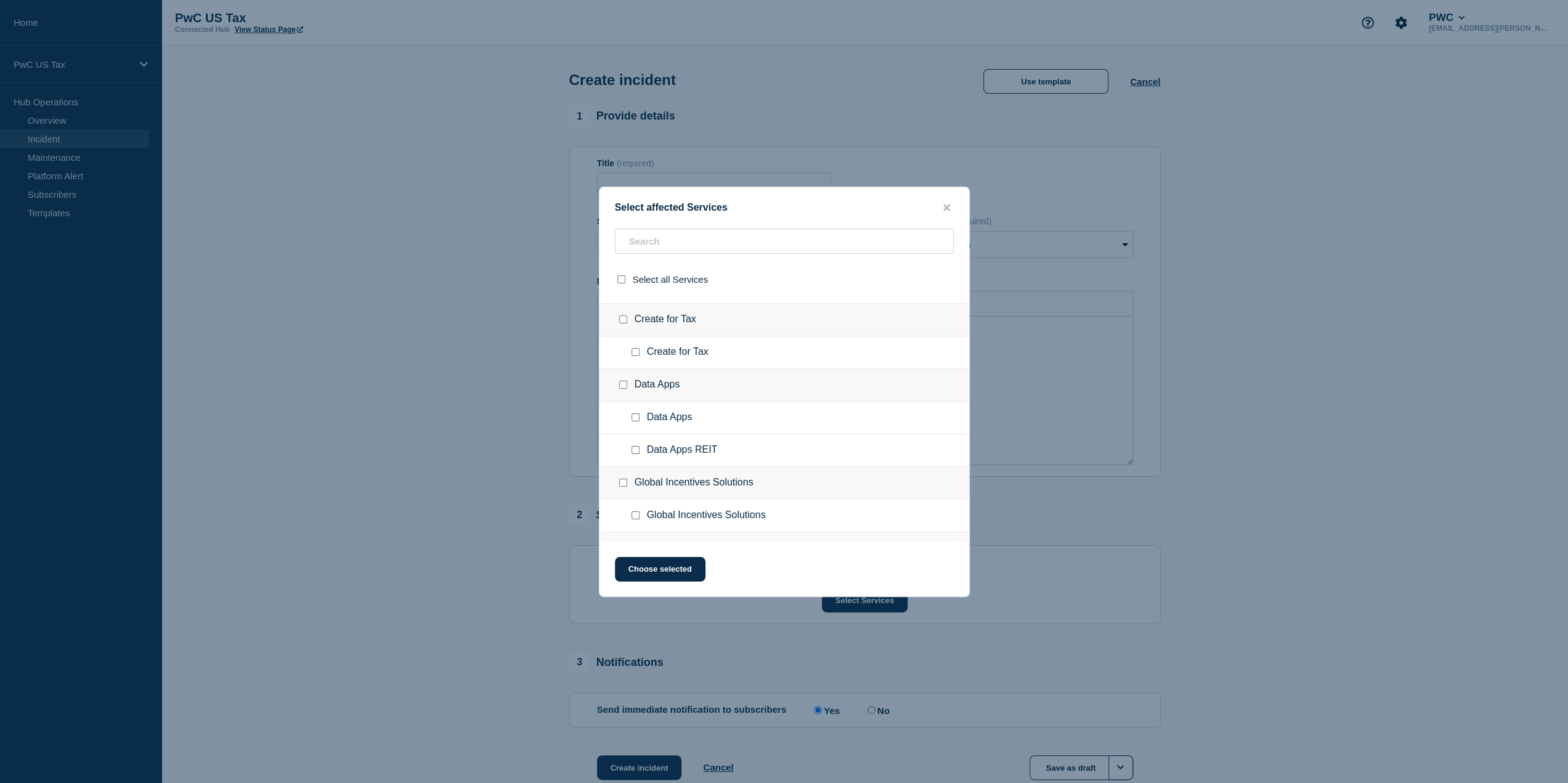
click at [623, 318] on input "Create for Tax checkbox" at bounding box center [623, 319] width 8 height 8
checkbox input "true"
click at [634, 348] on input "Create for Tax checkbox" at bounding box center [635, 352] width 8 height 8
checkbox input "true"
click at [677, 569] on button "Choose selected" at bounding box center [661, 569] width 91 height 25
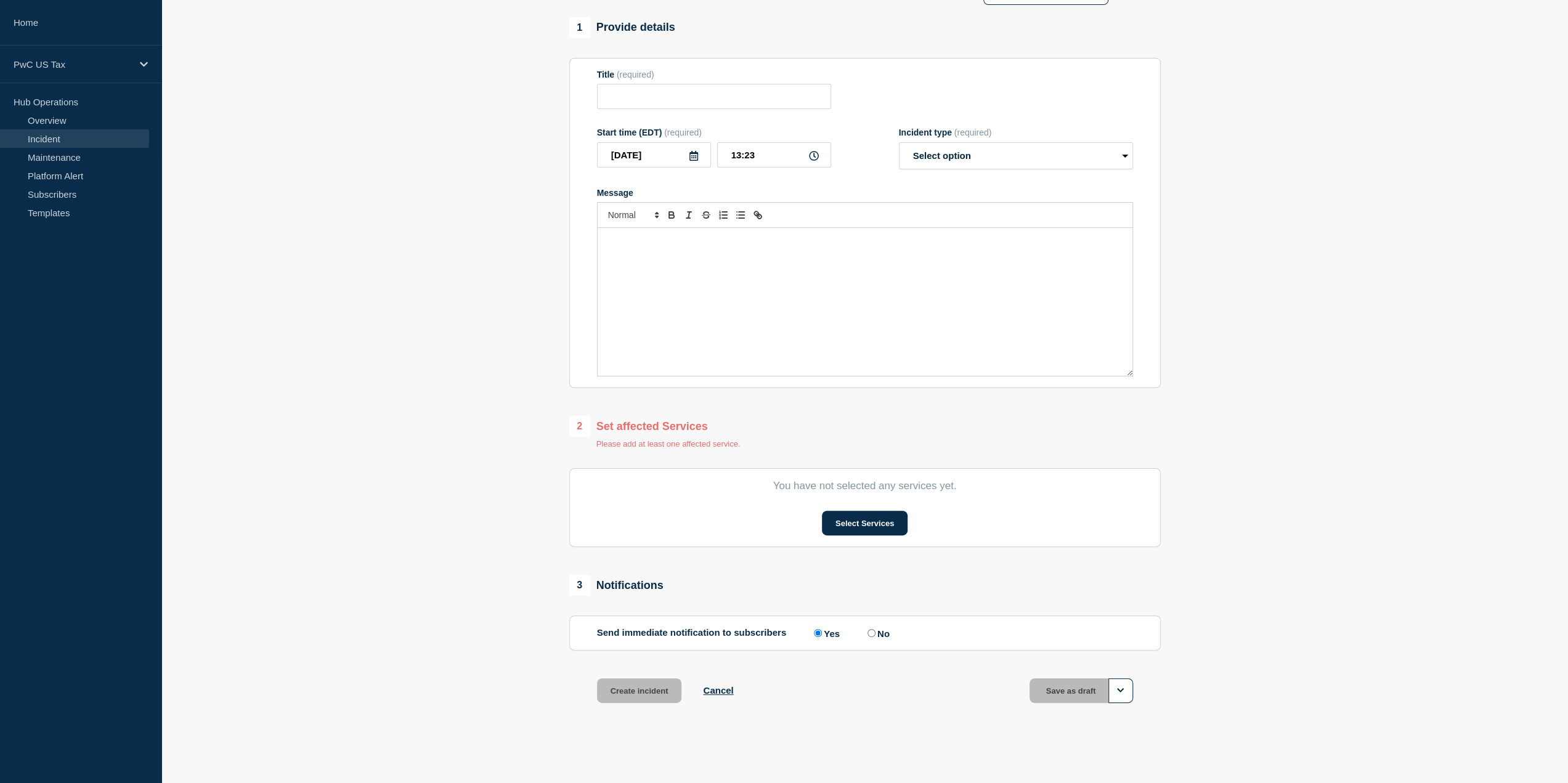
scroll to position [90, 0]
click at [878, 512] on button "Select Services" at bounding box center [864, 523] width 86 height 25
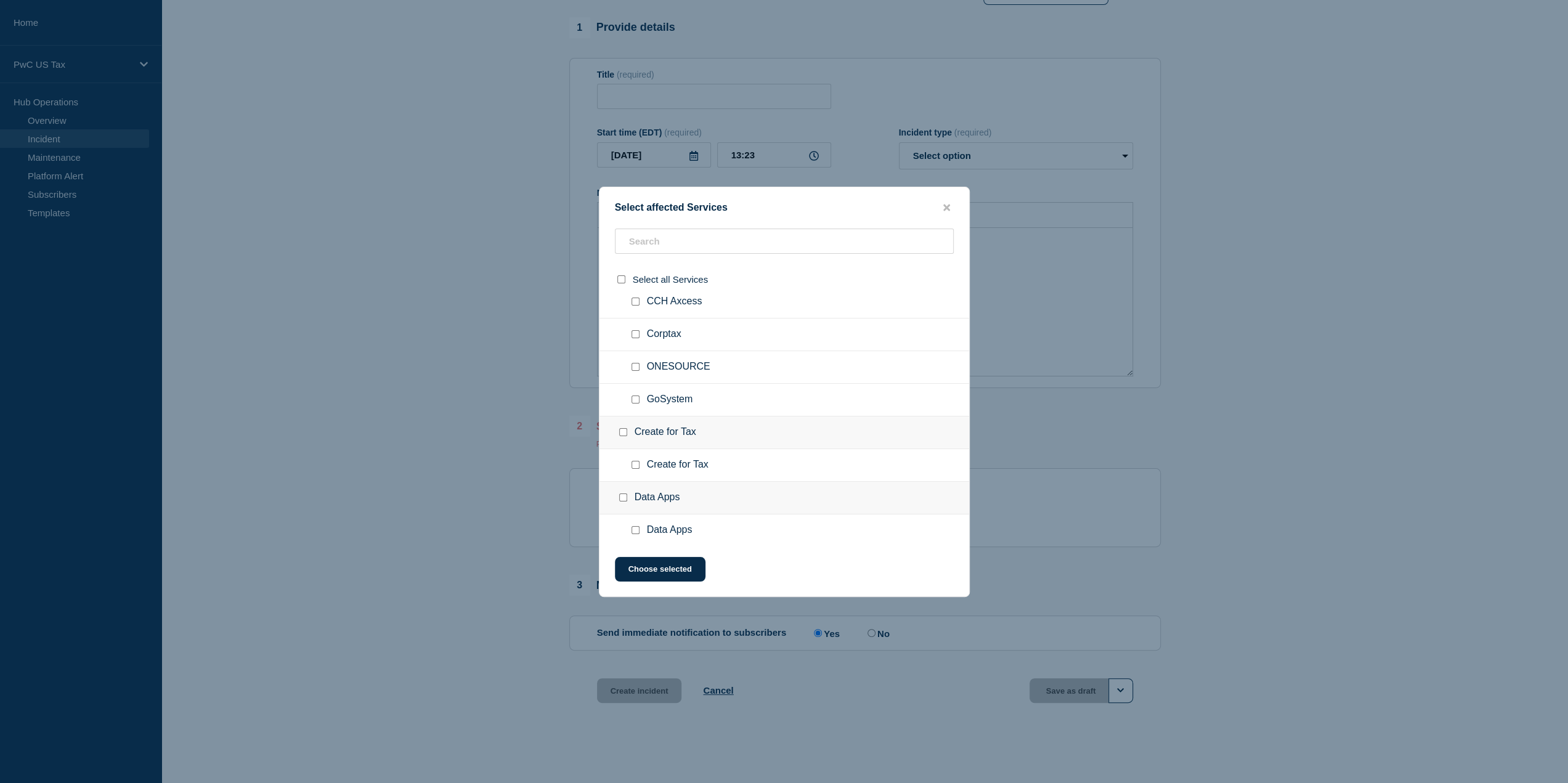
scroll to position [616, 0]
click at [633, 410] on input "Create for Tax checkbox" at bounding box center [635, 413] width 8 height 8
checkbox input "true"
click at [659, 564] on button "Choose selected" at bounding box center [661, 569] width 91 height 25
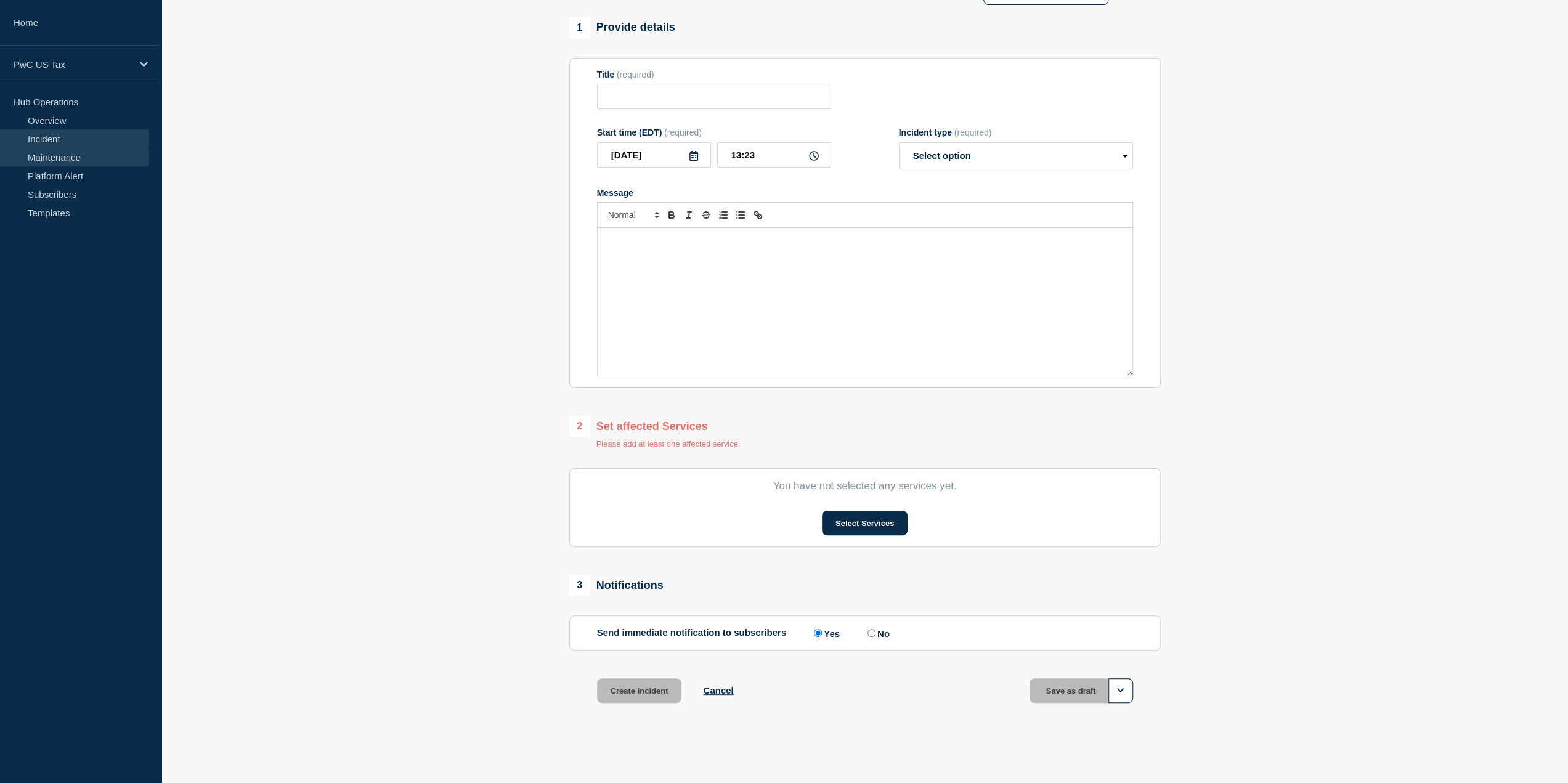
click at [68, 149] on link "Maintenance" at bounding box center [74, 157] width 149 height 19
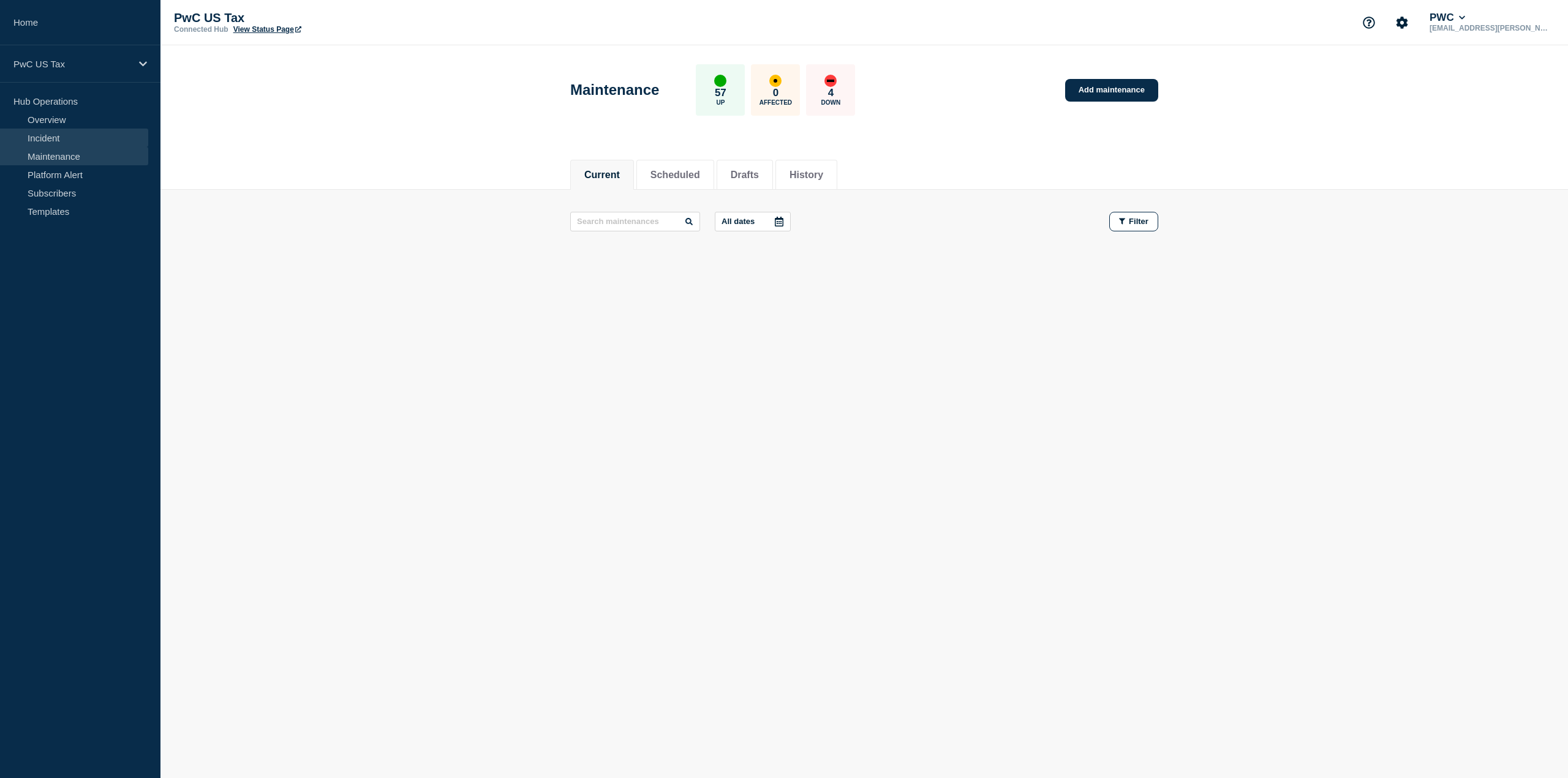
click at [50, 135] on link "Incident" at bounding box center [74, 137] width 148 height 18
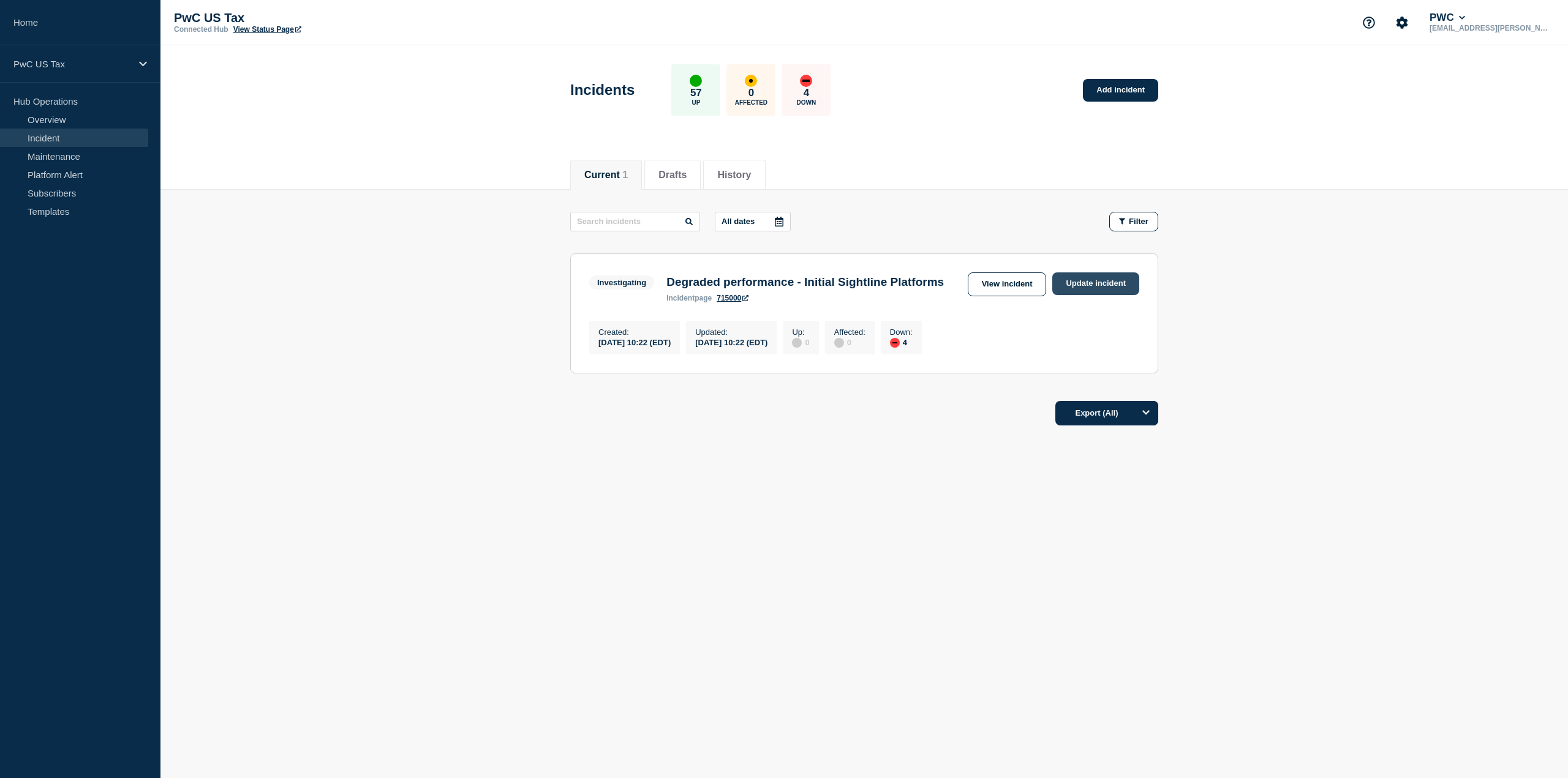
click at [1107, 280] on link "Update incident" at bounding box center [1096, 284] width 87 height 23
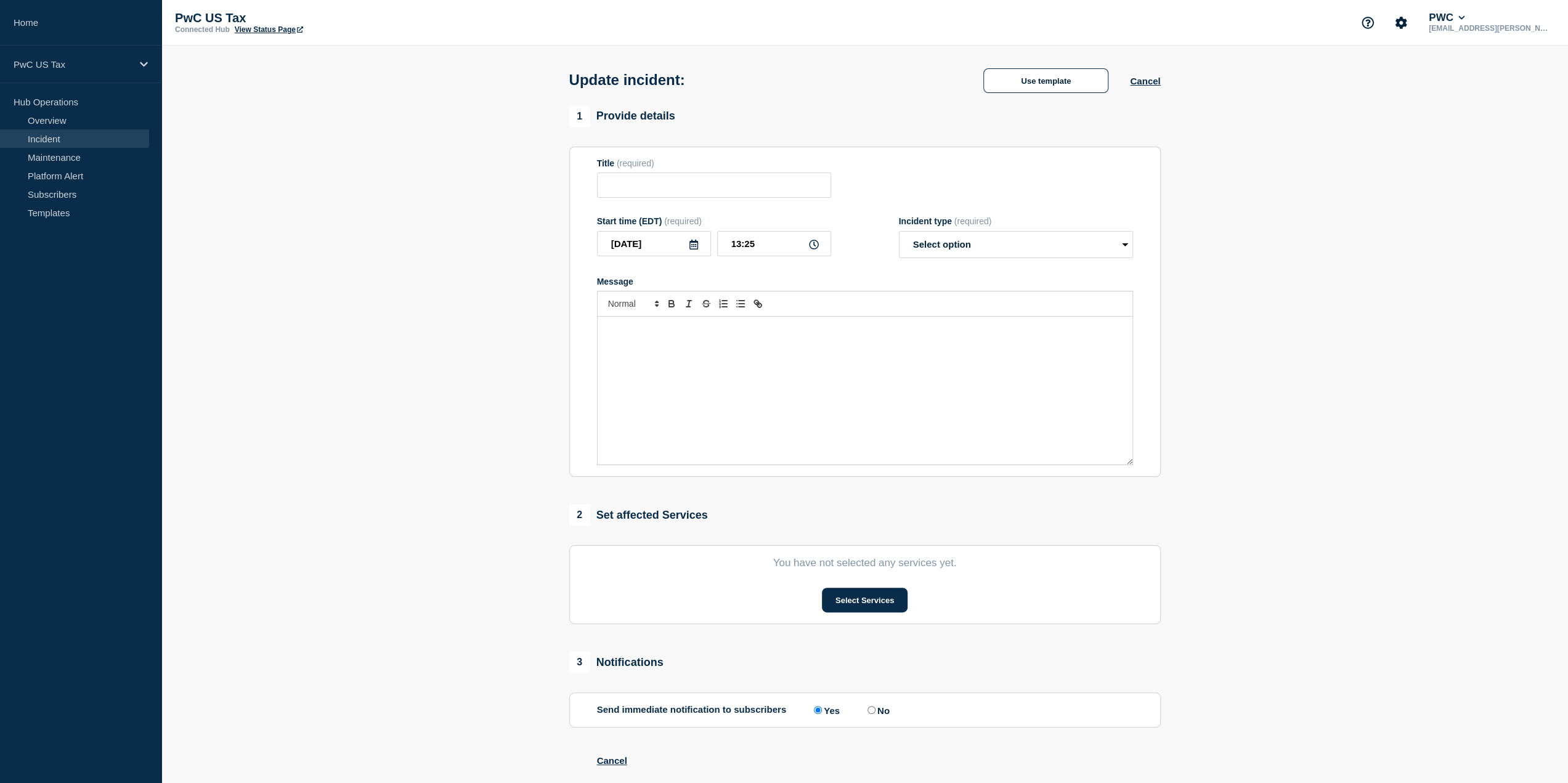
type input "Degraded performance - Initial Sightline Platforms"
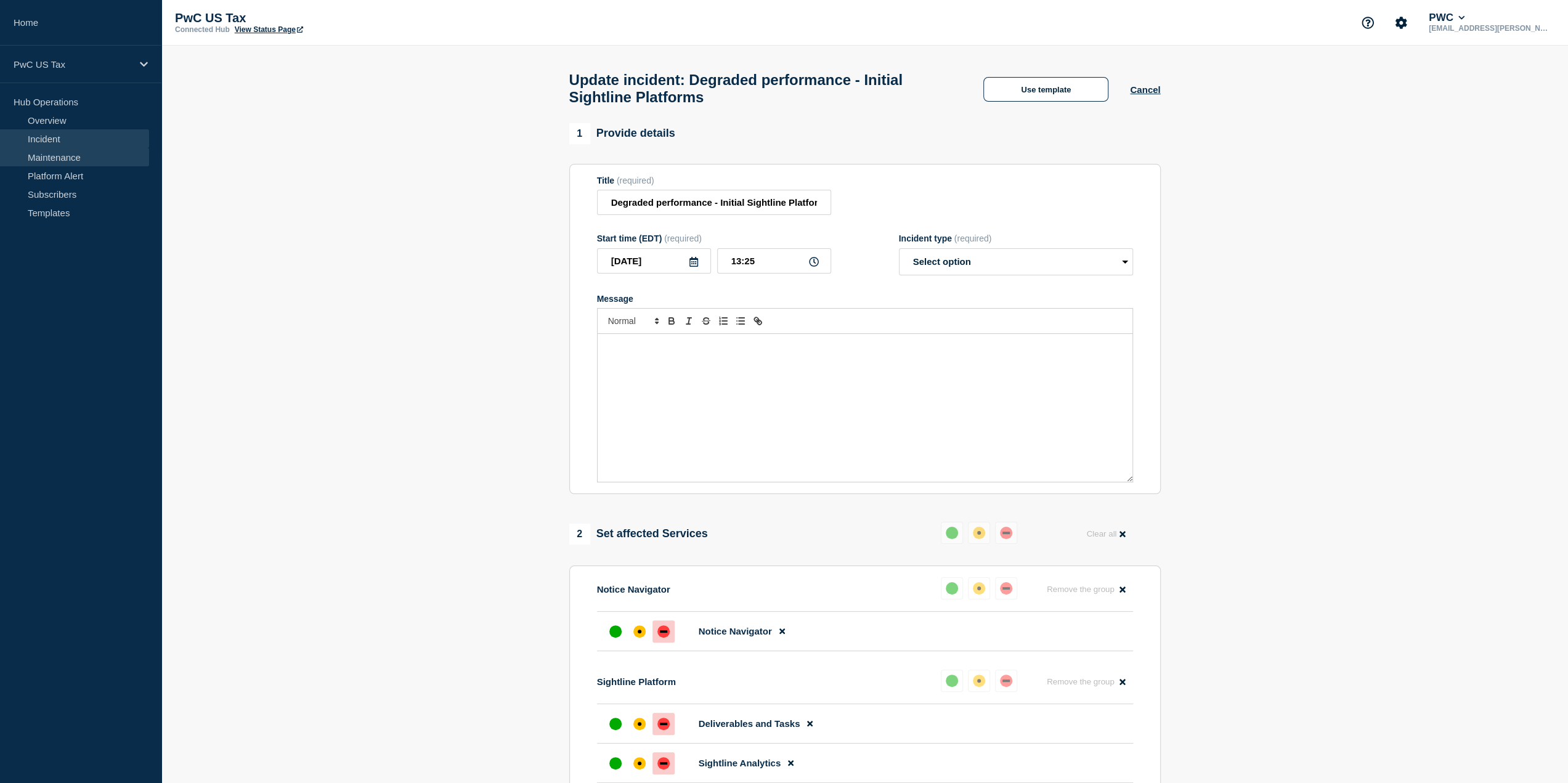
click at [53, 156] on link "Maintenance" at bounding box center [74, 157] width 149 height 19
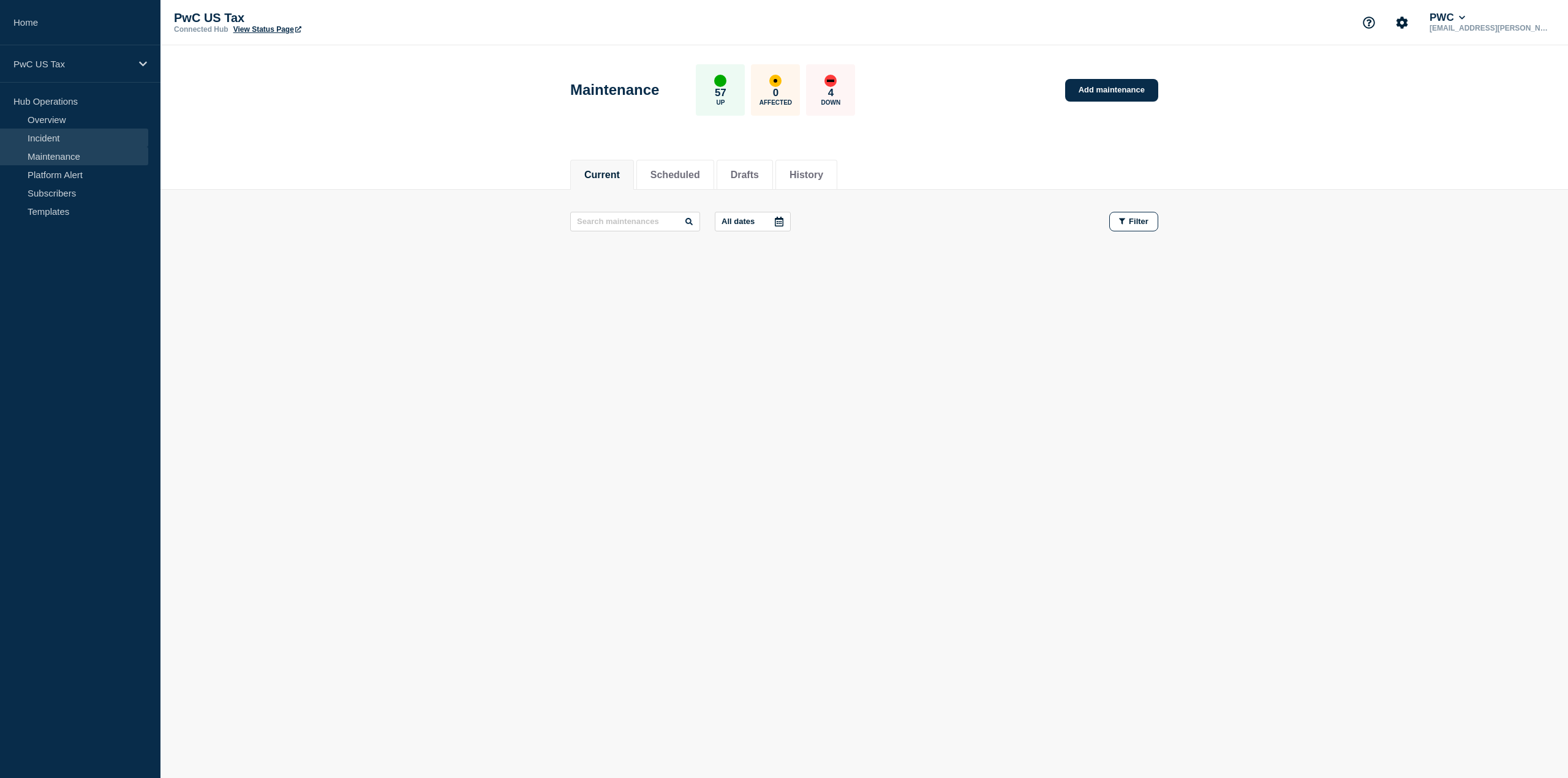
click at [45, 137] on link "Incident" at bounding box center [74, 137] width 148 height 18
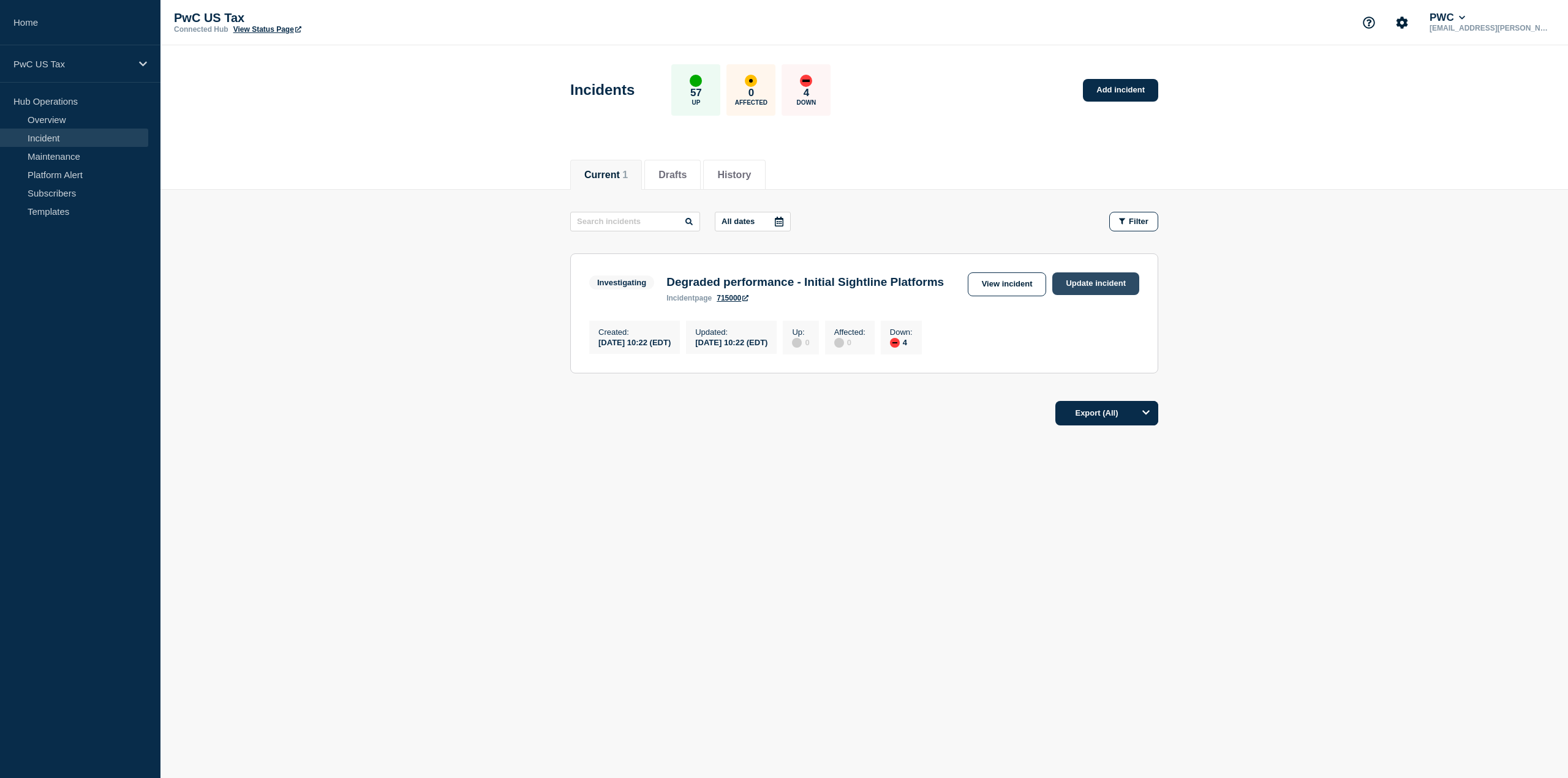
click at [1078, 277] on link "Update incident" at bounding box center [1096, 284] width 87 height 23
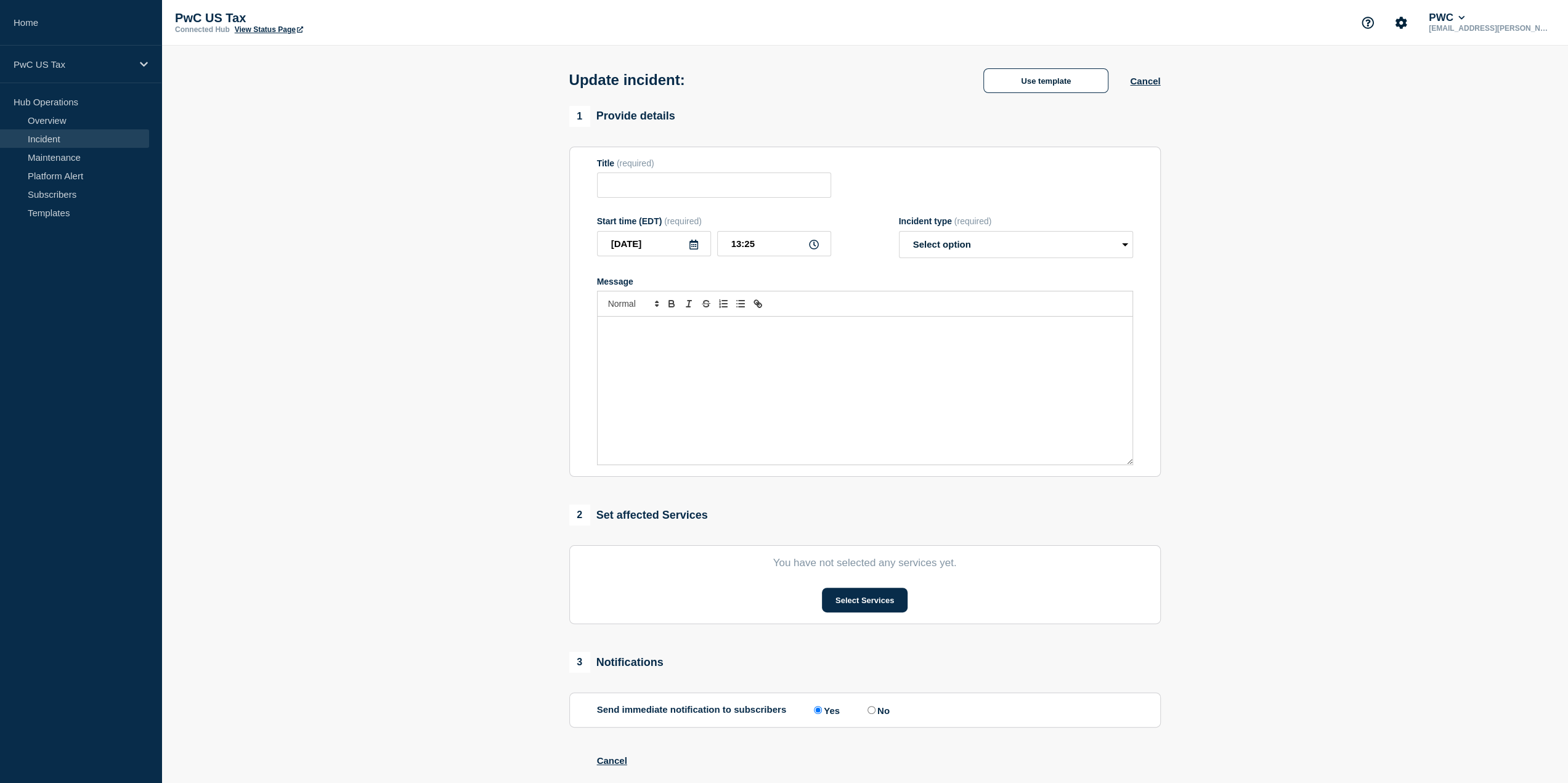
type input "Degraded performance - Initial Sightline Platforms"
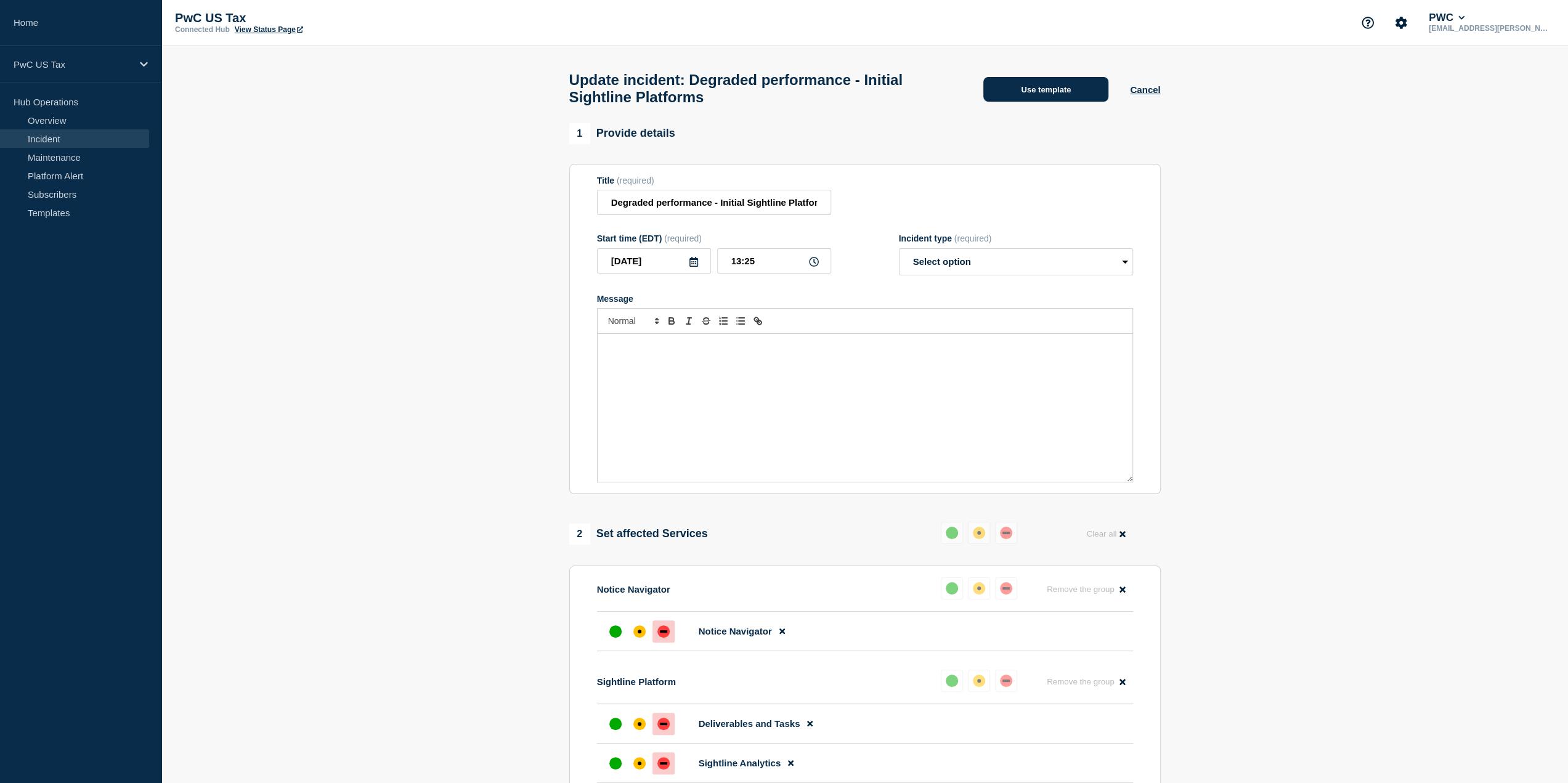
click at [1066, 94] on button "Use template" at bounding box center [1046, 89] width 125 height 25
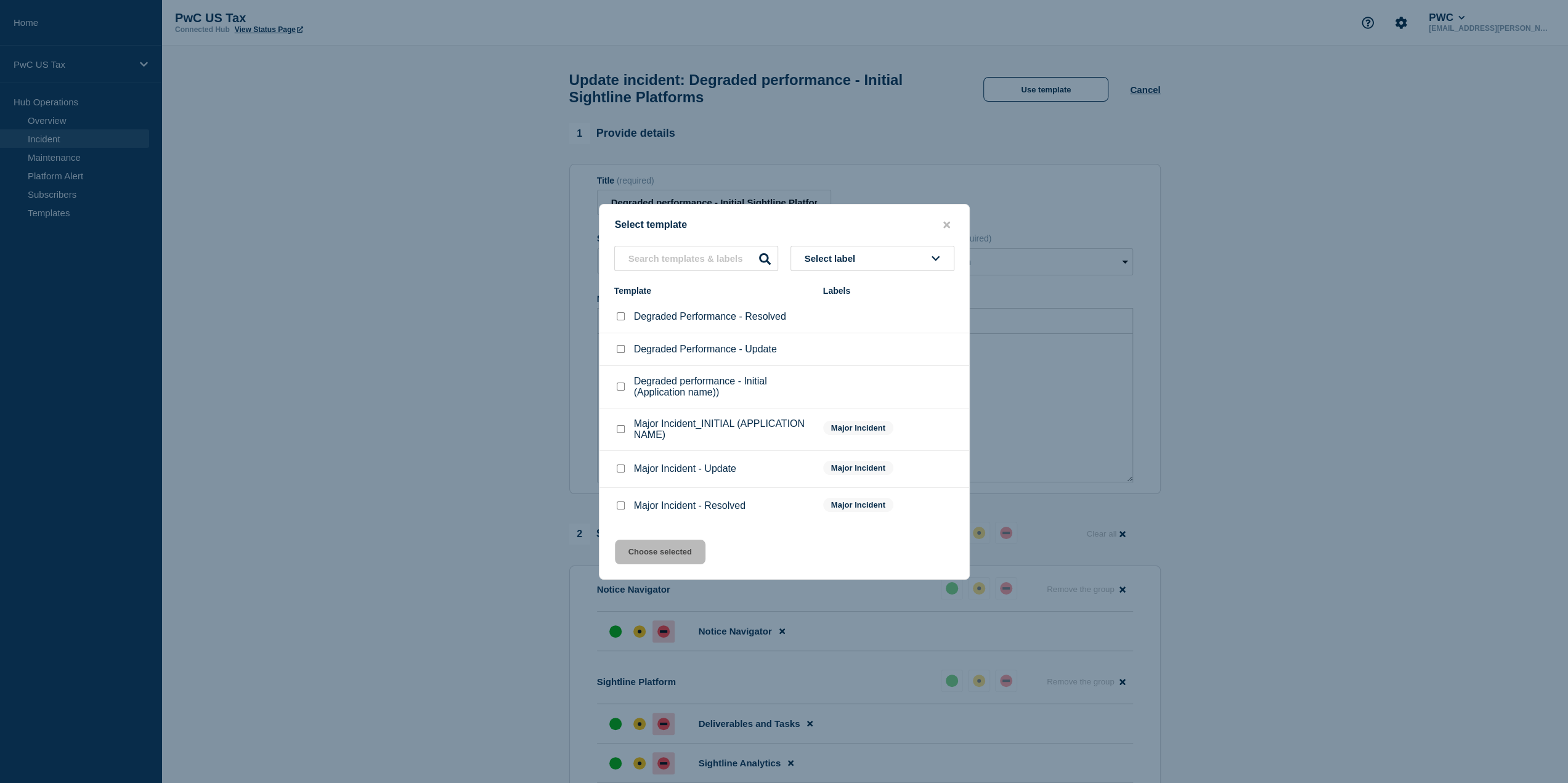
click at [620, 470] on input "Major Incident - Update checkbox" at bounding box center [620, 468] width 8 height 8
click at [627, 350] on div "Degraded Performance - Update" at bounding box center [713, 349] width 196 height 13
drag, startPoint x: 620, startPoint y: 472, endPoint x: 625, endPoint y: 460, distance: 13.0
click at [621, 472] on input "Major Incident - Update checkbox" at bounding box center [620, 468] width 8 height 8
checkbox input "false"
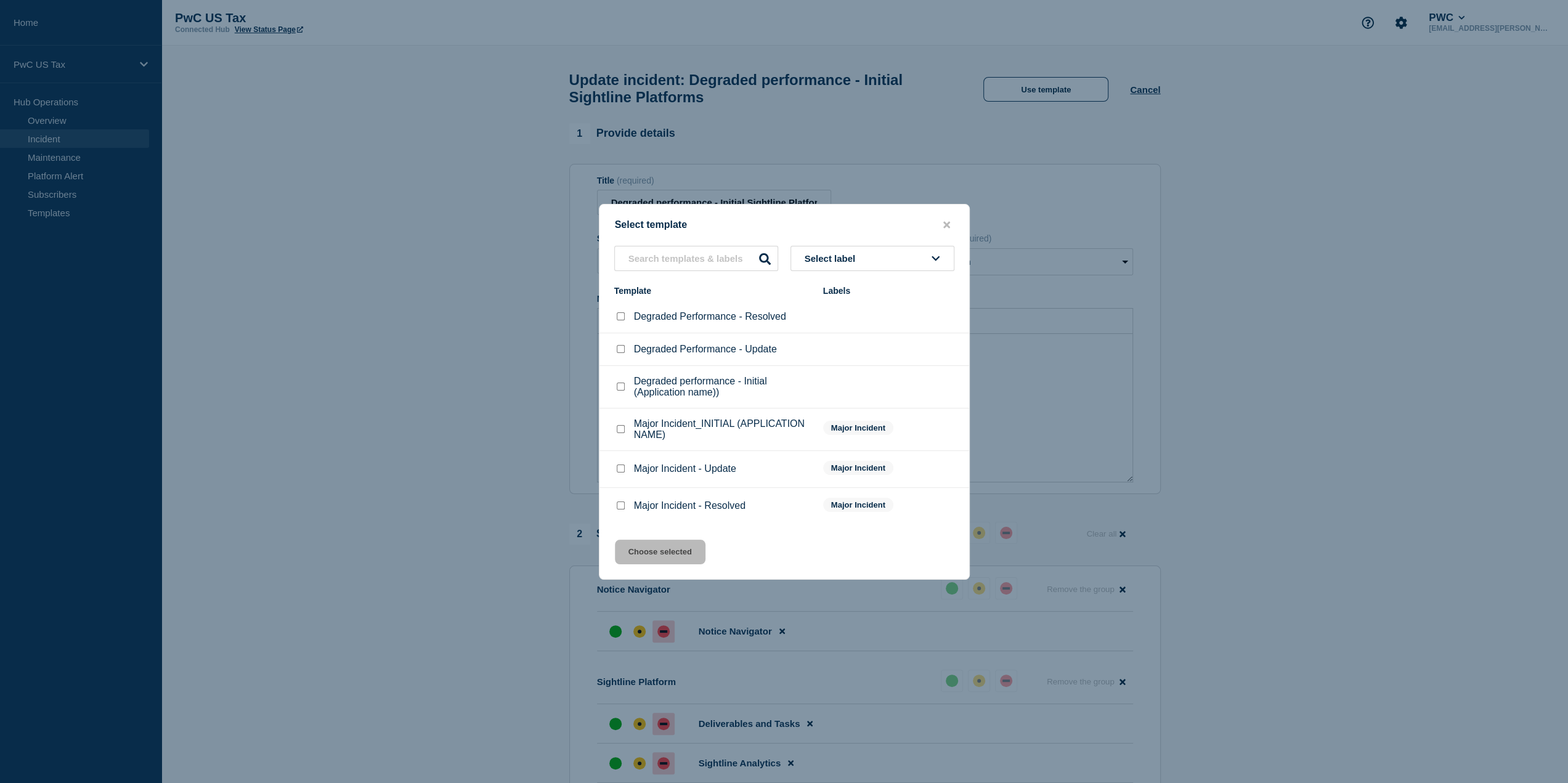
click at [617, 349] on input "Degraded Performance - Update checkbox" at bounding box center [620, 349] width 8 height 8
click at [650, 401] on li "Degraded performance - Initial (Application name))" at bounding box center [784, 387] width 370 height 42
click at [623, 348] on input "Degraded Performance - Update checkbox" at bounding box center [620, 349] width 8 height 8
checkbox input "false"
click at [626, 314] on div at bounding box center [620, 317] width 13 height 13
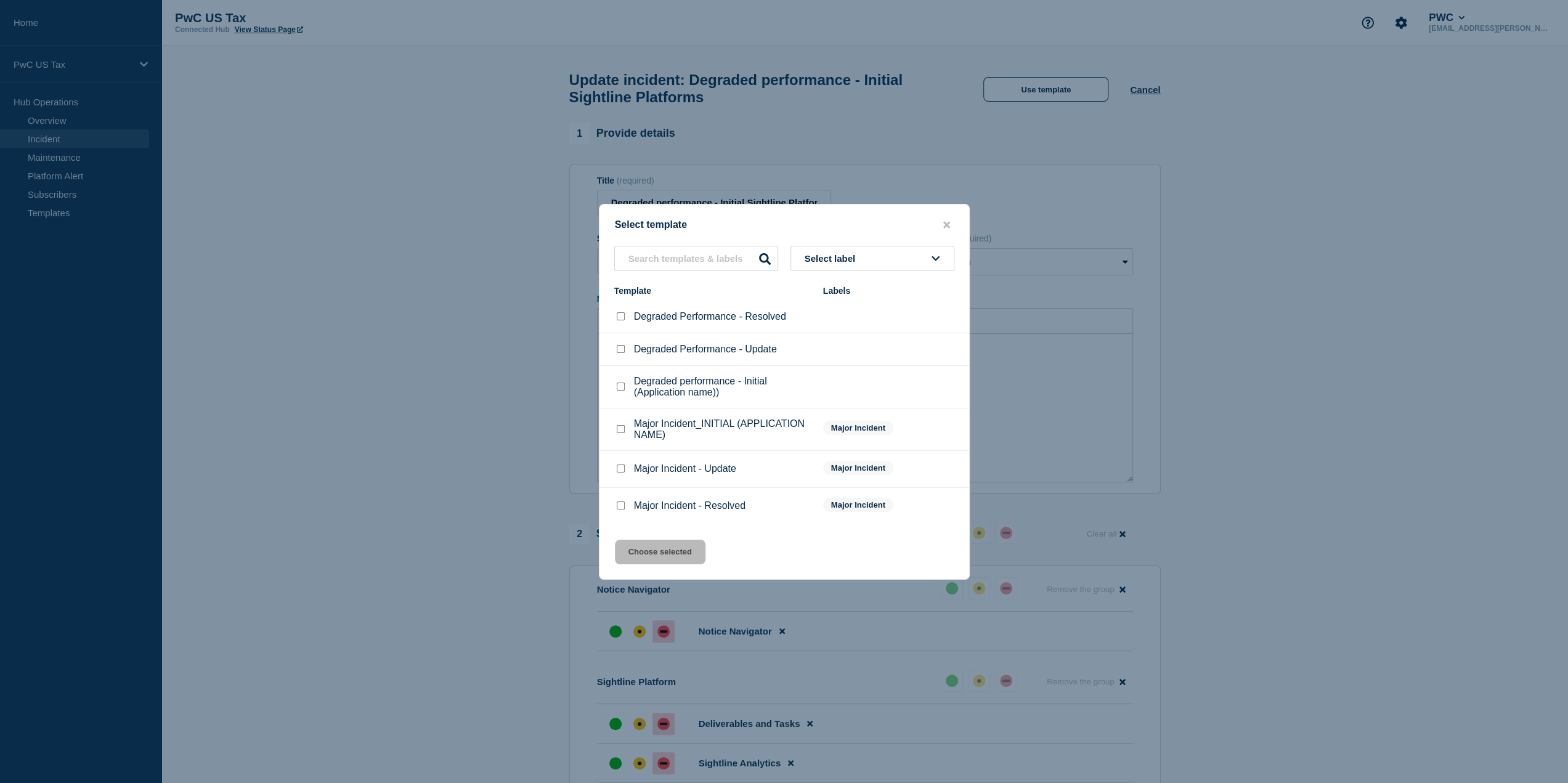
click at [617, 317] on input "Degraded Performance - Resolved checkbox" at bounding box center [620, 316] width 8 height 8
checkbox input "true"
click at [623, 347] on input "Degraded Performance - Update checkbox" at bounding box center [620, 349] width 8 height 8
checkbox input "true"
click at [944, 220] on icon "close button" at bounding box center [946, 225] width 7 height 10
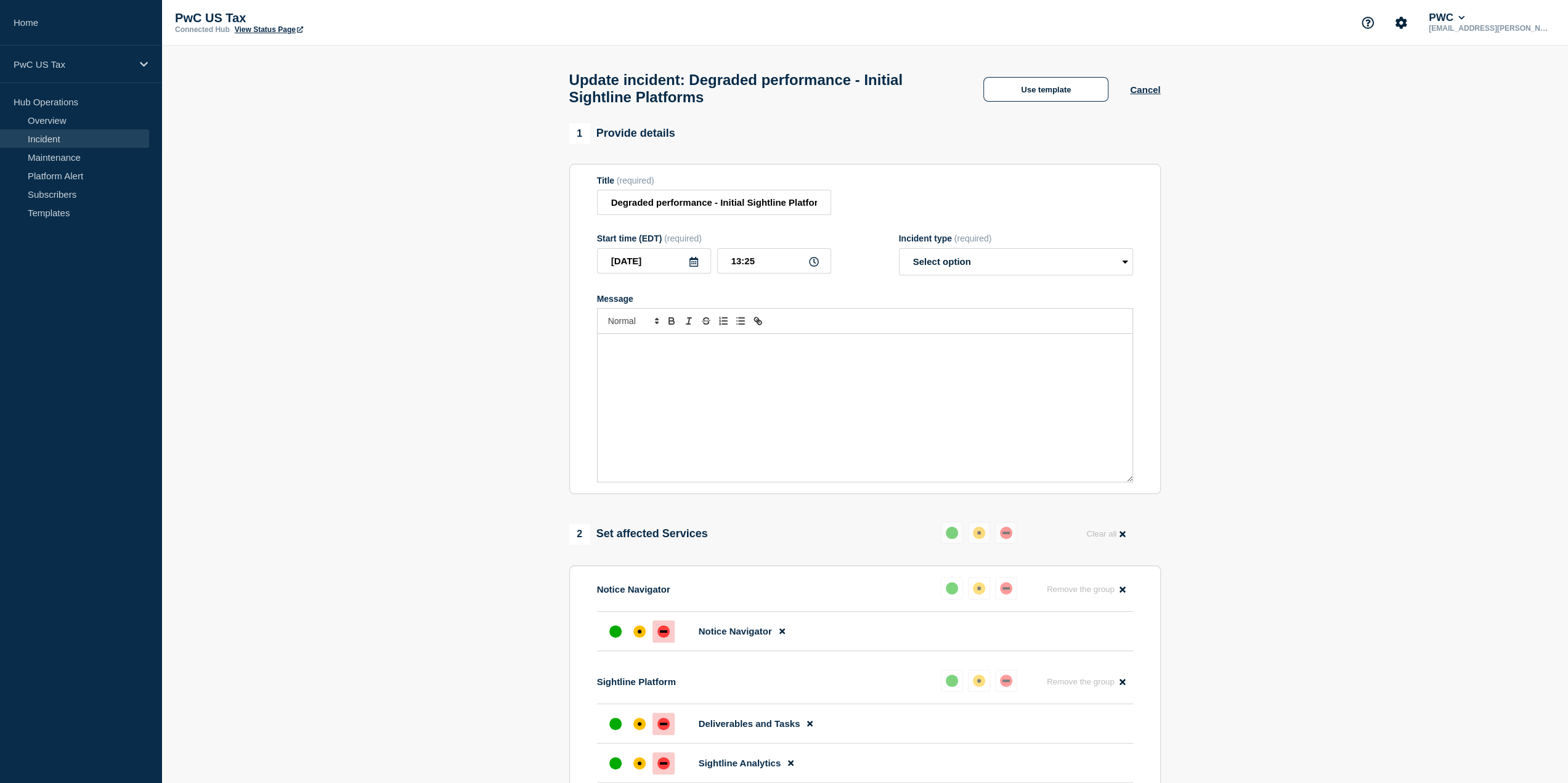
drag, startPoint x: 810, startPoint y: 453, endPoint x: 803, endPoint y: 450, distance: 7.6
click at [810, 453] on div "Message" at bounding box center [865, 407] width 535 height 148
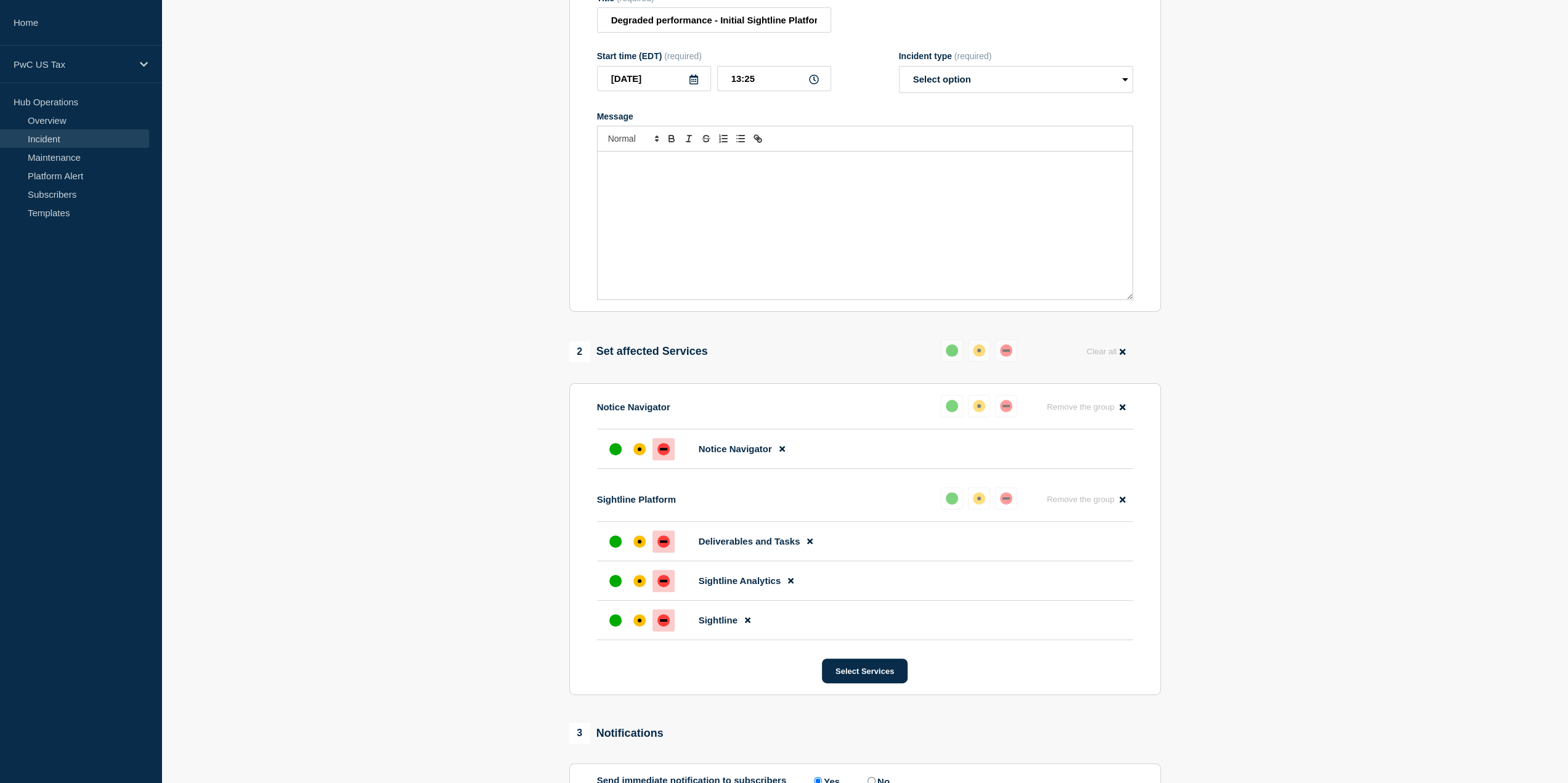
scroll to position [185, 0]
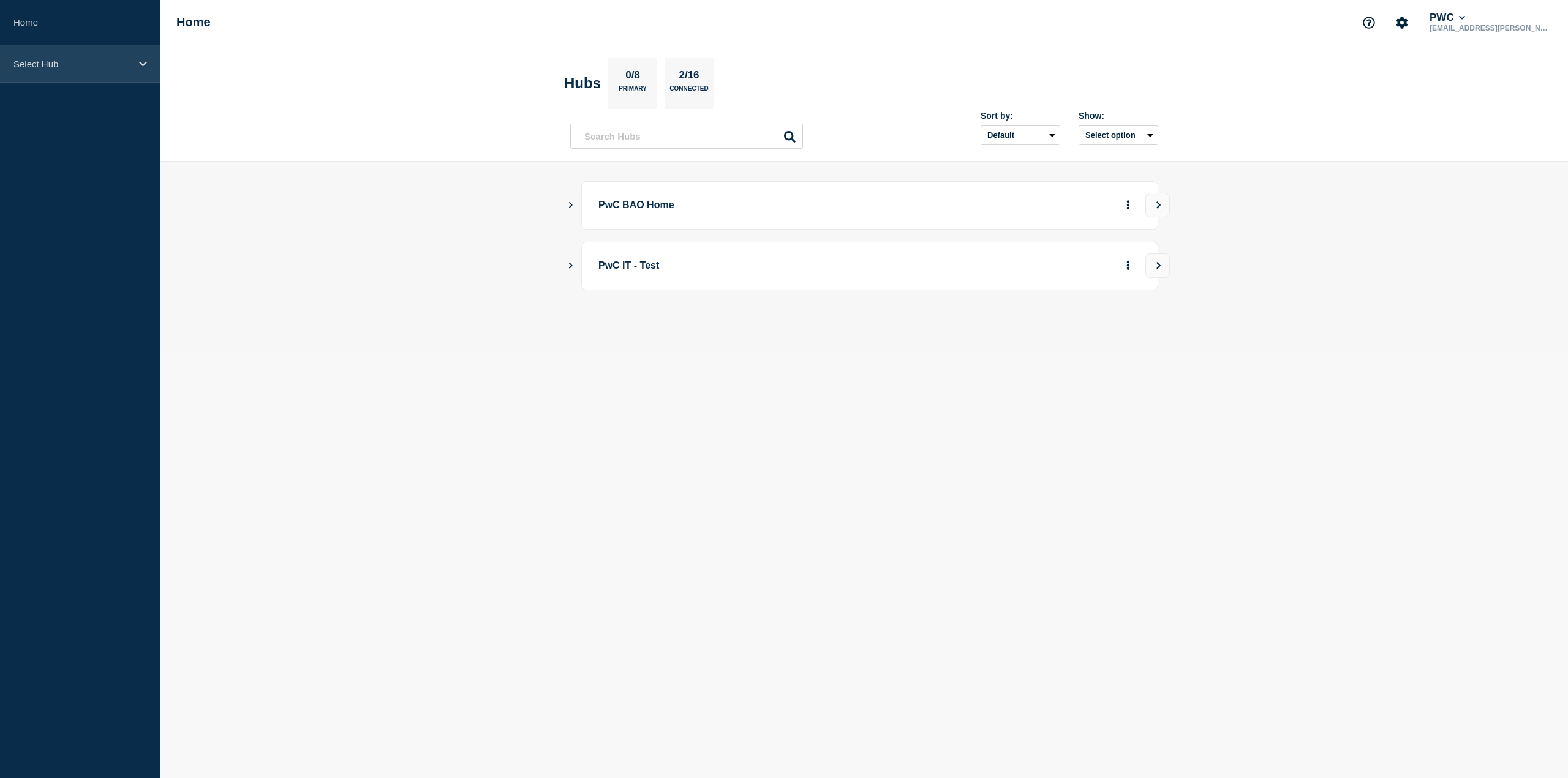
click at [66, 54] on div "Select Hub" at bounding box center [80, 64] width 160 height 38
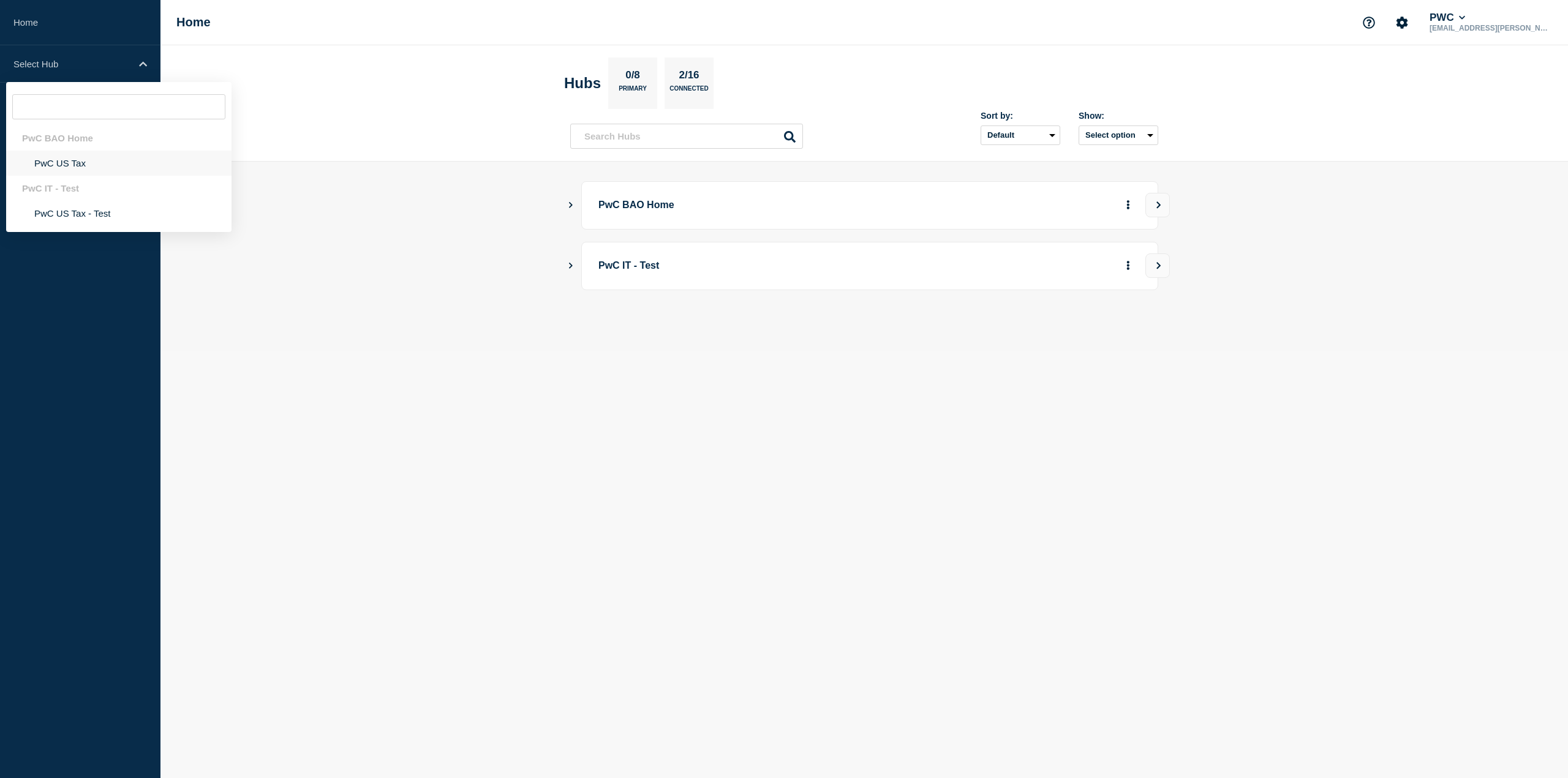
click at [75, 163] on li "PwC US Tax" at bounding box center [118, 163] width 225 height 25
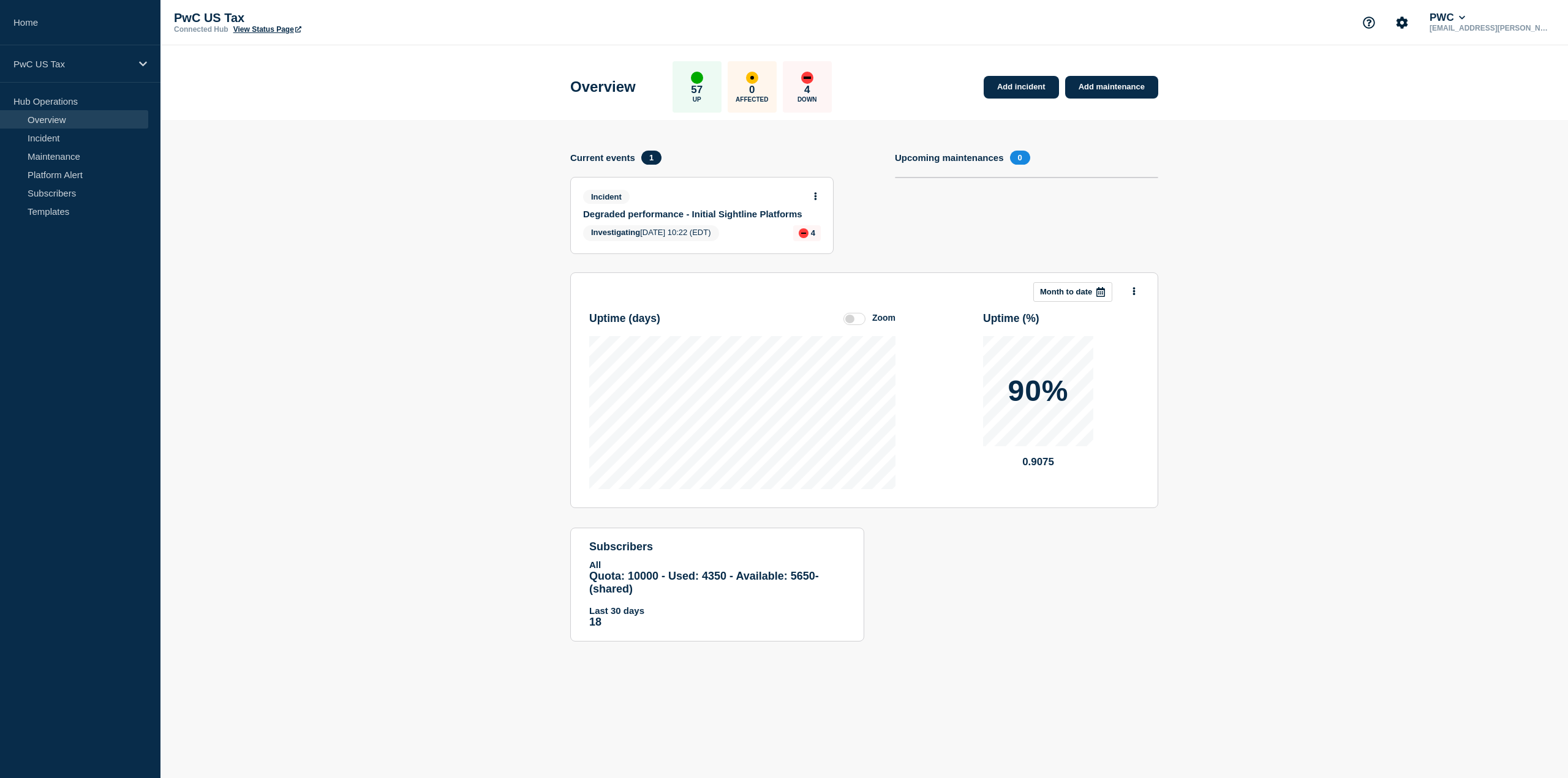
click at [736, 197] on div "Incident" at bounding box center [696, 197] width 227 height 14
click at [741, 205] on div "Incident Degraded performance - Initial Sightline Platforms" at bounding box center [696, 205] width 227 height 30
click at [744, 205] on div "Incident Degraded performance - Initial Sightline Platforms" at bounding box center [696, 205] width 227 height 30
click at [747, 208] on link "Degraded performance - Initial Sightline Platforms" at bounding box center [693, 214] width 221 height 10
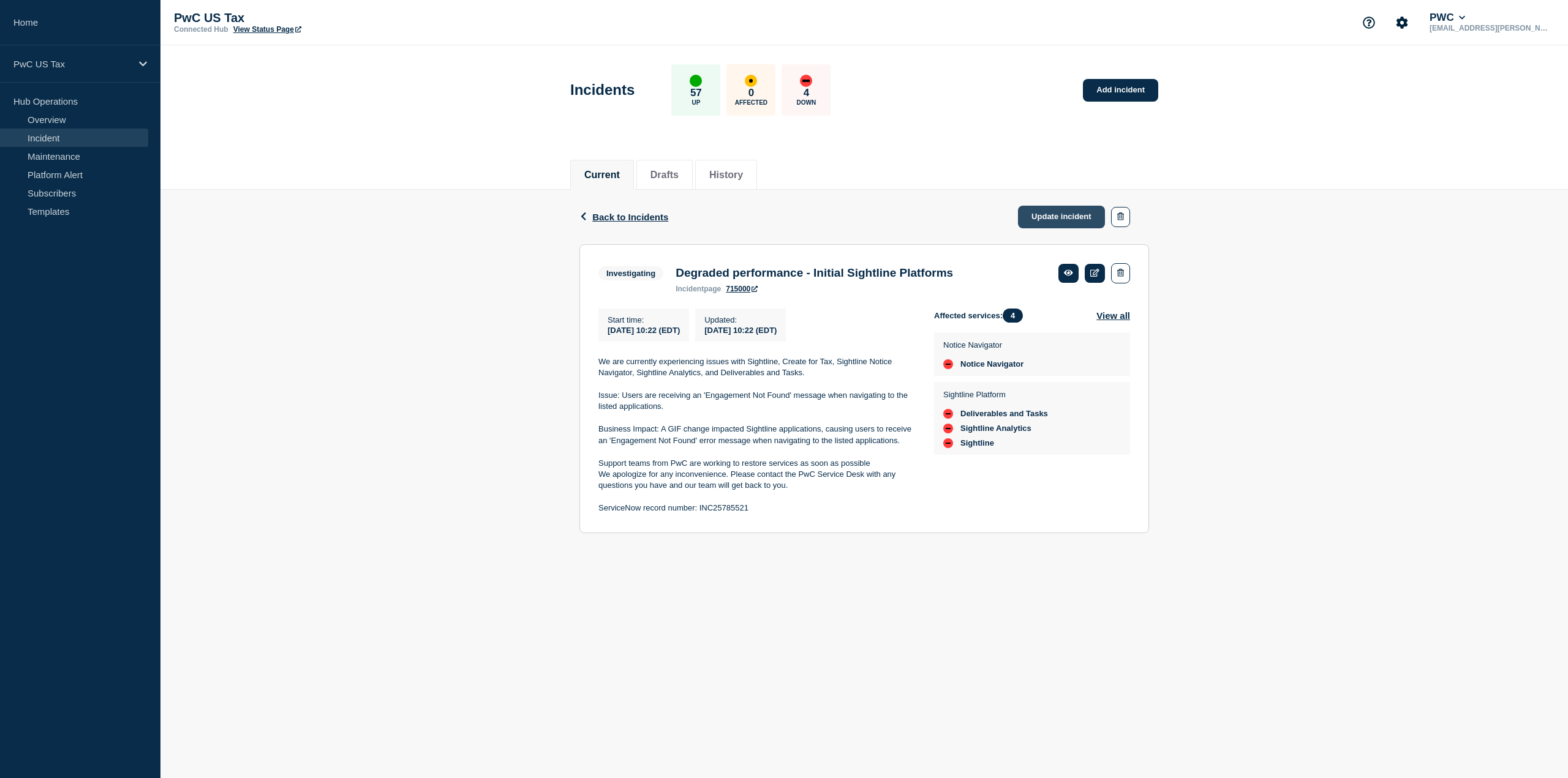
click at [1070, 210] on link "Update incident" at bounding box center [1062, 216] width 87 height 23
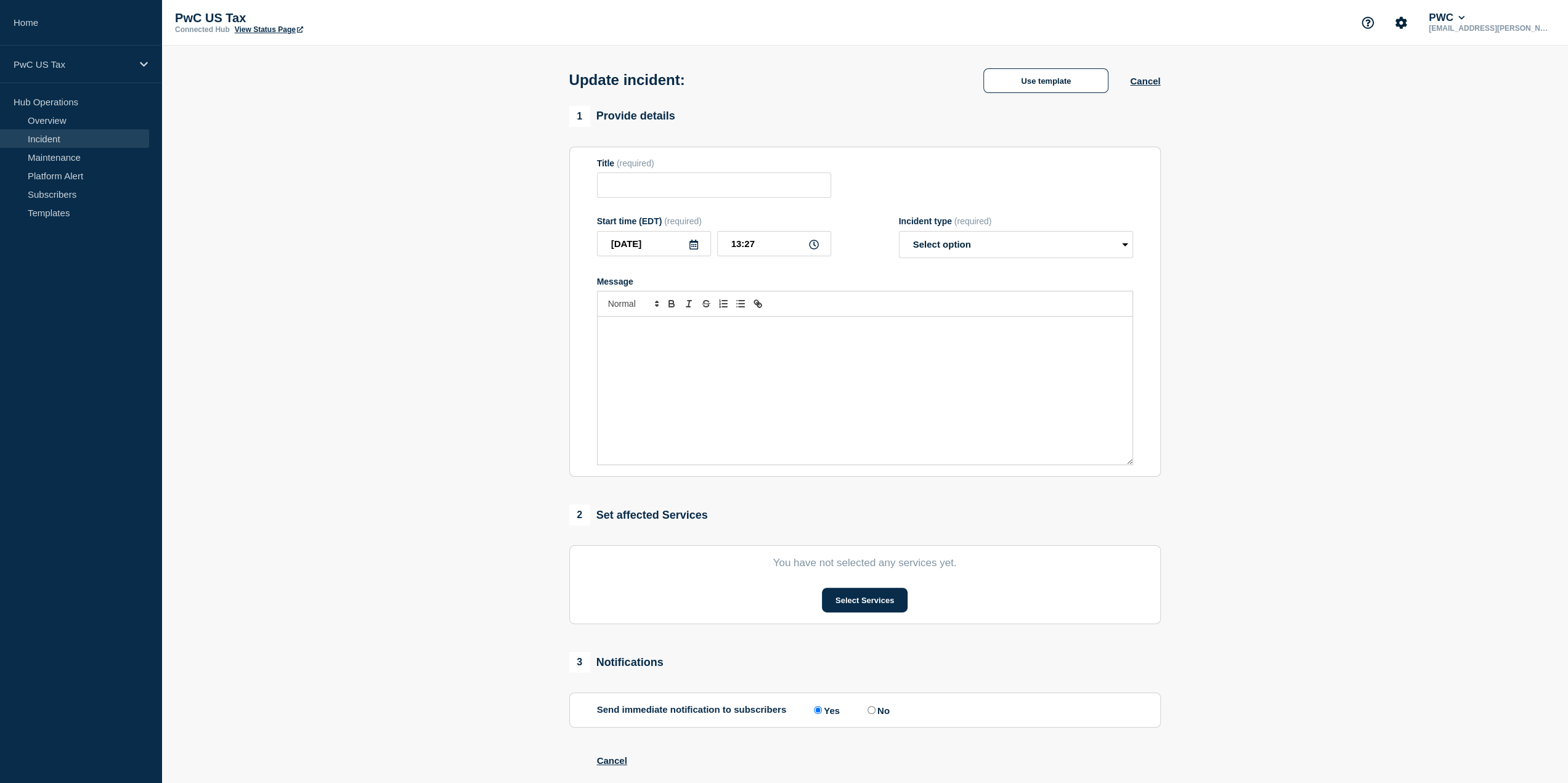
type input "Degraded performance - Initial Sightline Platforms"
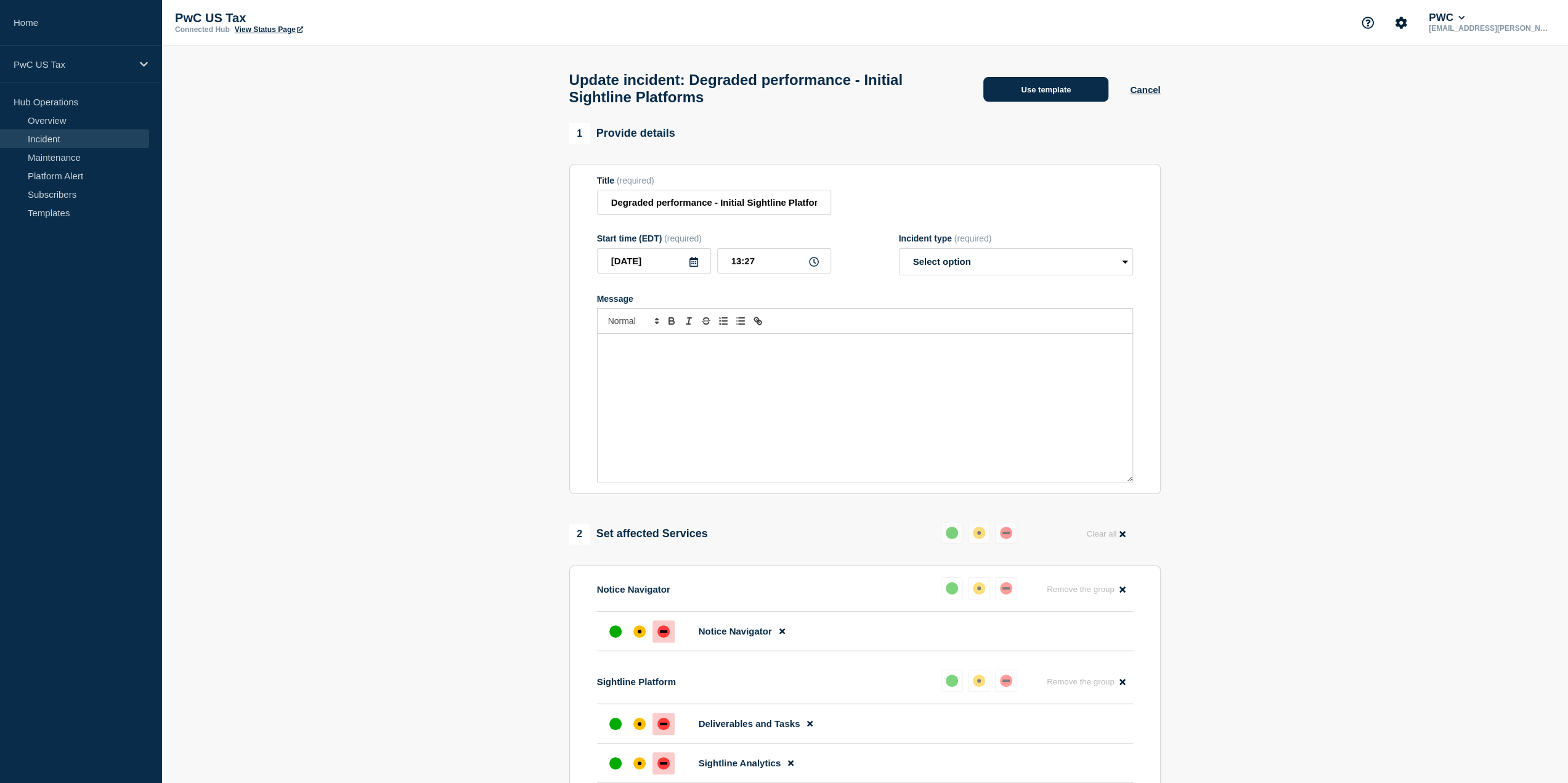
click at [1056, 88] on button "Use template" at bounding box center [1046, 89] width 125 height 25
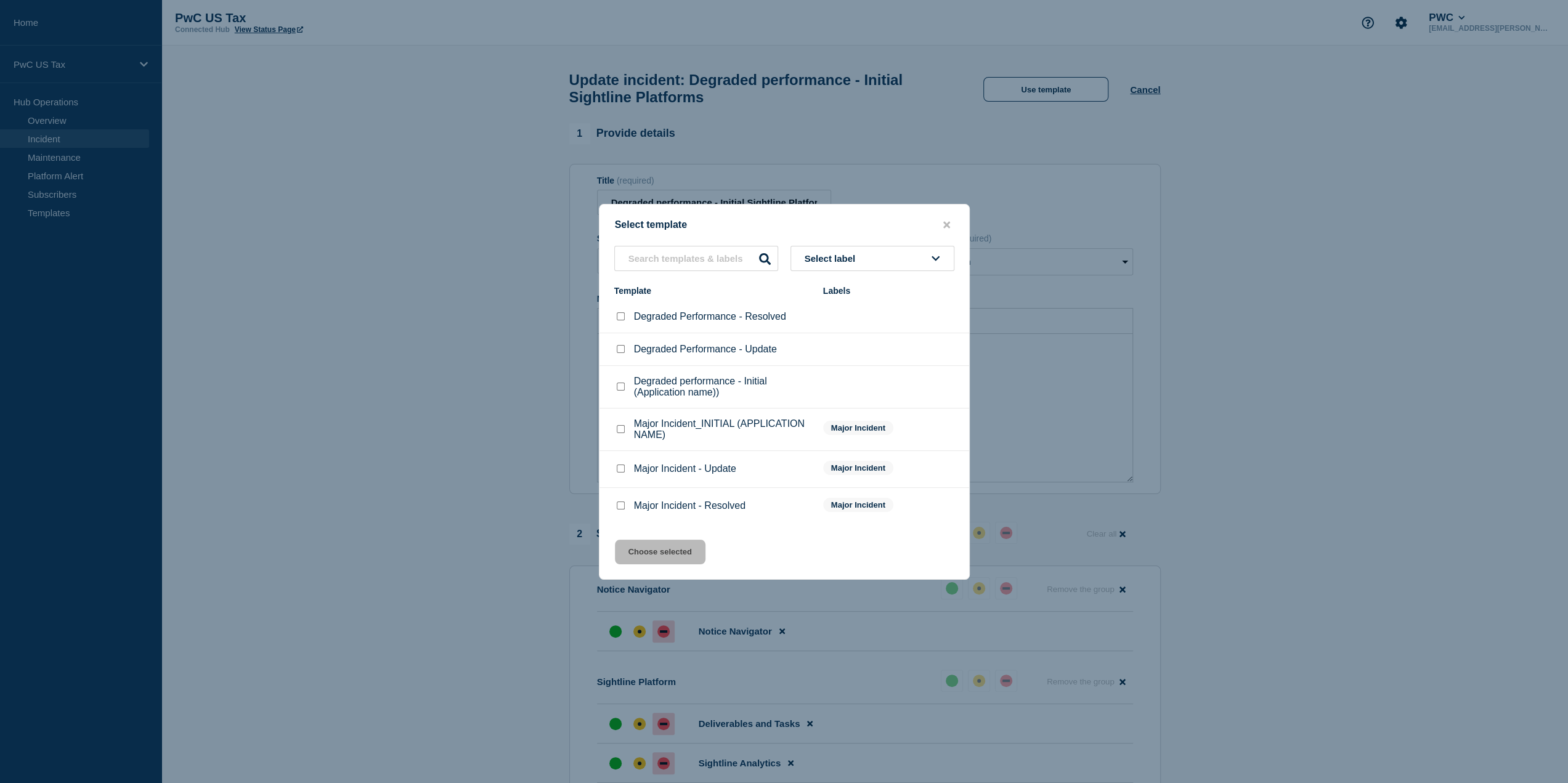
click at [623, 357] on li "Degraded Performance - Update" at bounding box center [784, 349] width 370 height 33
click at [620, 349] on input "Degraded Performance - Update checkbox" at bounding box center [620, 349] width 8 height 8
checkbox input "true"
click at [666, 553] on button "Choose selected" at bounding box center [661, 552] width 91 height 25
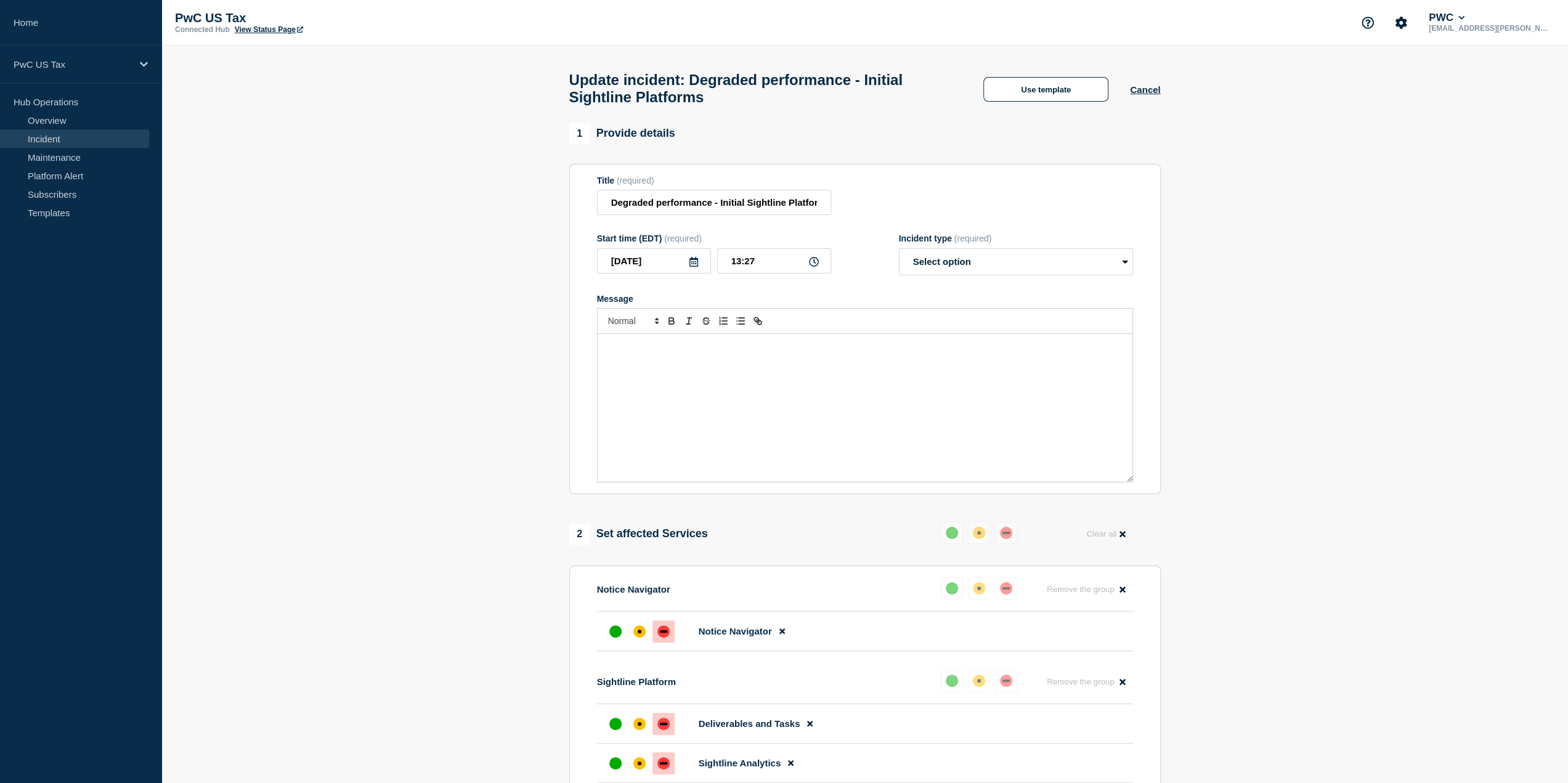
select select "investigating"
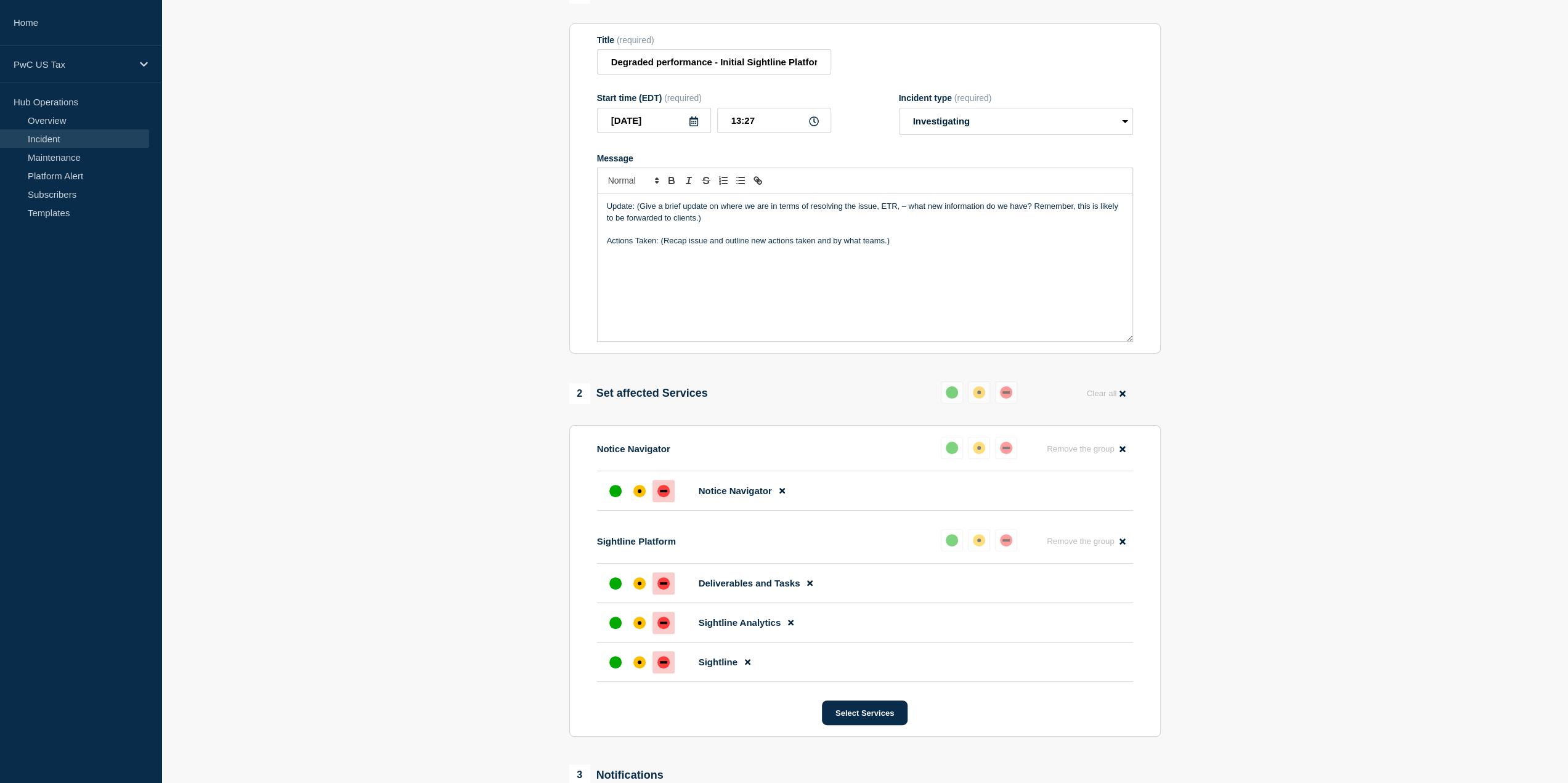
scroll to position [123, 0]
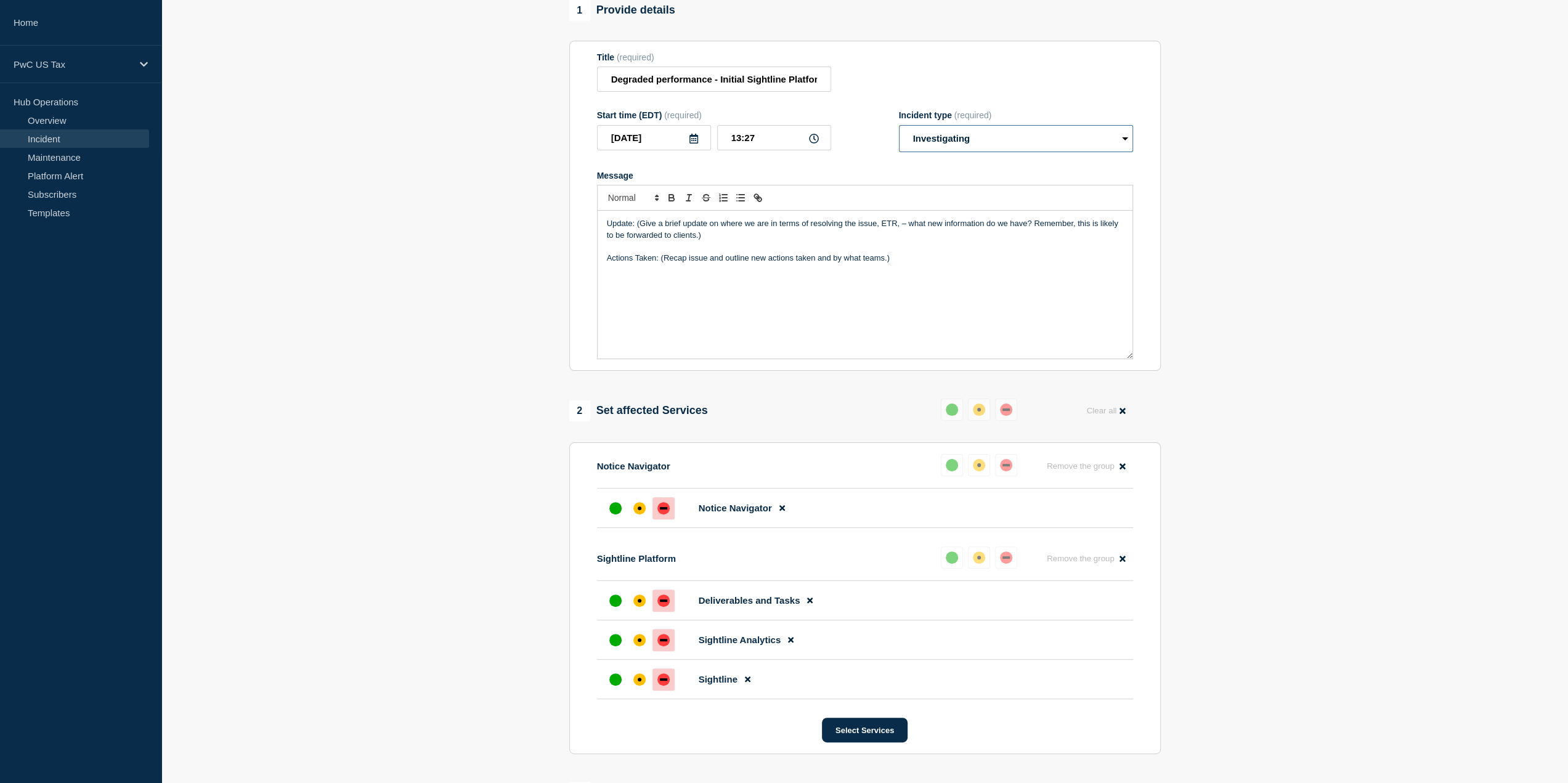
click at [984, 146] on select "Select option Investigating Identified Monitoring Resolved" at bounding box center [1016, 138] width 234 height 27
click at [851, 150] on div "Start time (EDT) (required) 2025-09-13 13:27 Incident type (required) Select op…" at bounding box center [865, 131] width 536 height 42
click at [1040, 150] on select "Select option Investigating Identified Monitoring Resolved" at bounding box center [1016, 138] width 234 height 27
click at [860, 146] on div "Start time (EDT) (required) 2025-09-13 13:27 Incident type (required) Select op…" at bounding box center [865, 131] width 536 height 42
click at [60, 153] on link "Maintenance" at bounding box center [74, 157] width 149 height 19
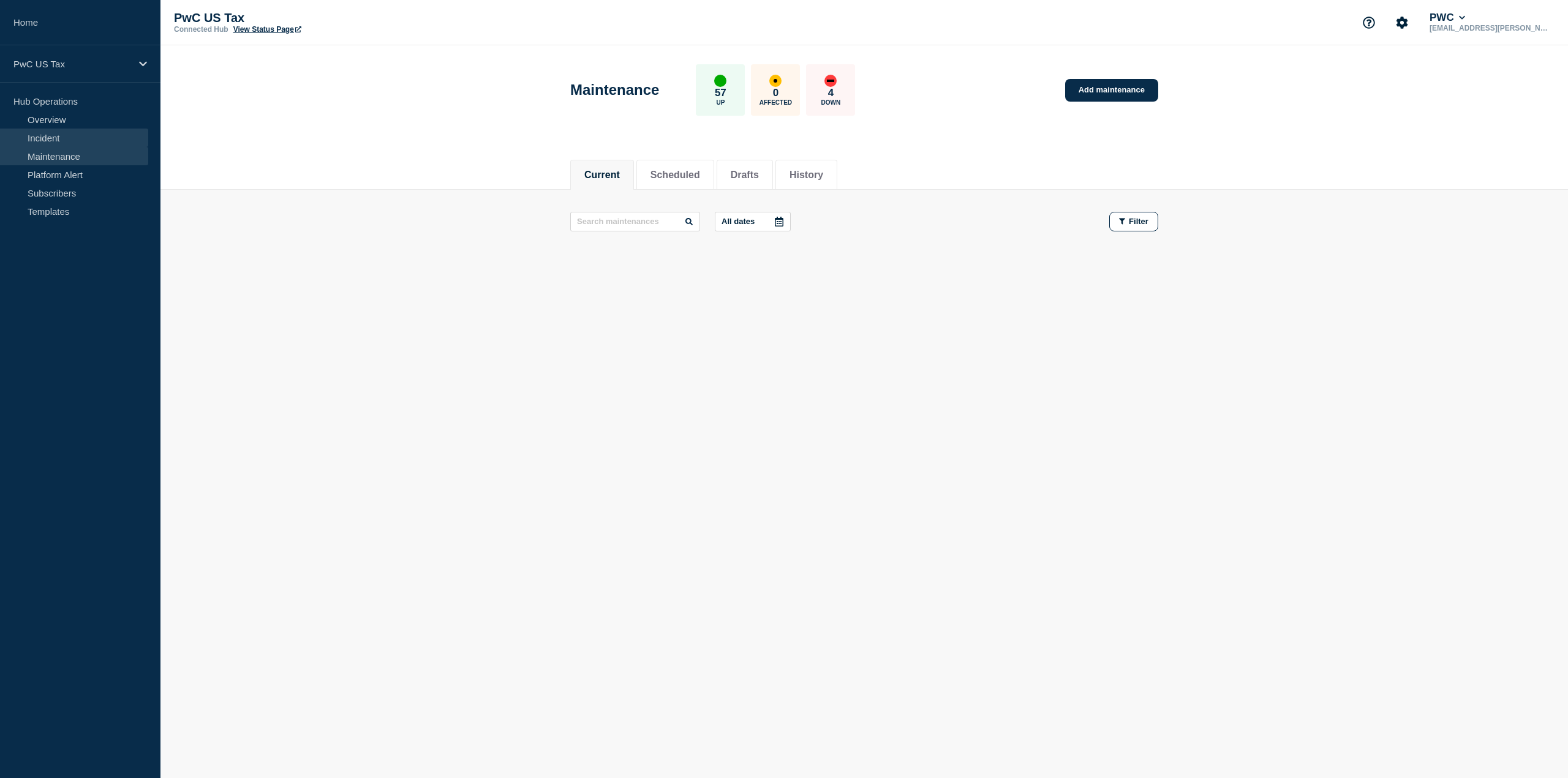
click at [50, 134] on link "Incident" at bounding box center [74, 137] width 148 height 18
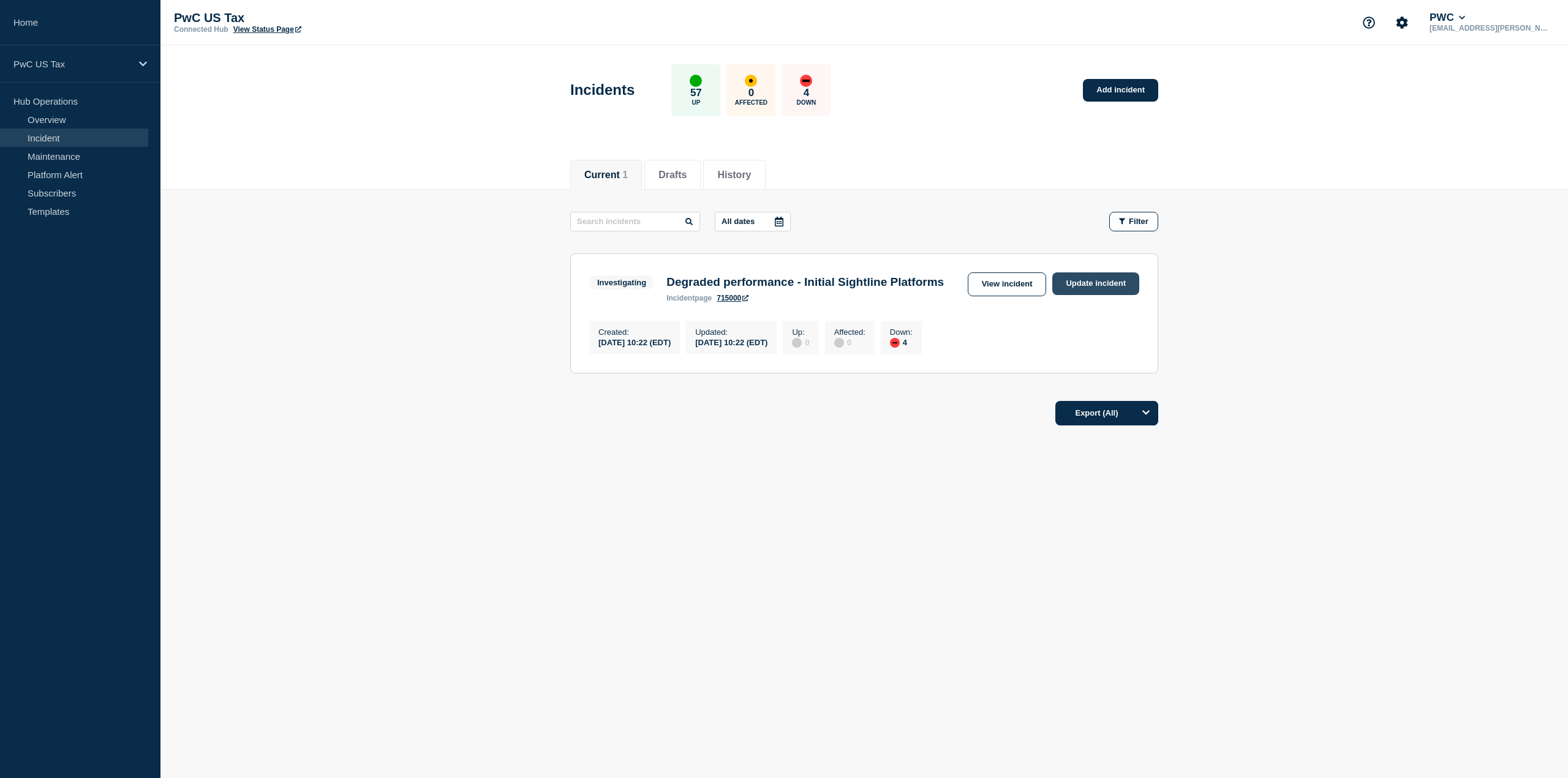
click at [1079, 284] on link "Update incident" at bounding box center [1096, 284] width 87 height 23
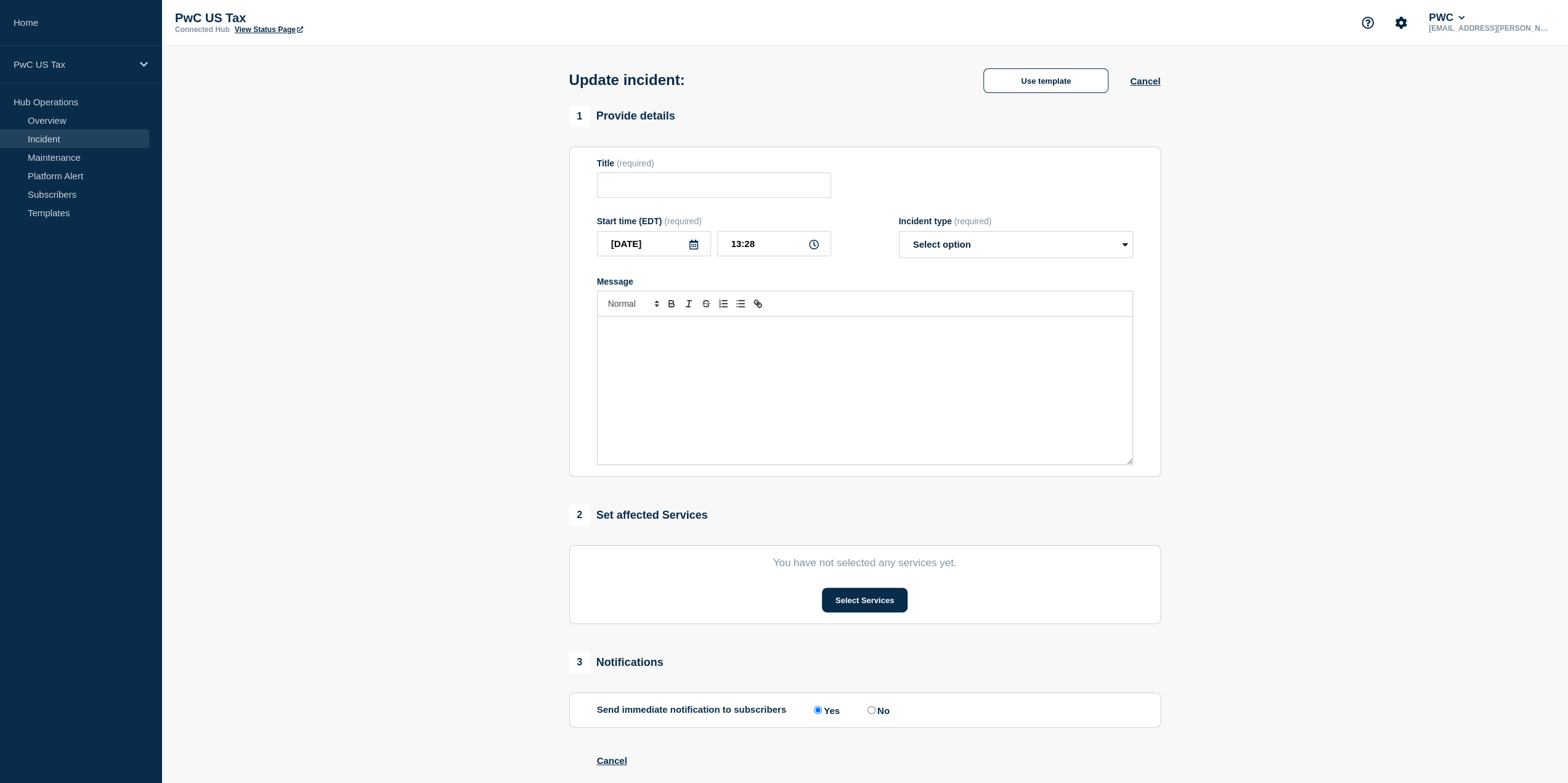
type input "Degraded performance - Initial Sightline Platforms"
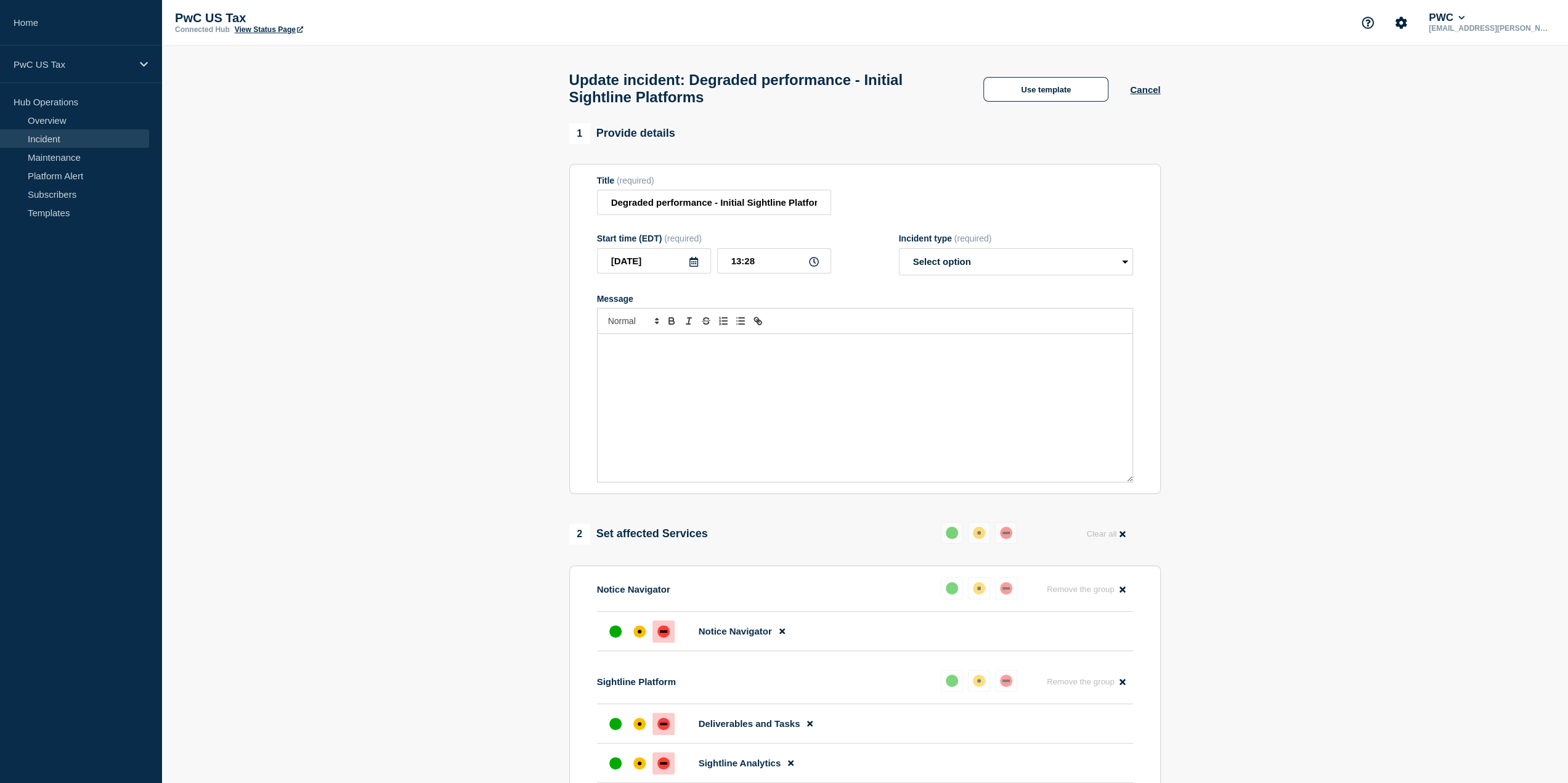
click at [1047, 207] on div "Title (required) Degraded performance - Initial Sightline Platforms" at bounding box center [865, 196] width 536 height 40
click at [1055, 91] on button "Use template" at bounding box center [1046, 89] width 125 height 25
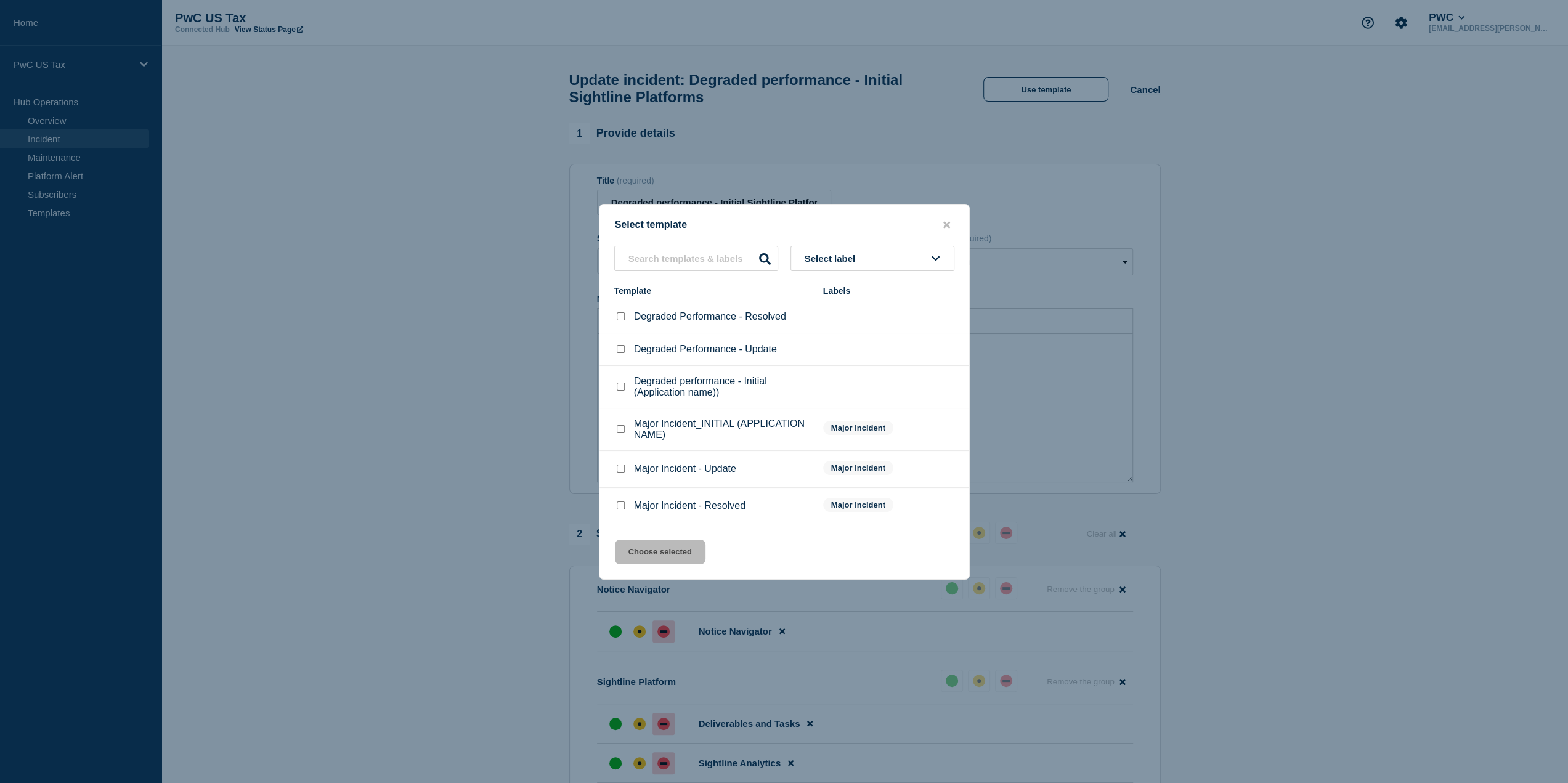
click at [625, 352] on div at bounding box center [620, 349] width 13 height 13
click at [614, 349] on li "Degraded Performance - Update" at bounding box center [784, 349] width 370 height 33
click at [621, 347] on input "Degraded Performance - Update checkbox" at bounding box center [620, 349] width 8 height 8
checkbox input "true"
click at [675, 549] on button "Choose selected" at bounding box center [661, 552] width 91 height 25
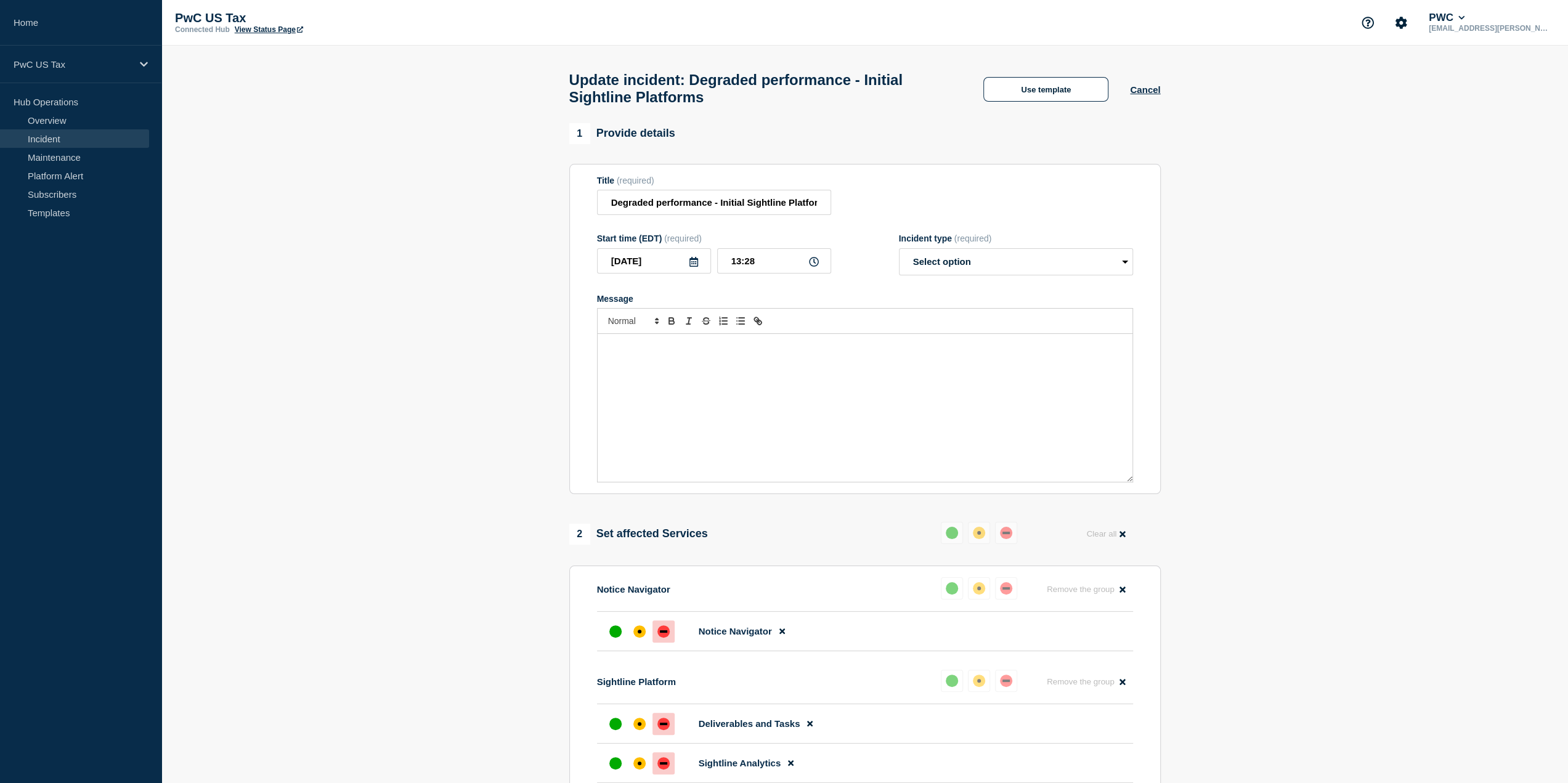
select select "investigating"
drag, startPoint x: 709, startPoint y: 365, endPoint x: 636, endPoint y: 353, distance: 74.0
click at [636, 353] on p "Update: (Give a brief update on where we are in terms of resolving the issue, E…" at bounding box center [865, 352] width 516 height 23
click at [886, 385] on p "Actions Taken: (Recap issue and outline new actions taken and by what teams.)" at bounding box center [865, 381] width 516 height 11
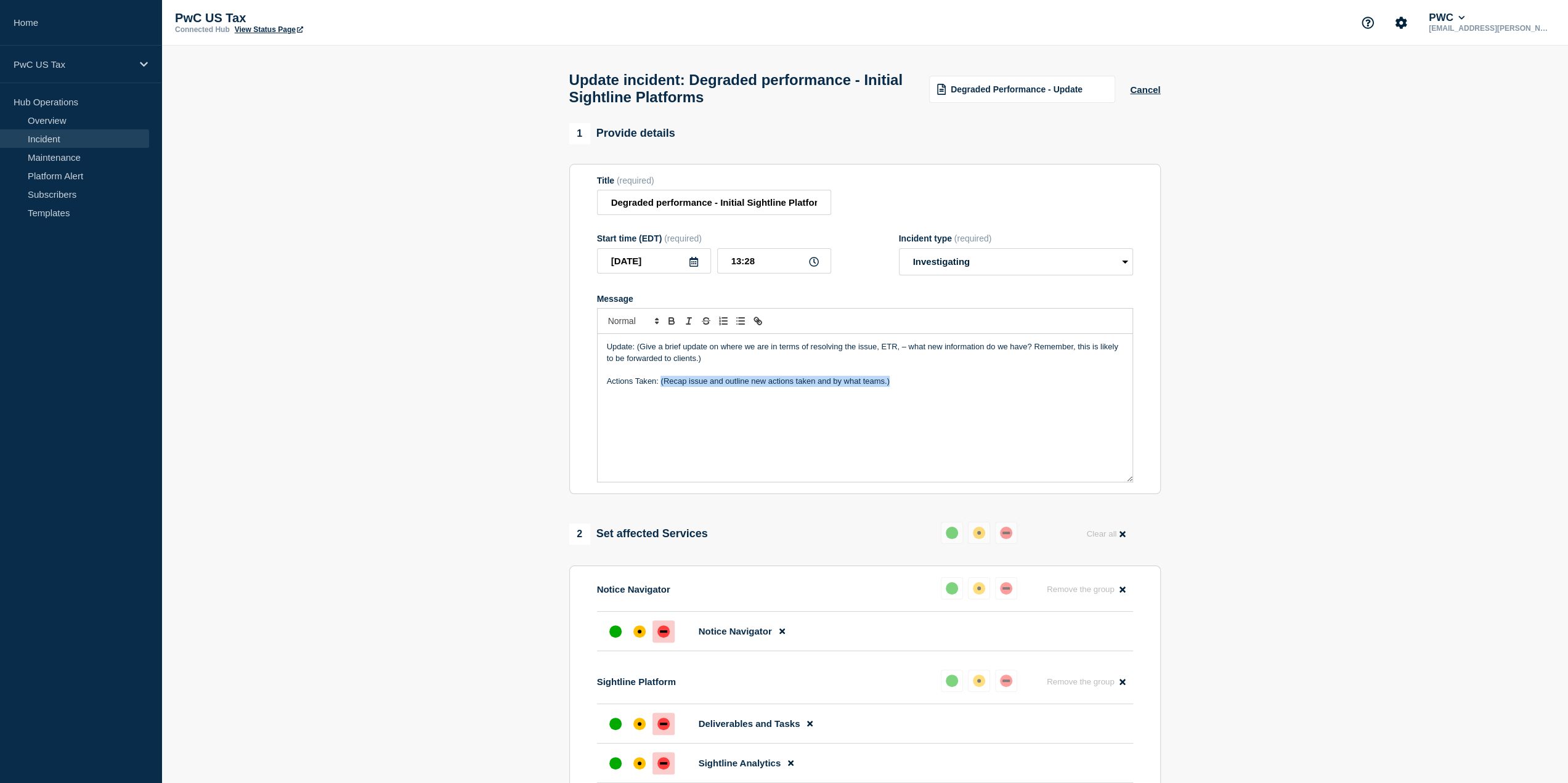
drag, startPoint x: 896, startPoint y: 384, endPoint x: 660, endPoint y: 391, distance: 236.1
click at [660, 387] on p "Actions Taken: (Recap issue and outline new actions taken and by what teams.)" at bounding box center [865, 381] width 516 height 11
click at [831, 382] on div "Update: (Give a brief update on where we are in terms of resolving the issue, E…" at bounding box center [865, 407] width 535 height 148
click at [832, 375] on p "Message" at bounding box center [865, 370] width 516 height 11
click at [832, 386] on p "Actions Taken: Support has rolled back the GIF change caus" at bounding box center [865, 381] width 516 height 11
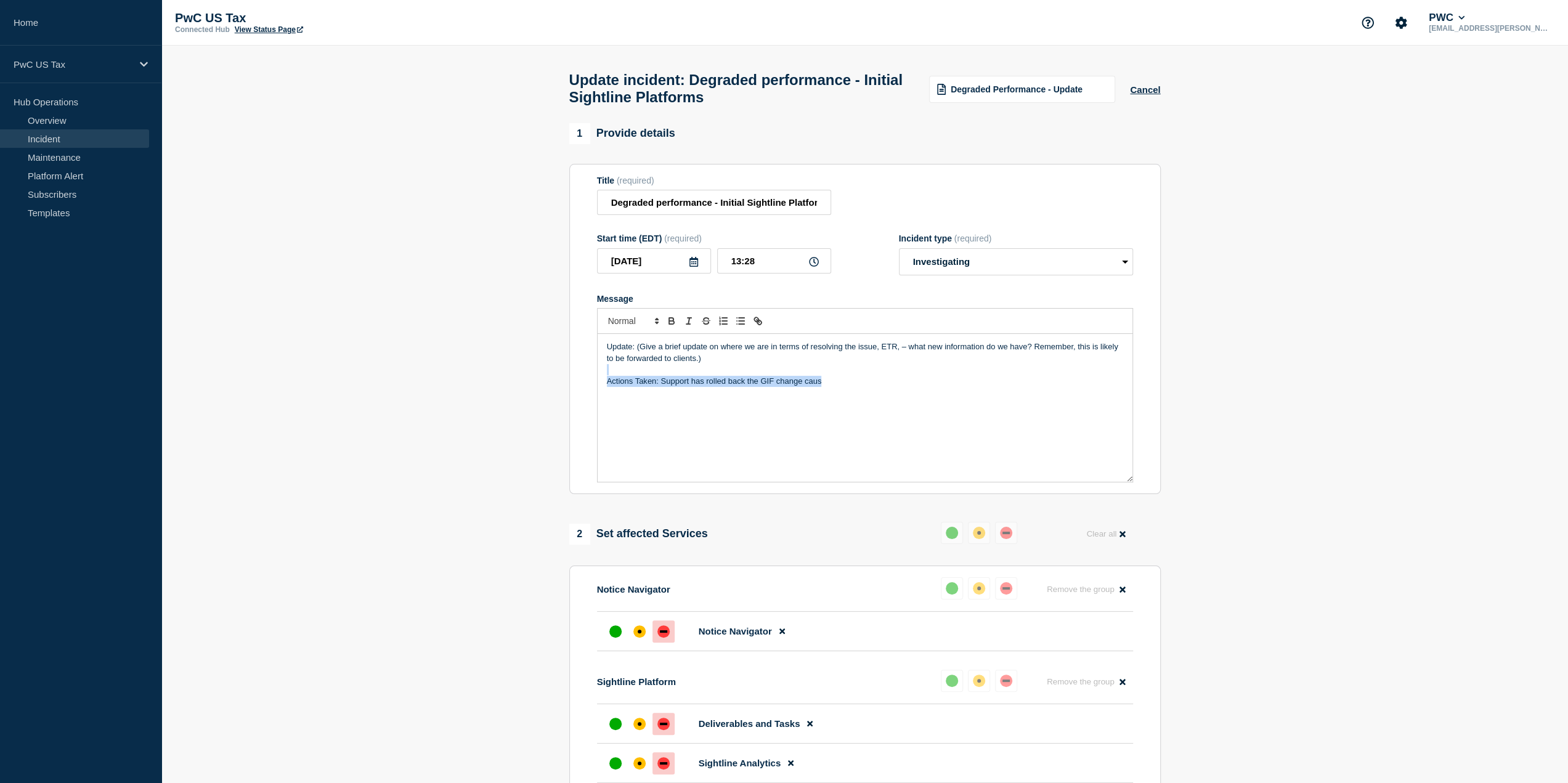
click at [829, 387] on p "Actions Taken: Support has rolled back the GIF change caus" at bounding box center [865, 381] width 516 height 11
click at [829, 386] on p "Actions Taken: Support has rolled back the GIF change caus" at bounding box center [865, 381] width 516 height 11
drag, startPoint x: 862, startPoint y: 383, endPoint x: 875, endPoint y: 398, distance: 19.8
click at [862, 383] on p "Actions Taken: Support has rolled back the GIF change causing the '" at bounding box center [865, 381] width 516 height 11
drag, startPoint x: 704, startPoint y: 364, endPoint x: 672, endPoint y: 361, distance: 32.1
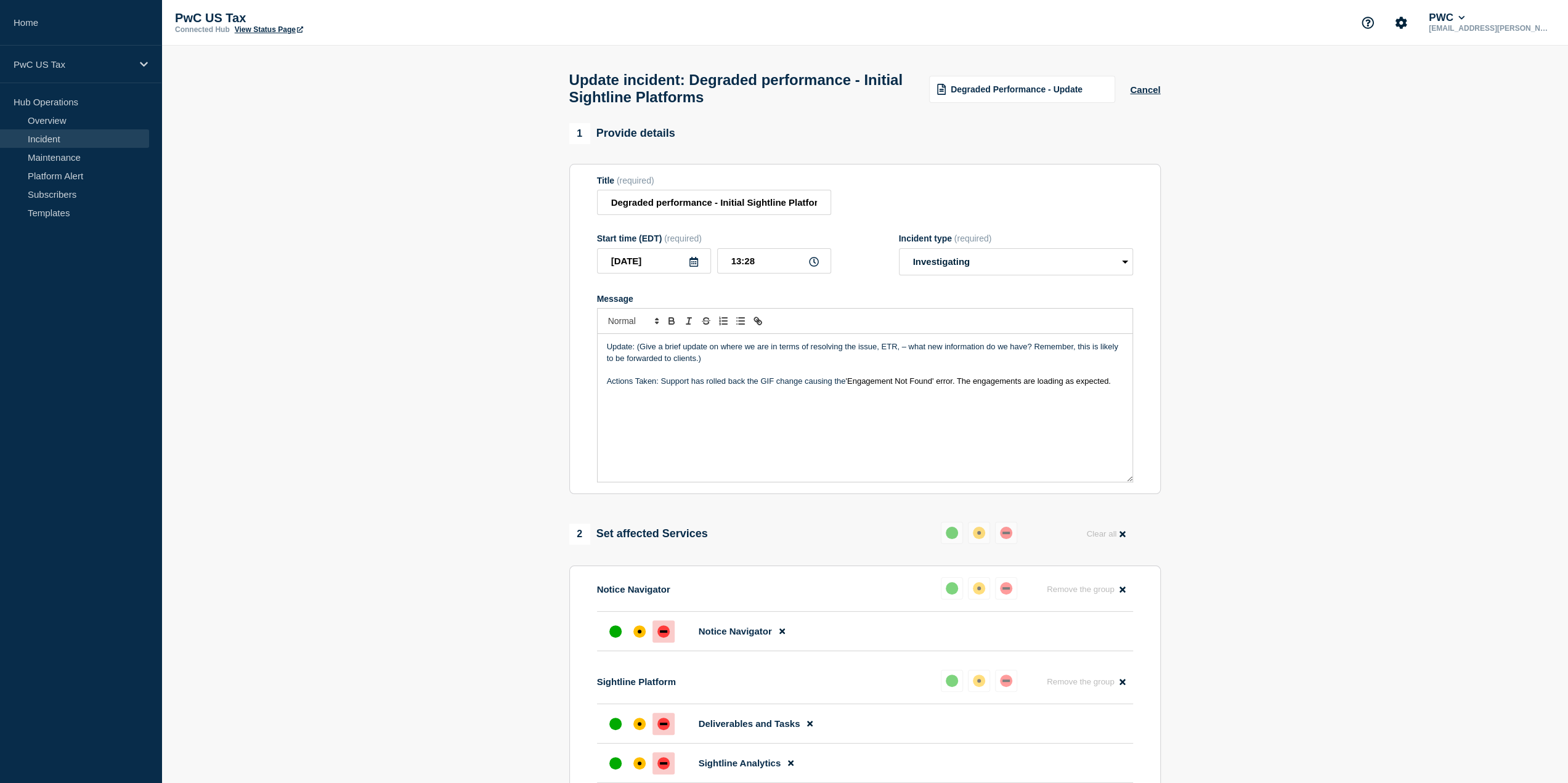
click at [672, 361] on p "Update: (Give a brief update on where we are in terms of resolving the issue, E…" at bounding box center [865, 352] width 516 height 23
click at [708, 361] on p "Update: (Give a brief update on where we are in terms of resolving the issue, E…" at bounding box center [865, 352] width 516 height 23
drag, startPoint x: 701, startPoint y: 364, endPoint x: 635, endPoint y: 349, distance: 67.7
click at [635, 349] on p "Update: (Give a brief update on where we are in terms of resolving the issue, E…" at bounding box center [865, 352] width 516 height 23
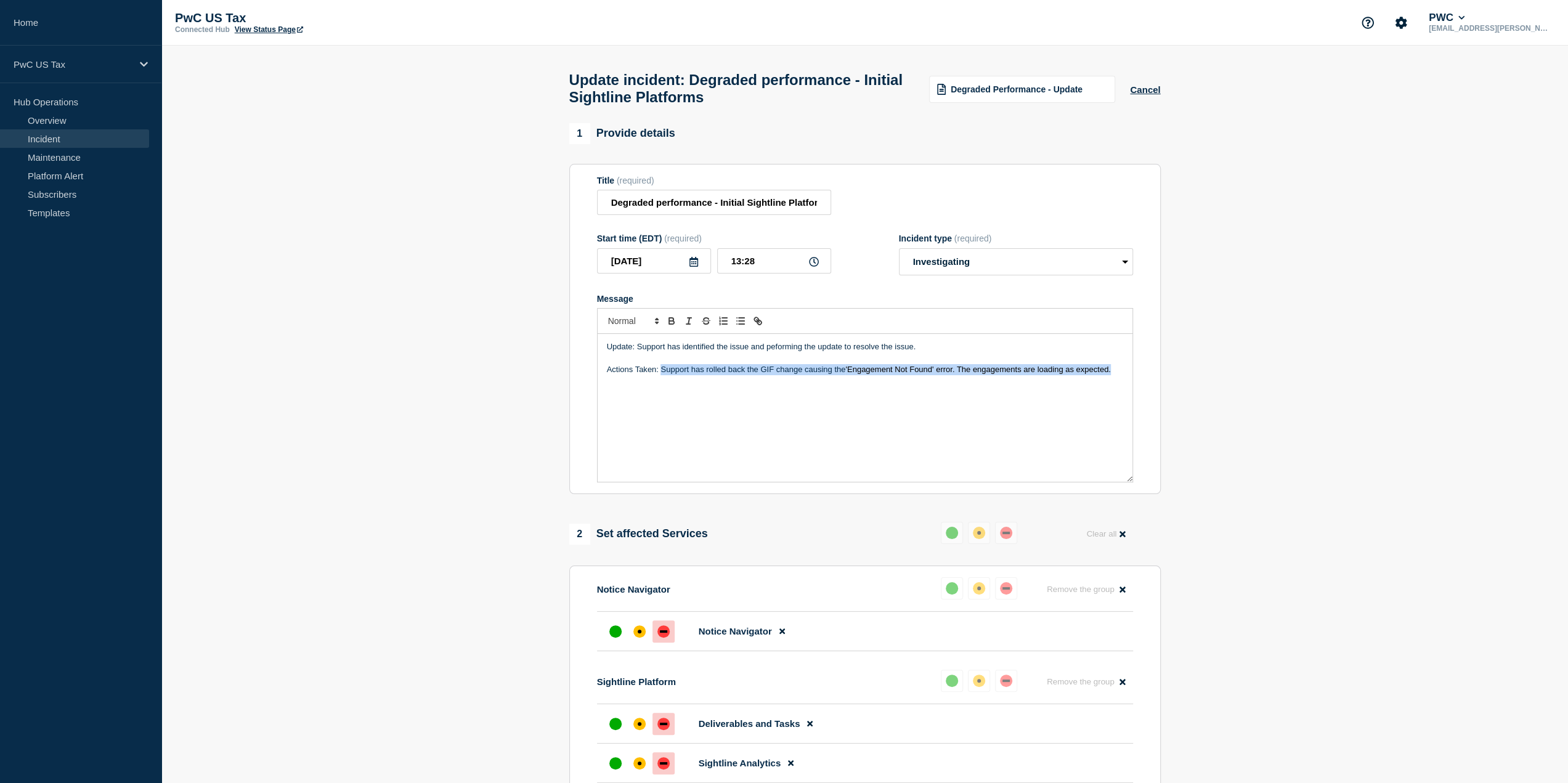
drag, startPoint x: 1122, startPoint y: 380, endPoint x: 659, endPoint y: 373, distance: 463.1
click at [659, 373] on p "Actions Taken: Support has rolled back the GIF change causing the 'Engagement N…" at bounding box center [865, 370] width 516 height 11
copy p "Support has rolled back the GIF change causing the 'Engagement Not Found' error…"
drag, startPoint x: 914, startPoint y: 352, endPoint x: 637, endPoint y: 351, distance: 277.0
click at [637, 351] on p "Update: Support has identified the issue and peforming the update to resolve th…" at bounding box center [865, 347] width 516 height 11
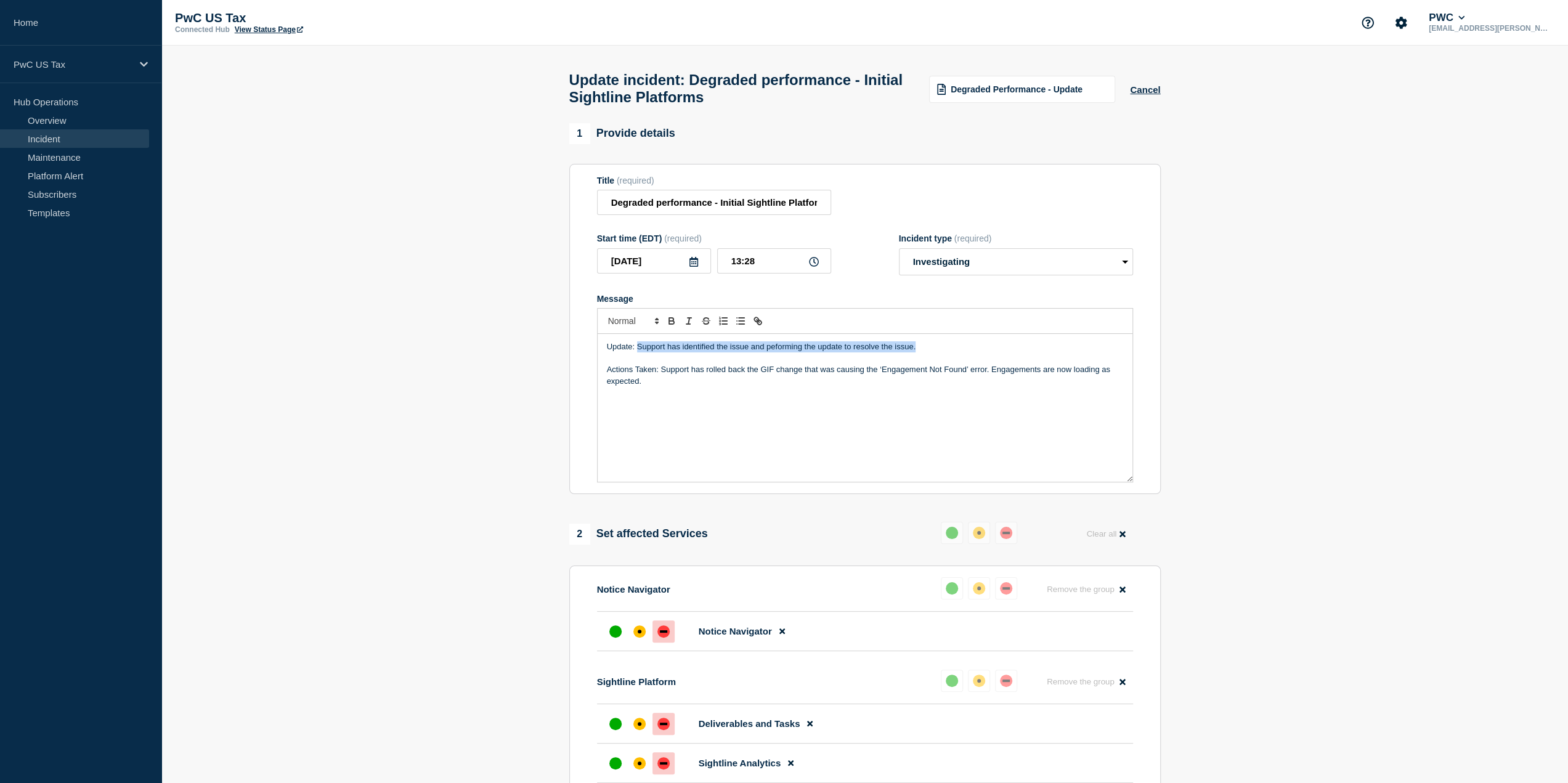
copy p "Support has identified the issue and peforming the update to resolve the issue."
drag, startPoint x: 760, startPoint y: 262, endPoint x: 736, endPoint y: 263, distance: 24.0
click at [736, 263] on input "13:28" at bounding box center [774, 261] width 114 height 25
click at [649, 399] on div "Update: Support has identified the issue and is performing an update to resolve…" at bounding box center [865, 407] width 535 height 148
click at [742, 264] on input "13:28" at bounding box center [774, 261] width 114 height 25
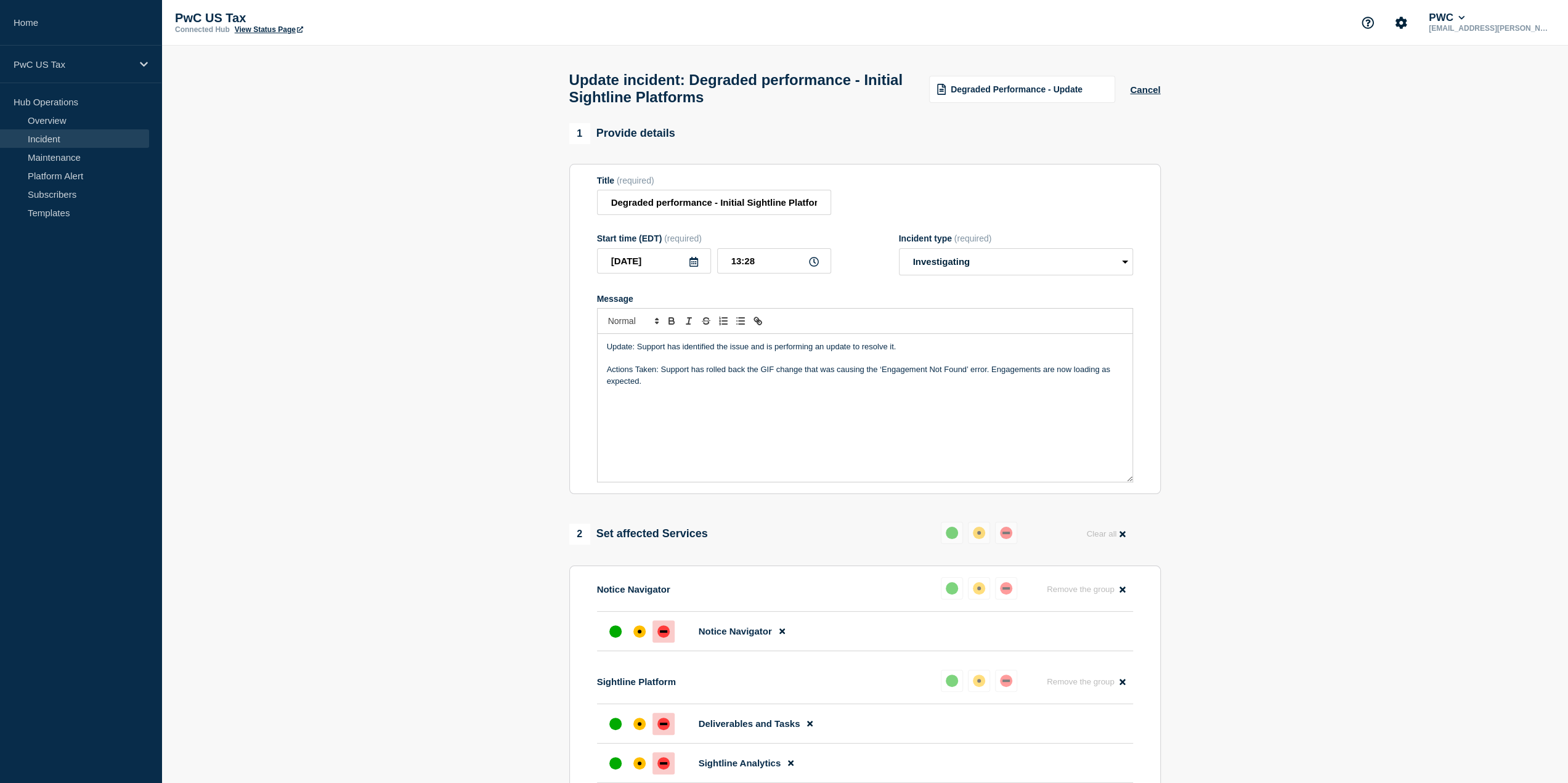
click at [794, 402] on div "Update: Support has identified the issue and is performing an update to resolve…" at bounding box center [865, 407] width 535 height 148
click at [779, 409] on div "Update: Support has identified the issue and is performing an update to resolve…" at bounding box center [865, 407] width 535 height 148
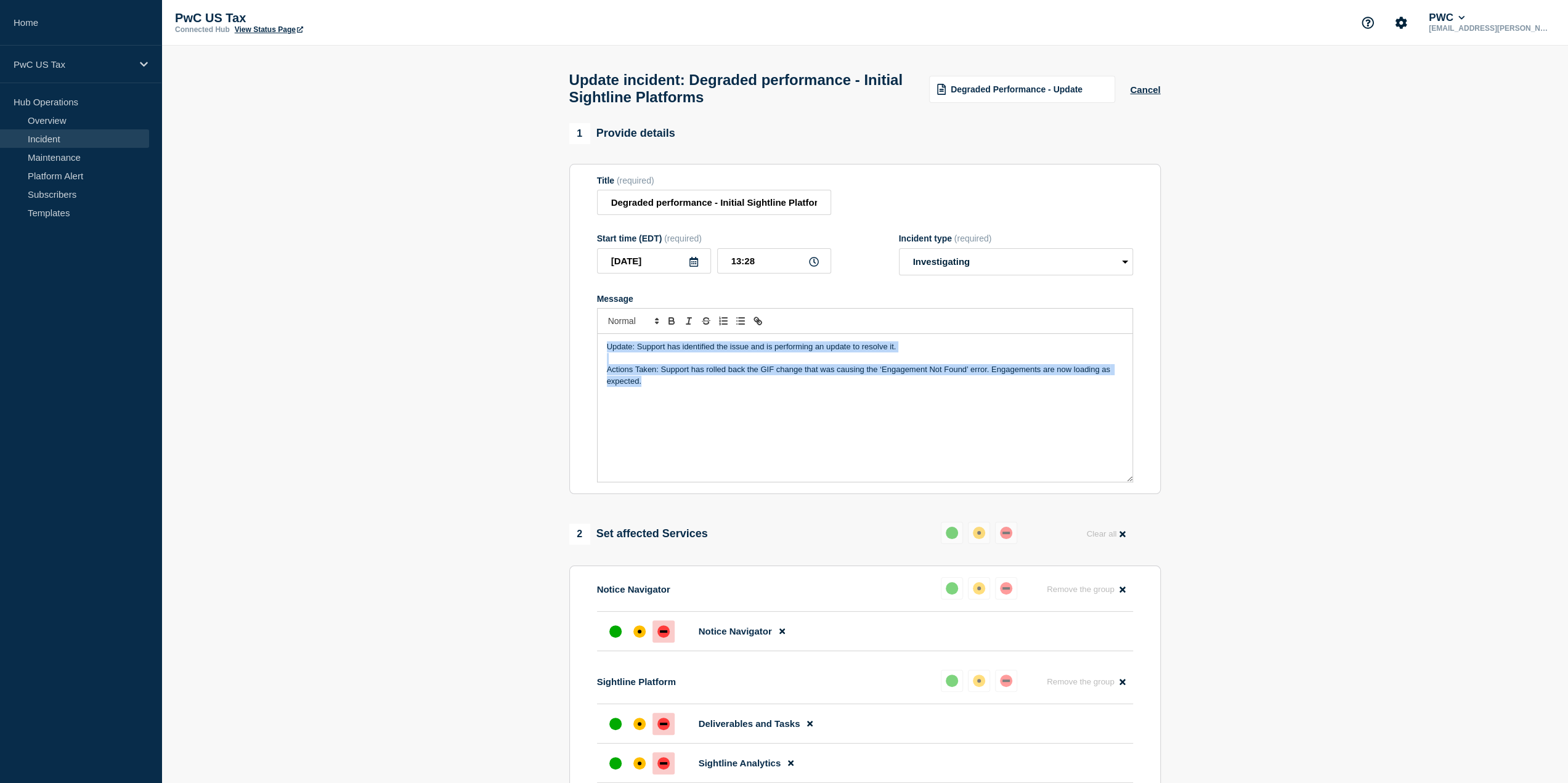
drag, startPoint x: 652, startPoint y: 389, endPoint x: 576, endPoint y: 327, distance: 98.1
click at [576, 327] on section "Title (required) Degraded performance - Initial Sightline Platforms Start time …" at bounding box center [864, 329] width 591 height 331
copy div "Update: Support has identified the issue and is performing an update to resolve…"
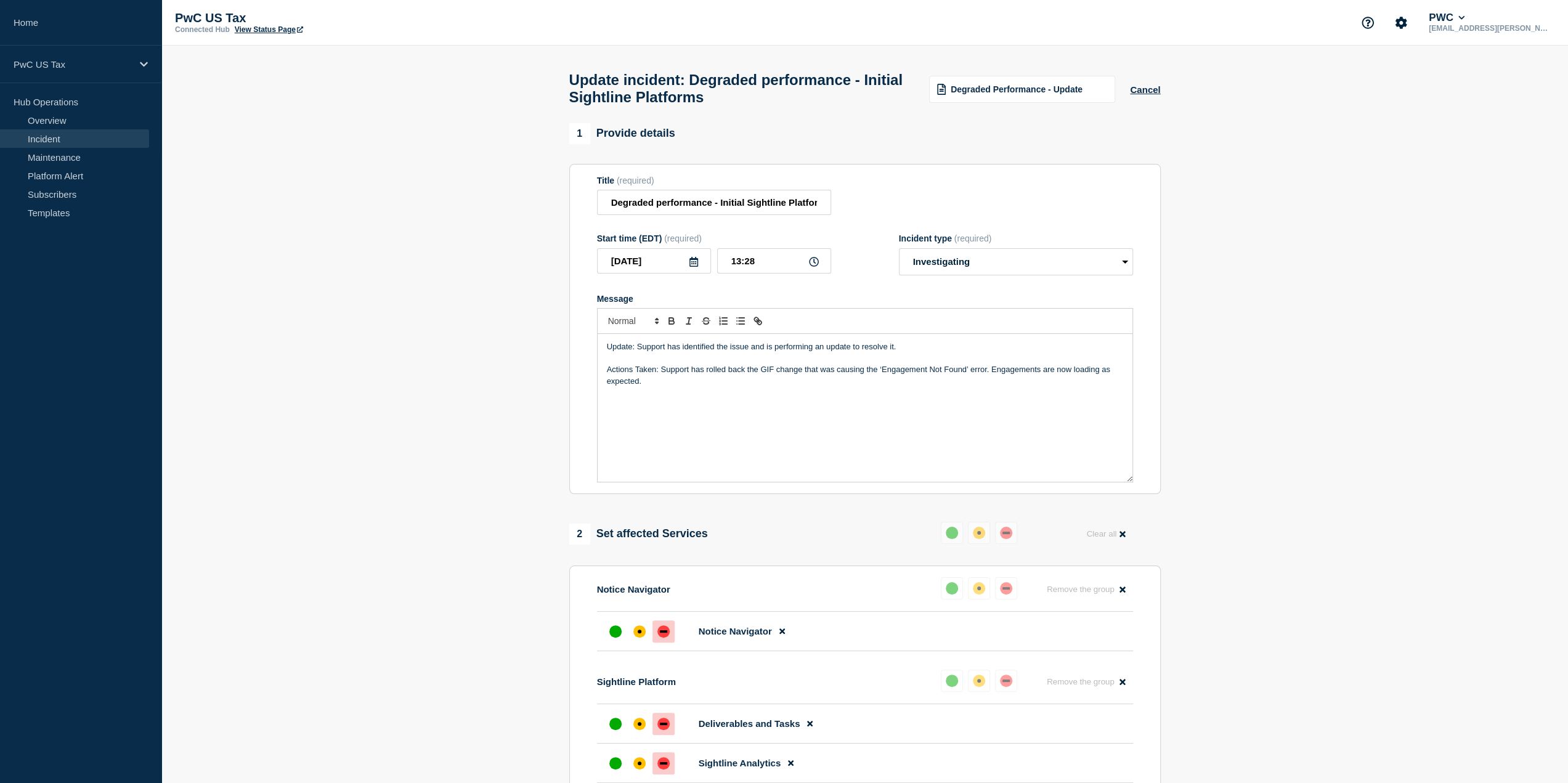
click at [414, 245] on section "1 Provide details Title (required) Degraded performance - Initial Sightline Pla…" at bounding box center [864, 644] width 1407 height 1041
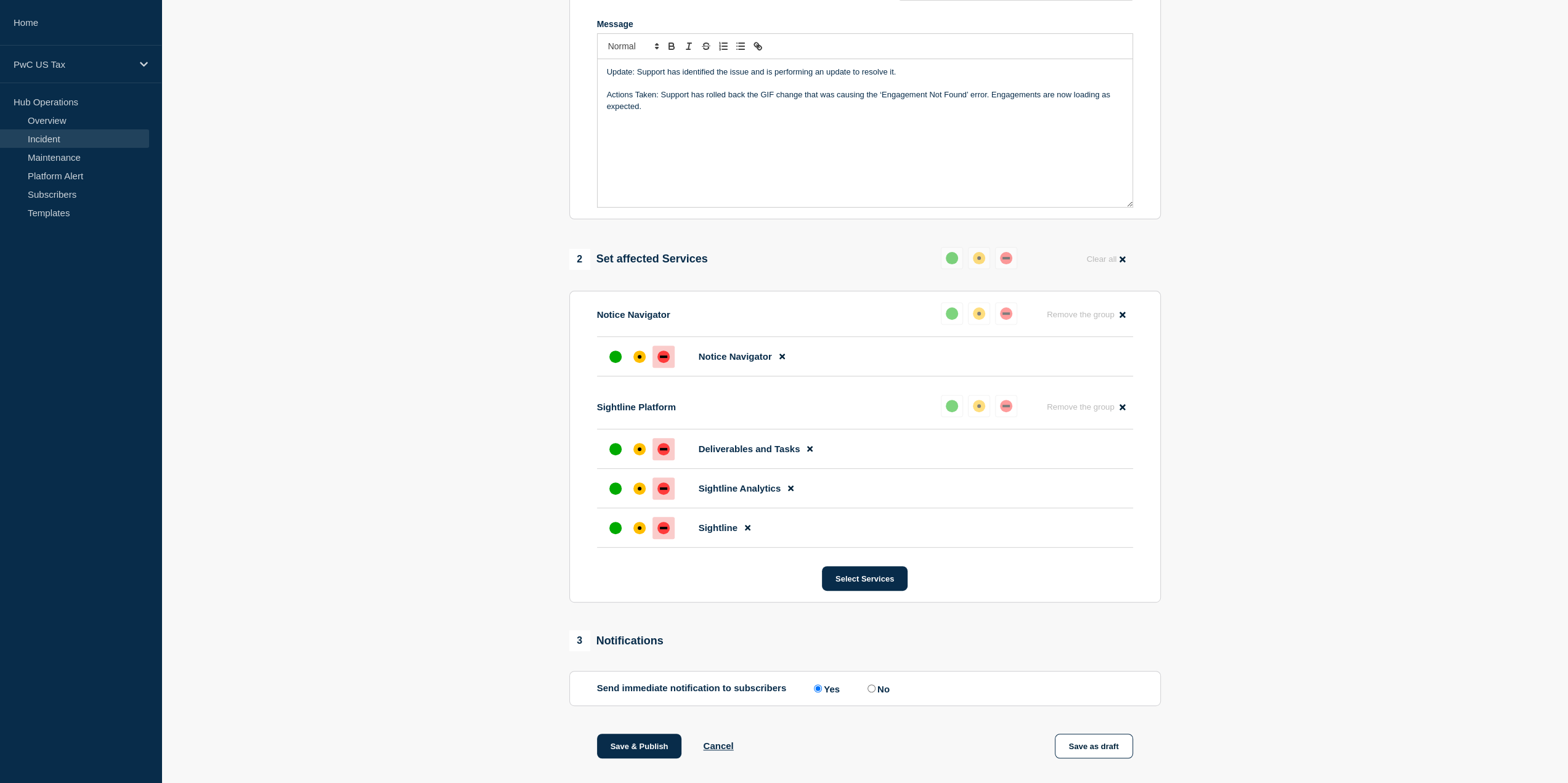
scroll to position [222, 0]
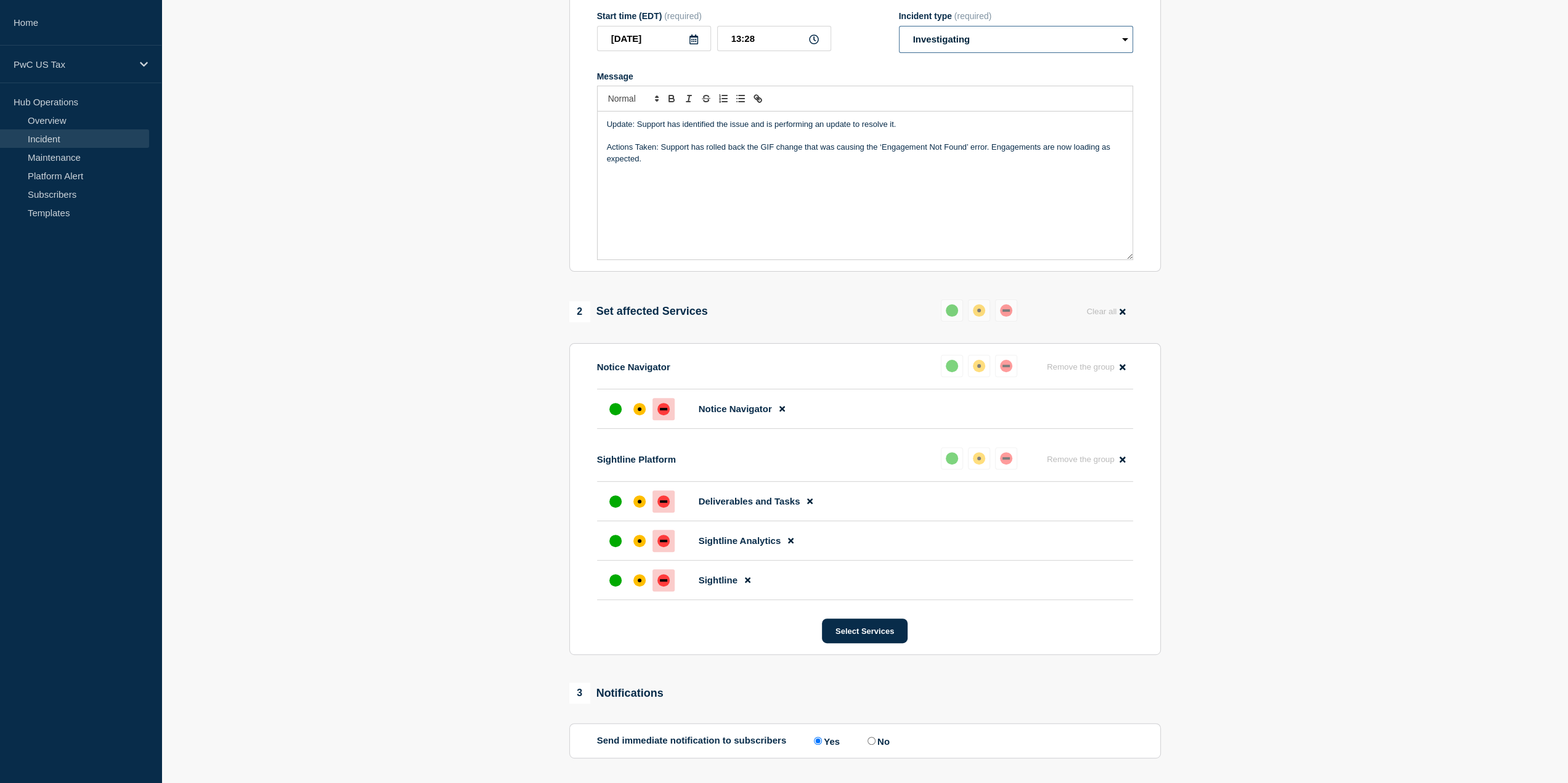
click at [1041, 42] on select "Select option Investigating Identified Monitoring Resolved" at bounding box center [1016, 39] width 234 height 27
select select "resolved"
click at [899, 53] on select "Select option Investigating Identified Monitoring Resolved" at bounding box center [1016, 39] width 234 height 27
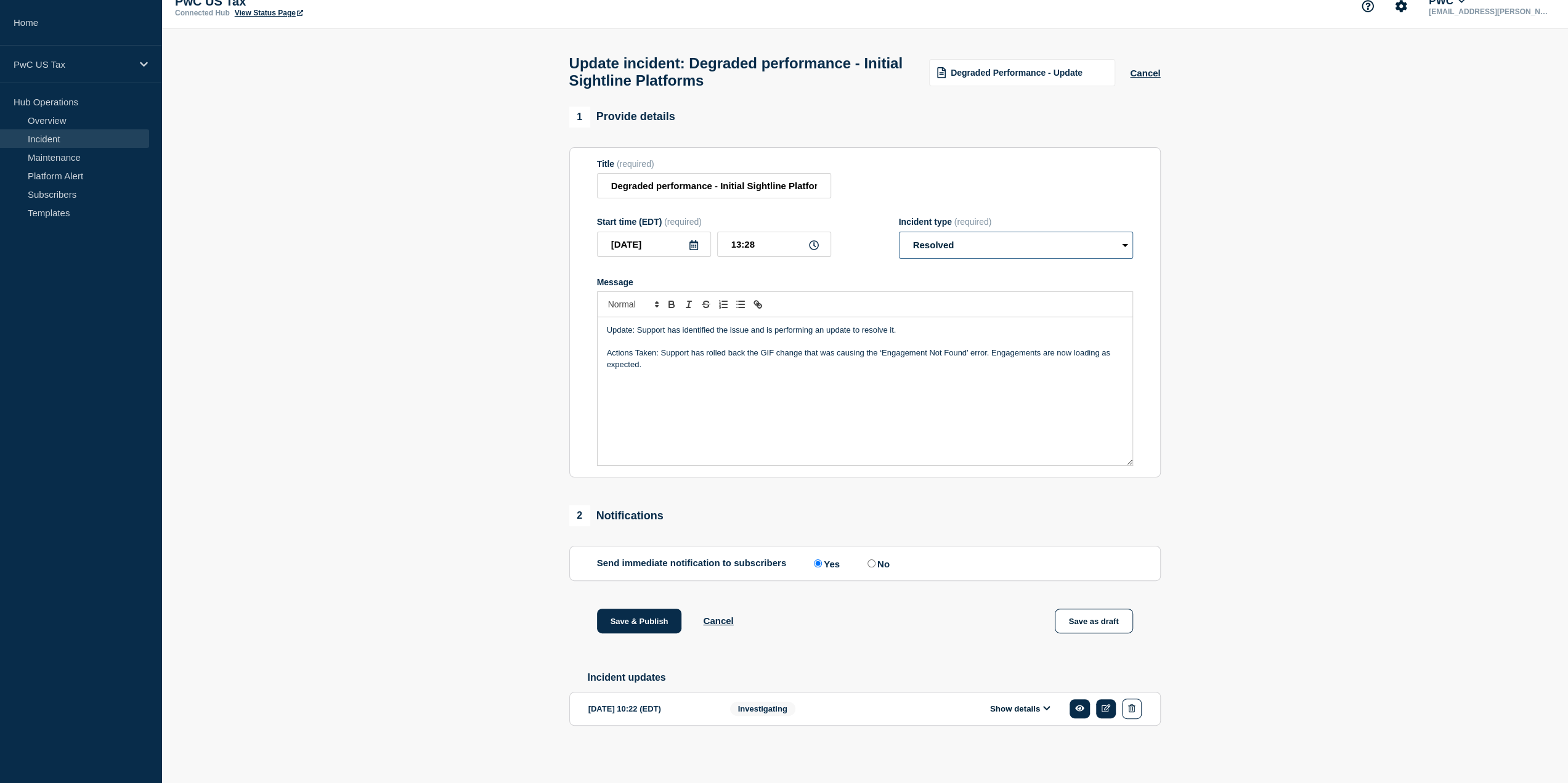
scroll to position [24, 0]
click at [54, 117] on link "Overview" at bounding box center [74, 120] width 149 height 19
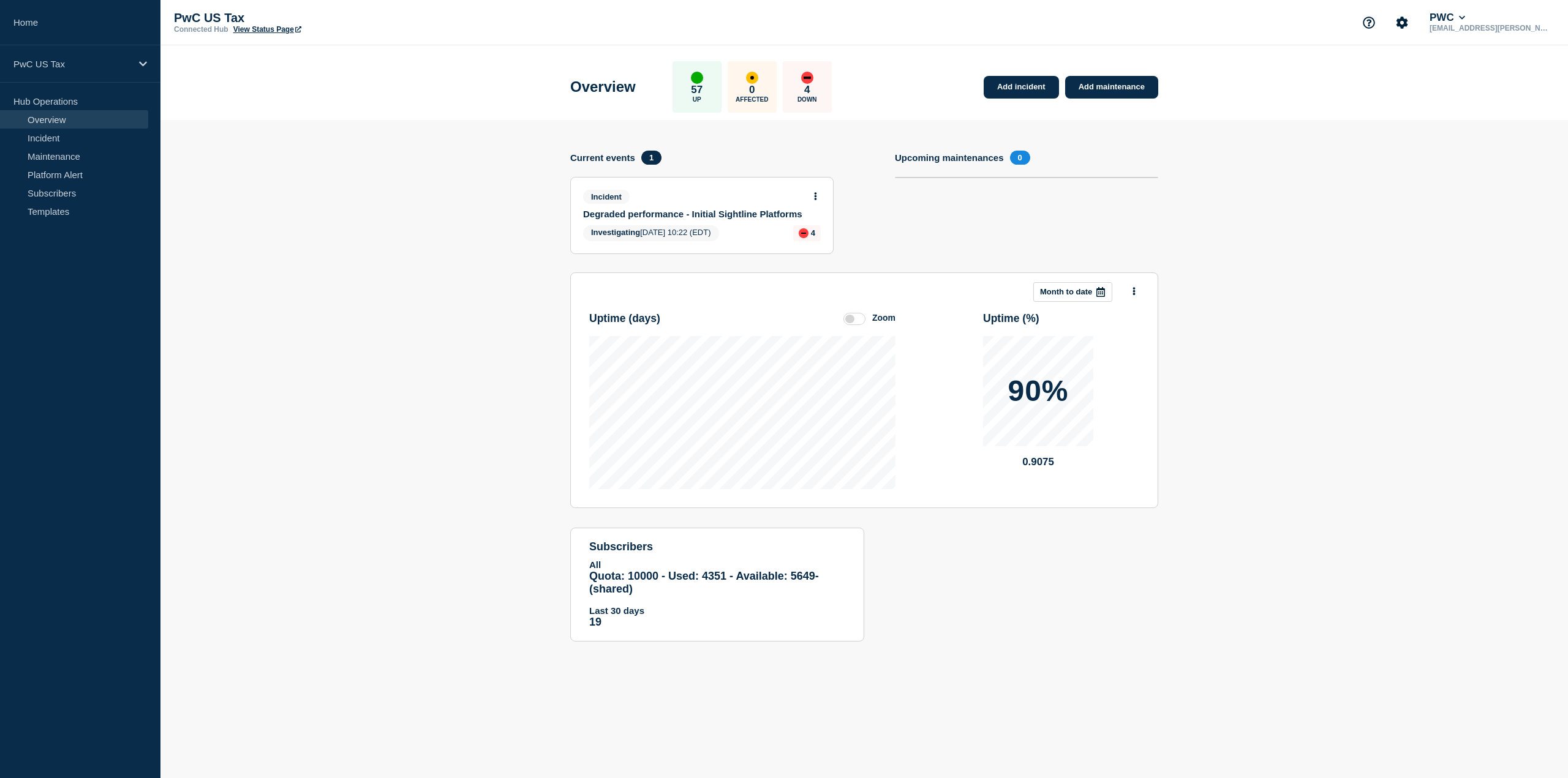
click at [739, 210] on link "Degraded performance - Initial Sightline Platforms" at bounding box center [693, 214] width 221 height 10
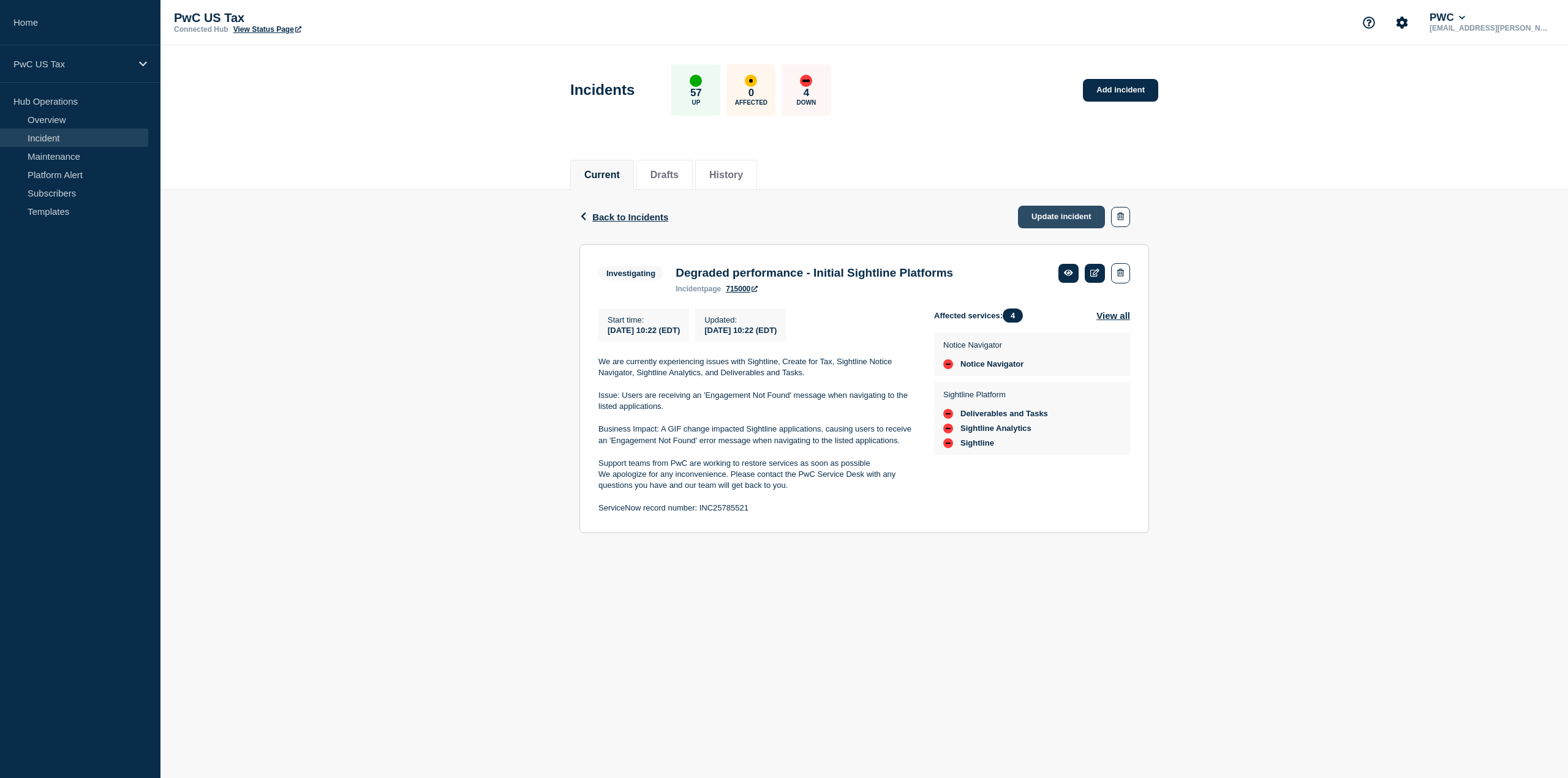
click at [1053, 214] on link "Update incident" at bounding box center [1062, 216] width 87 height 23
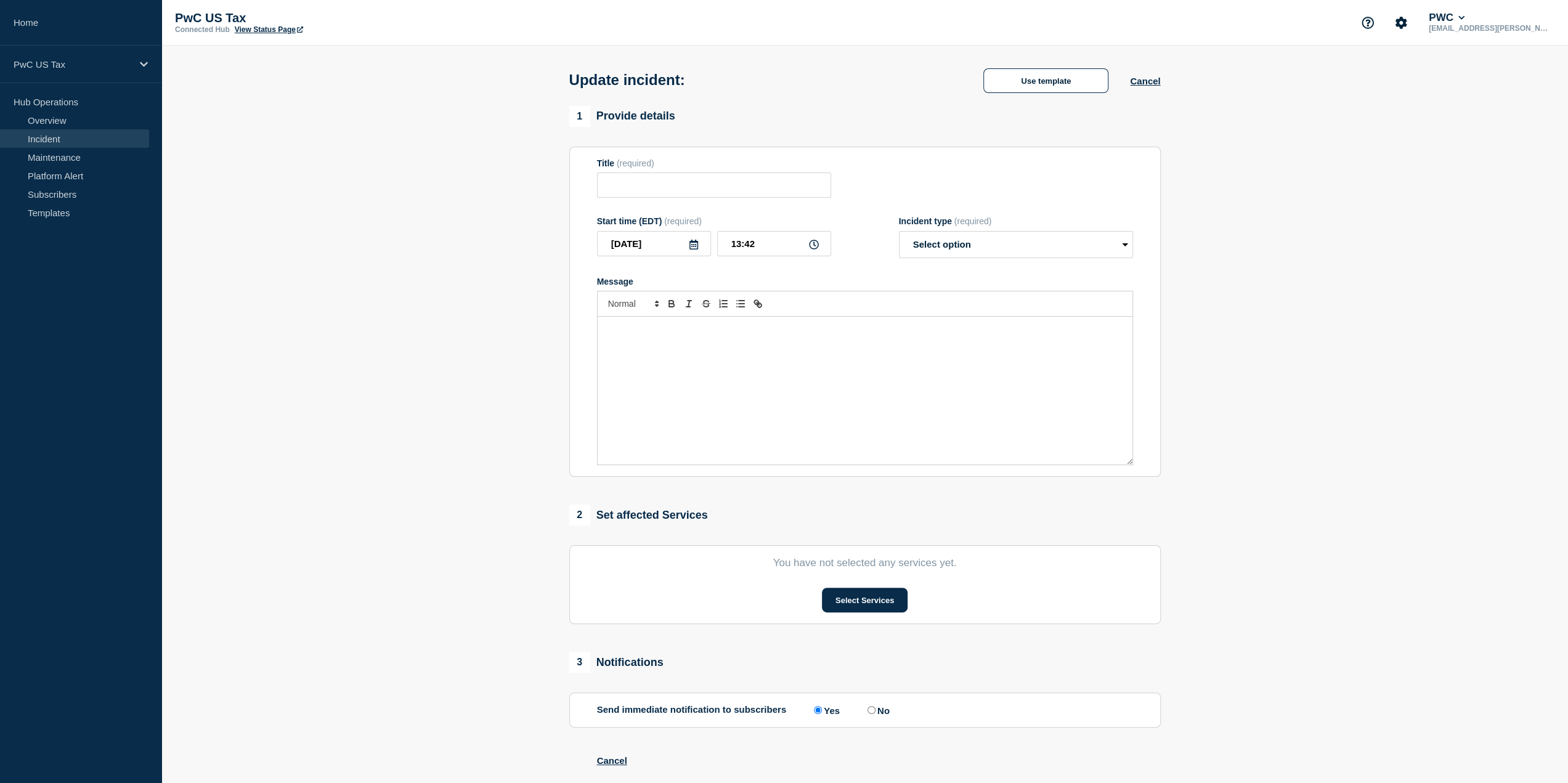
type input "Degraded performance - Initial Sightline Platforms"
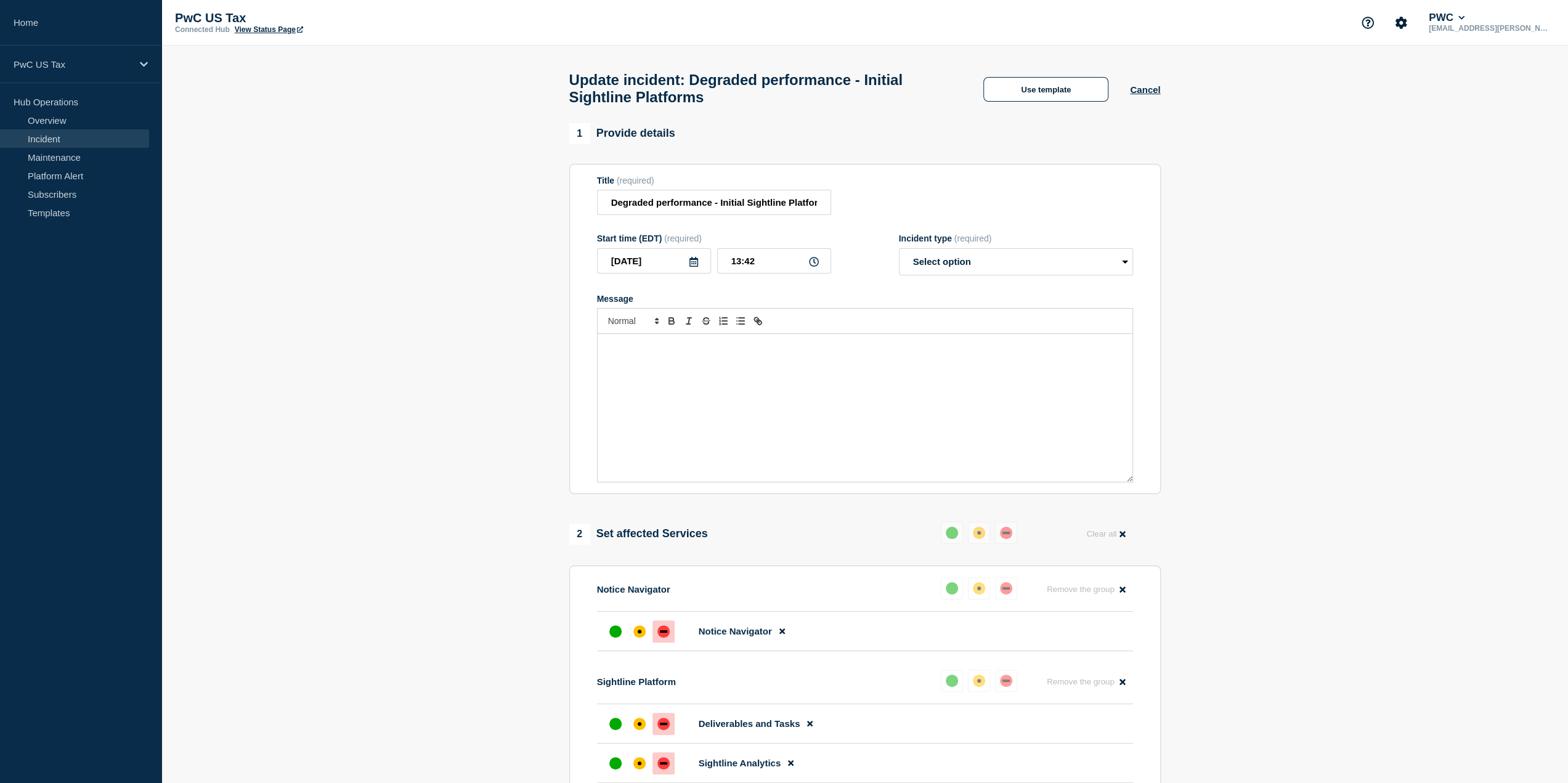
click at [565, 404] on div "1 Provide details Title (required) Degraded performance - Initial Sightline Pla…" at bounding box center [865, 644] width 605 height 1041
click at [1062, 102] on button "Use template" at bounding box center [1046, 89] width 125 height 25
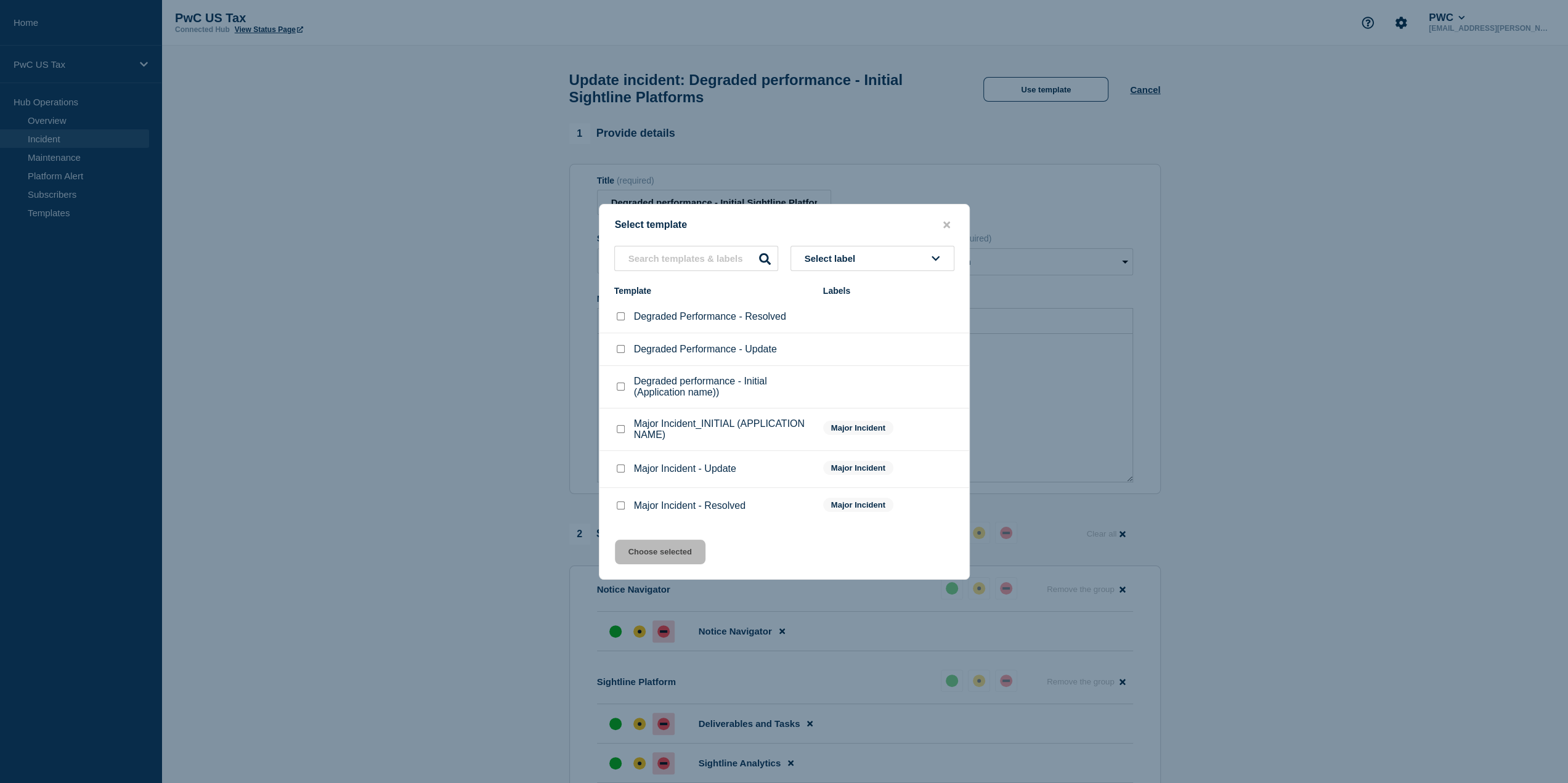
click at [620, 318] on input "Degraded Performance - Resolved checkbox" at bounding box center [620, 316] width 8 height 8
checkbox input "true"
click at [669, 554] on button "Choose selected" at bounding box center [661, 552] width 91 height 25
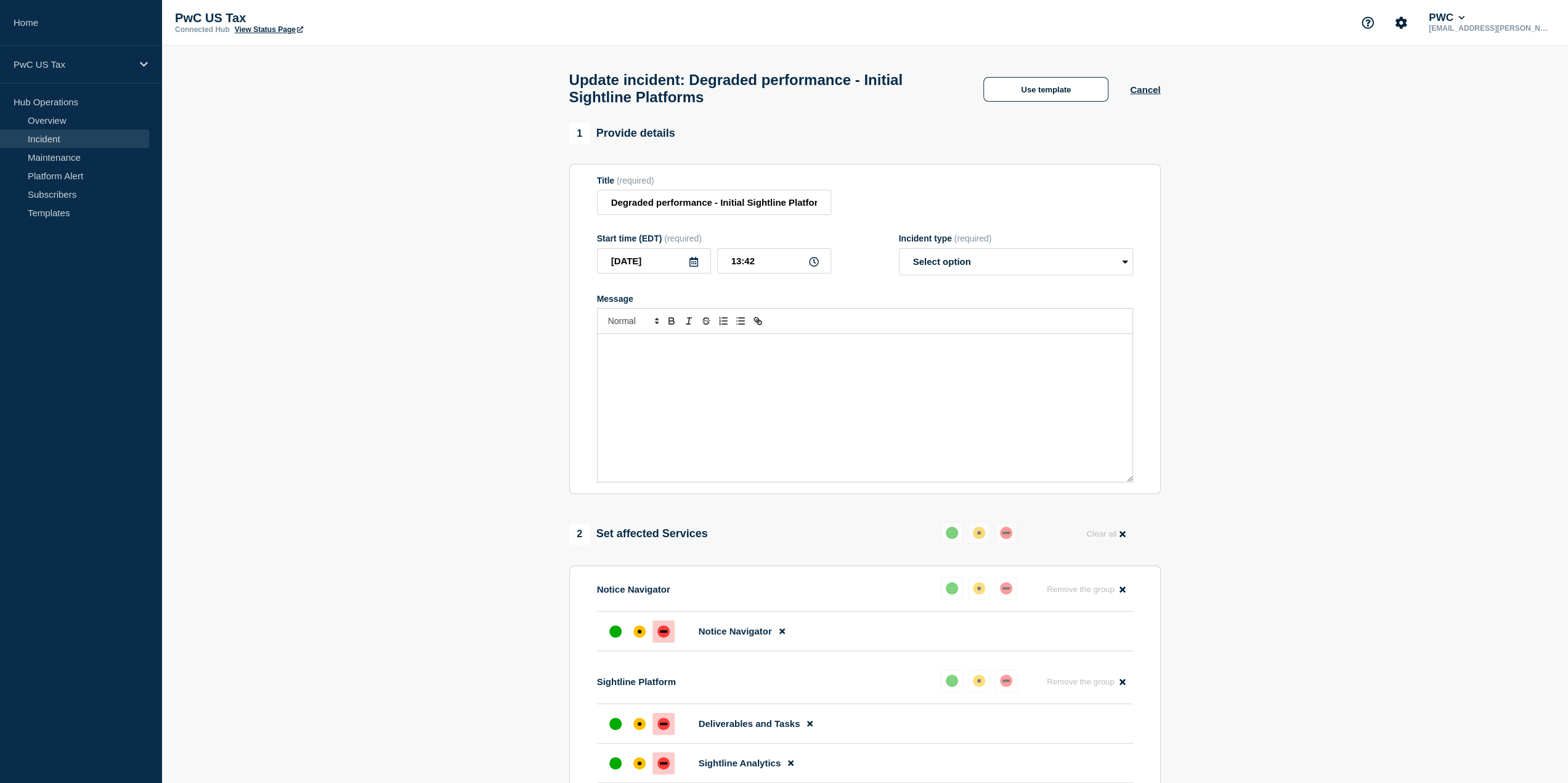
select select "resolved"
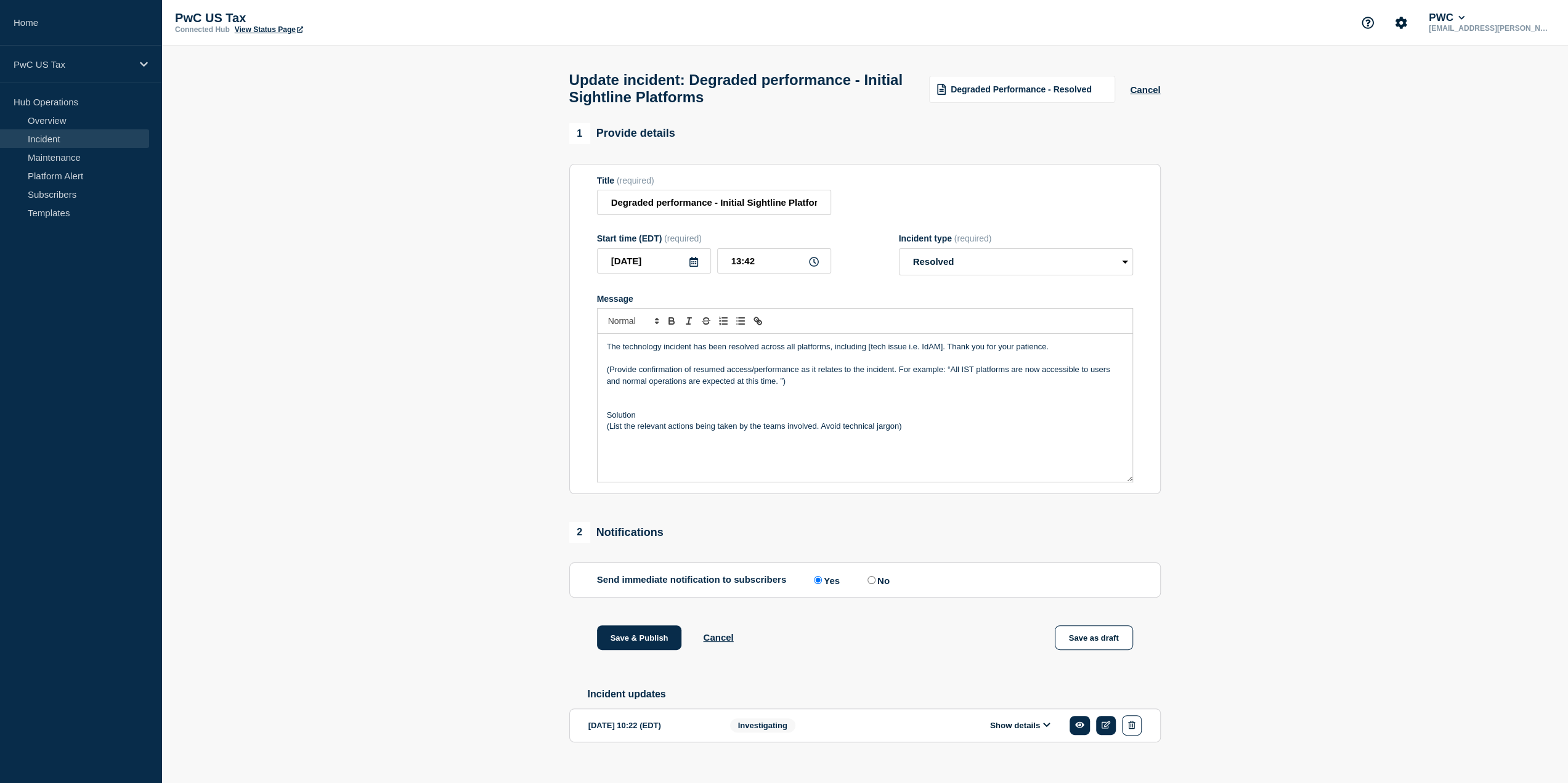
click at [918, 428] on p "(List the relevant actions being taken by the teams involved. Avoid technical j…" at bounding box center [865, 426] width 516 height 11
drag, startPoint x: 942, startPoint y: 354, endPoint x: 869, endPoint y: 356, distance: 73.0
click at [869, 352] on p "The technology incident has been resolved across all platforms, including [tech…" at bounding box center [865, 347] width 516 height 11
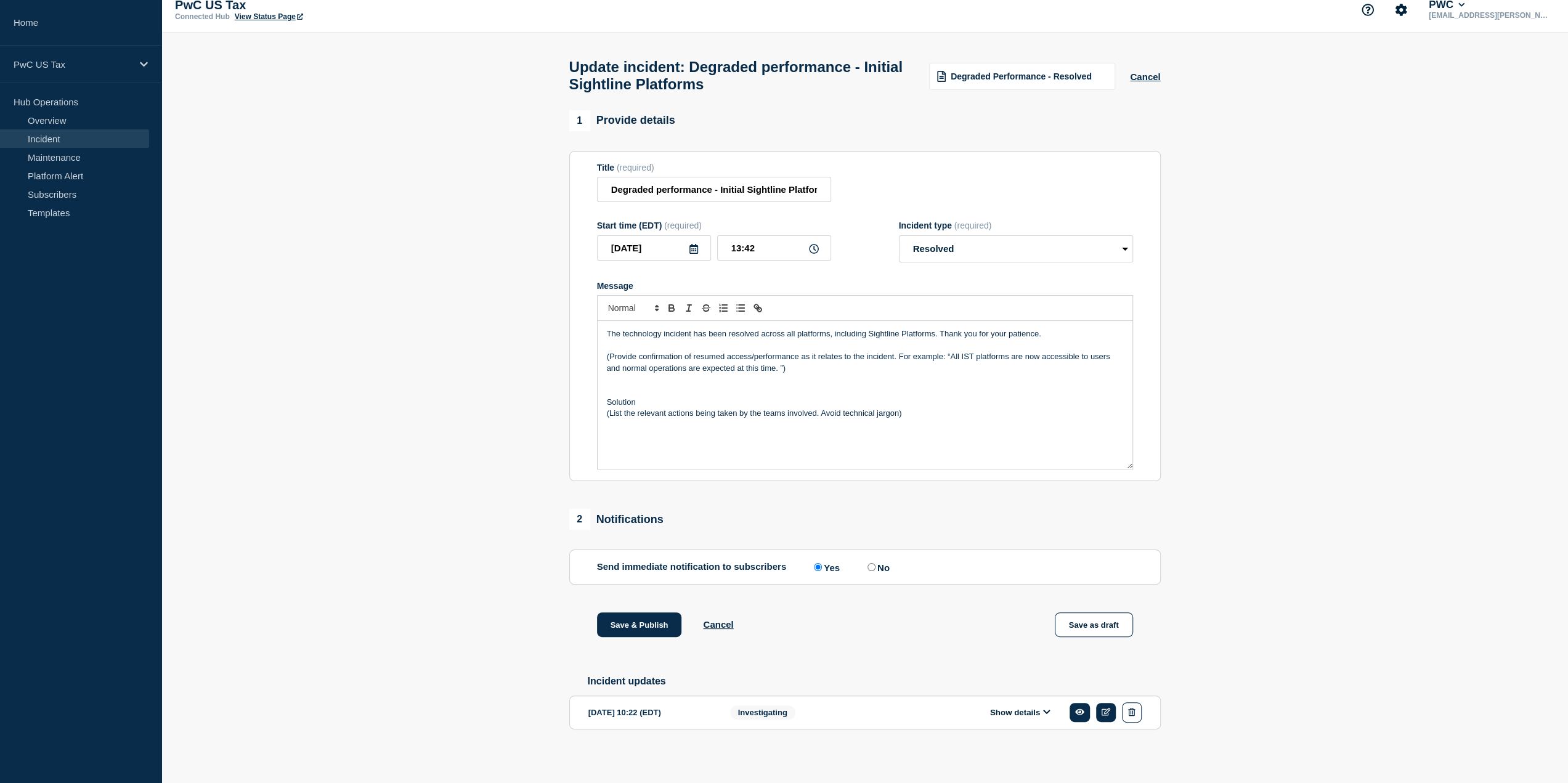
scroll to position [24, 0]
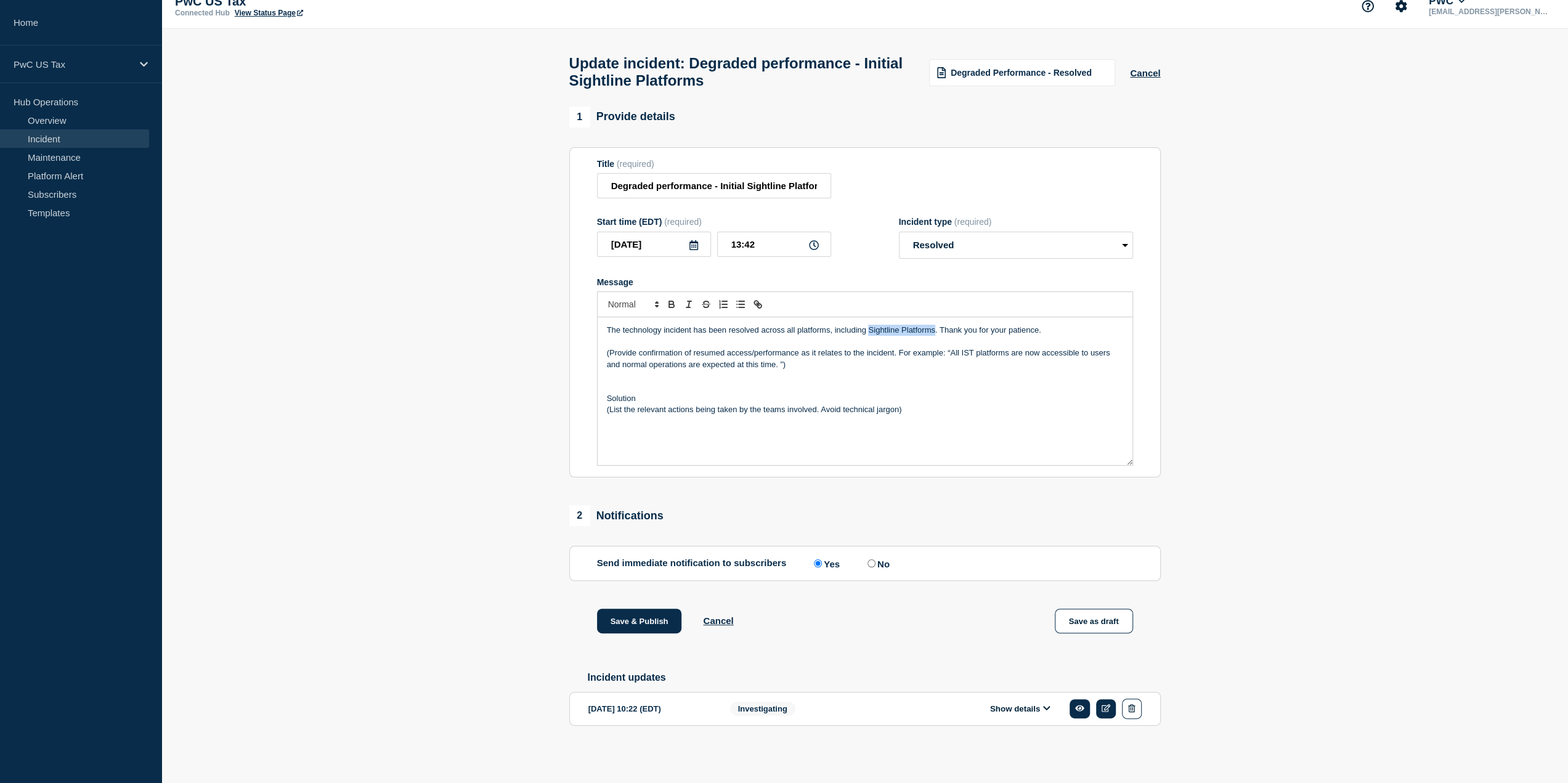
drag, startPoint x: 934, startPoint y: 329, endPoint x: 869, endPoint y: 329, distance: 65.0
click at [869, 329] on p "The technology incident has been resolved across all platforms, including Sight…" at bounding box center [865, 330] width 516 height 11
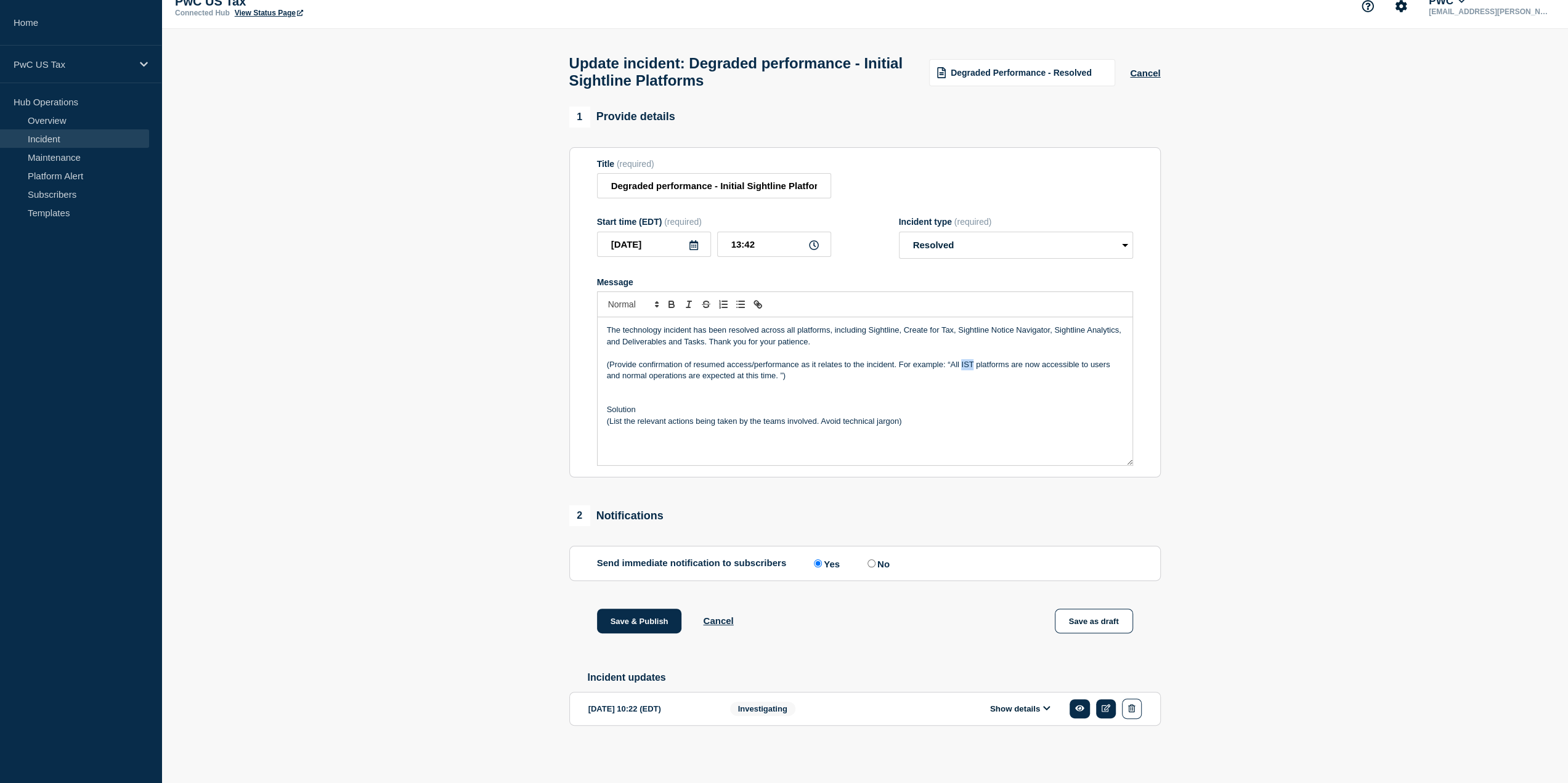
drag, startPoint x: 973, startPoint y: 362, endPoint x: 960, endPoint y: 366, distance: 13.6
click at [960, 366] on p "(Provide confirmation of resumed access/performance as it relates to the incide…" at bounding box center [865, 370] width 516 height 23
click at [807, 373] on p "(Provide confirmation of resumed access/performance as it relates to the incide…" at bounding box center [865, 370] width 516 height 23
drag, startPoint x: 950, startPoint y: 359, endPoint x: 603, endPoint y: 361, distance: 347.0
click at [603, 361] on div "The technology incident has been resolved across all platforms, including Sight…" at bounding box center [865, 391] width 535 height 148
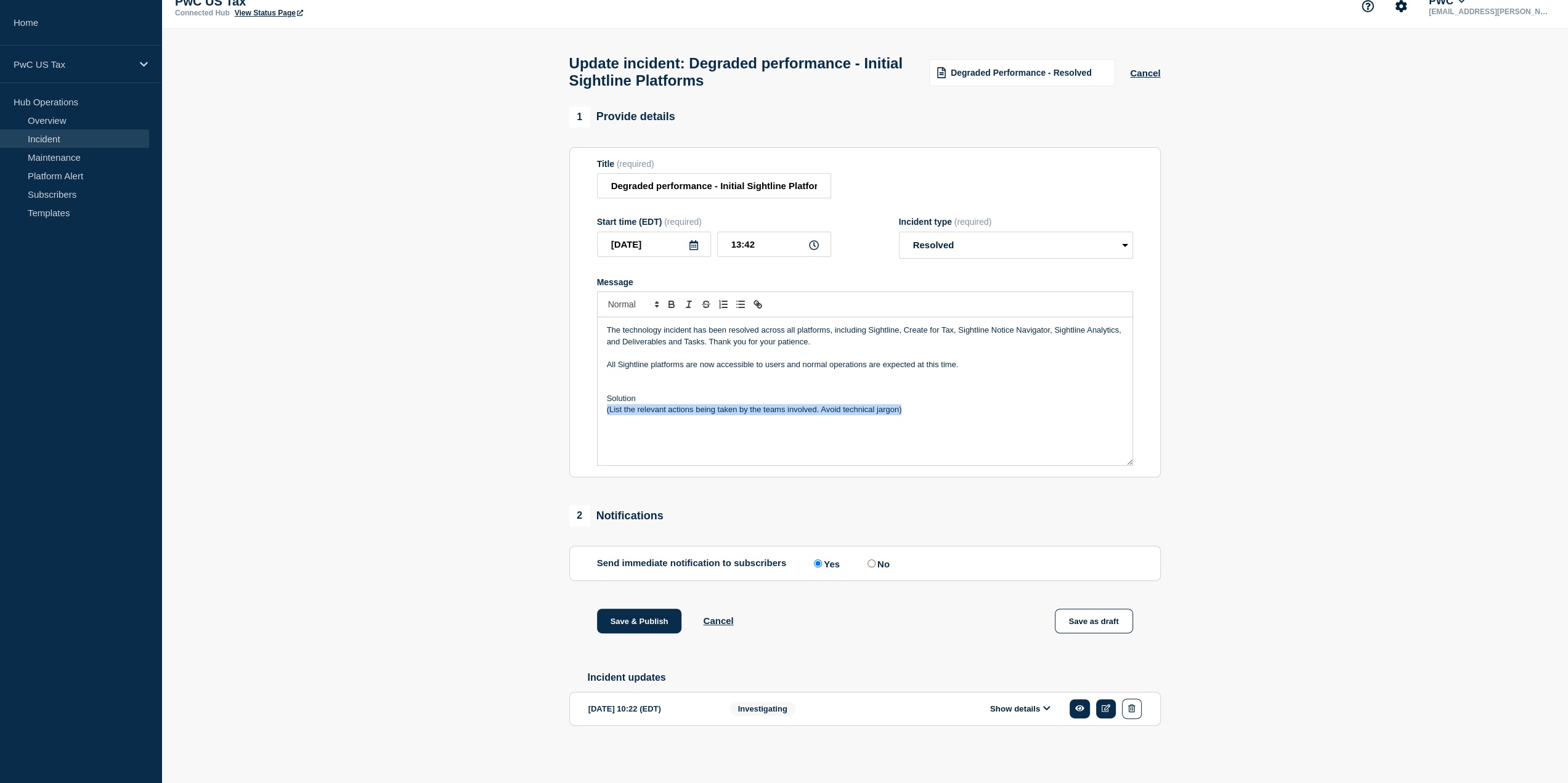
drag, startPoint x: 907, startPoint y: 411, endPoint x: 605, endPoint y: 417, distance: 302.1
click at [605, 417] on div "The technology incident has been resolved across all platforms, including Sight…" at bounding box center [865, 391] width 535 height 148
drag, startPoint x: 914, startPoint y: 417, endPoint x: 921, endPoint y: 412, distance: 8.6
click at [916, 416] on div "The technology incident has been resolved across all platforms, including Sight…" at bounding box center [865, 391] width 535 height 148
click at [922, 410] on p "(List the relevant actions being taken by the teams involved. Avoid technical j…" at bounding box center [865, 409] width 516 height 11
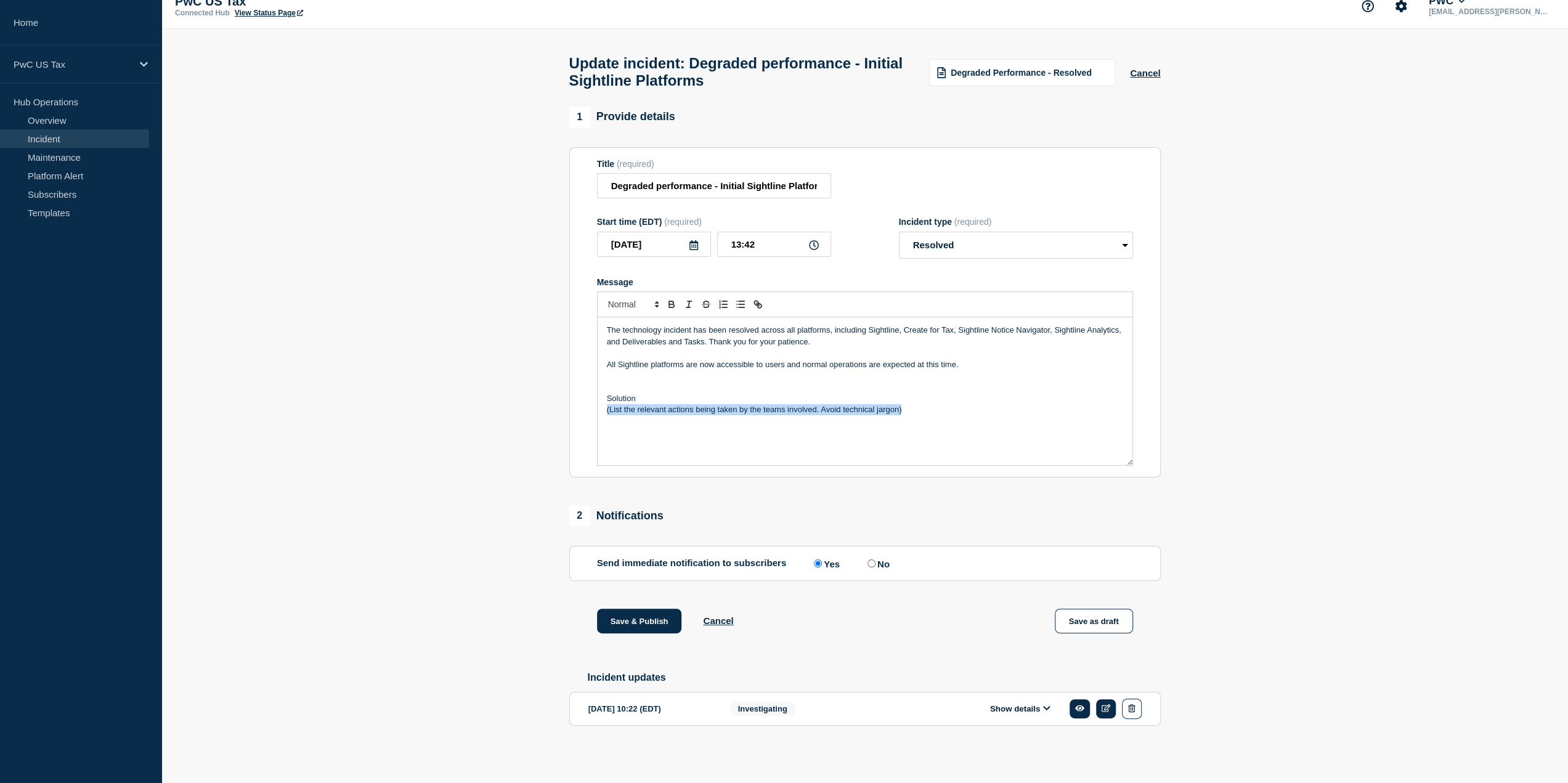
drag, startPoint x: 909, startPoint y: 410, endPoint x: 604, endPoint y: 411, distance: 305.0
click at [604, 411] on div "The technology incident has been resolved across all platforms, including Sight…" at bounding box center [865, 391] width 535 height 148
click at [620, 410] on span "The team confirmed that the rollback of the SSL certificate change resolved the…" at bounding box center [783, 409] width 353 height 9
drag, startPoint x: 738, startPoint y: 407, endPoint x: 657, endPoint y: 407, distance: 81.0
click at [657, 407] on span "PwC Support team confirmed that the rollback of the SSL certificate change reso…" at bounding box center [800, 409] width 386 height 9
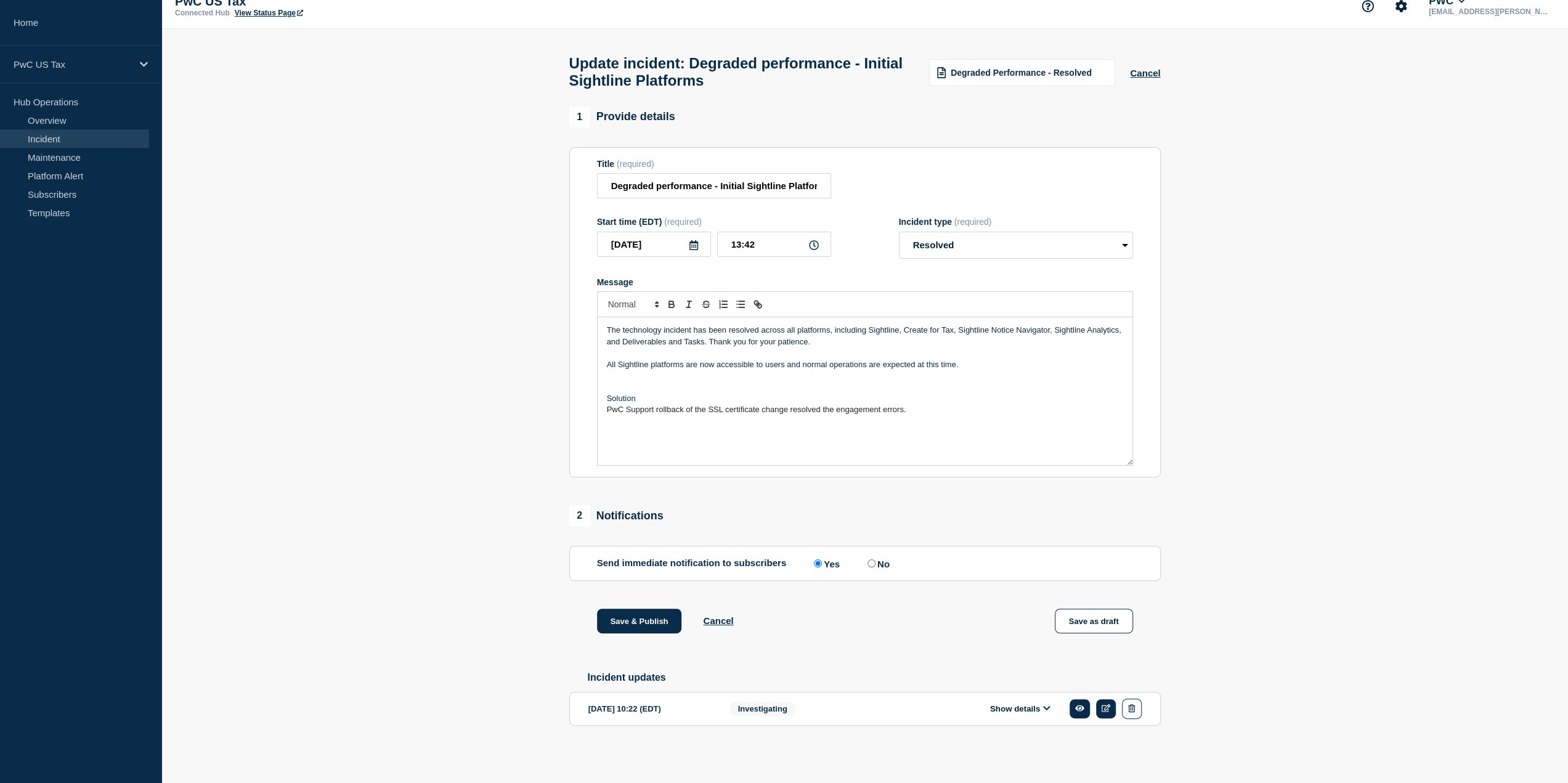
click at [682, 406] on span "PwC Support rollback of the SSL certificate change resolved the engagement erro…" at bounding box center [756, 409] width 300 height 9
drag, startPoint x: 965, startPoint y: 407, endPoint x: 743, endPoint y: 410, distance: 222.0
click at [743, 410] on p "PwC Support rollback the GIF change of the SSL certificate change resolved the …" at bounding box center [865, 409] width 516 height 11
click at [865, 419] on div "The technology incident has been resolved across all platforms, including Sight…" at bounding box center [865, 391] width 535 height 148
drag, startPoint x: 818, startPoint y: 408, endPoint x: 746, endPoint y: 411, distance: 72.1
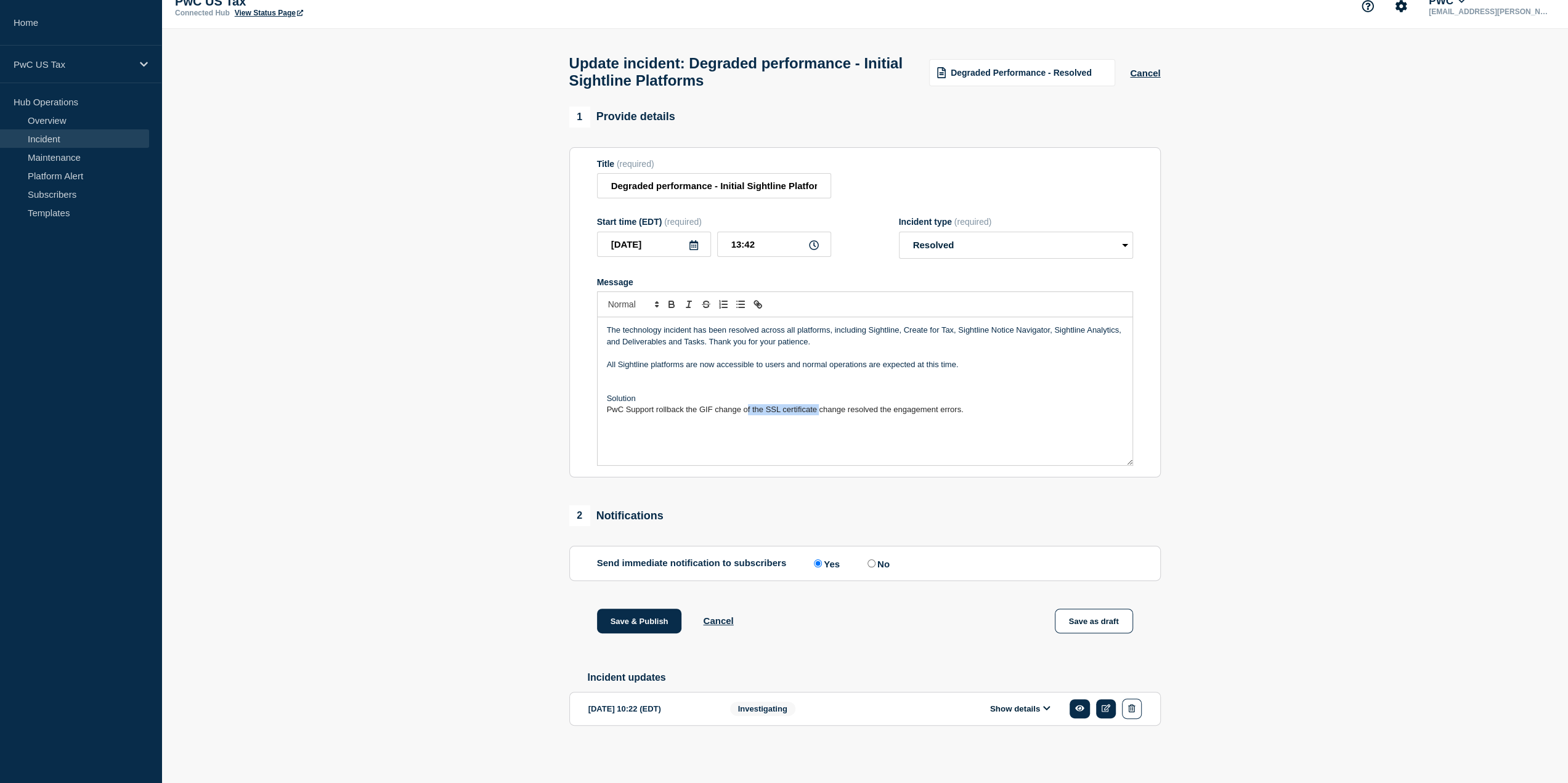
click at [746, 411] on span "PwC Support rollback the GIF change of the SSL certificate change resolved the …" at bounding box center [785, 409] width 357 height 9
click at [742, 407] on span "PwC Support rollback the GIF change resolved the engagement errors." at bounding box center [733, 409] width 253 height 9
click at [634, 384] on p "Message" at bounding box center [865, 387] width 516 height 11
click at [809, 409] on span "PwC Support rollback the GIF change. The resolved the engagement errors." at bounding box center [743, 409] width 273 height 9
click at [942, 407] on span "engagement errors." at bounding box center [931, 409] width 70 height 9
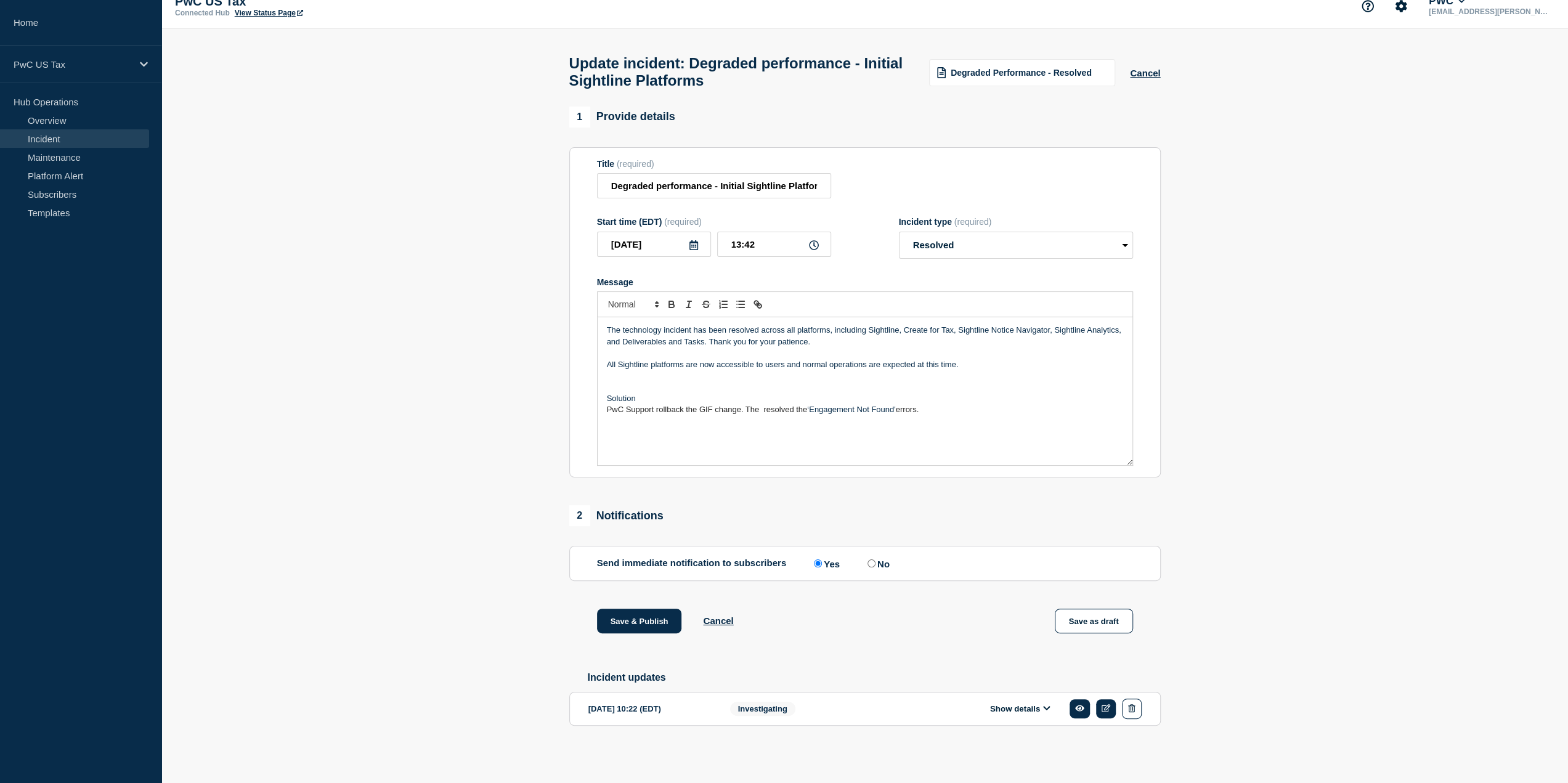
click at [764, 405] on span "PwC Support rollback the GIF change. The resolved the" at bounding box center [707, 409] width 201 height 9
click at [895, 405] on span "errors." at bounding box center [905, 409] width 23 height 9
drag, startPoint x: 806, startPoint y: 408, endPoint x: 767, endPoint y: 416, distance: 39.8
click at [765, 411] on span "PwC Support rollback the GIF change. The resolved the" at bounding box center [706, 409] width 199 height 9
drag, startPoint x: 953, startPoint y: 408, endPoint x: 589, endPoint y: 411, distance: 364.0
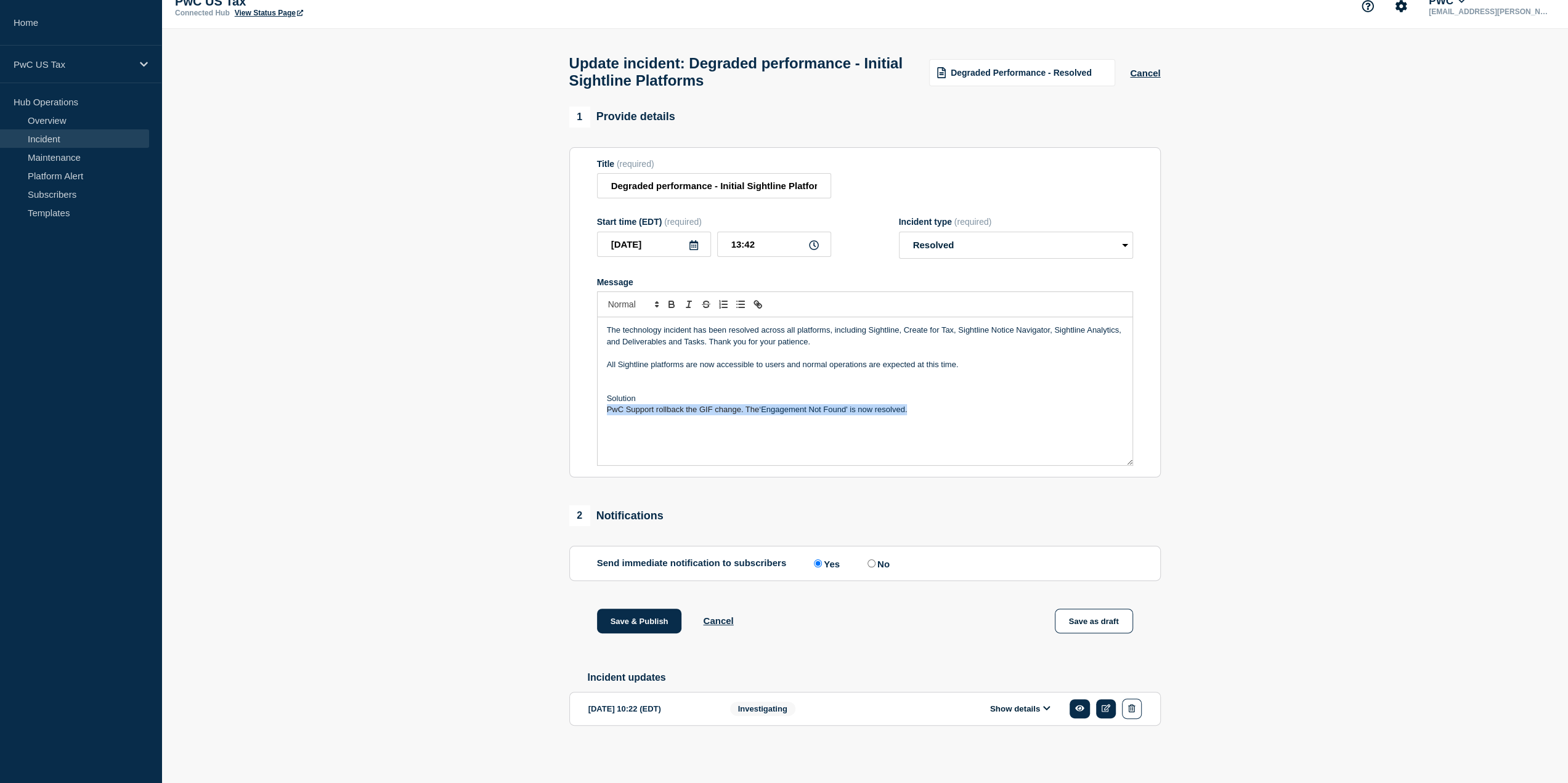
click at [589, 411] on section "Title (required) Degraded performance - Initial Sightline Platforms Start time …" at bounding box center [864, 312] width 591 height 331
copy p "PwC Support rollback the GIF change. The ‘Engagement Not Found' is now resolved…"
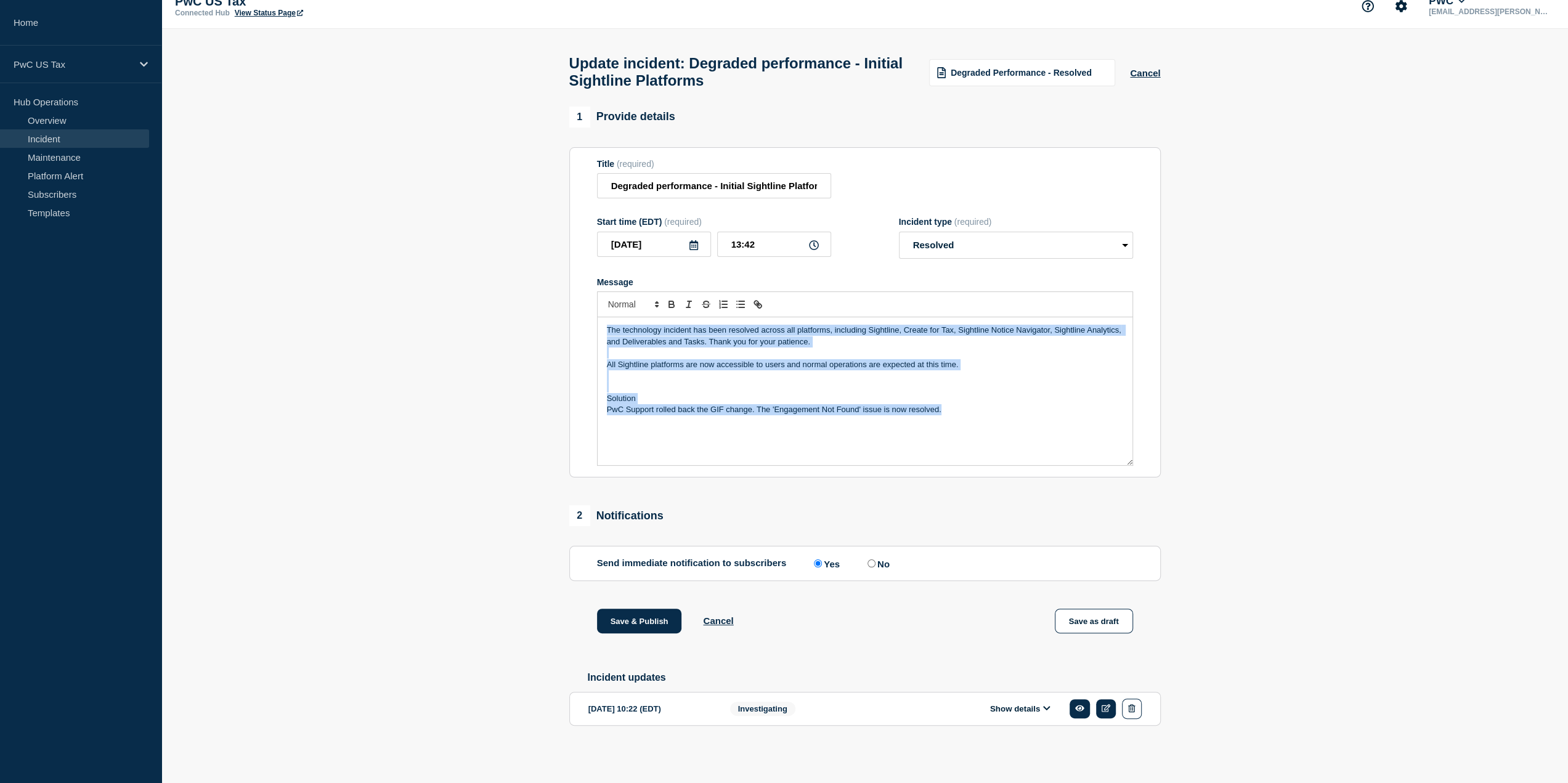
drag, startPoint x: 957, startPoint y: 413, endPoint x: 576, endPoint y: 332, distance: 389.5
click at [576, 332] on section "Title (required) Degraded performance - Initial Sightline Platforms Start time …" at bounding box center [864, 312] width 591 height 331
copy div "The technology incident has been resolved across all platforms, including Sight…"
click at [492, 352] on section "1 Provide details Title (required) Degraded performance - Initial Sightline Pla…" at bounding box center [864, 435] width 1407 height 658
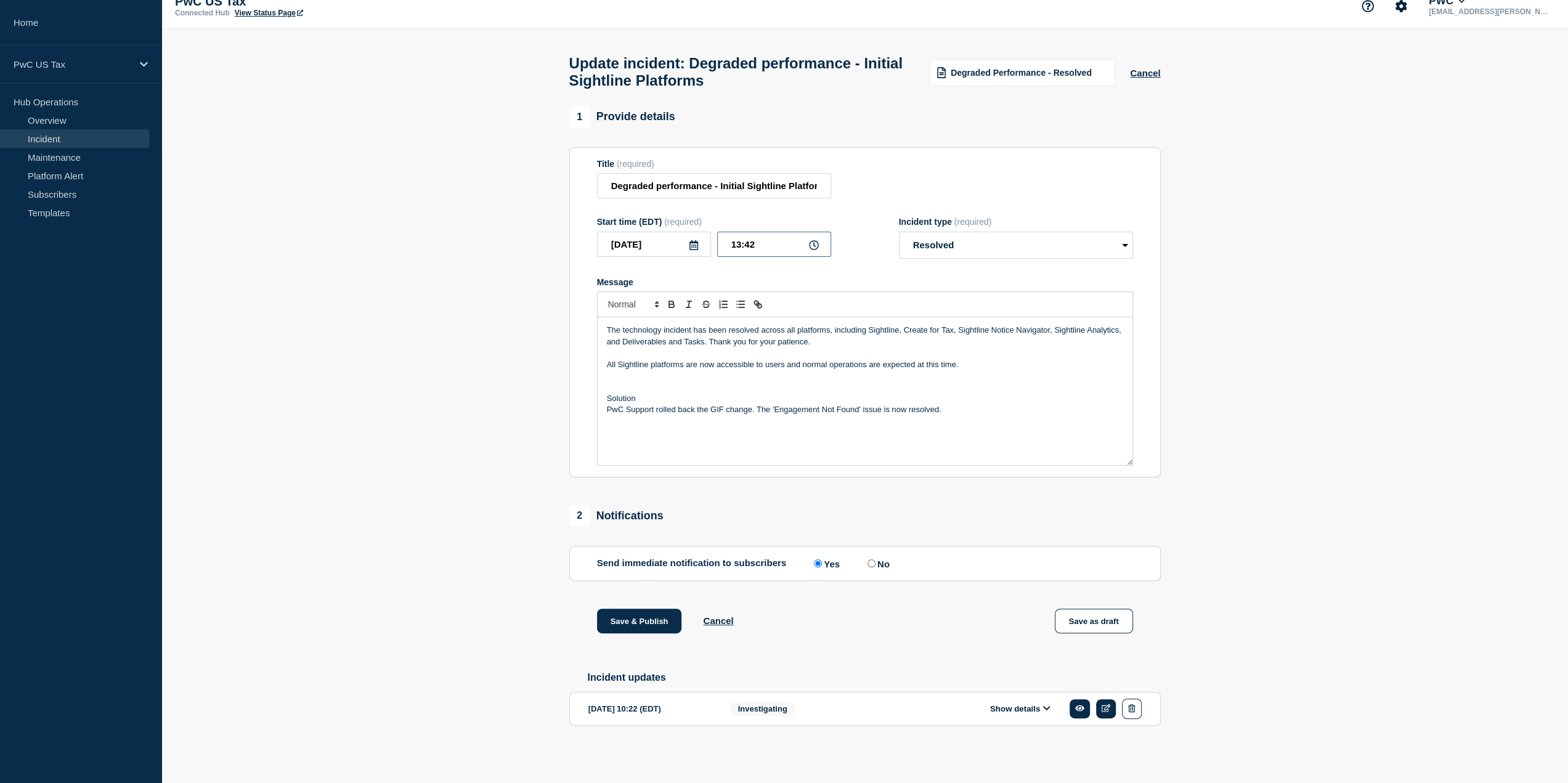
click at [741, 242] on input "13:42" at bounding box center [774, 244] width 114 height 25
click at [749, 243] on input "13:42" at bounding box center [774, 244] width 114 height 25
click at [756, 240] on input "13:42" at bounding box center [774, 244] width 114 height 25
click at [857, 256] on div "Start time (EDT) (required) 2025-09-13 13:14 Incident type (required) Select op…" at bounding box center [865, 238] width 536 height 42
click at [763, 239] on input "13:14" at bounding box center [774, 244] width 114 height 25
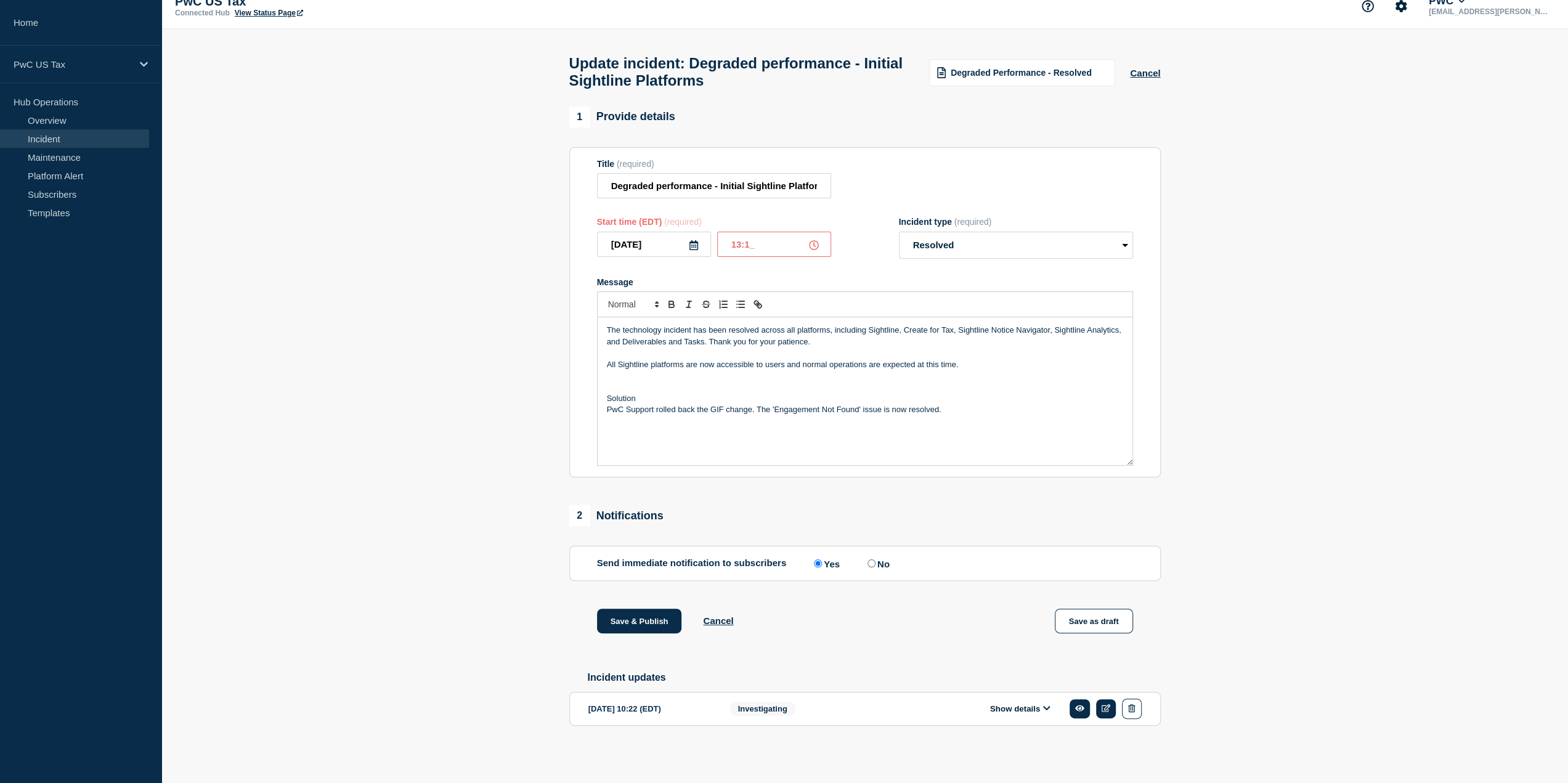
type input "13:18"
click at [645, 622] on button "Save & Publish" at bounding box center [640, 620] width 85 height 25
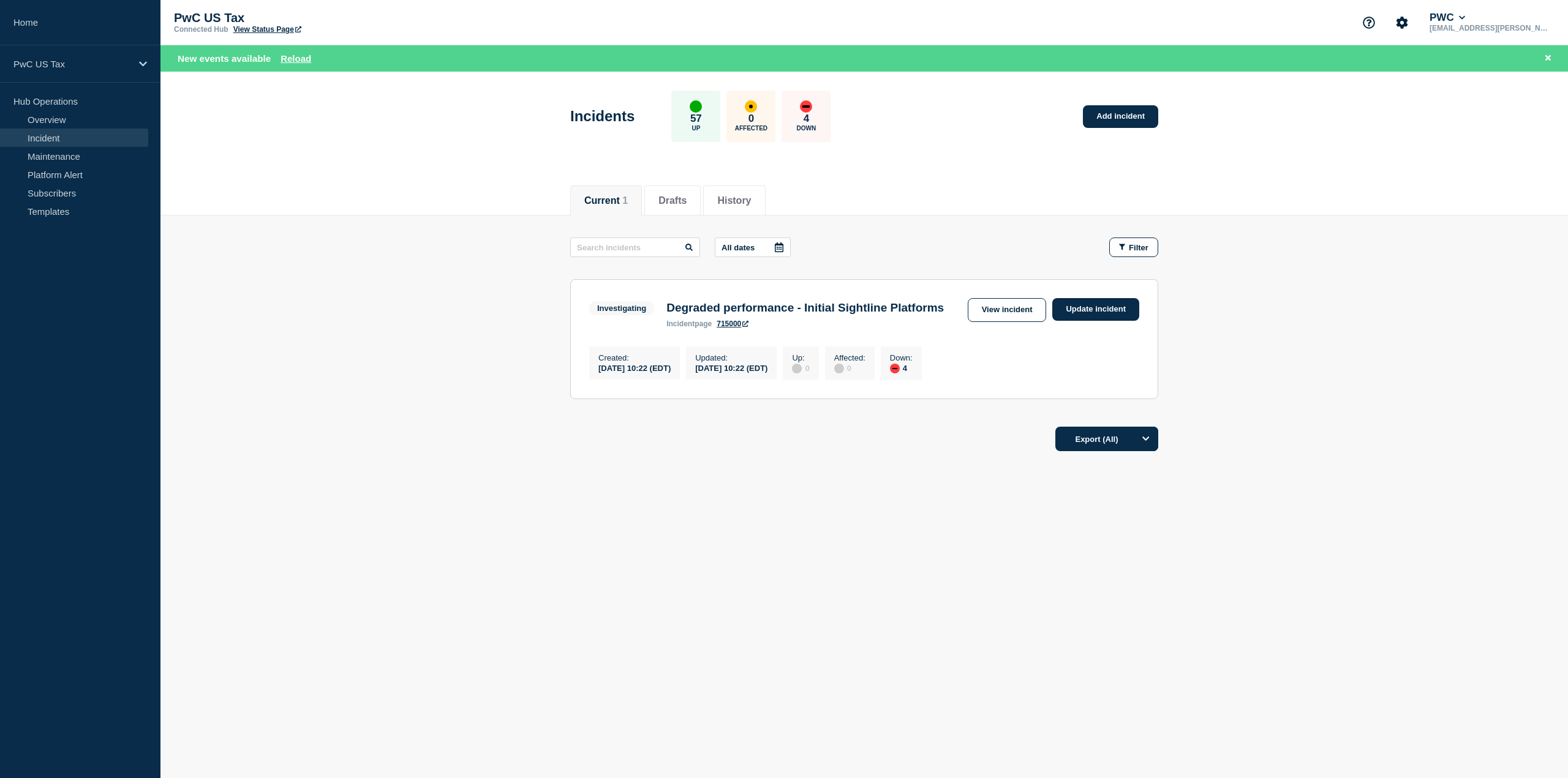
drag, startPoint x: 432, startPoint y: 95, endPoint x: 408, endPoint y: 102, distance: 25.0
click at [432, 95] on header "Incidents 57 Up 0 Affected 4 Down Add incident" at bounding box center [864, 123] width 1408 height 102
click at [59, 152] on link "Maintenance" at bounding box center [74, 156] width 148 height 18
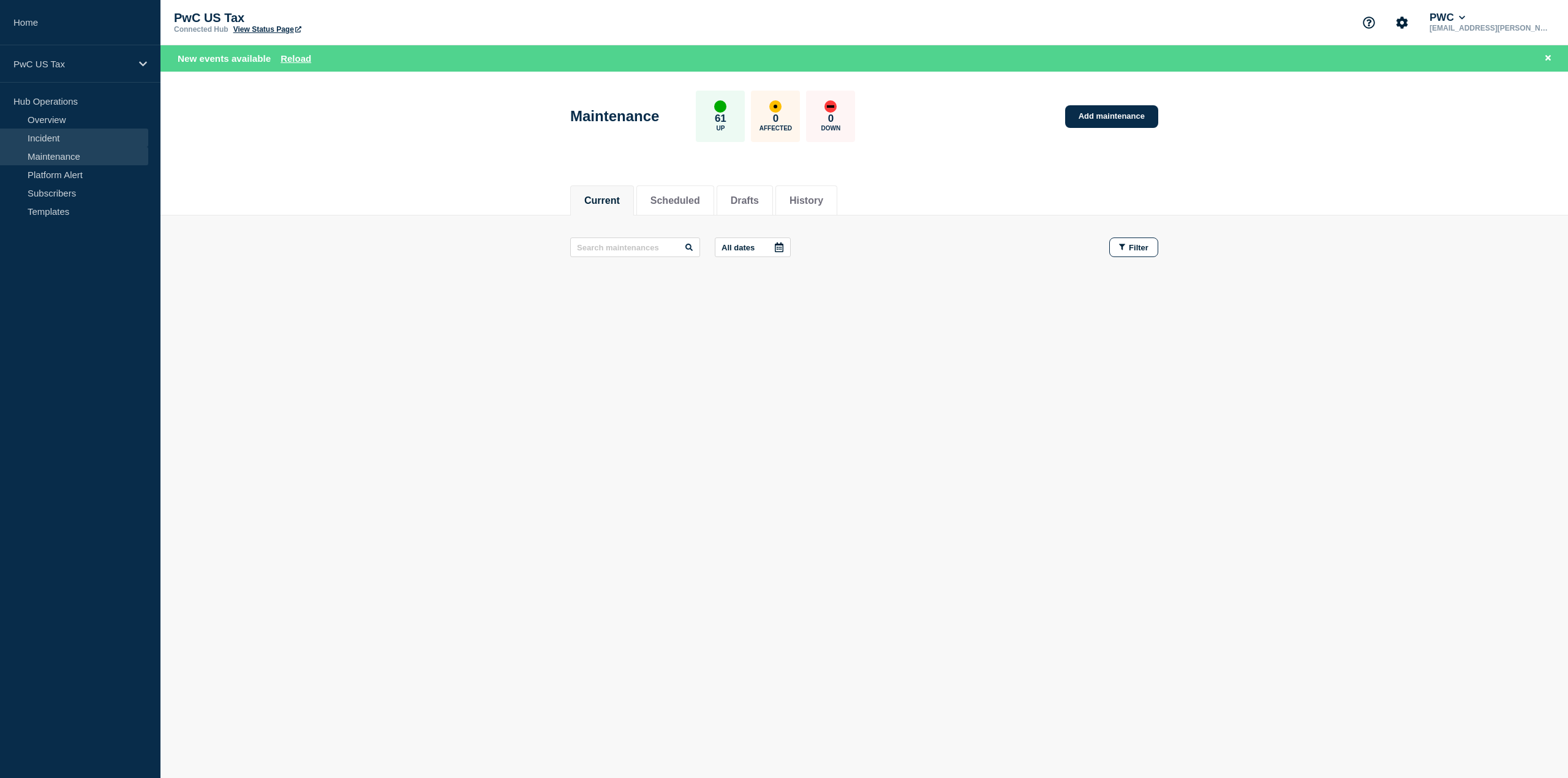
click at [52, 137] on link "Incident" at bounding box center [74, 137] width 148 height 18
